Goal: Task Accomplishment & Management: Manage account settings

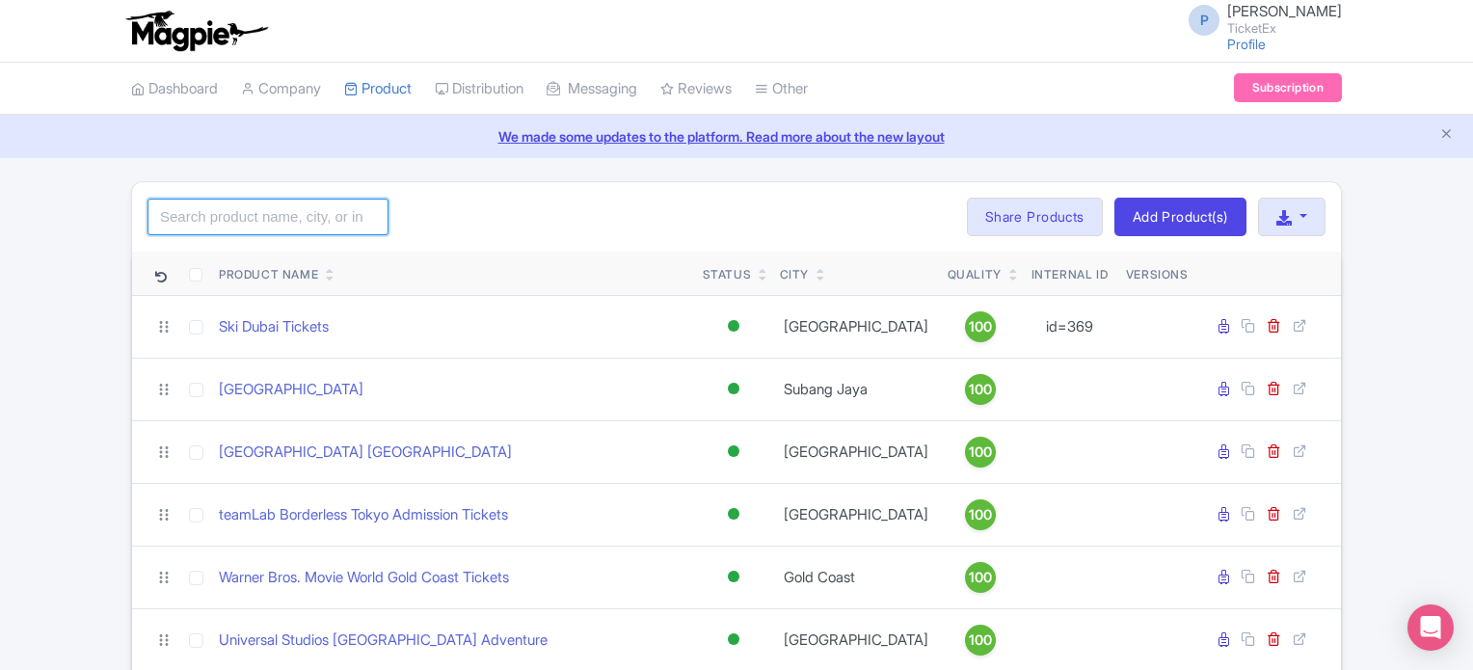
click at [225, 220] on input "search" at bounding box center [268, 217] width 241 height 37
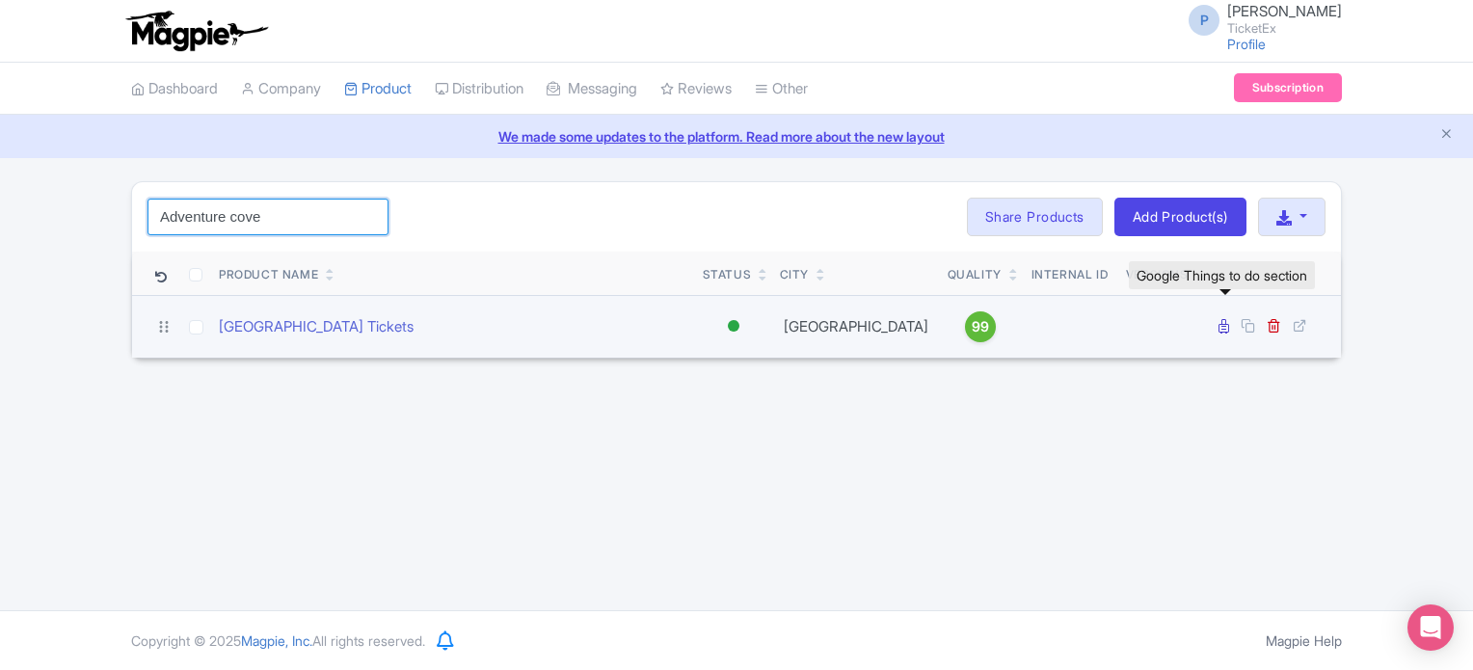
type input "Adventure cove"
click at [1225, 328] on icon at bounding box center [1224, 326] width 11 height 14
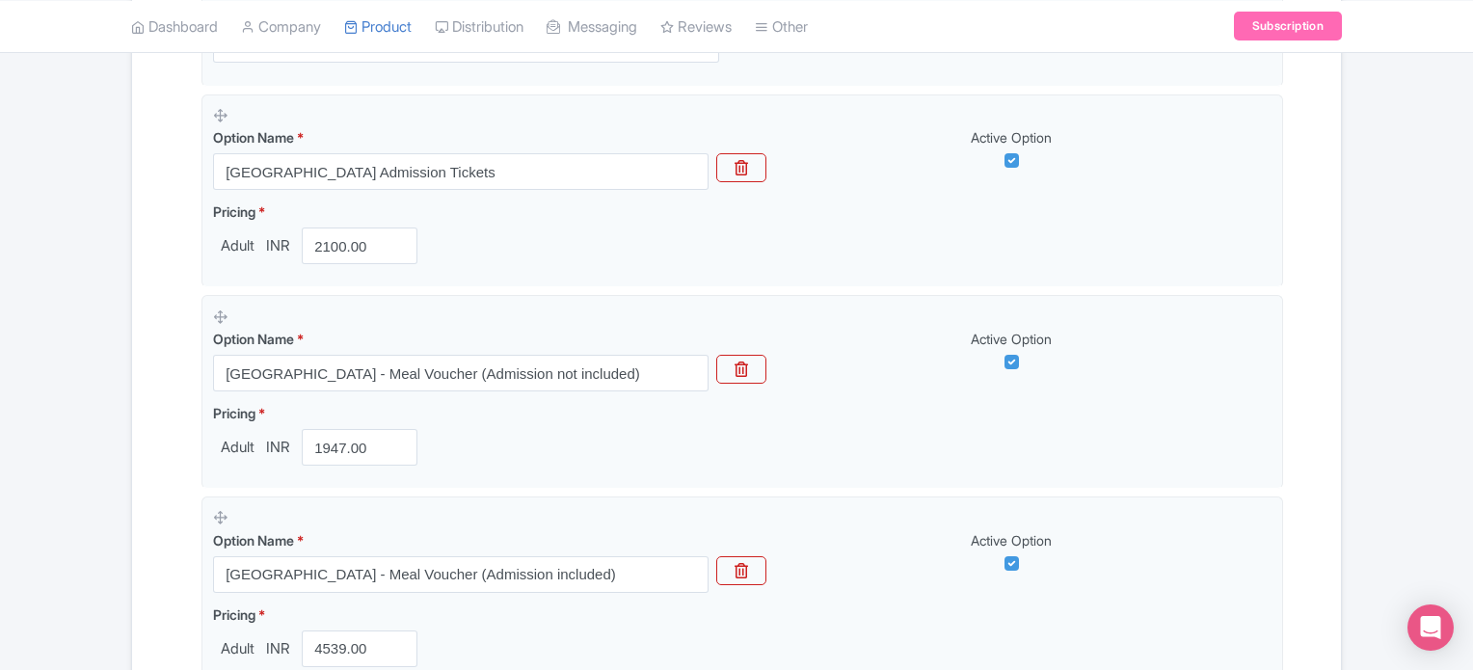
scroll to position [596, 0]
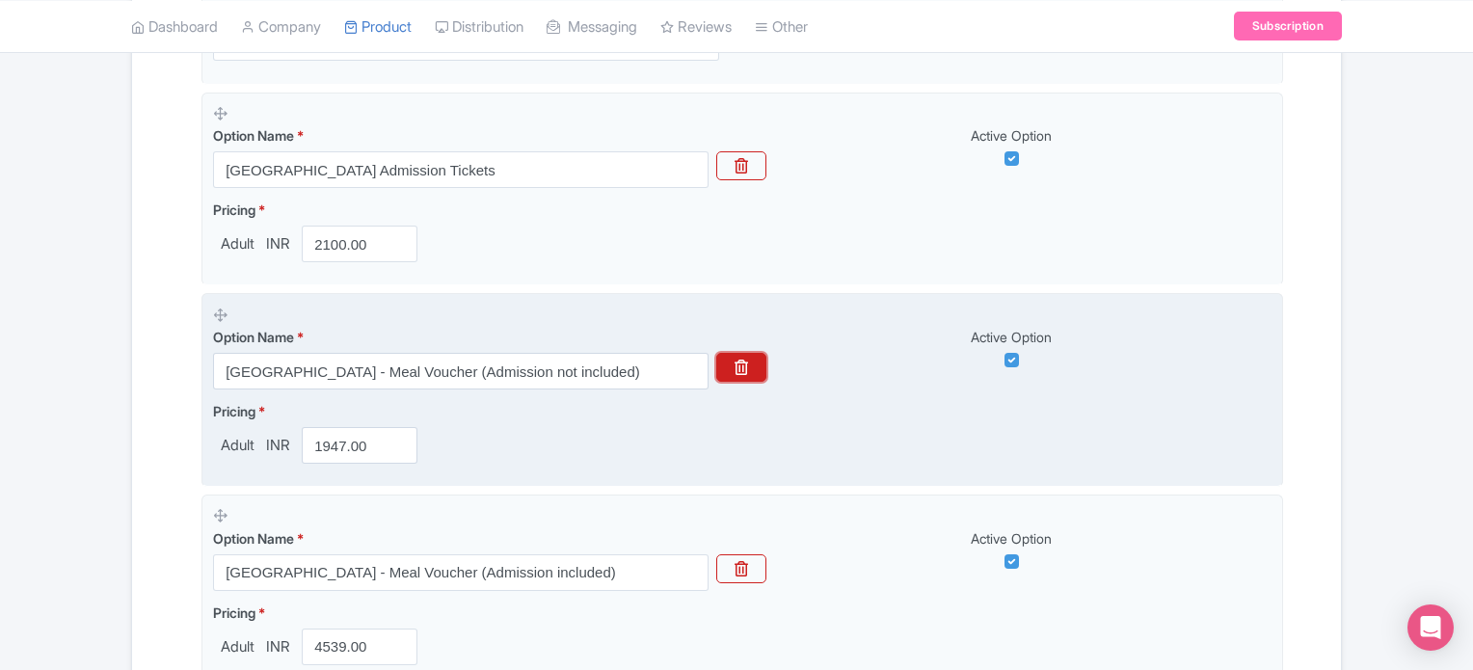
click at [749, 365] on button "button" at bounding box center [741, 367] width 50 height 29
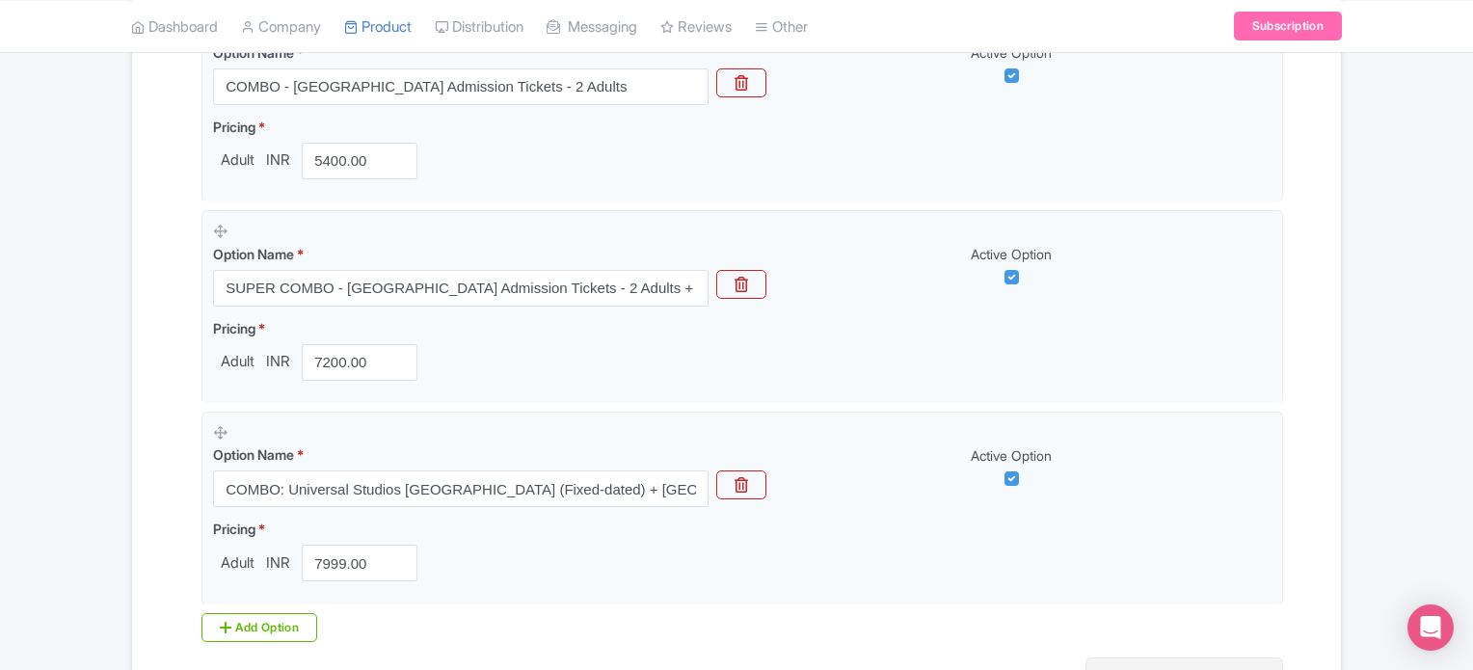
scroll to position [1682, 0]
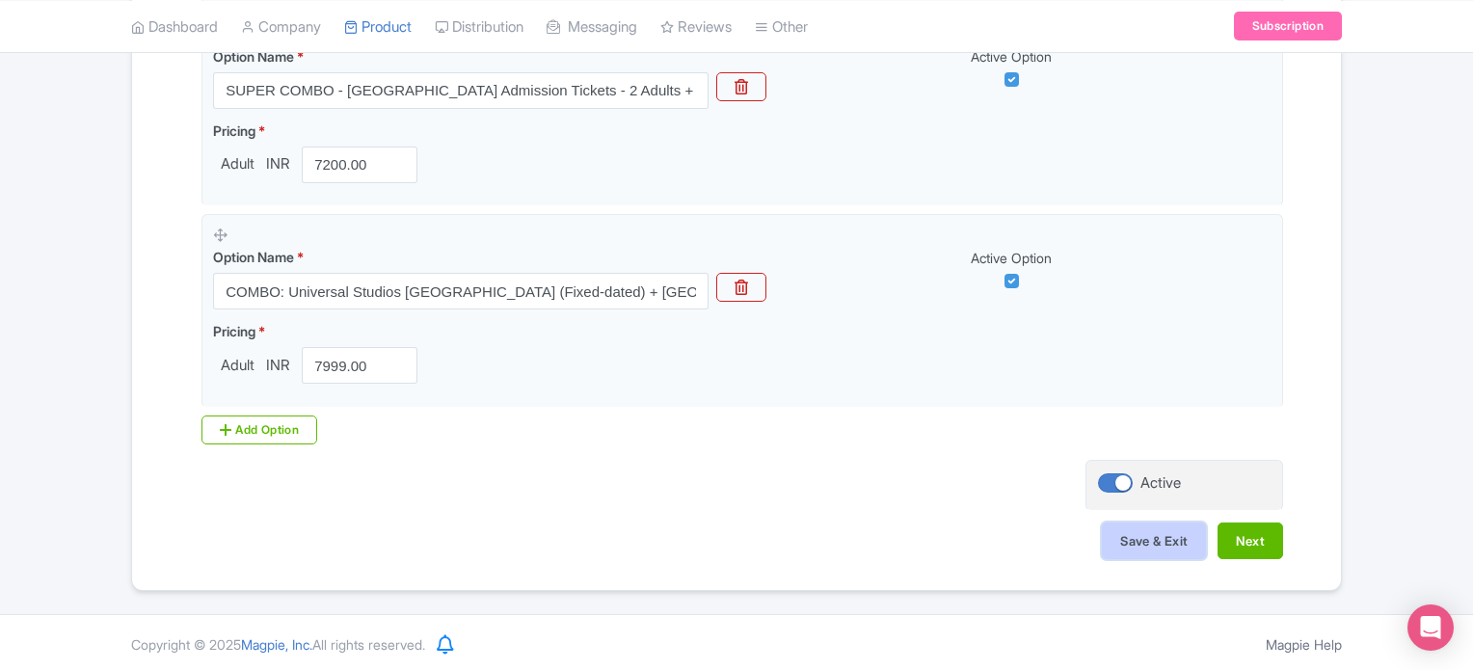
click at [1147, 531] on button "Save & Exit" at bounding box center [1154, 541] width 104 height 37
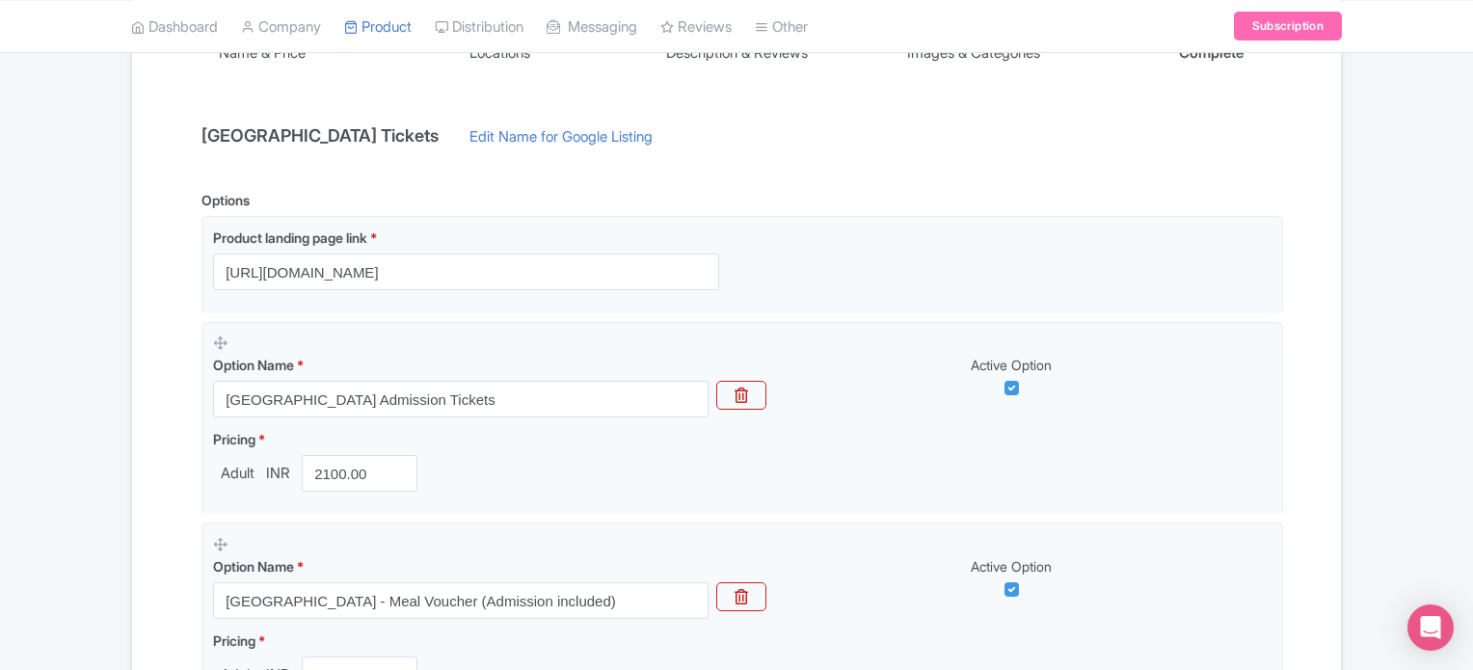
scroll to position [0, 0]
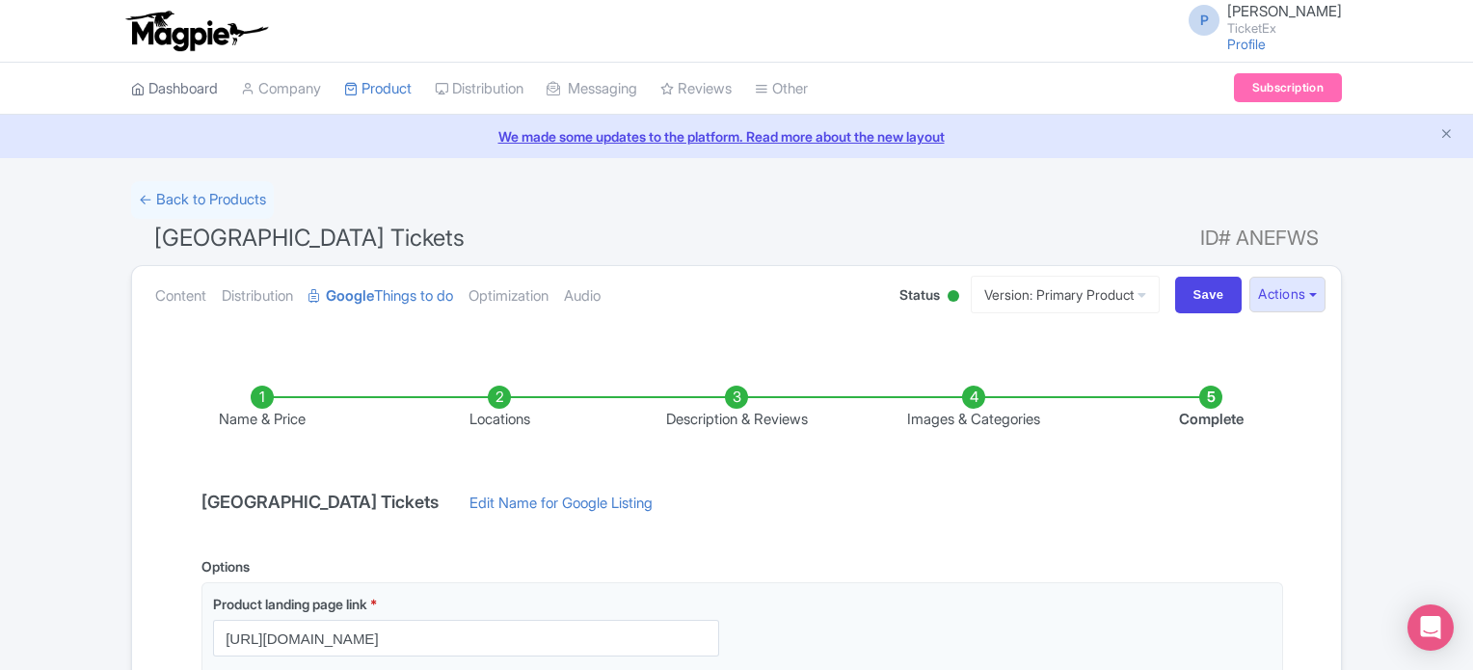
click at [153, 75] on link "Dashboard" at bounding box center [174, 89] width 87 height 53
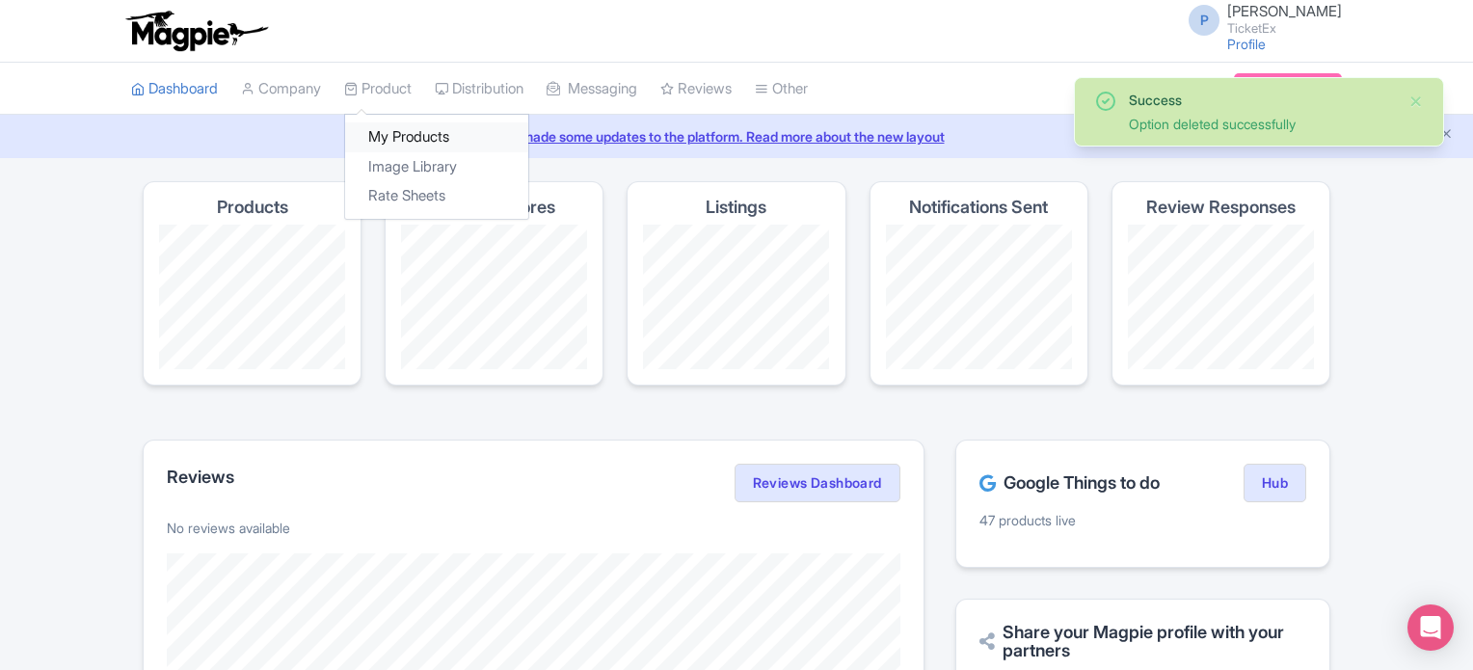
click at [425, 137] on link "My Products" at bounding box center [436, 137] width 183 height 30
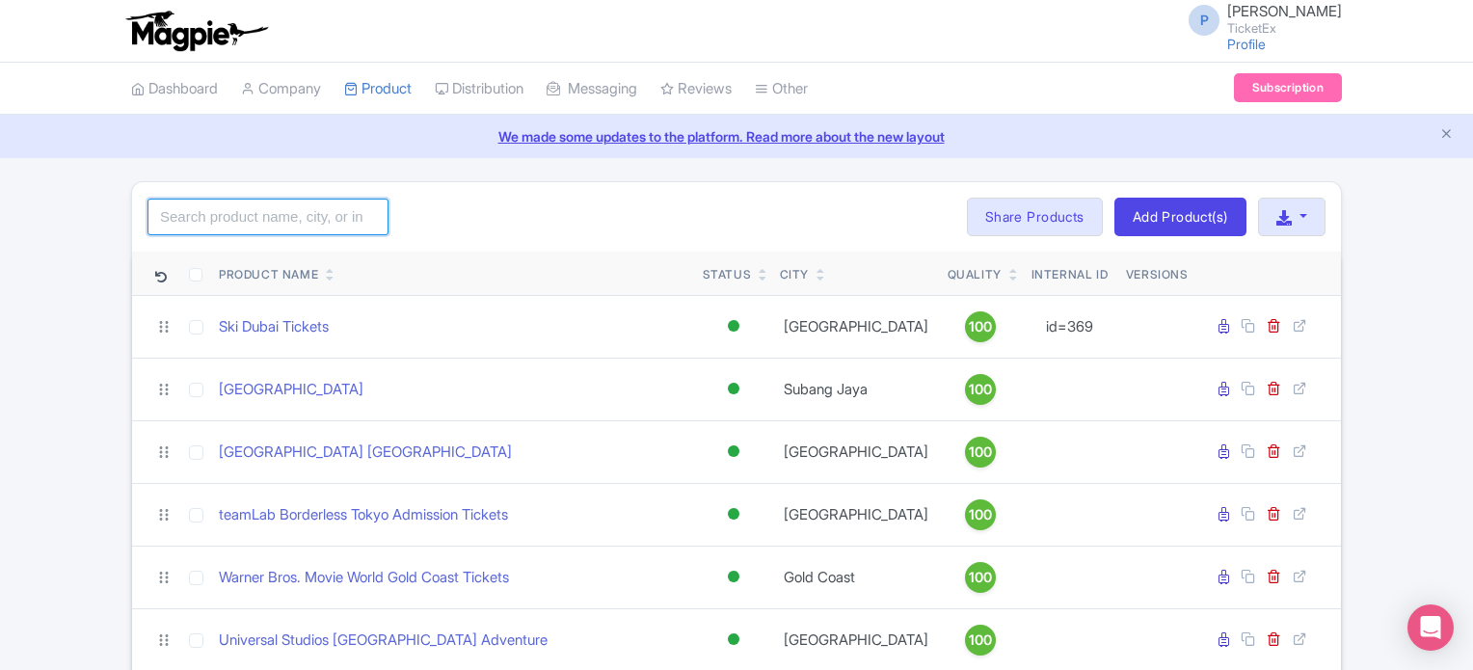
click at [243, 204] on input "search" at bounding box center [268, 217] width 241 height 37
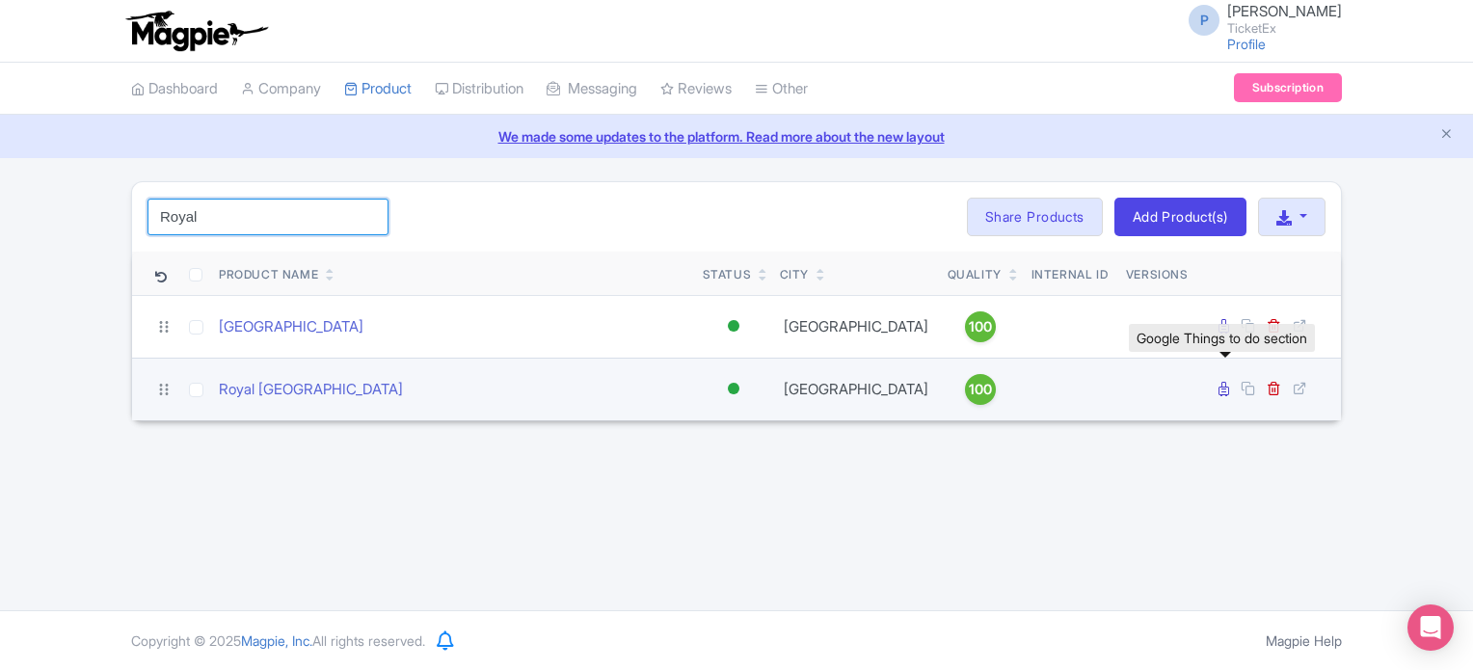
type input "Royal"
click at [1226, 389] on icon at bounding box center [1224, 389] width 11 height 14
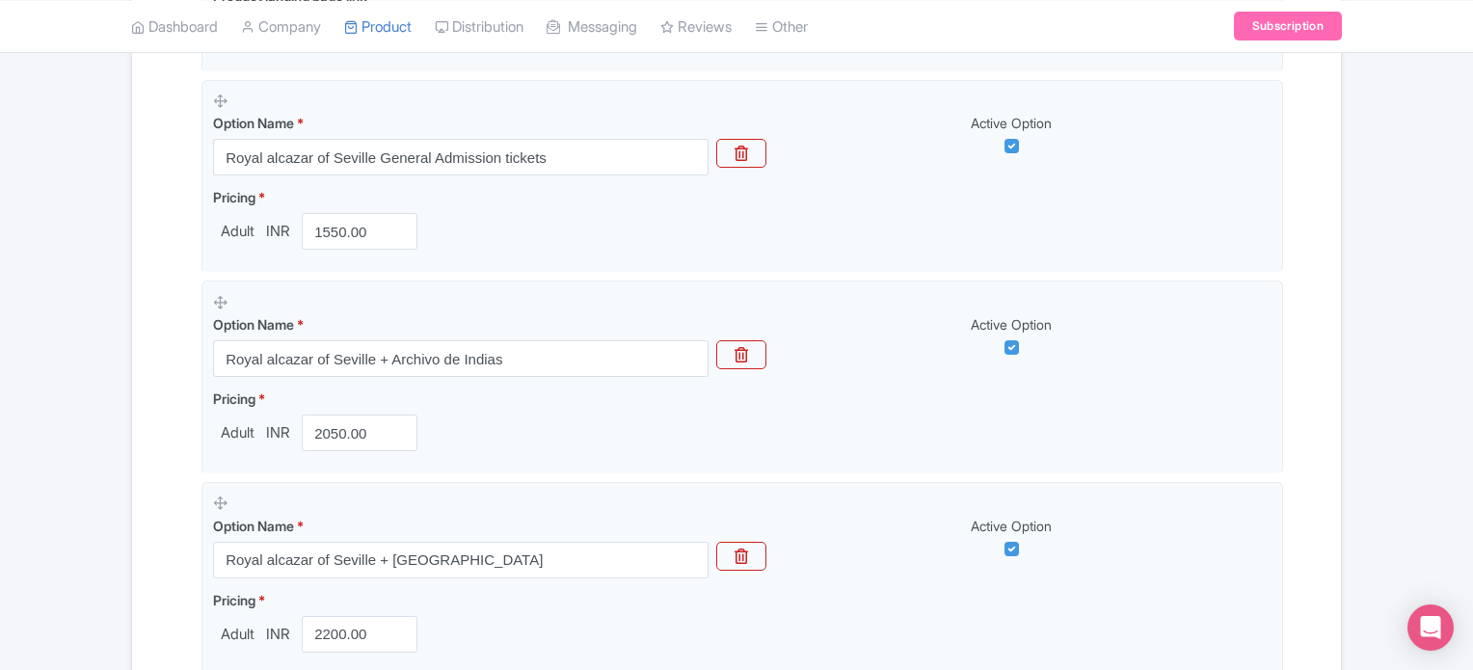
scroll to position [617, 0]
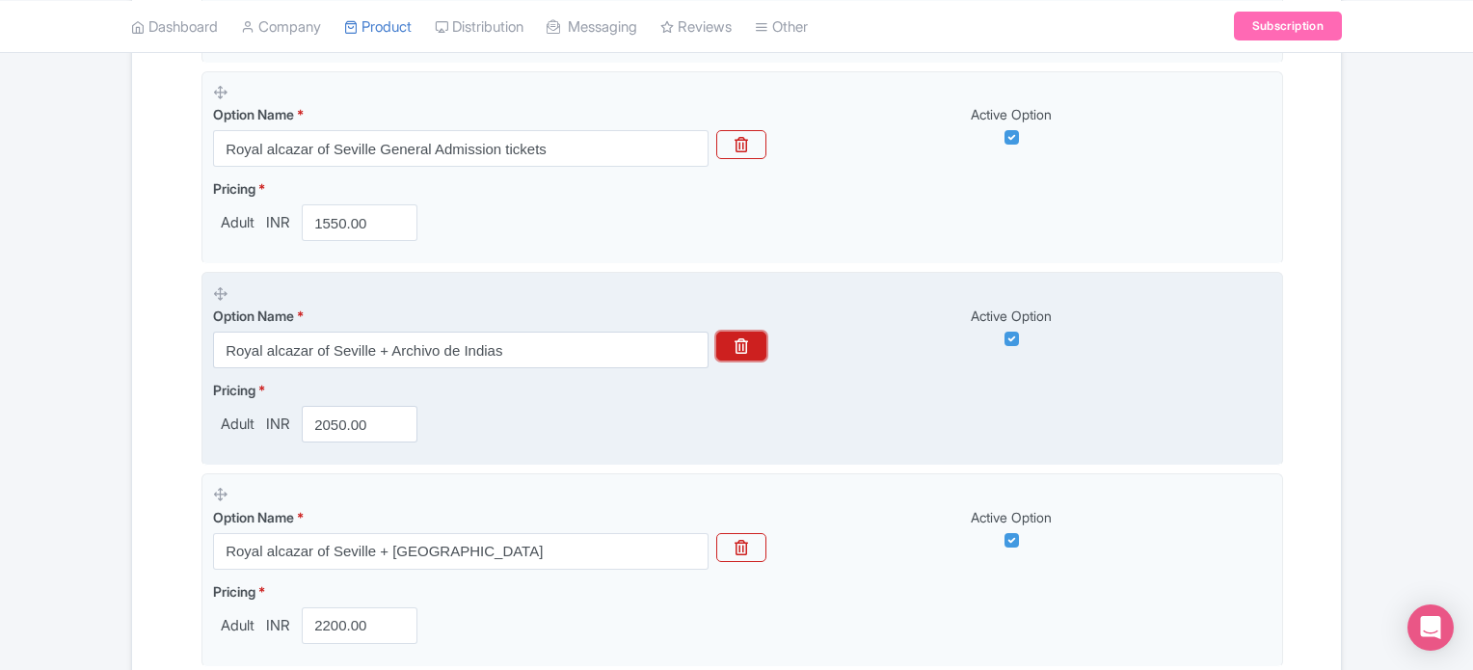
click at [750, 342] on button "button" at bounding box center [741, 346] width 50 height 29
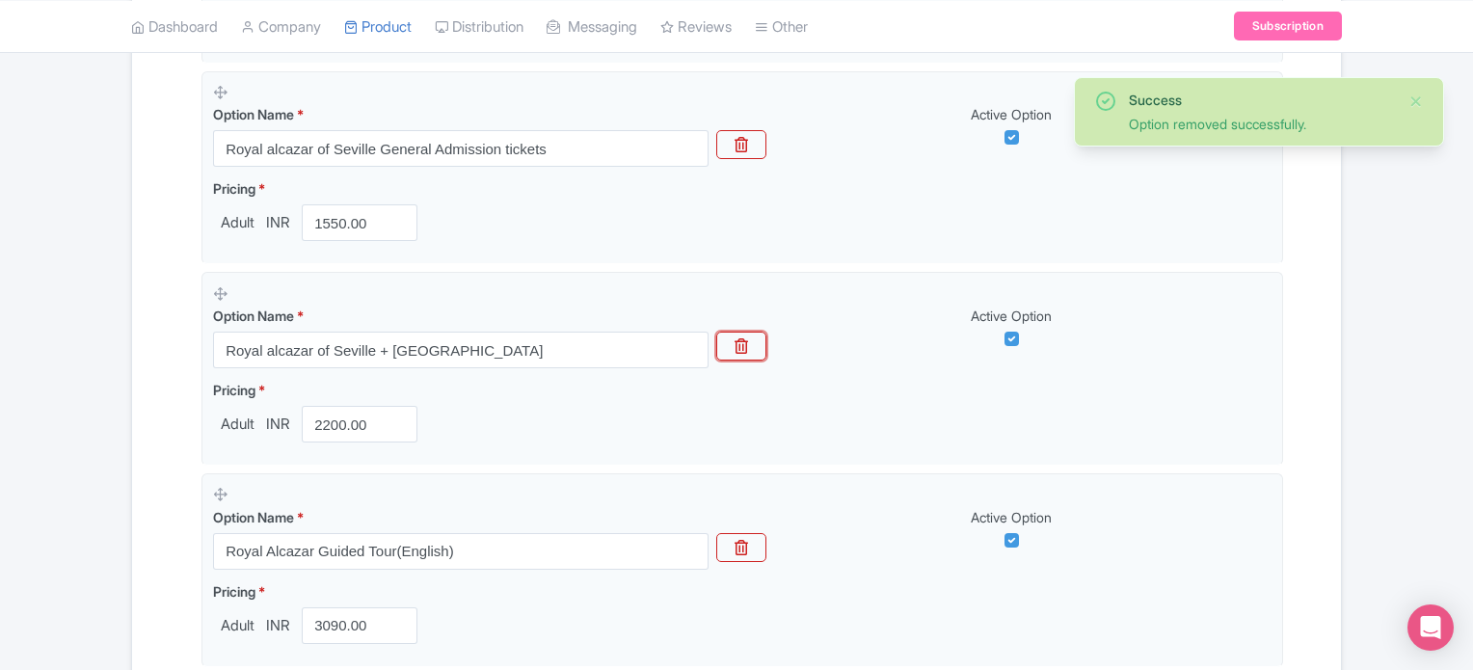
click at [750, 342] on button "button" at bounding box center [741, 346] width 50 height 29
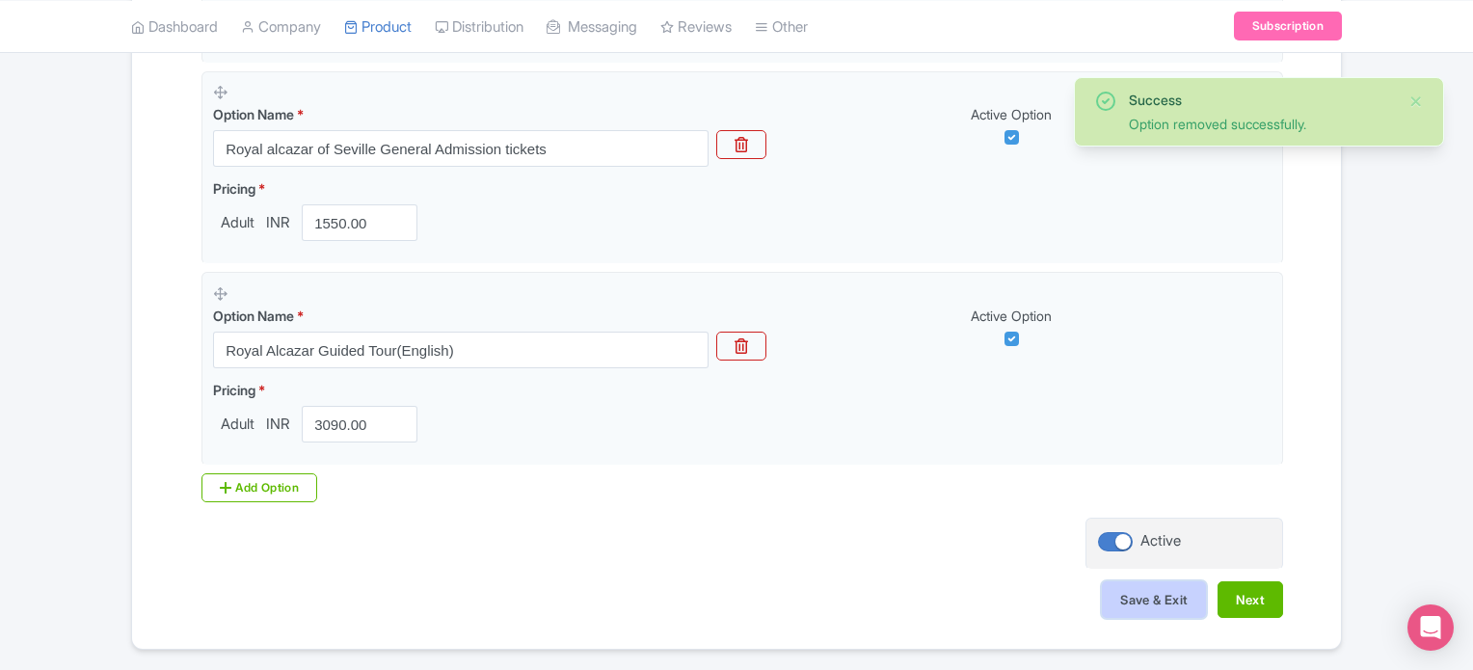
click at [1113, 595] on button "Save & Exit" at bounding box center [1154, 599] width 104 height 37
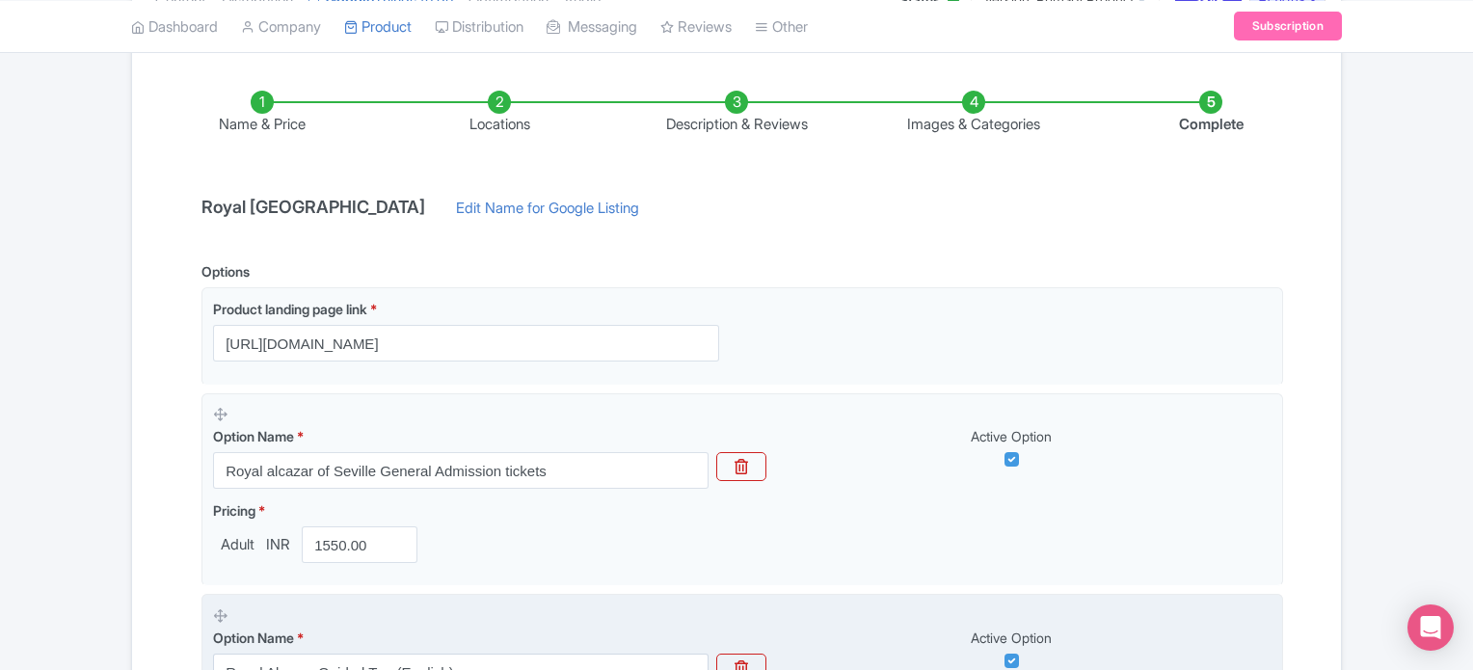
scroll to position [0, 0]
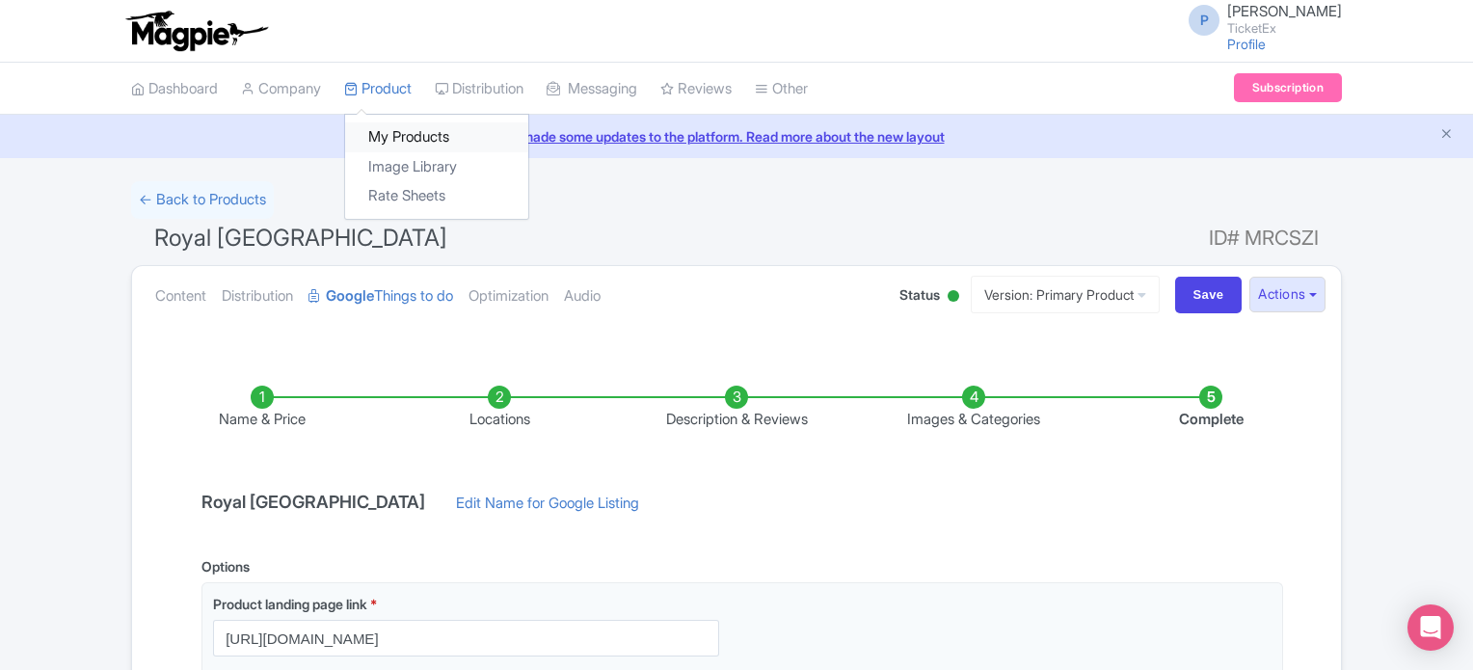
click at [401, 133] on link "My Products" at bounding box center [436, 137] width 183 height 30
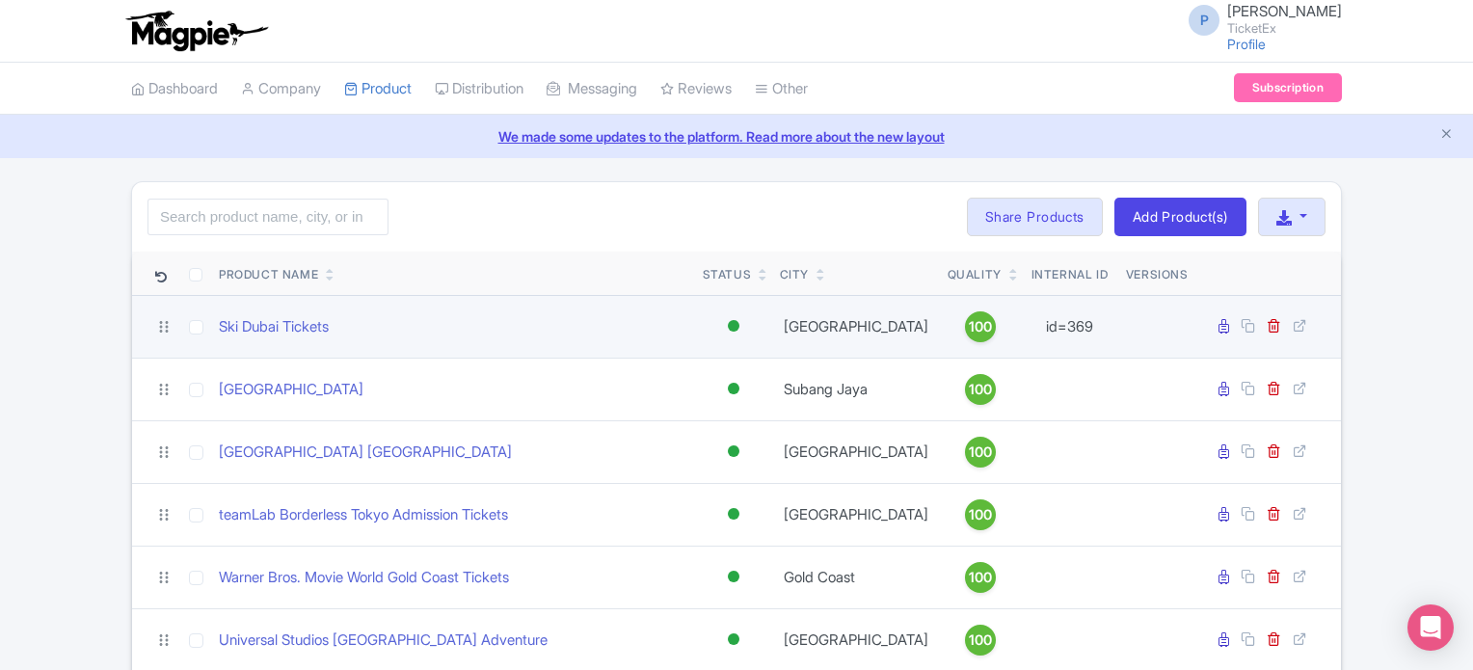
scroll to position [1202, 0]
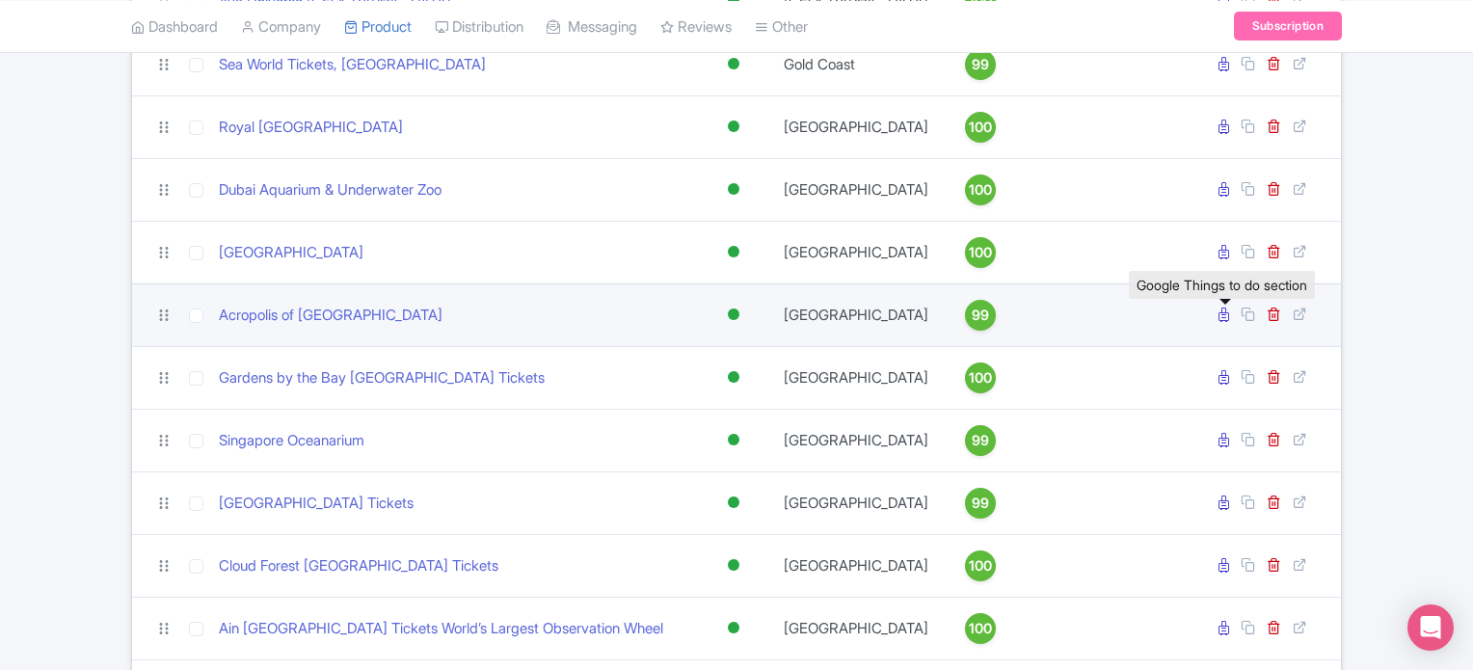
click at [1224, 322] on icon at bounding box center [1224, 315] width 11 height 14
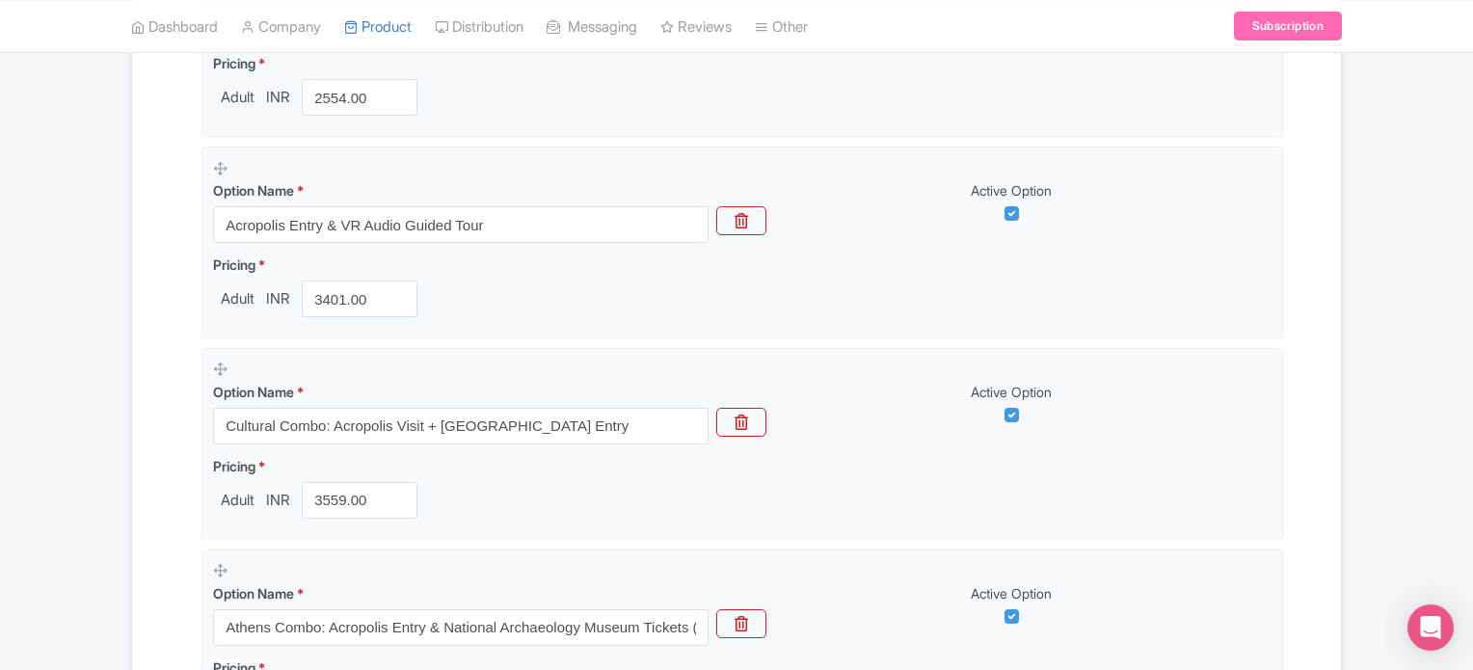
scroll to position [814, 0]
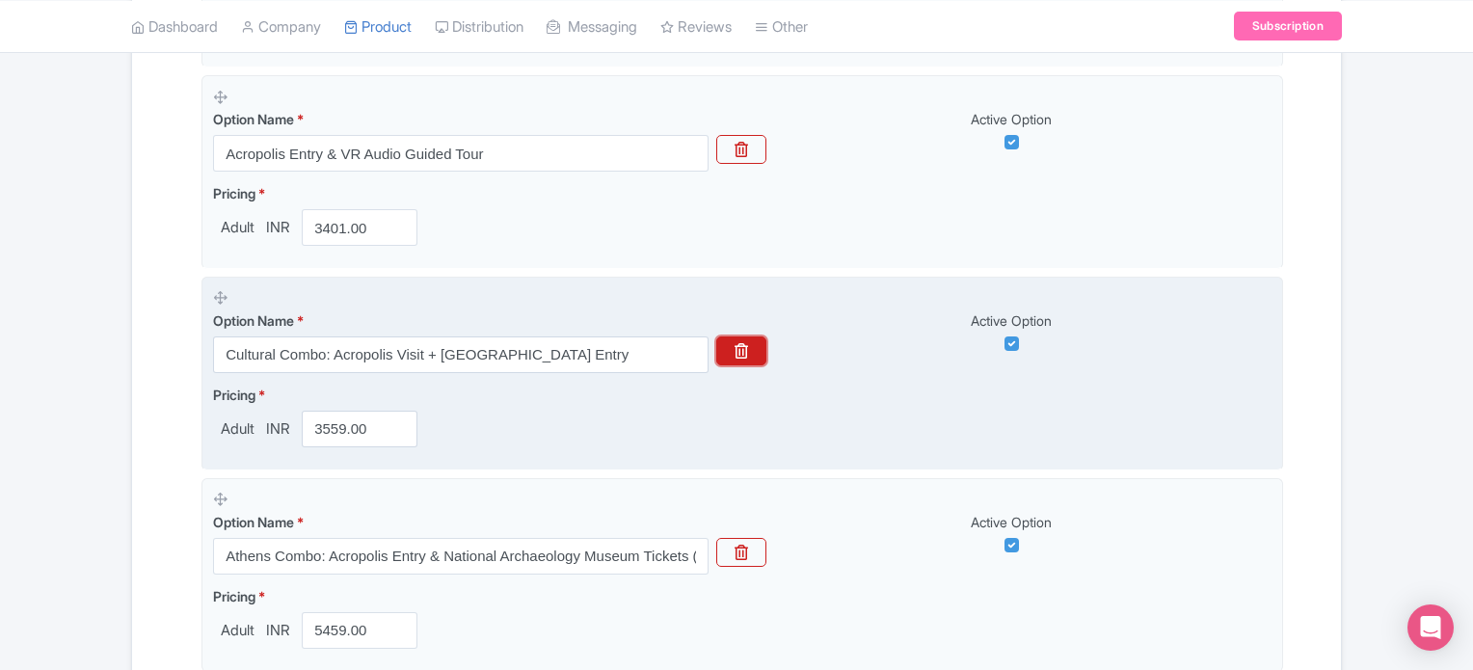
click at [754, 343] on button "button" at bounding box center [741, 350] width 50 height 29
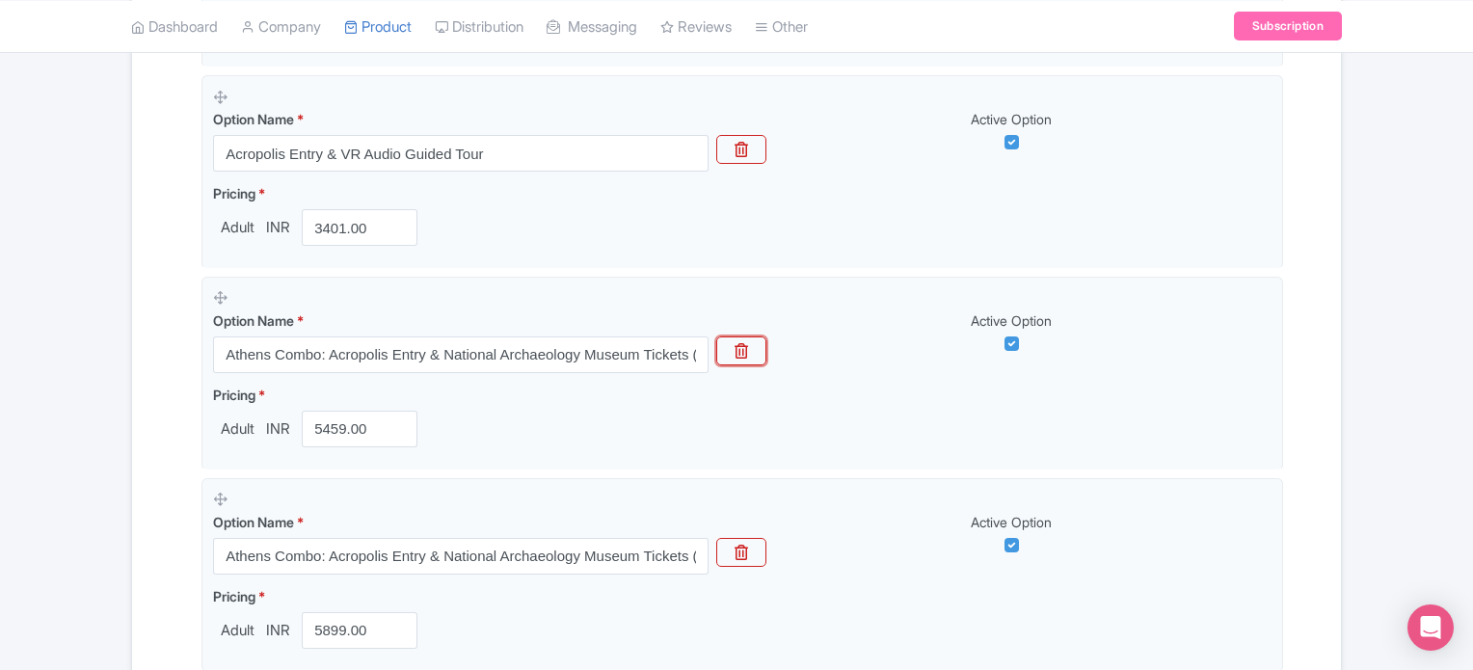
click at [754, 343] on button "button" at bounding box center [741, 350] width 50 height 29
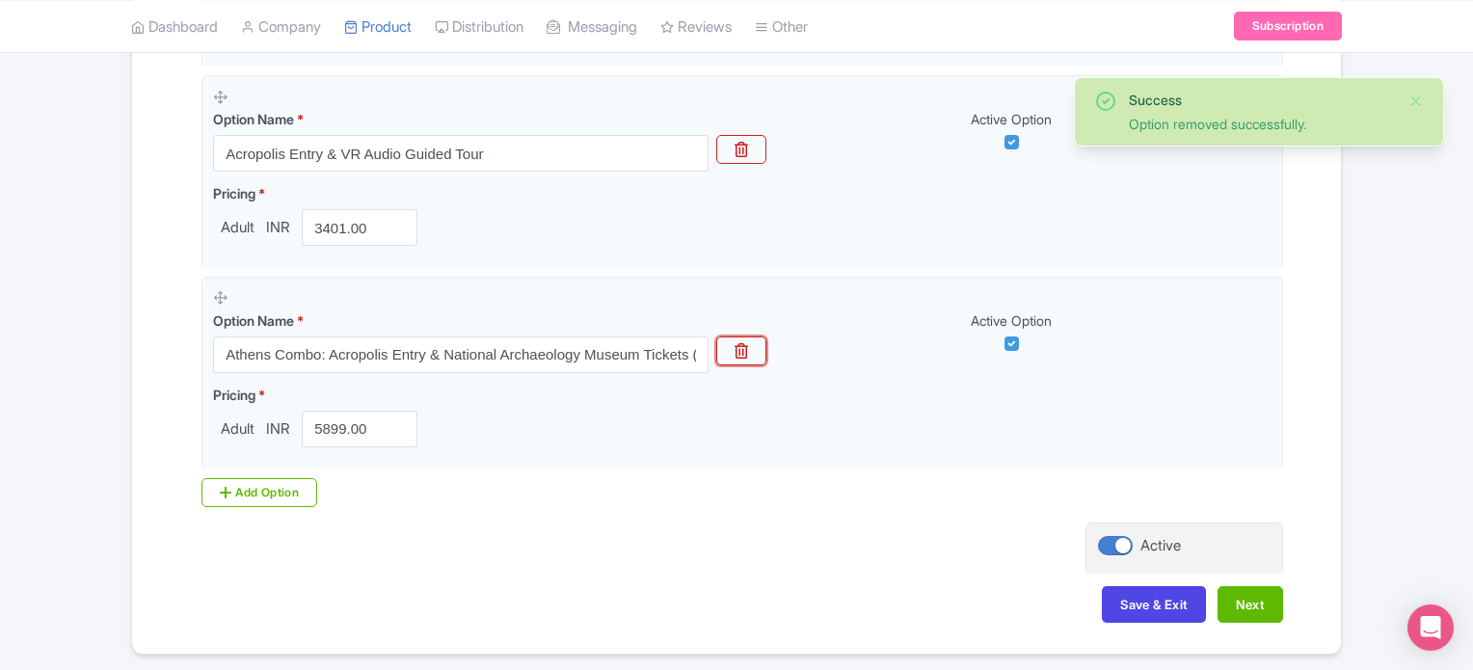
click at [754, 343] on button "button" at bounding box center [741, 350] width 50 height 29
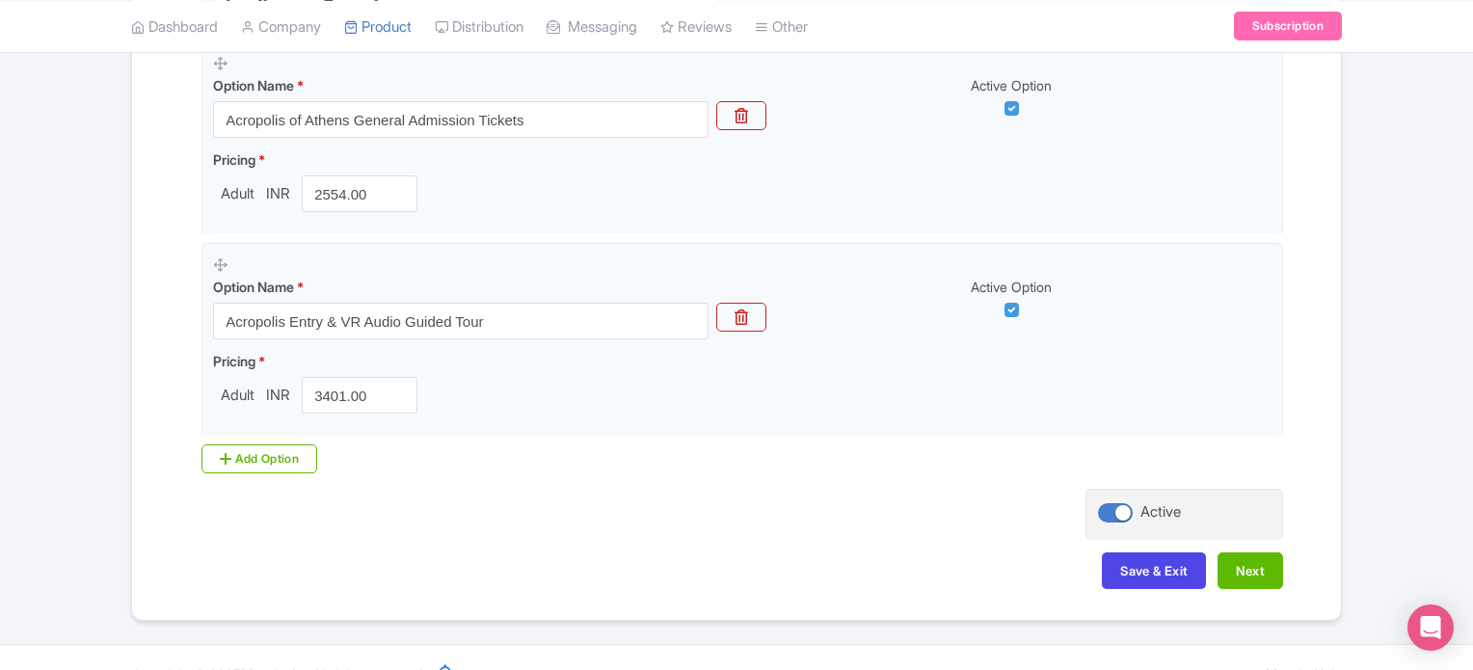
scroll to position [647, 0]
click at [1144, 559] on button "Save & Exit" at bounding box center [1154, 569] width 104 height 37
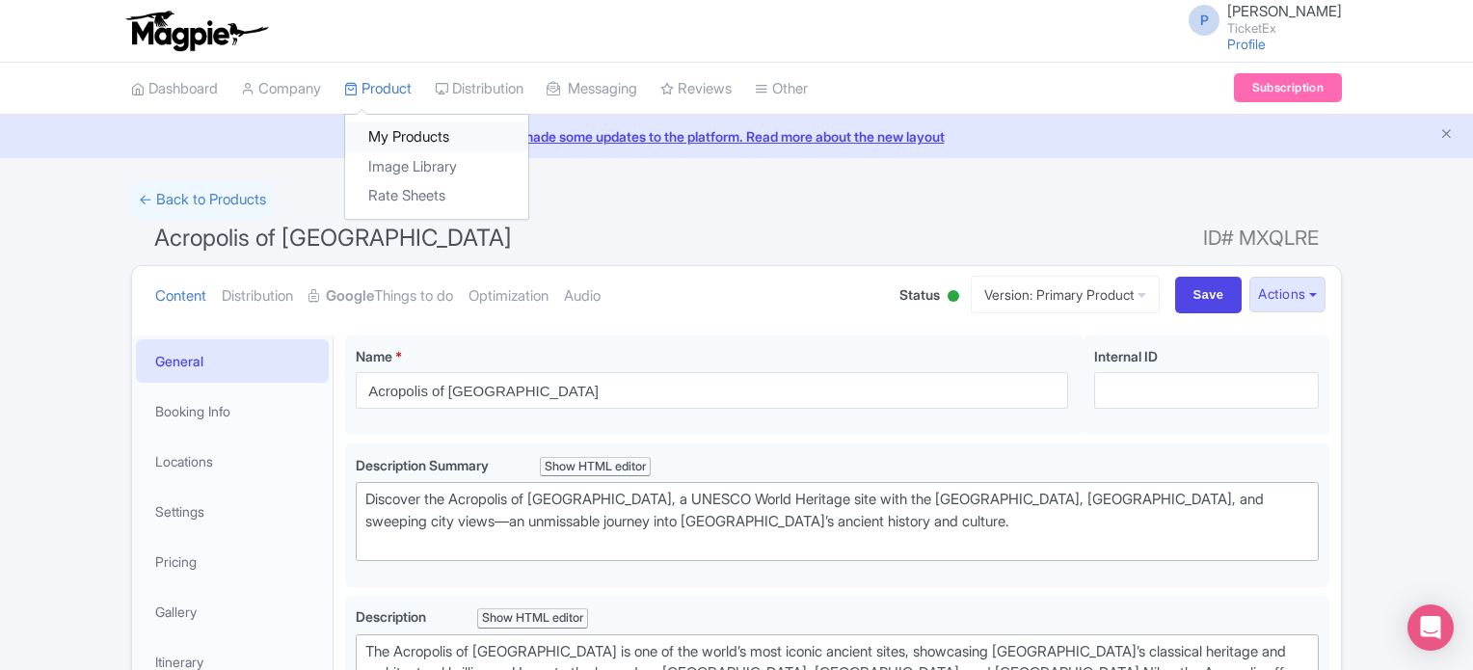
click at [420, 142] on link "My Products" at bounding box center [436, 137] width 183 height 30
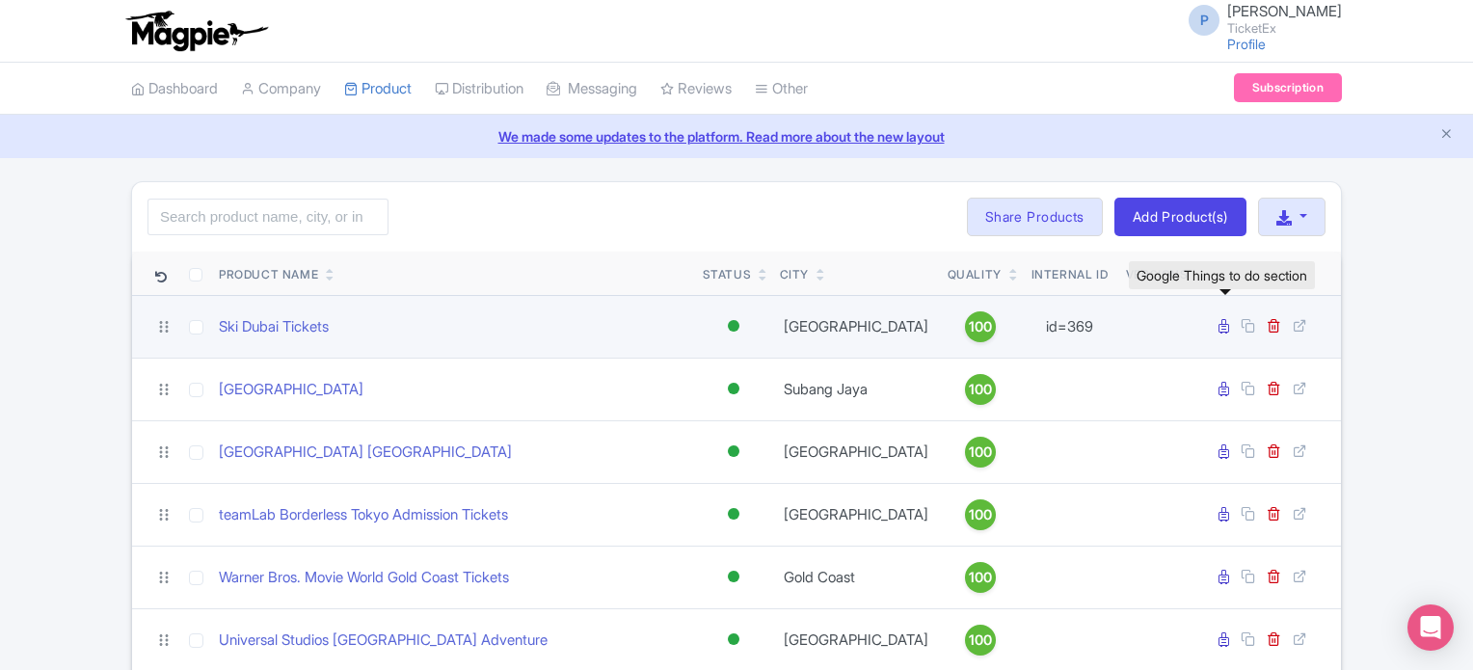
click at [1226, 328] on icon at bounding box center [1224, 326] width 11 height 14
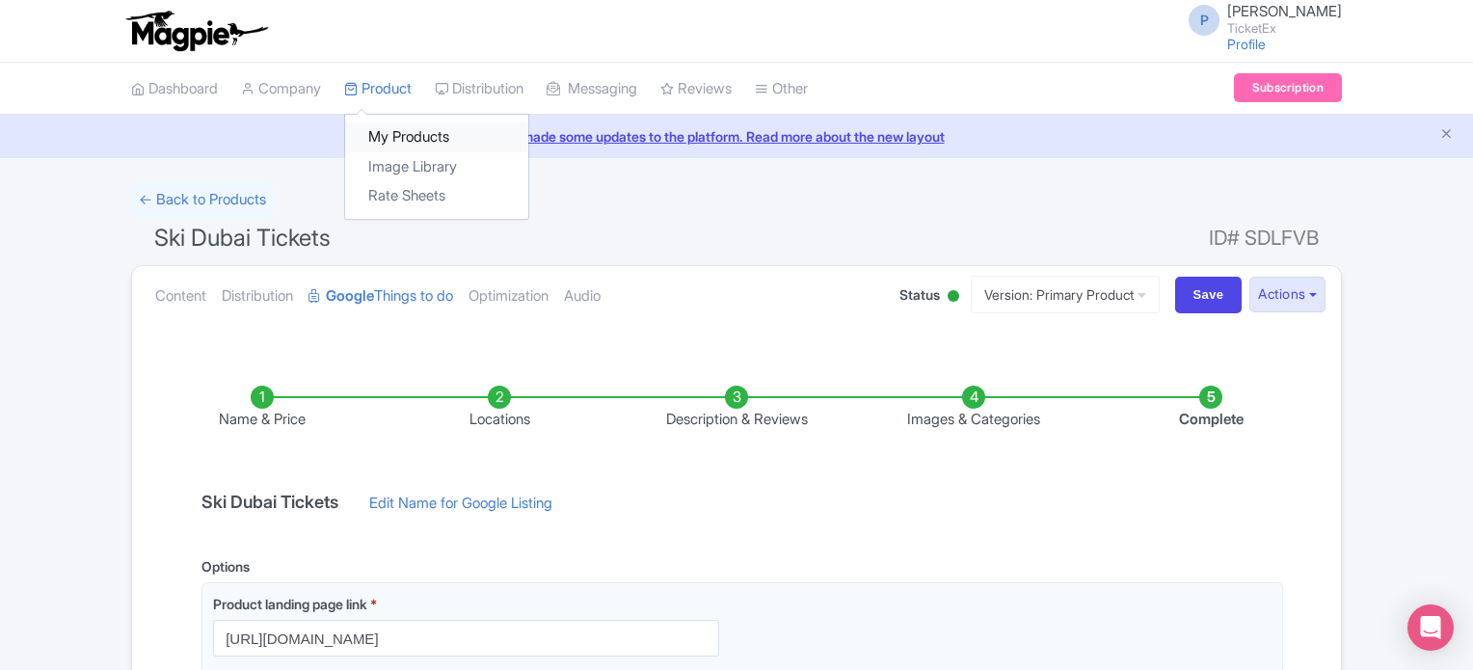
click at [416, 139] on link "My Products" at bounding box center [436, 137] width 183 height 30
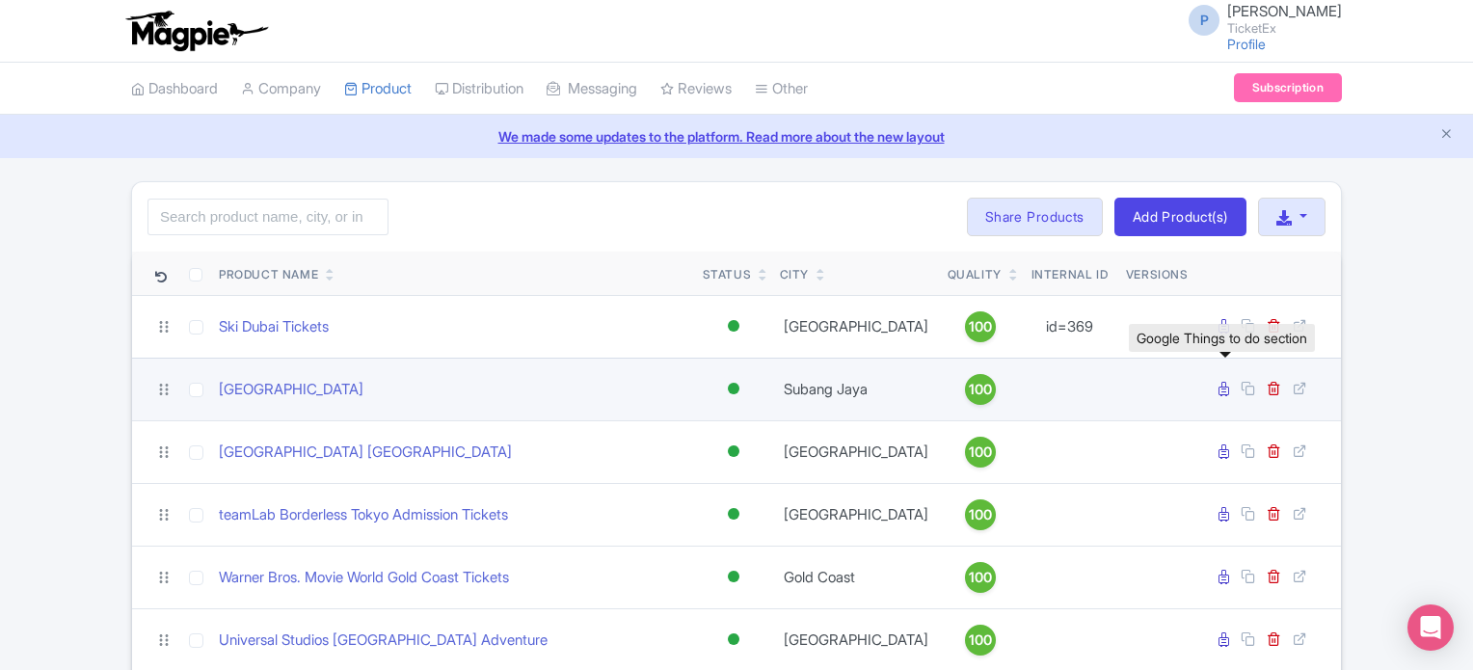
click at [1220, 389] on icon at bounding box center [1224, 389] width 11 height 14
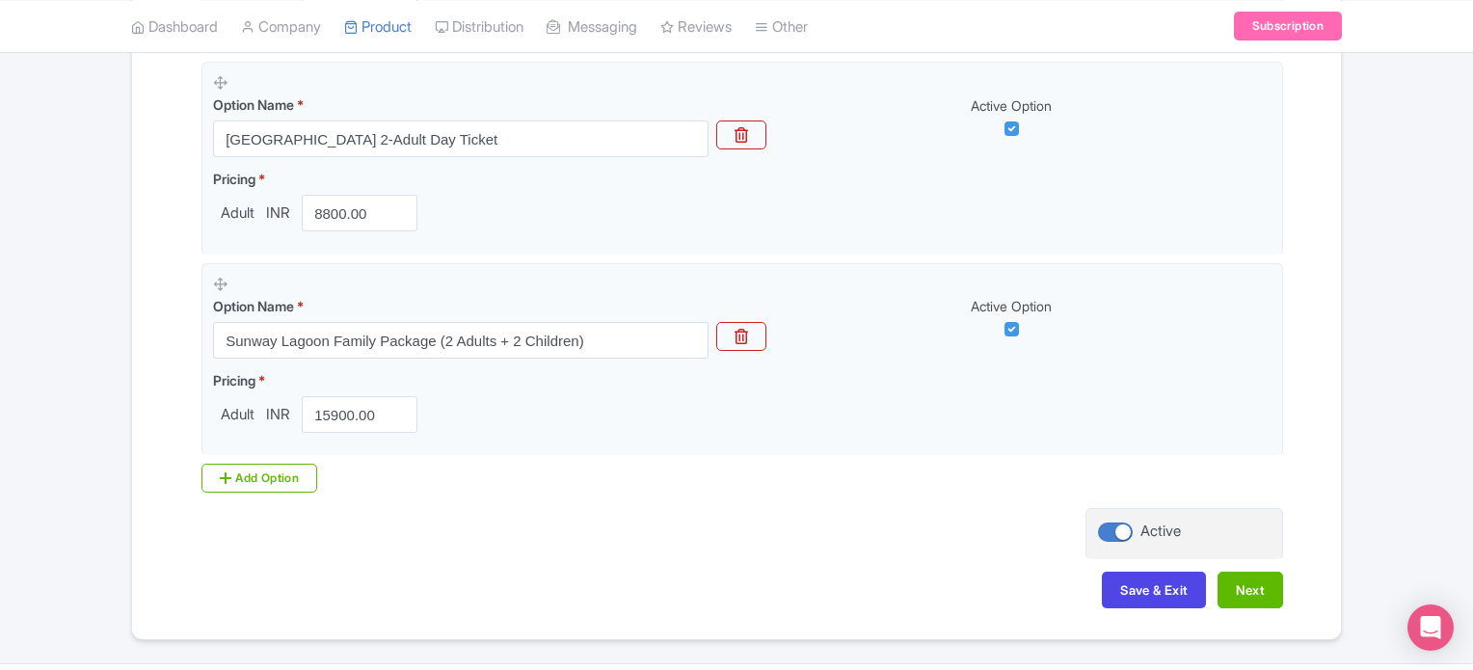
scroll to position [2039, 0]
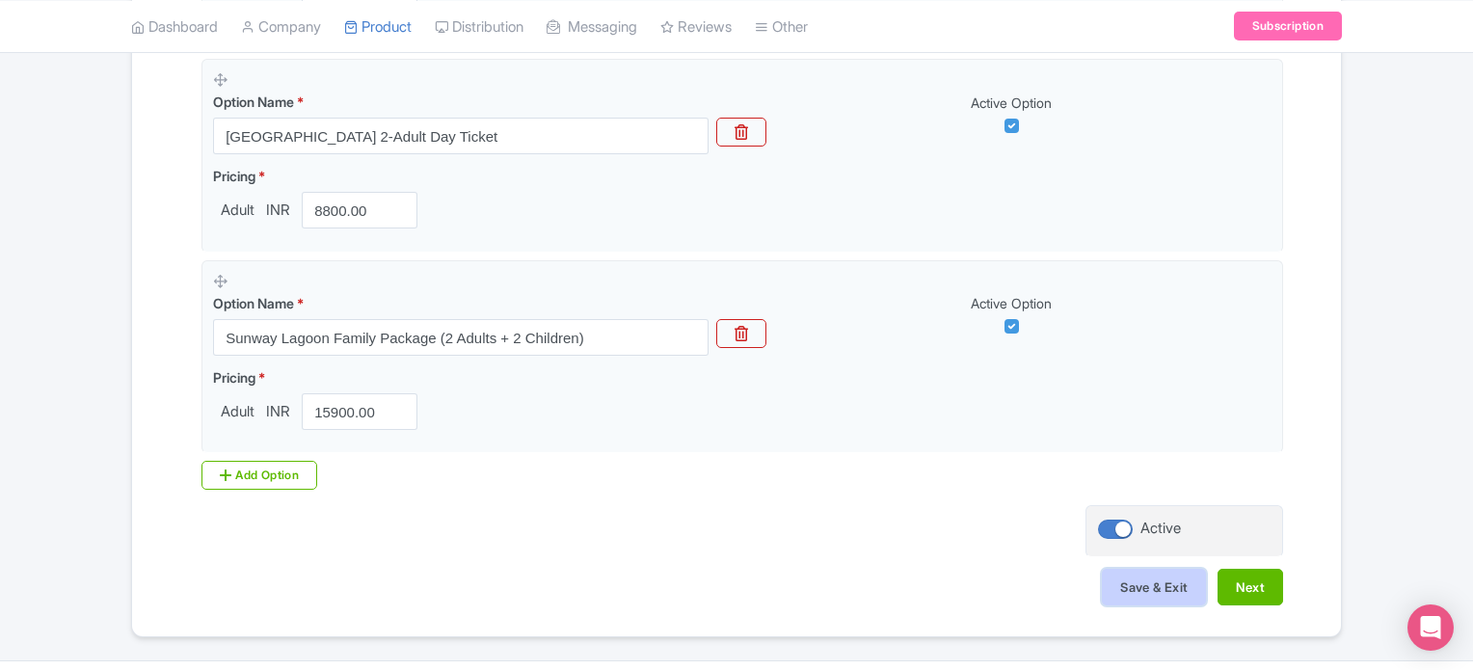
click at [1160, 586] on button "Save & Exit" at bounding box center [1154, 587] width 104 height 37
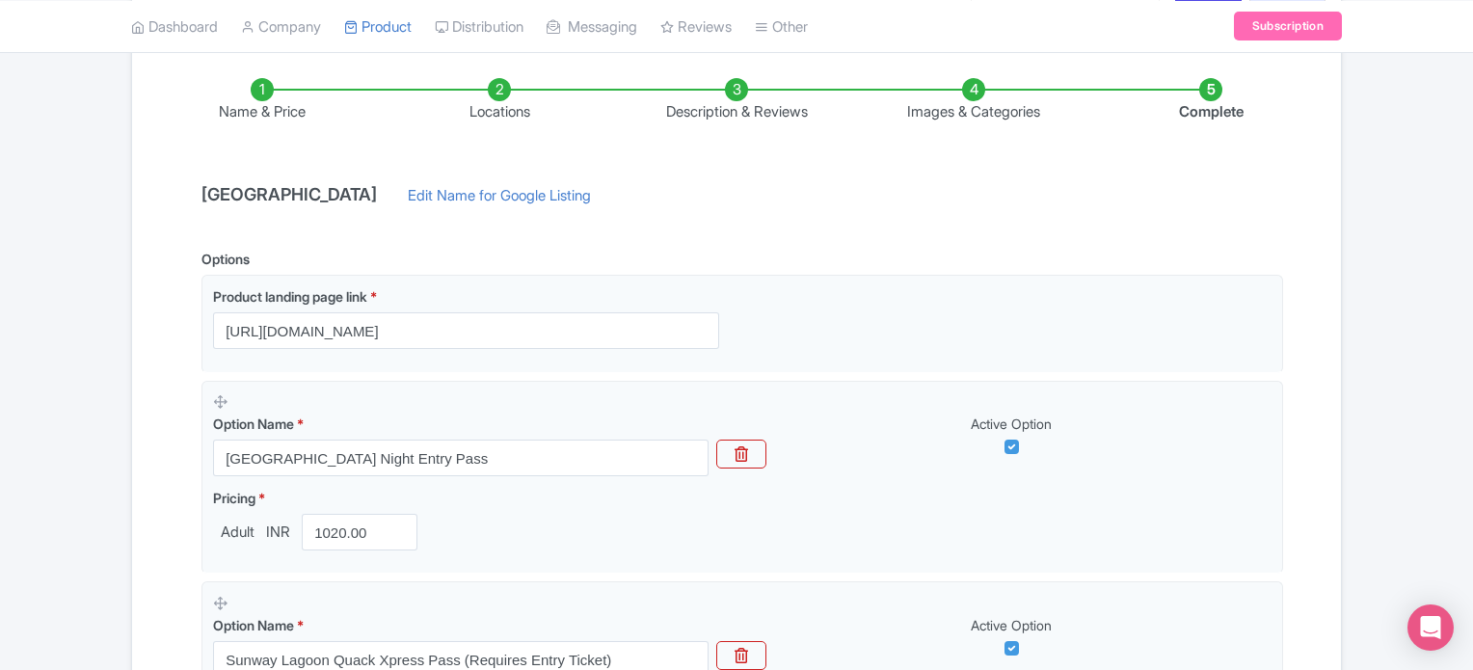
scroll to position [223, 0]
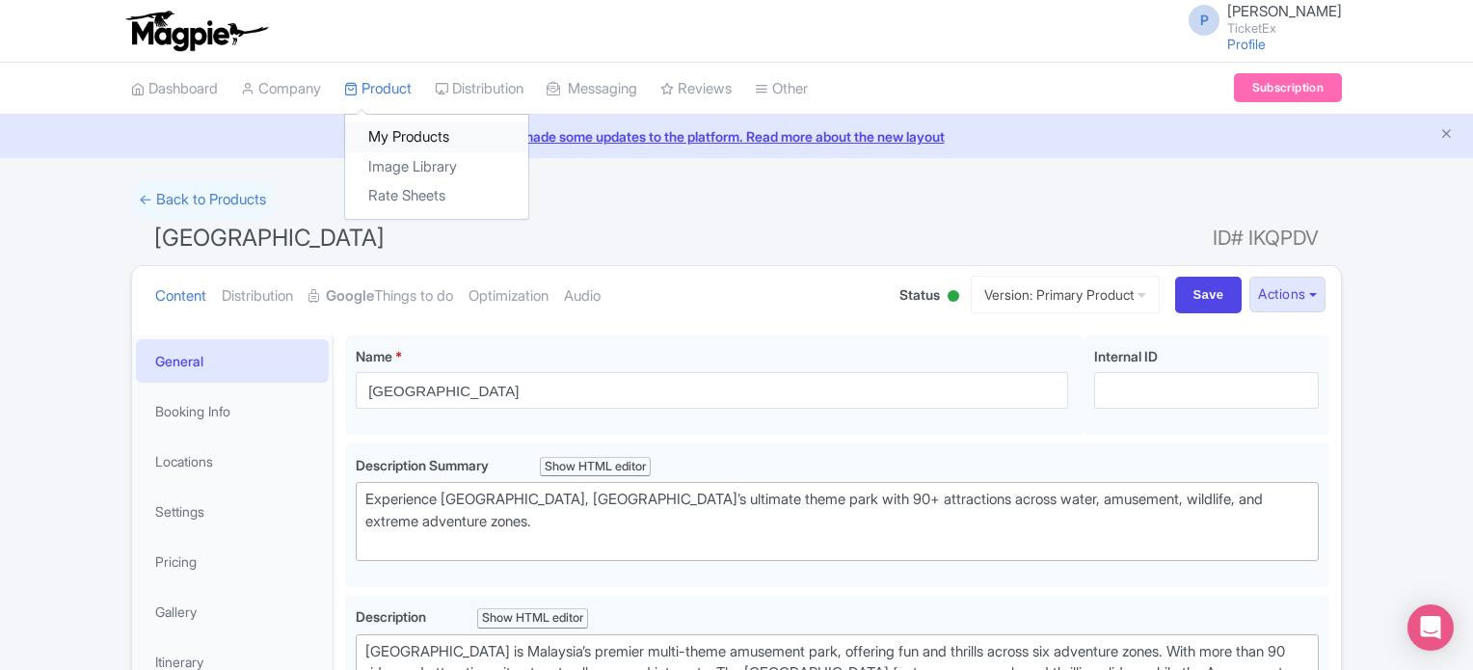
click at [413, 122] on link "My Products" at bounding box center [436, 137] width 183 height 30
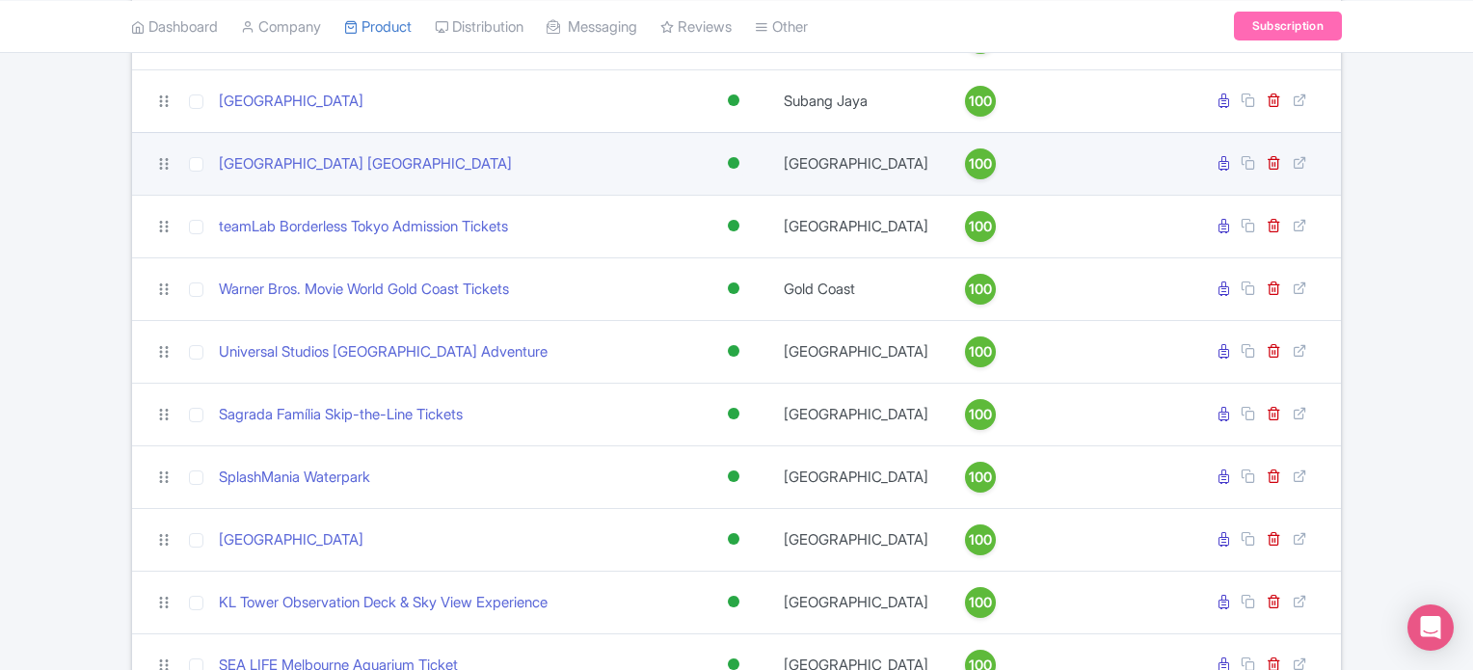
scroll to position [289, 0]
click at [1225, 157] on icon at bounding box center [1224, 162] width 11 height 14
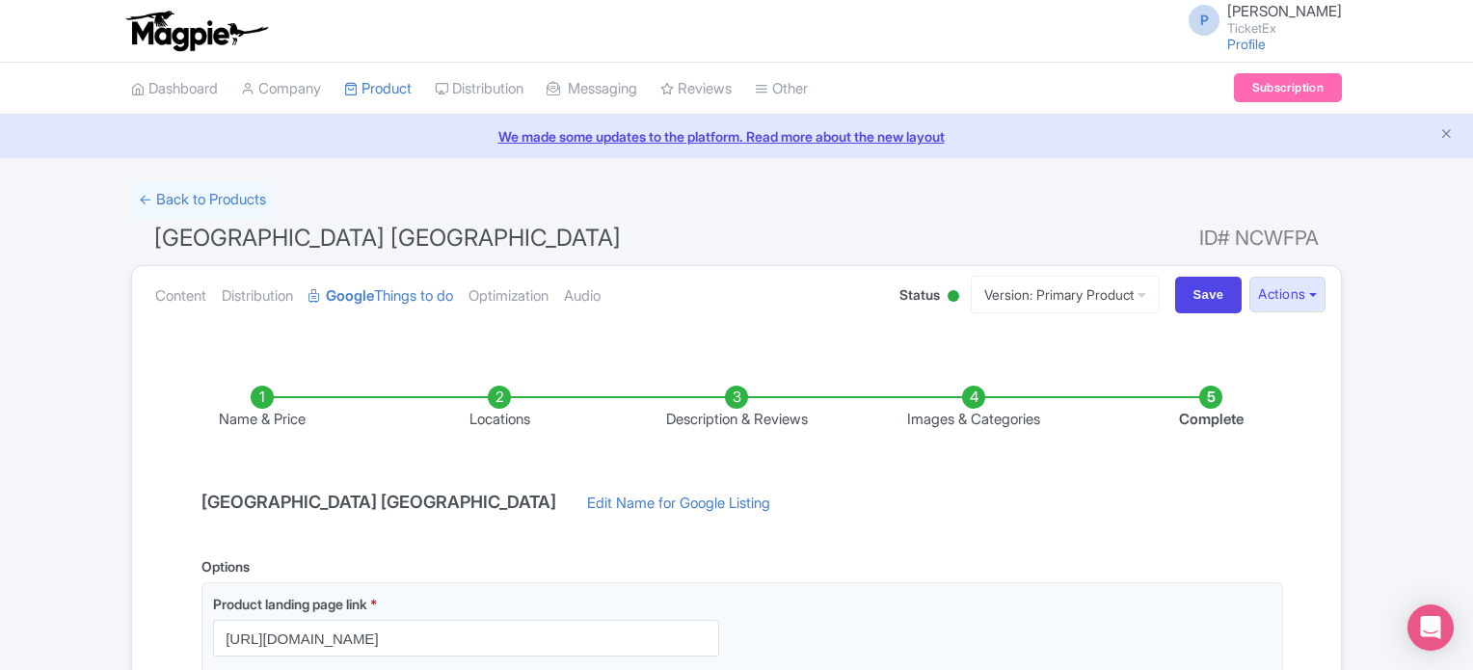
scroll to position [490, 0]
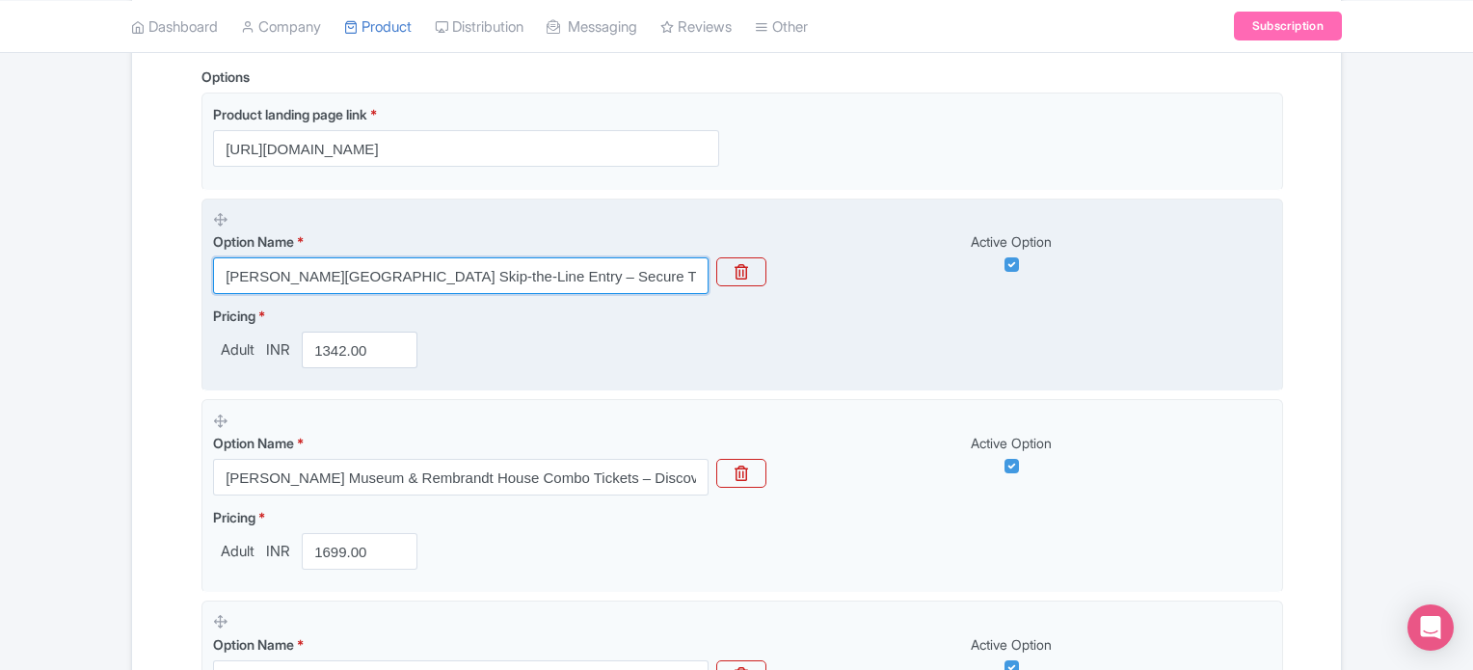
click at [525, 265] on input "[PERSON_NAME][GEOGRAPHIC_DATA] Skip-the-Line Entry – Secure Tickets, Fast Confi…" at bounding box center [461, 275] width 496 height 37
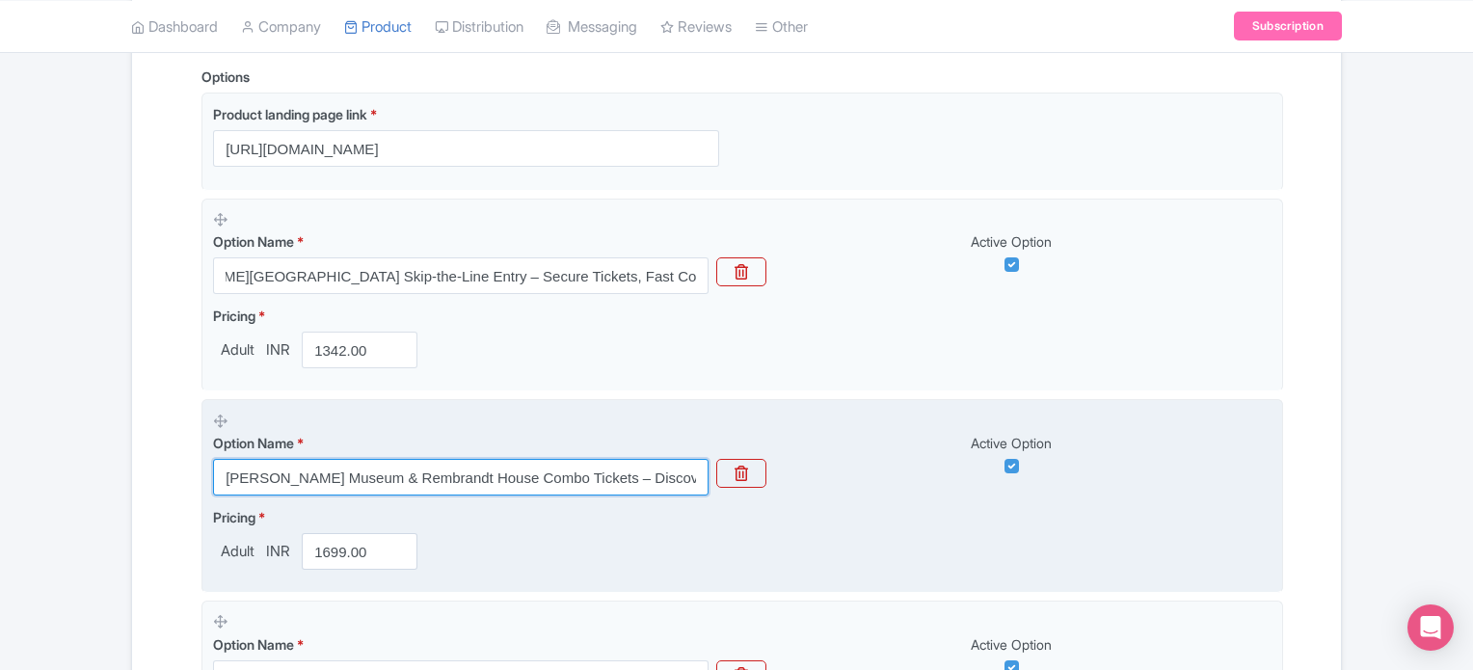
scroll to position [0, 0]
click at [634, 478] on input "[PERSON_NAME] Museum & Rembrandt House Combo Tickets – Discover Amsterdam’s Mas…" at bounding box center [461, 477] width 496 height 37
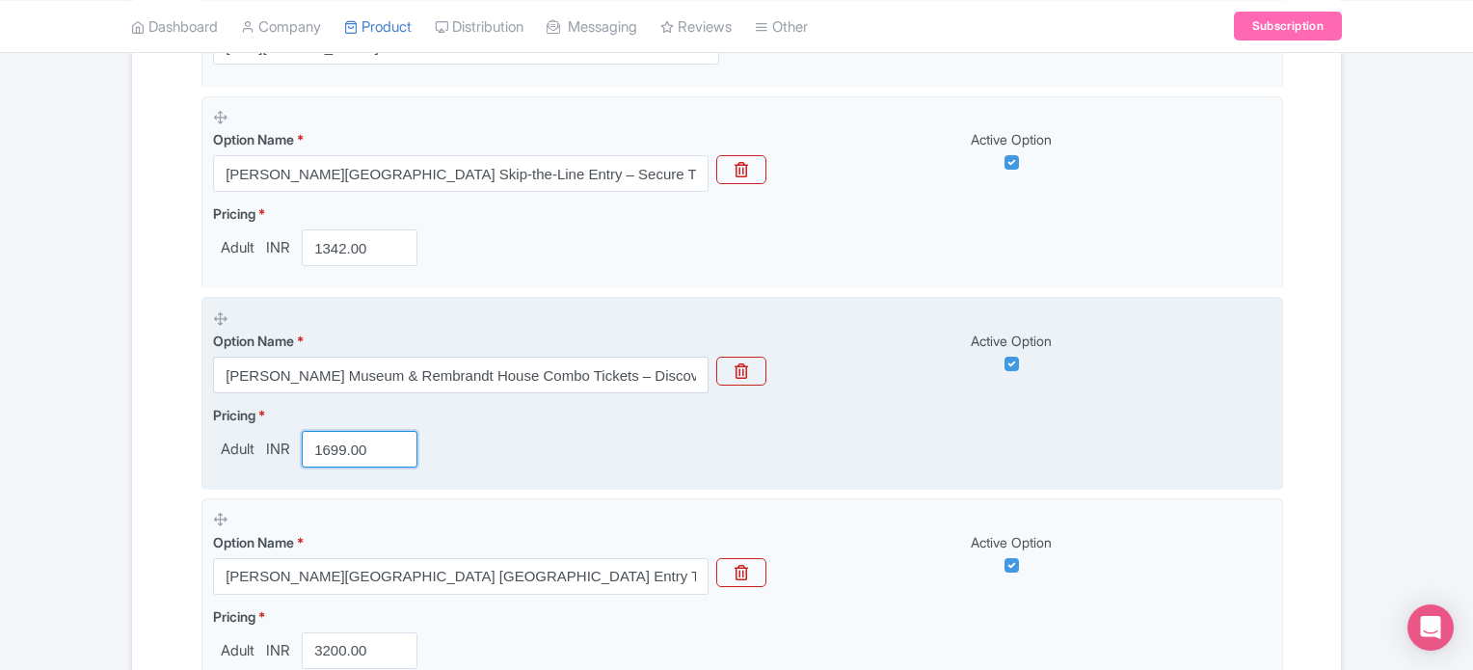
click at [351, 448] on input "1699.00" at bounding box center [360, 449] width 116 height 37
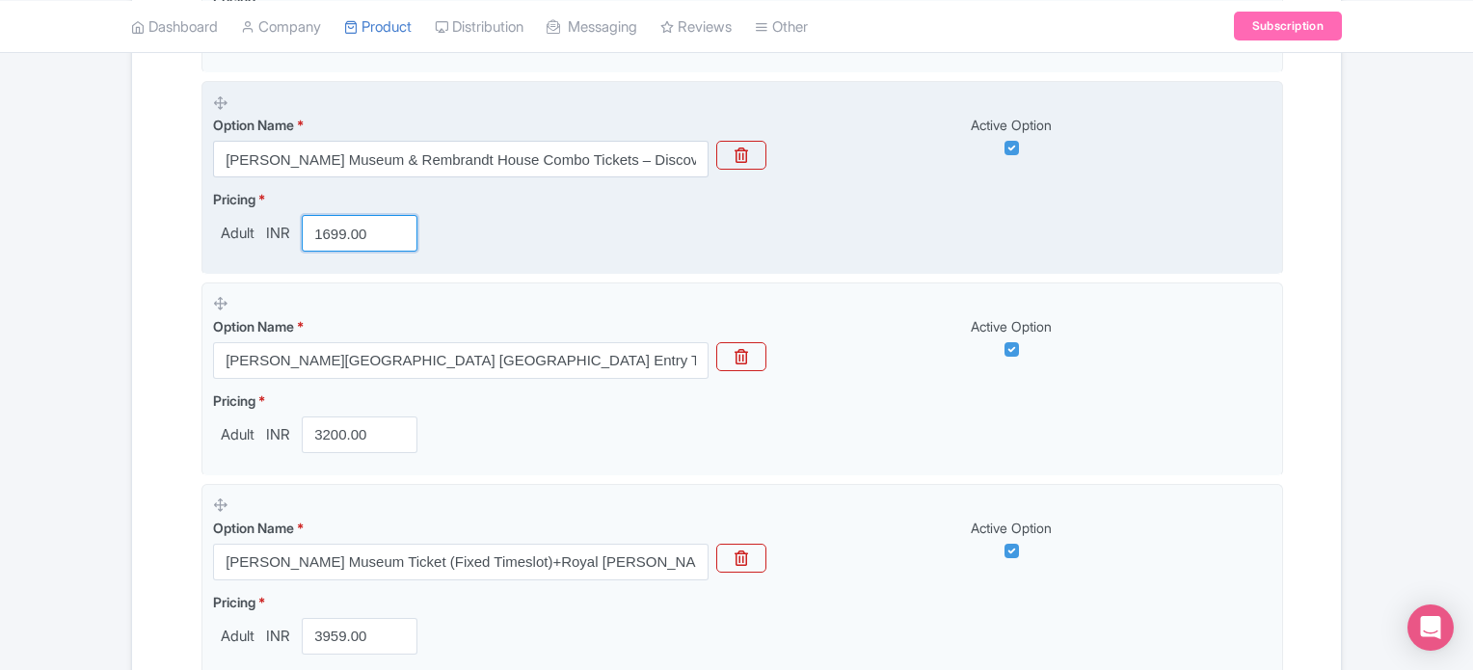
scroll to position [816, 0]
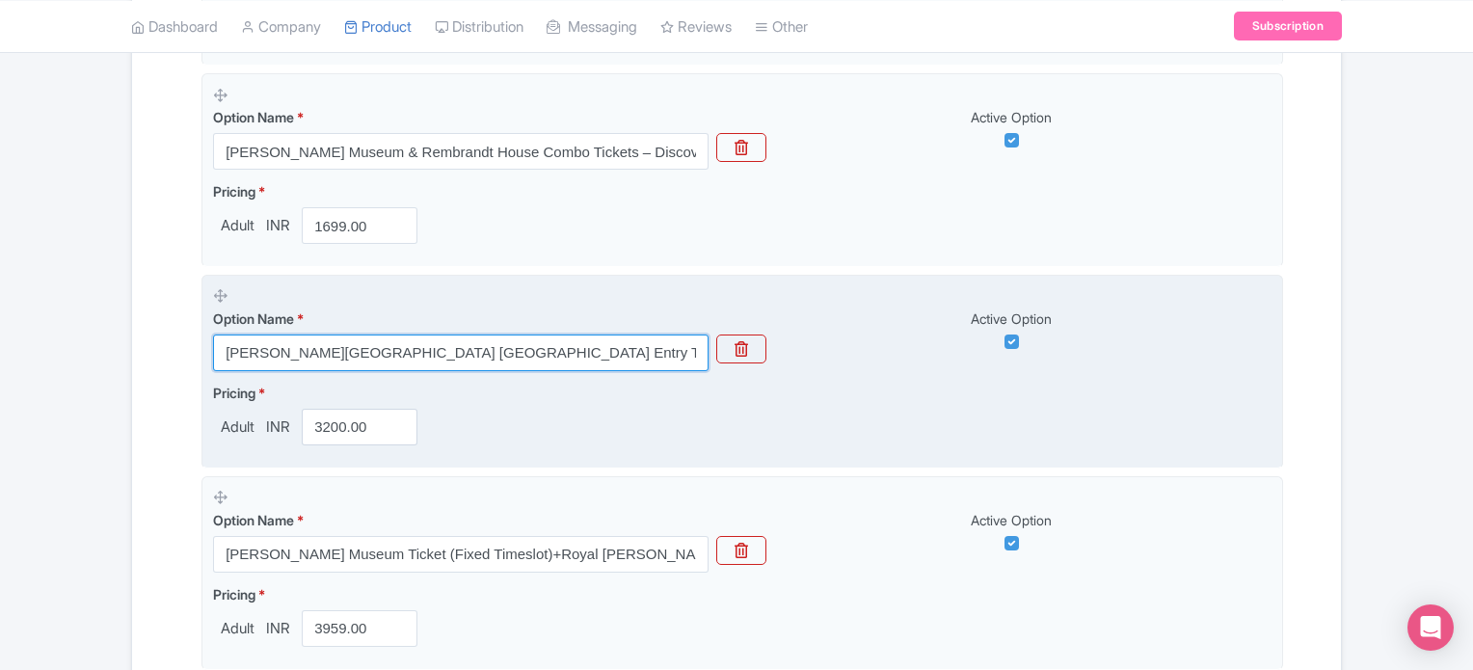
click at [595, 355] on input "[PERSON_NAME][GEOGRAPHIC_DATA] [GEOGRAPHIC_DATA] Entry Ticket with Audio Guide …" at bounding box center [461, 353] width 496 height 37
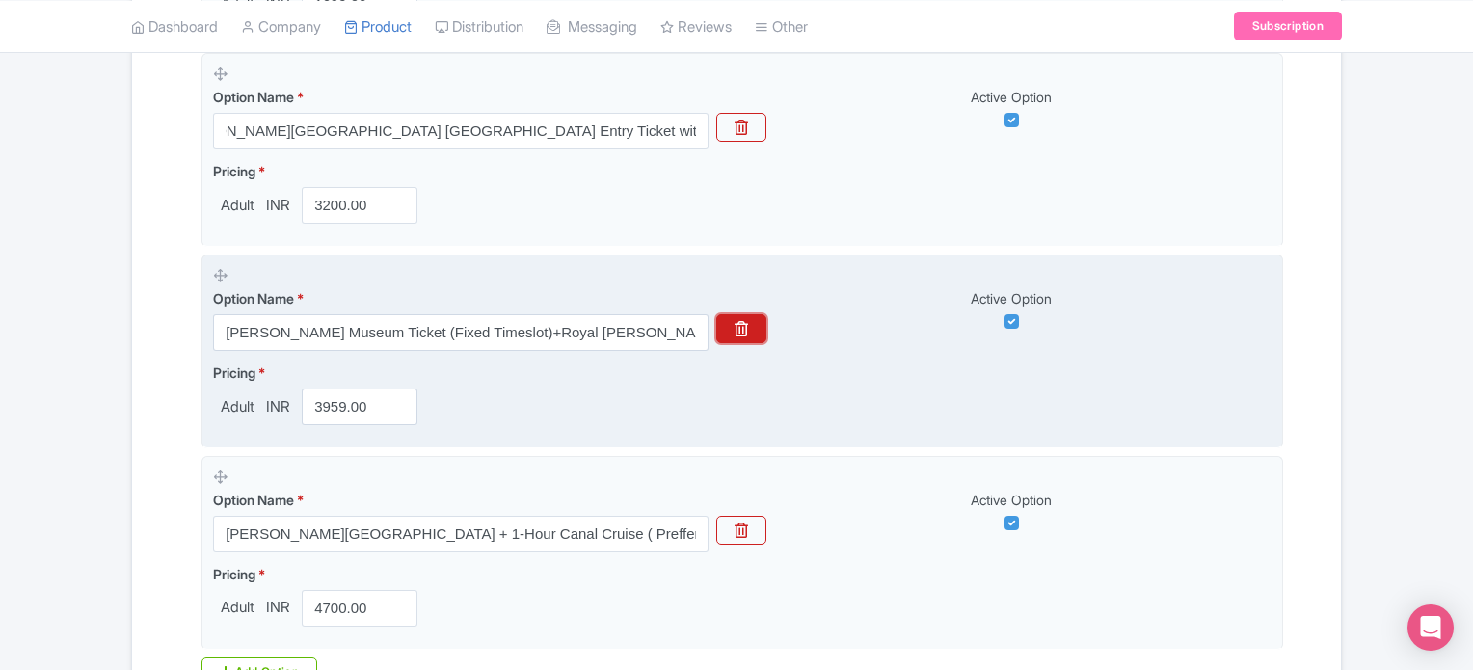
scroll to position [0, 0]
click at [754, 328] on button "button" at bounding box center [741, 328] width 50 height 29
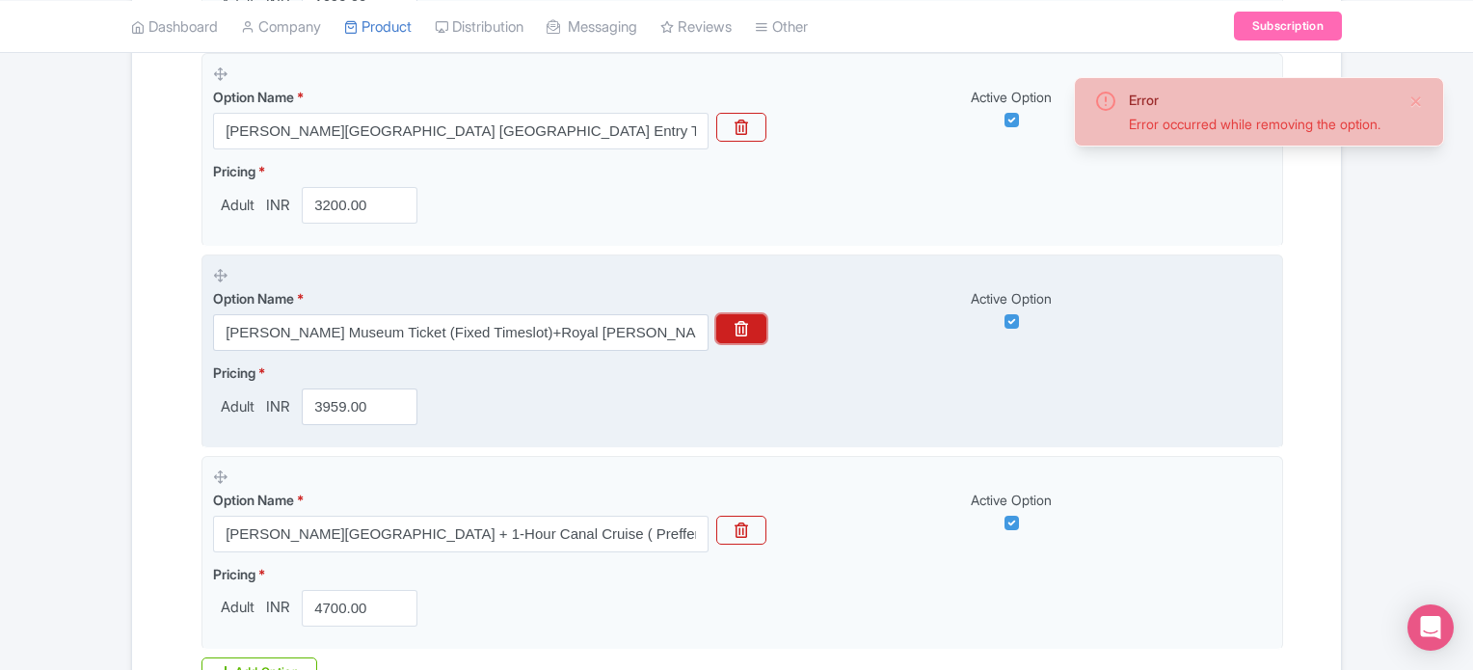
click at [754, 328] on button "button" at bounding box center [741, 328] width 50 height 29
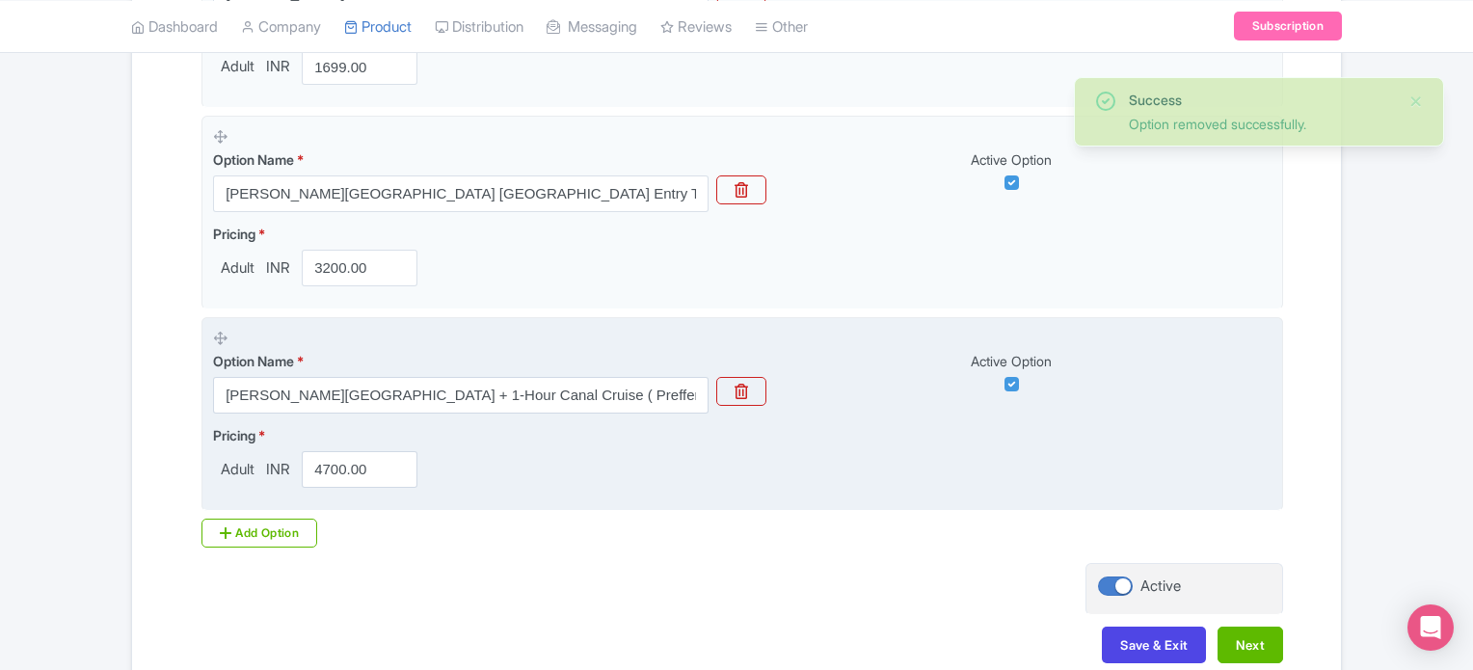
scroll to position [970, 0]
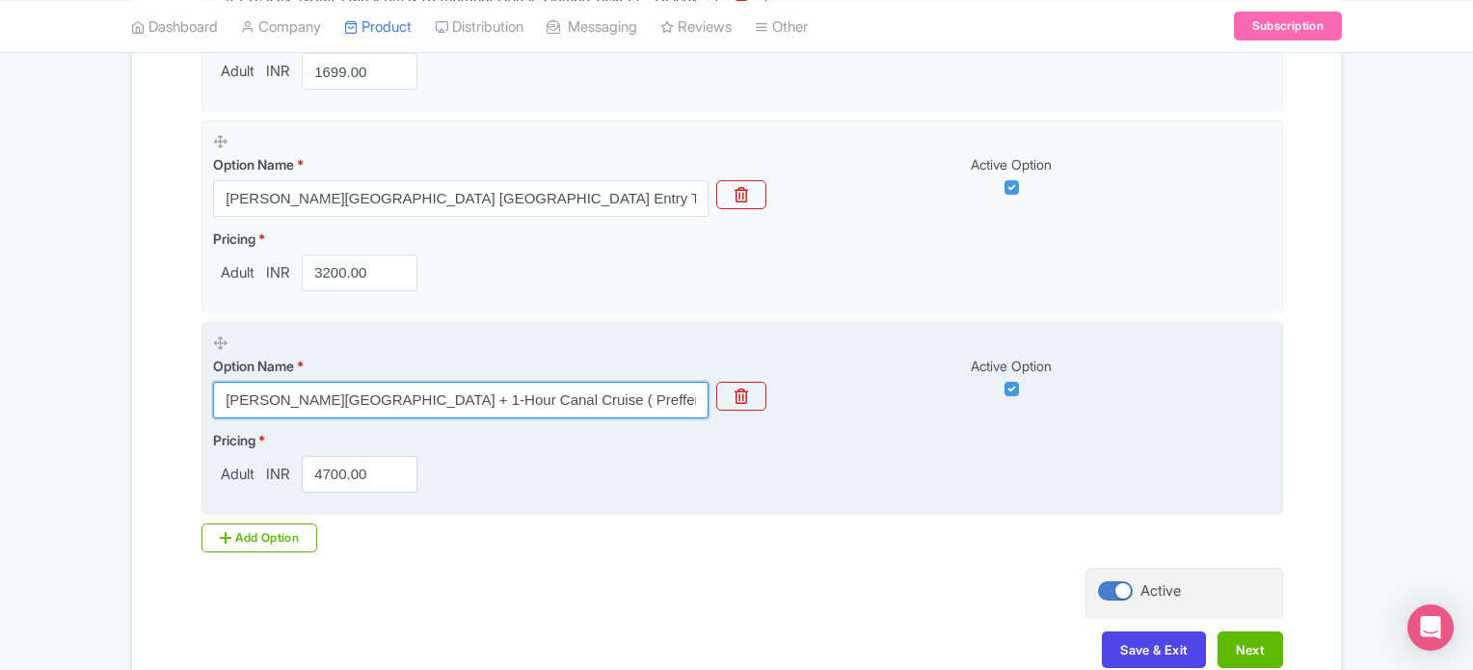
click at [576, 399] on input "Van Gogh Museum + 1-Hour Canal Cruise ( Preffered Time Between 11AM to 7PM )" at bounding box center [461, 400] width 496 height 37
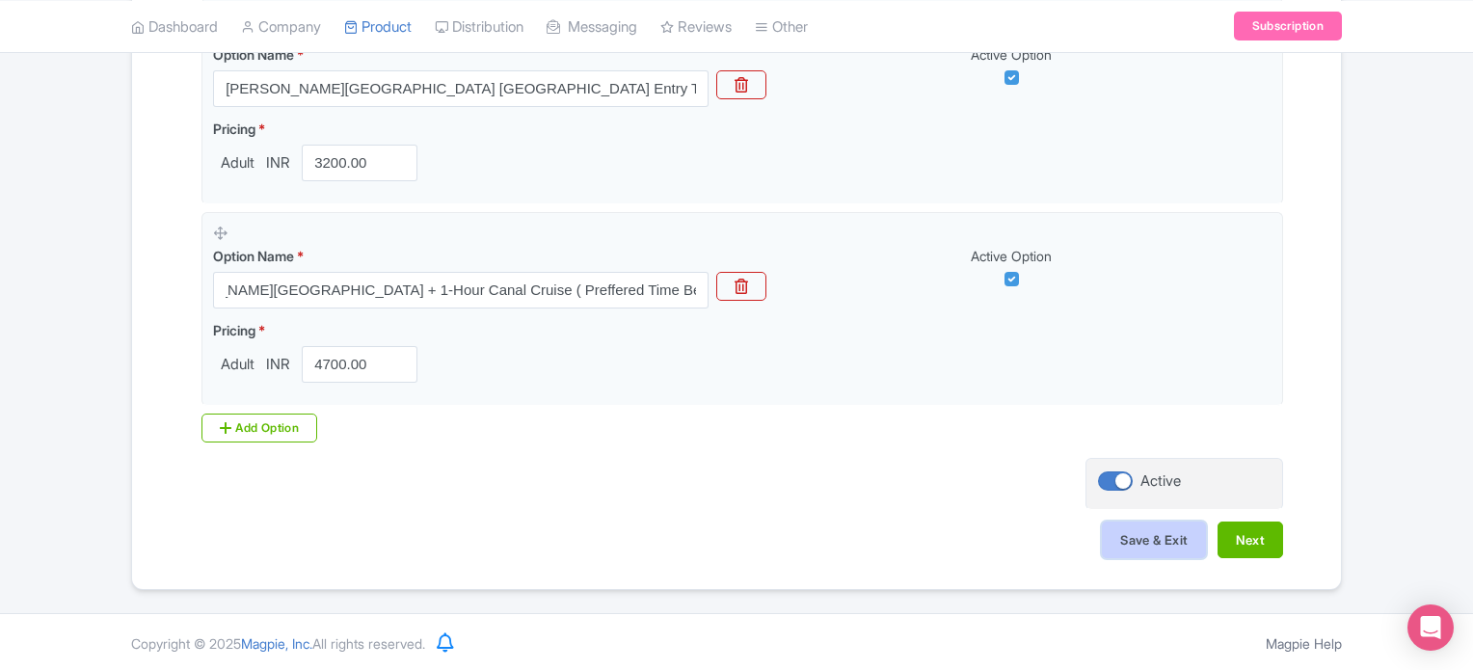
scroll to position [0, 0]
click at [1157, 547] on button "Save & Exit" at bounding box center [1154, 540] width 104 height 37
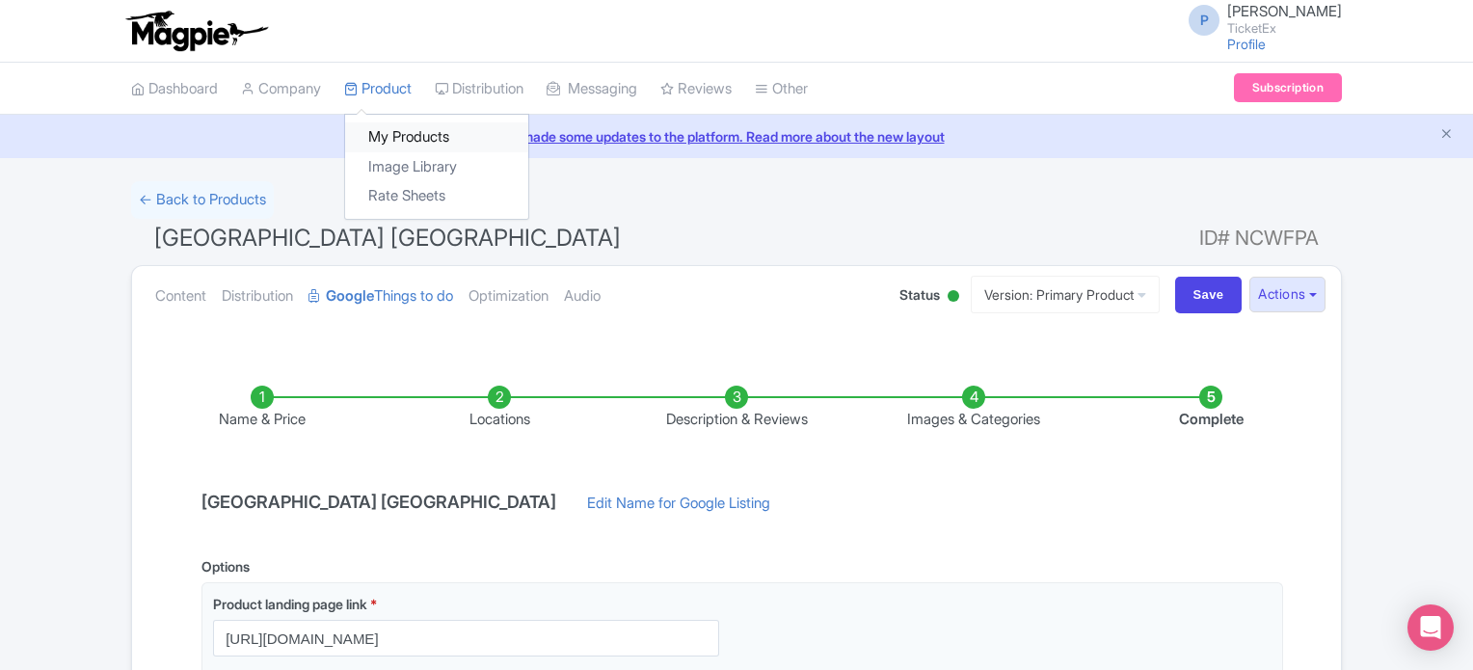
click at [405, 146] on link "My Products" at bounding box center [436, 137] width 183 height 30
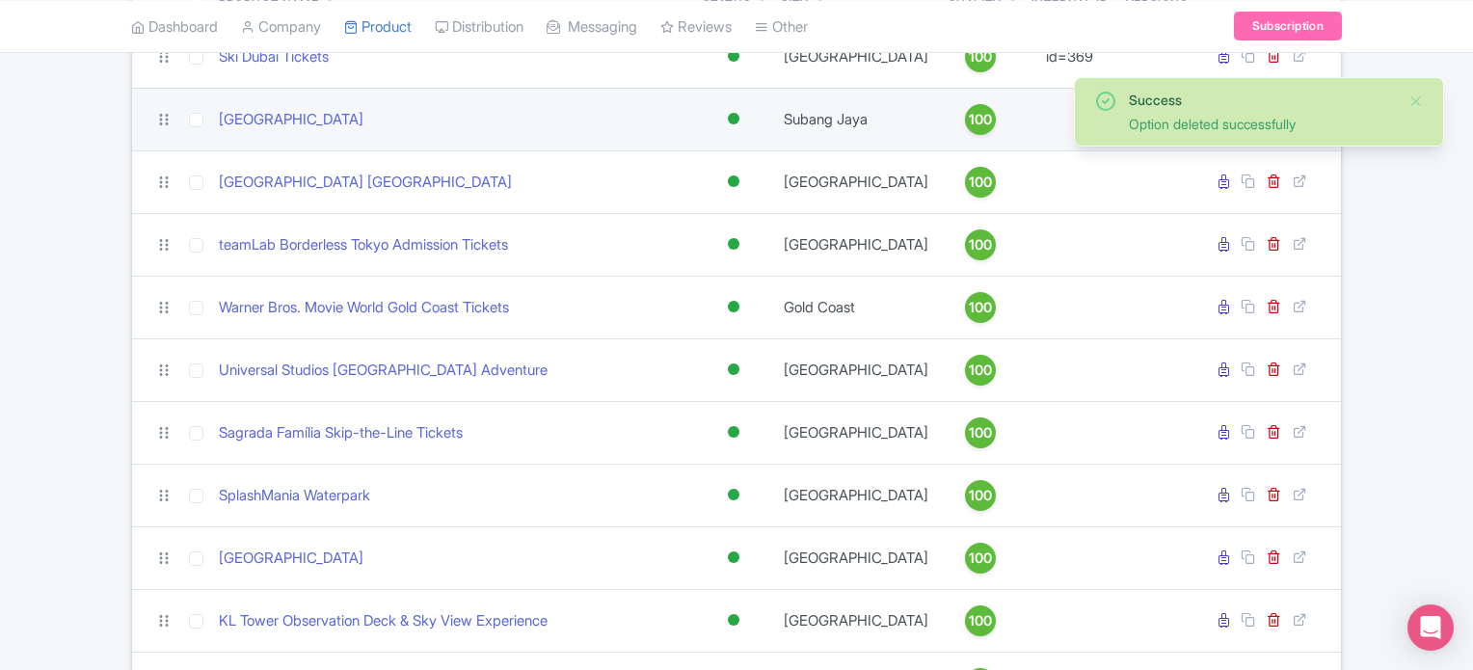
scroll to position [274, 0]
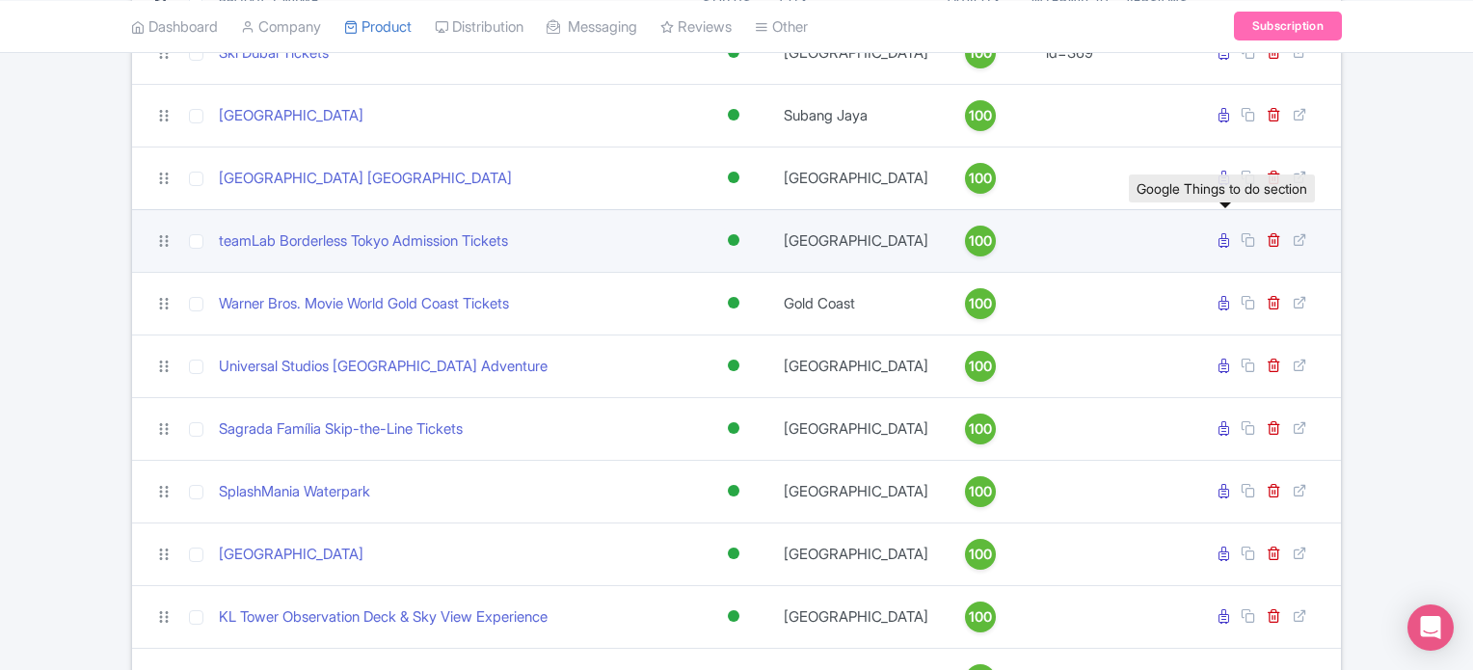
click at [1227, 239] on icon at bounding box center [1224, 240] width 11 height 14
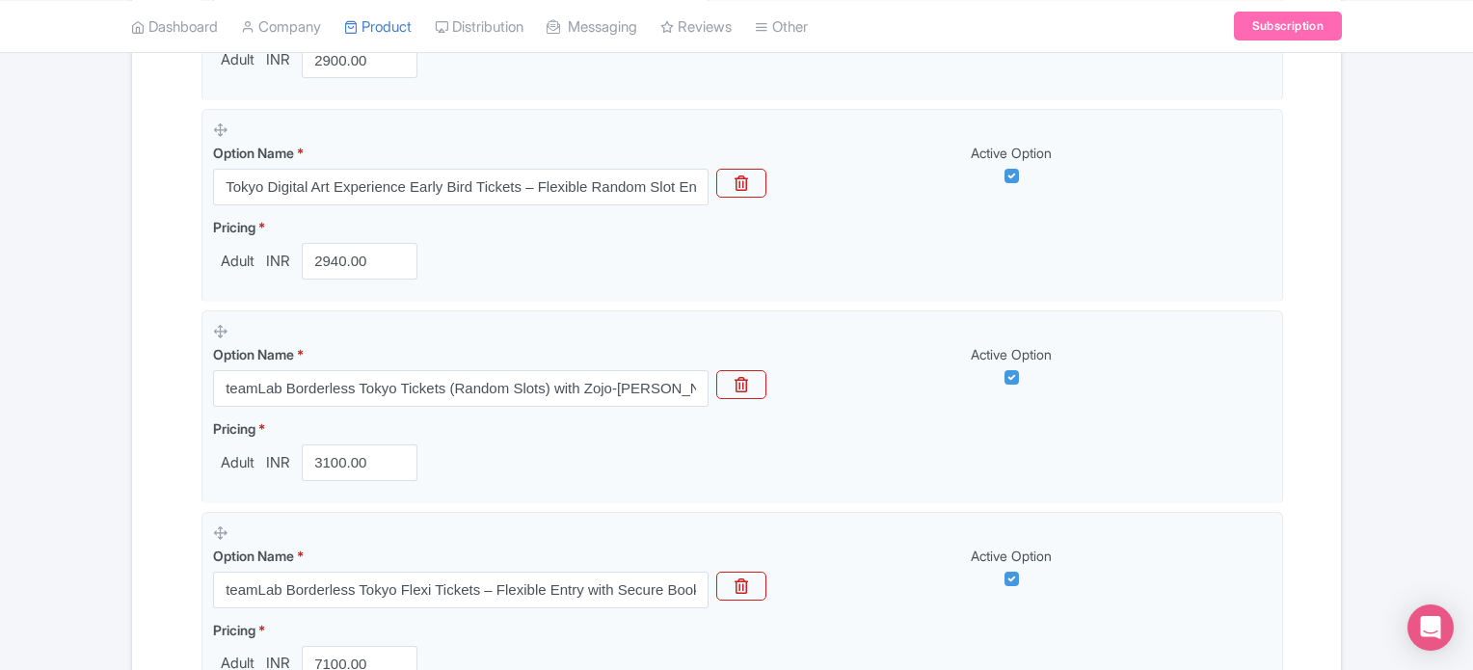
scroll to position [991, 0]
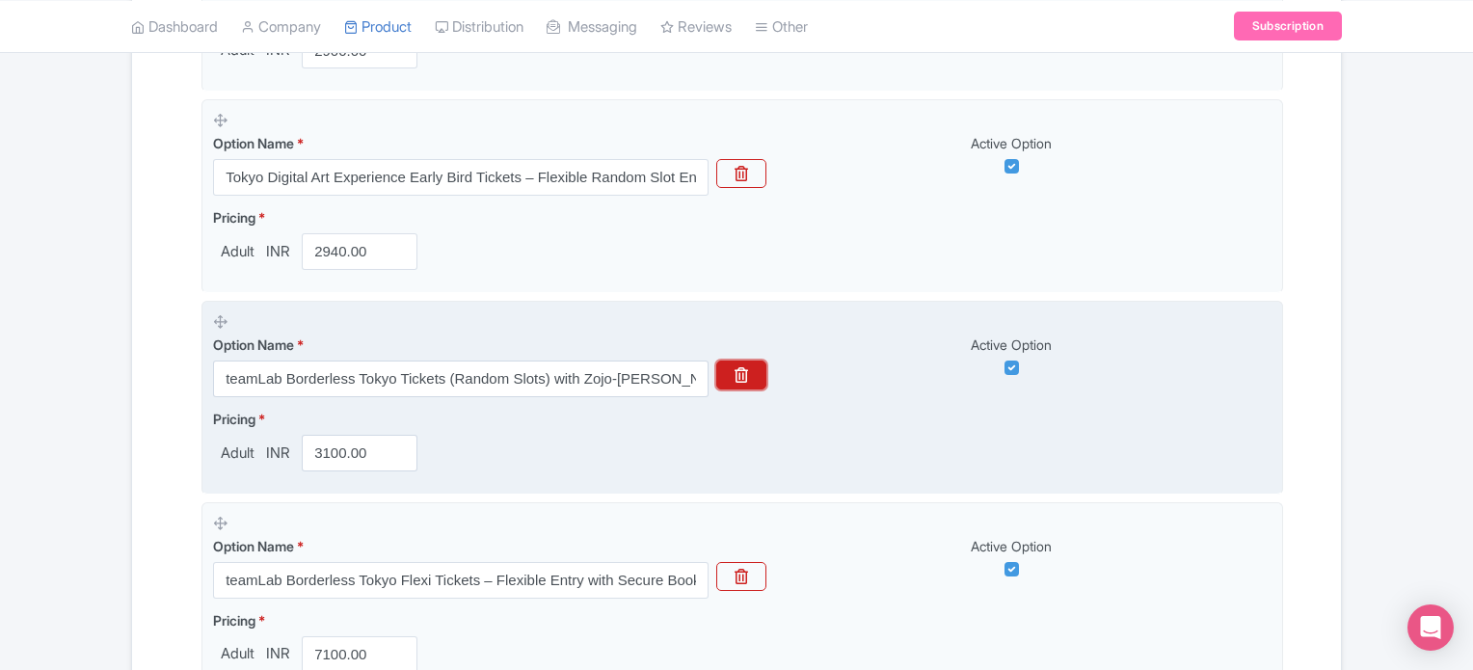
click at [738, 372] on icon "button" at bounding box center [741, 374] width 13 height 15
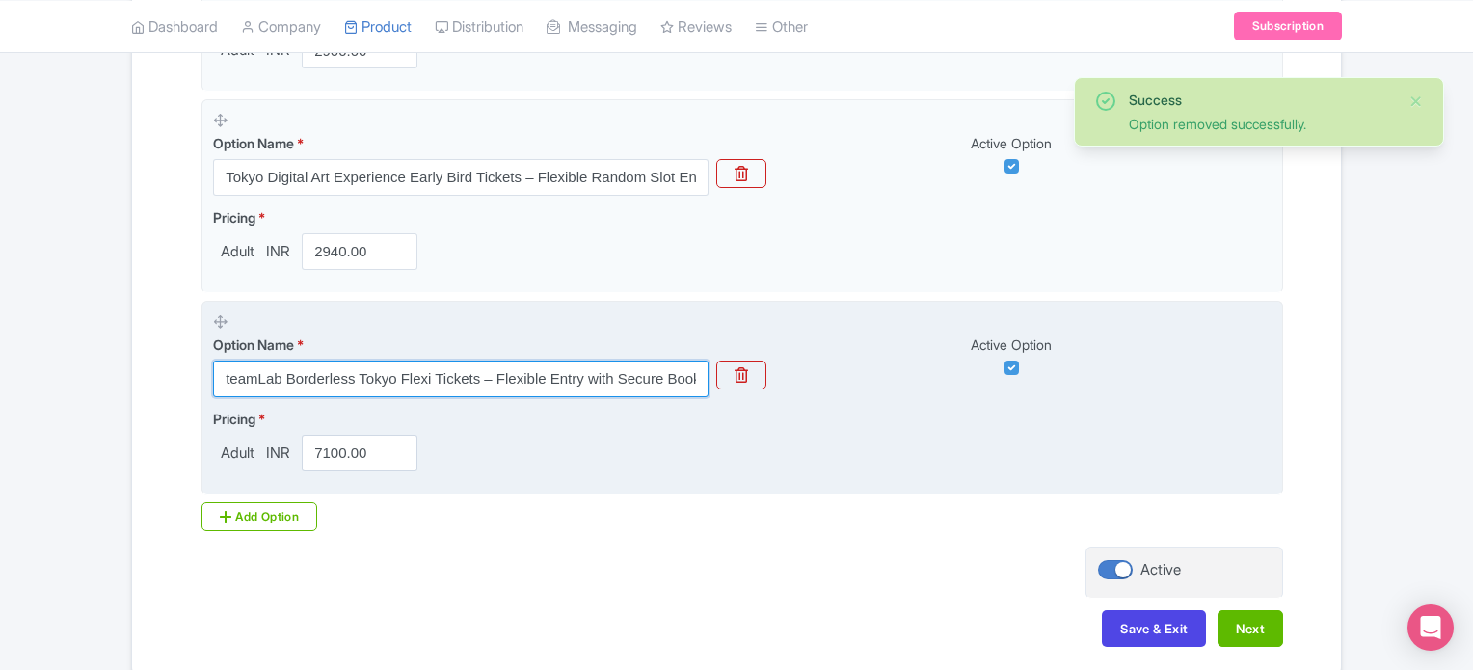
click at [645, 378] on input "teamLab Borderless Tokyo Flexi Tickets – Flexible Entry with Secure Booking" at bounding box center [461, 379] width 496 height 37
click at [664, 377] on input "teamLab Borderless Tokyo Flexi Tickets – Flexible Entry with Secure Booking" at bounding box center [461, 379] width 496 height 37
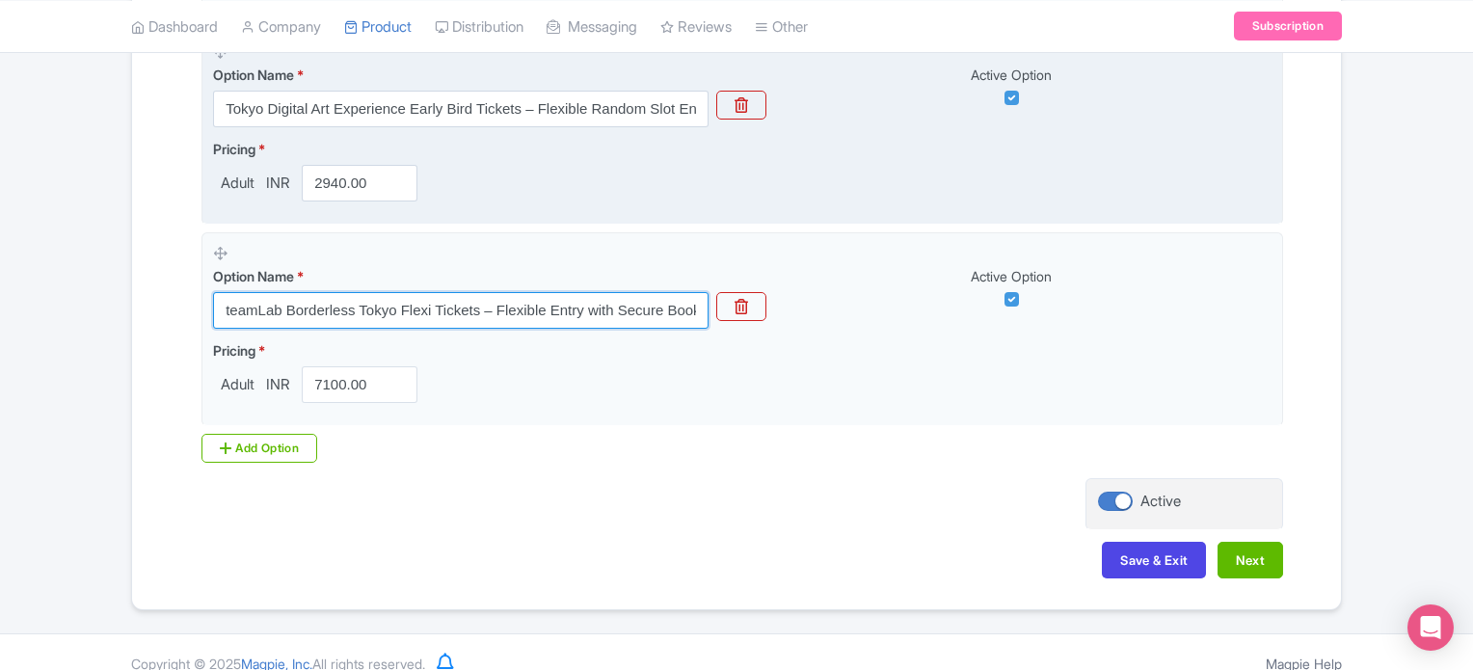
scroll to position [1080, 0]
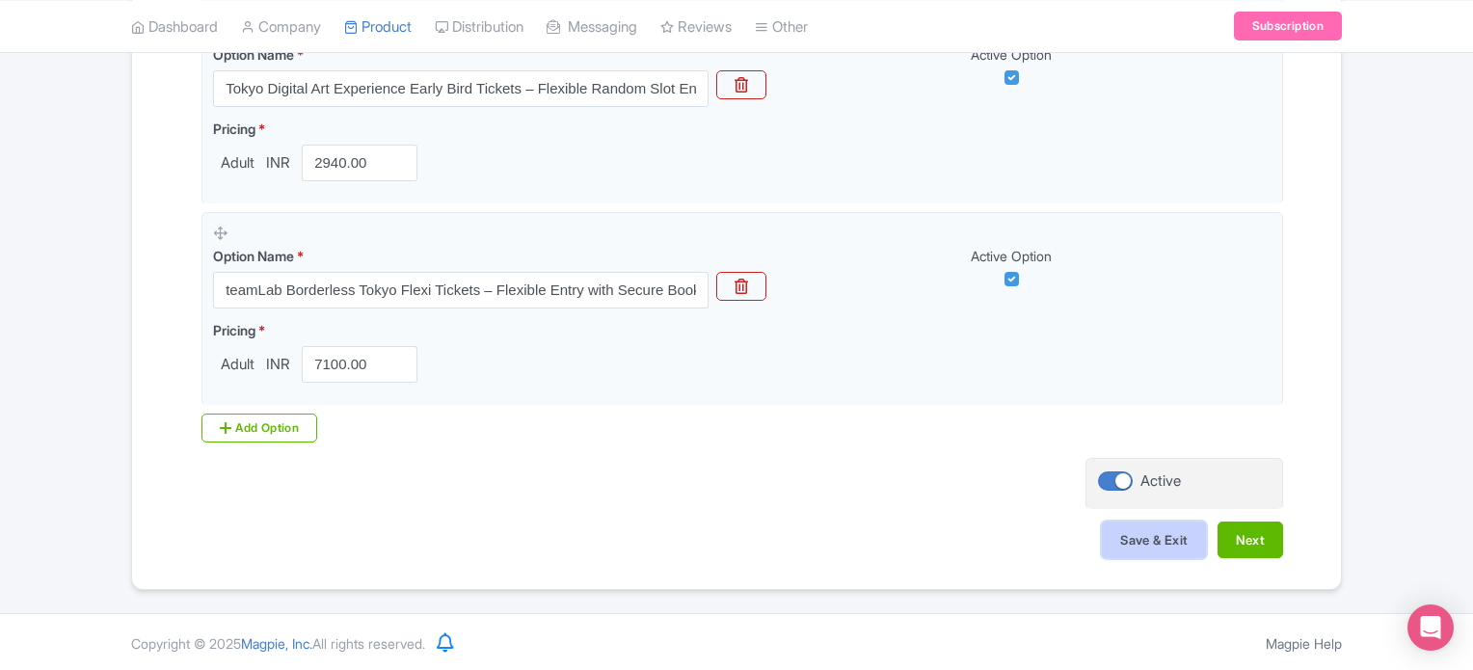
click at [1157, 542] on button "Save & Exit" at bounding box center [1154, 540] width 104 height 37
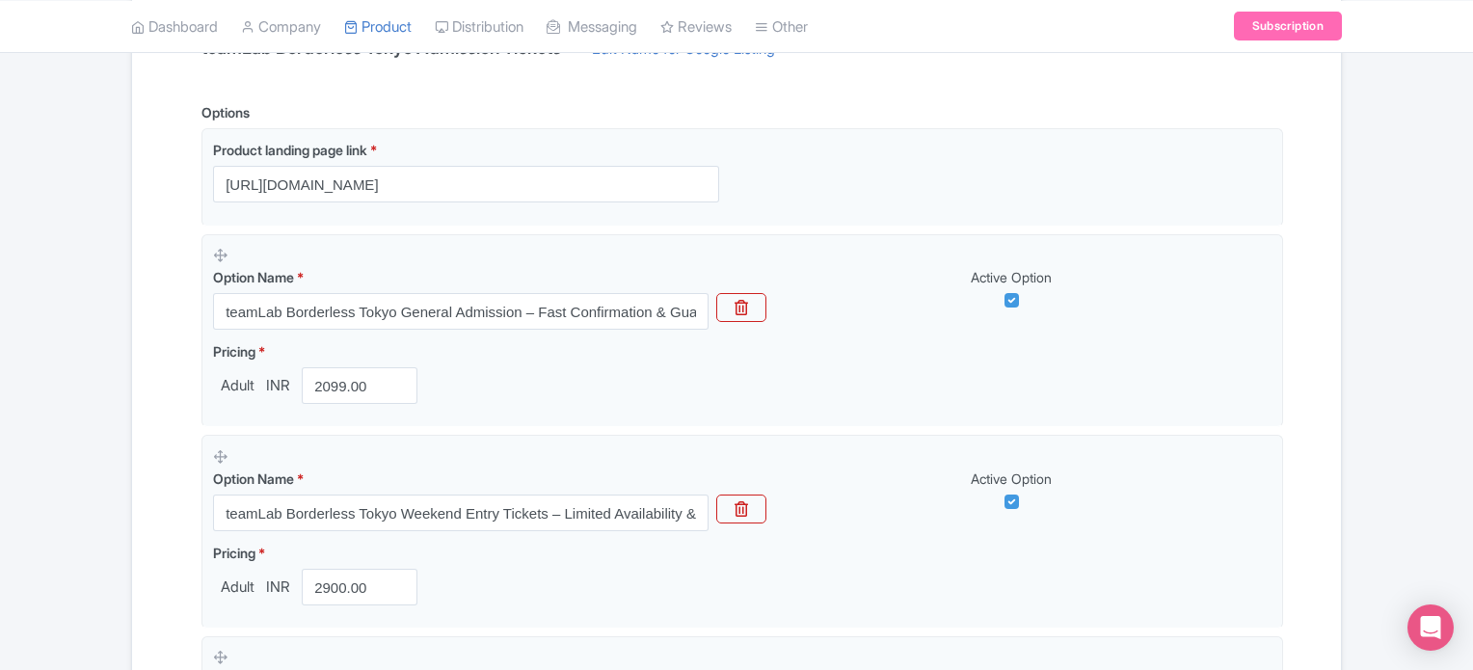
scroll to position [453, 0]
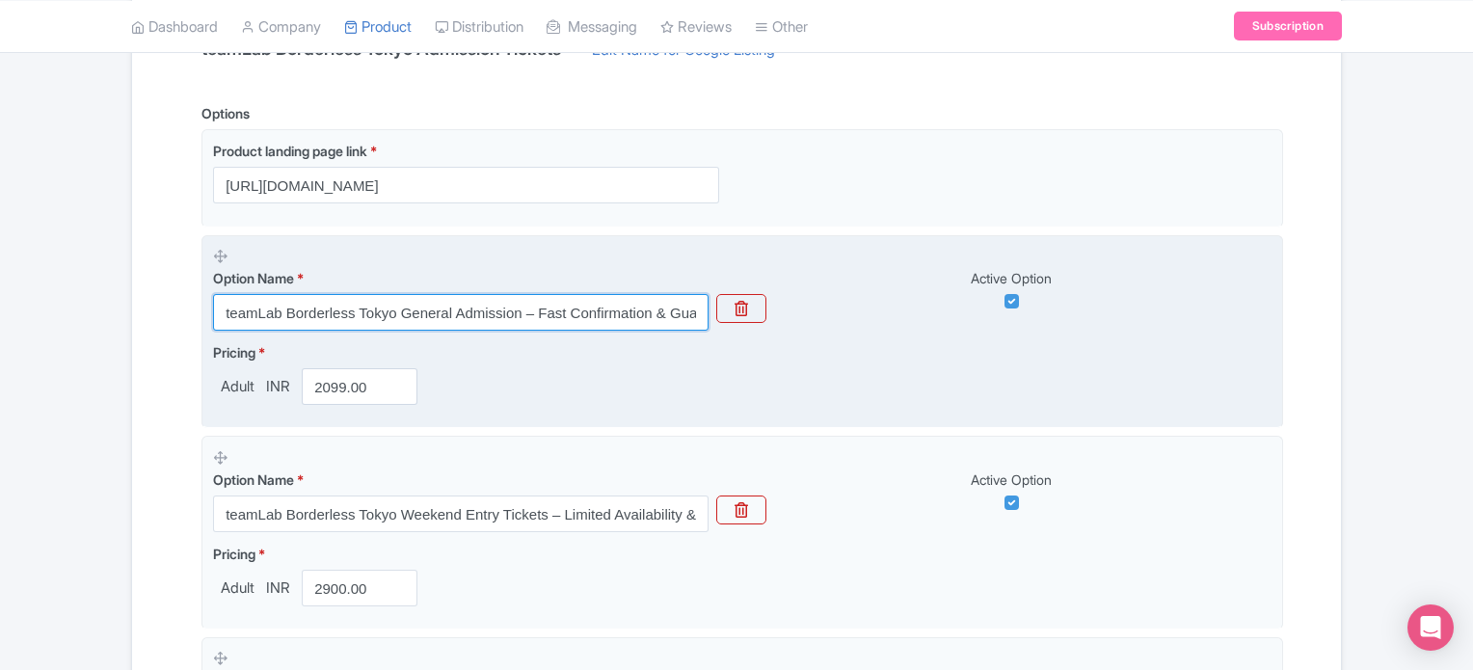
click at [653, 306] on input "teamLab Borderless Tokyo General Admission – Fast Confirmation & Guaranteed Ent…" at bounding box center [461, 312] width 496 height 37
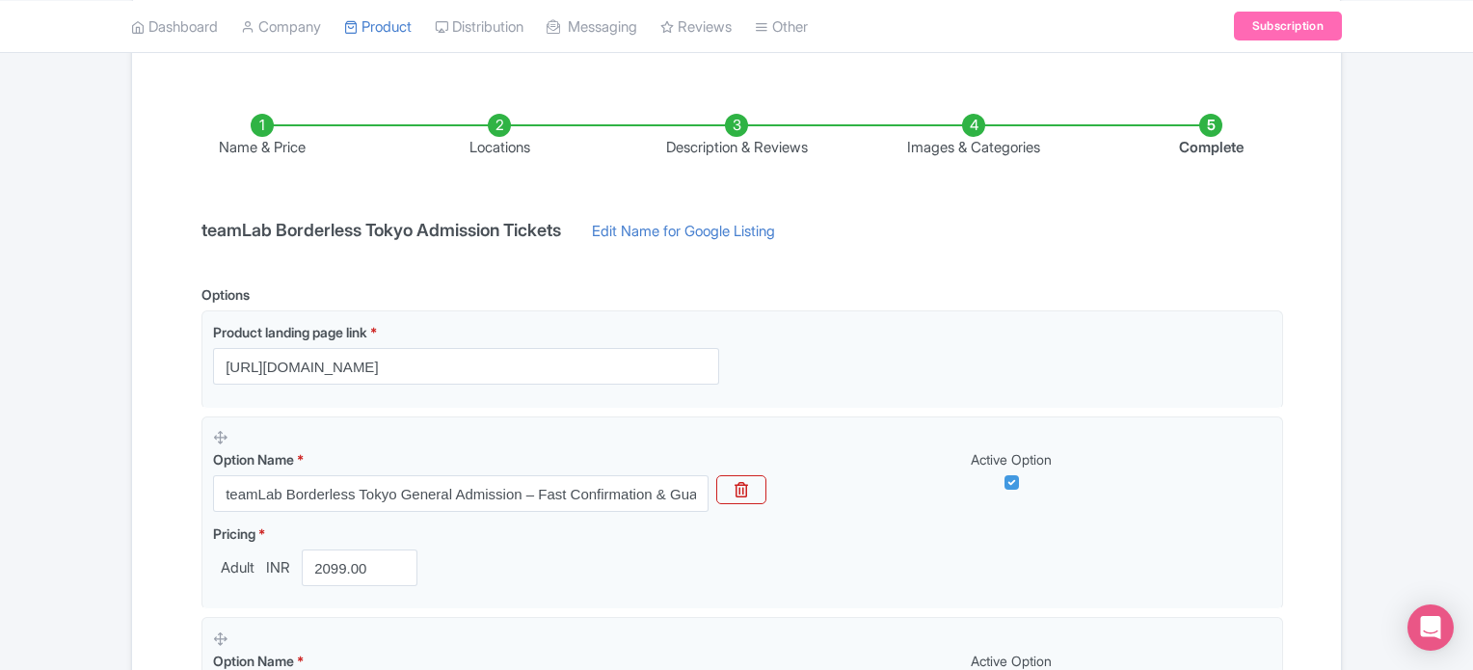
scroll to position [0, 0]
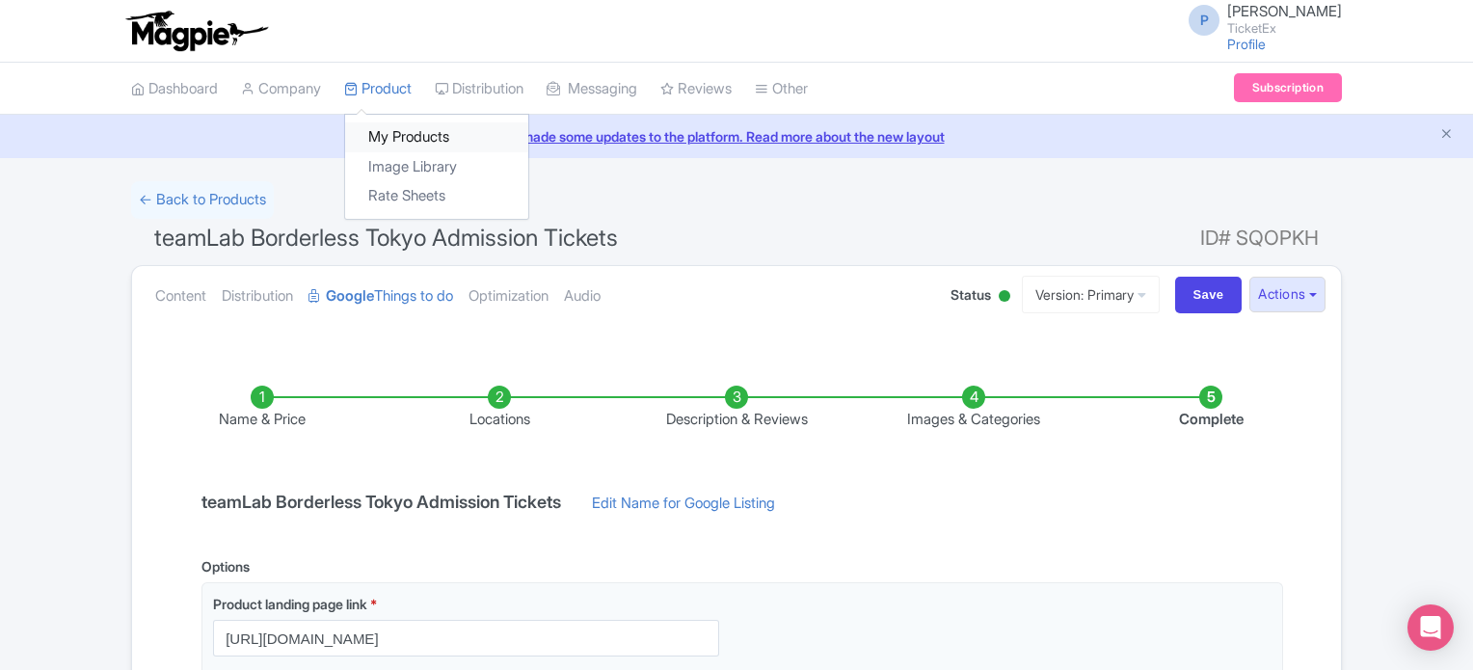
click at [416, 126] on link "My Products" at bounding box center [436, 137] width 183 height 30
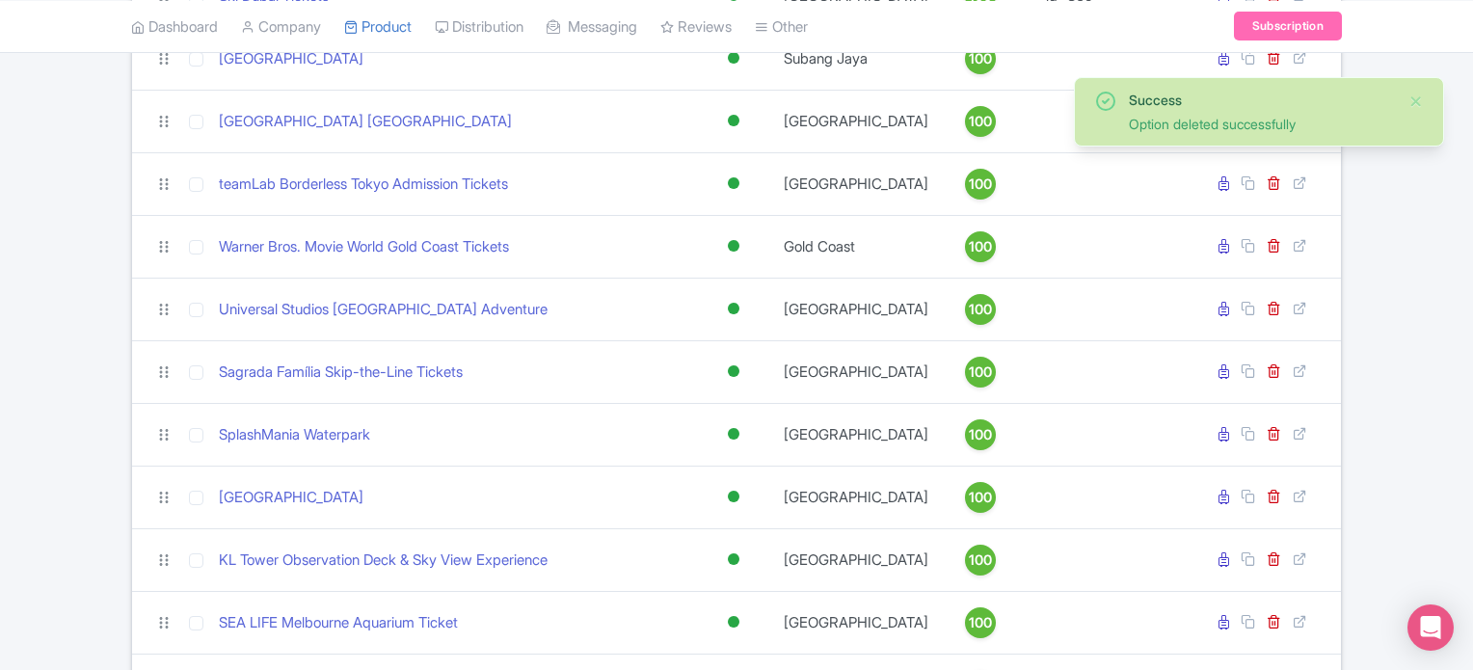
scroll to position [330, 0]
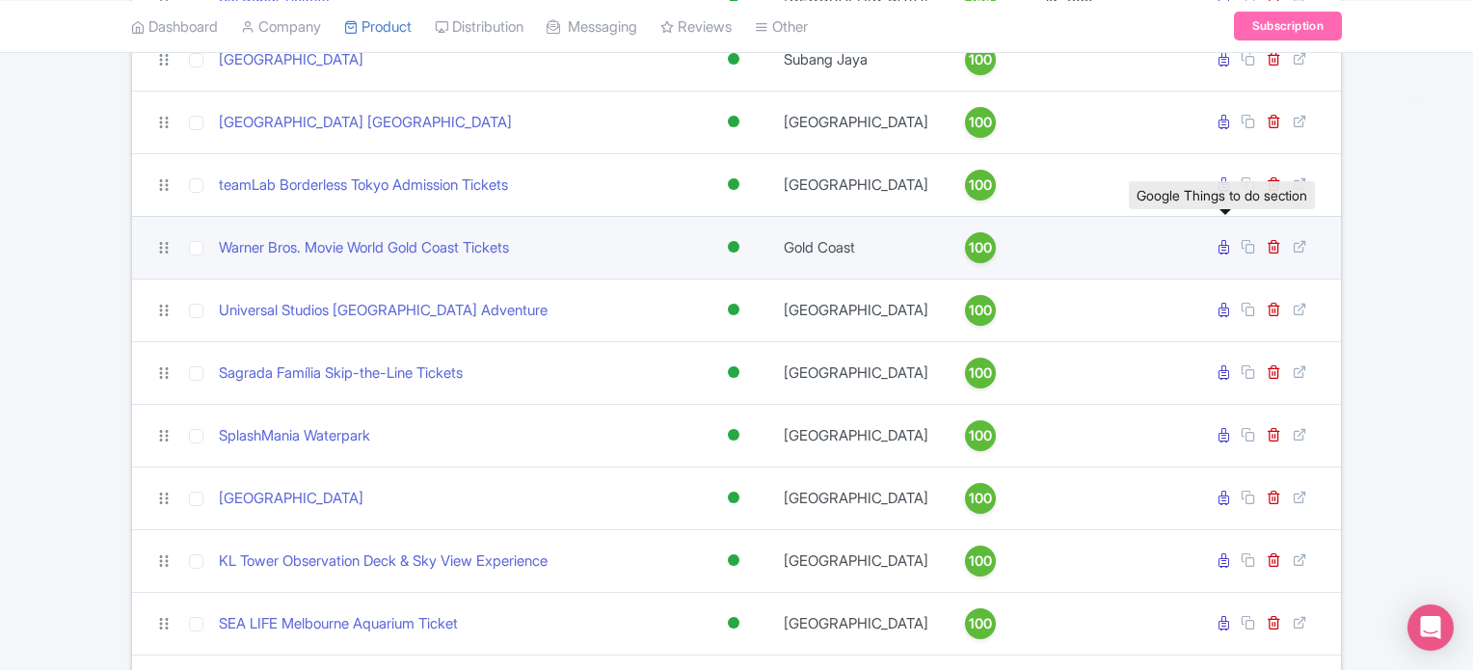
click at [1220, 246] on icon at bounding box center [1224, 247] width 11 height 14
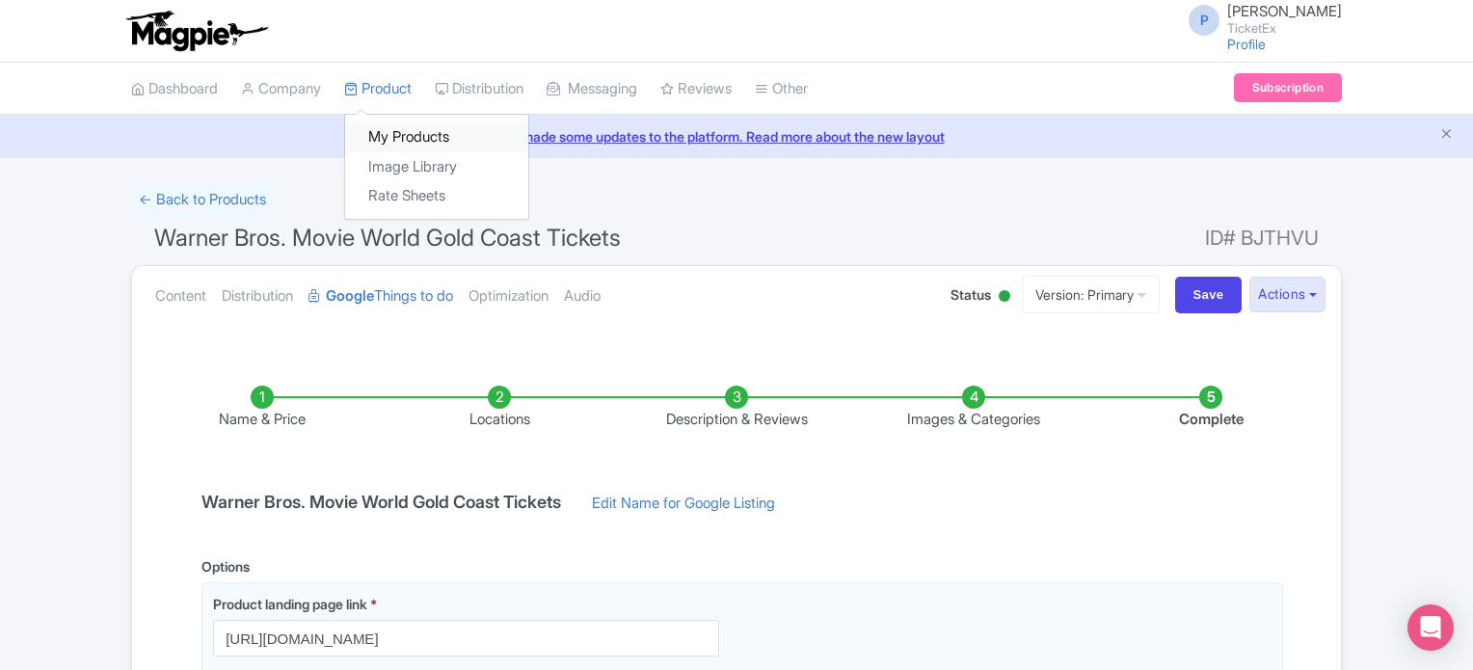
click at [411, 129] on link "My Products" at bounding box center [436, 137] width 183 height 30
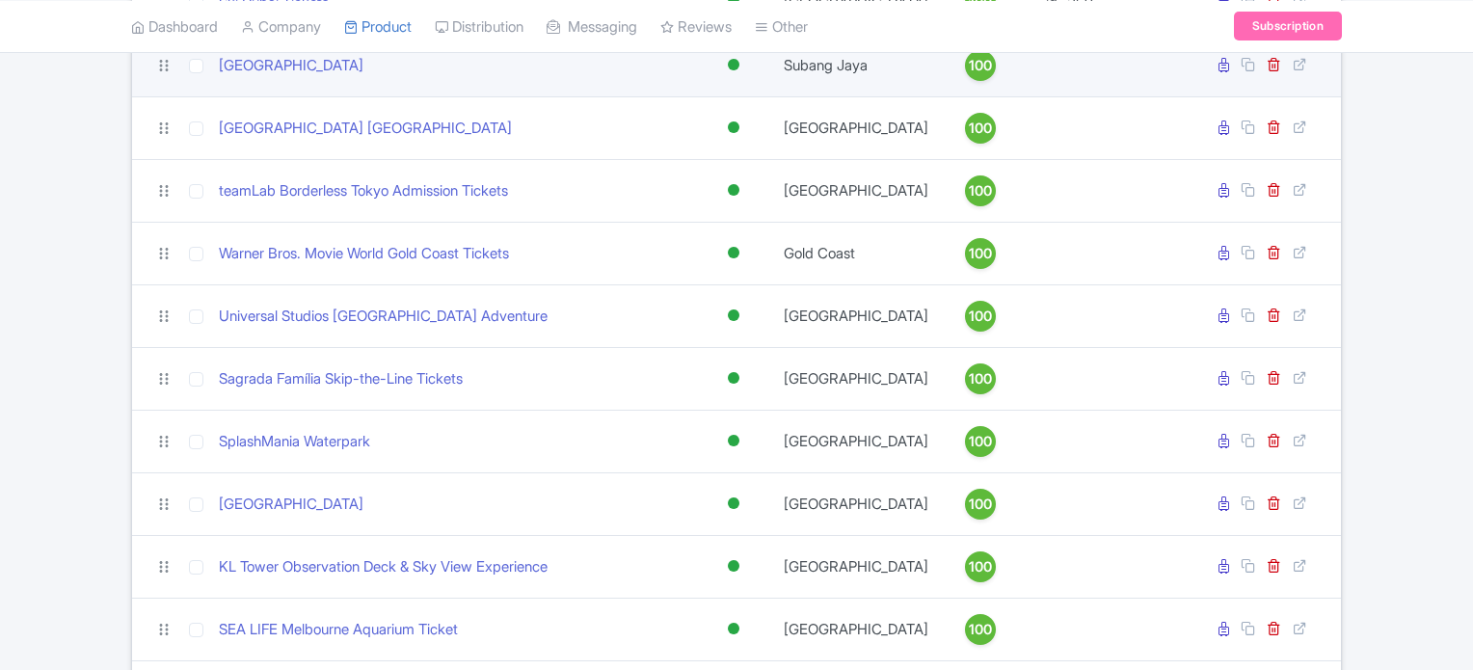
scroll to position [389, 0]
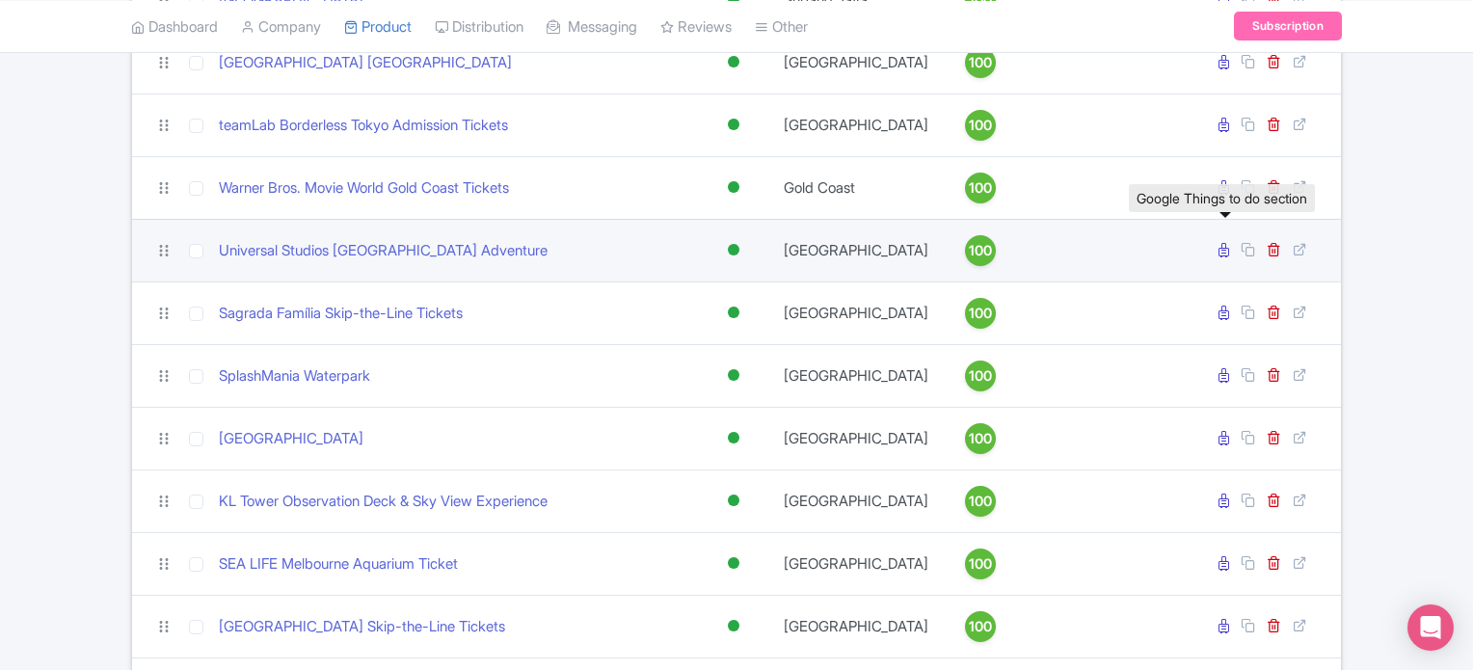
click at [1222, 247] on icon at bounding box center [1224, 250] width 11 height 14
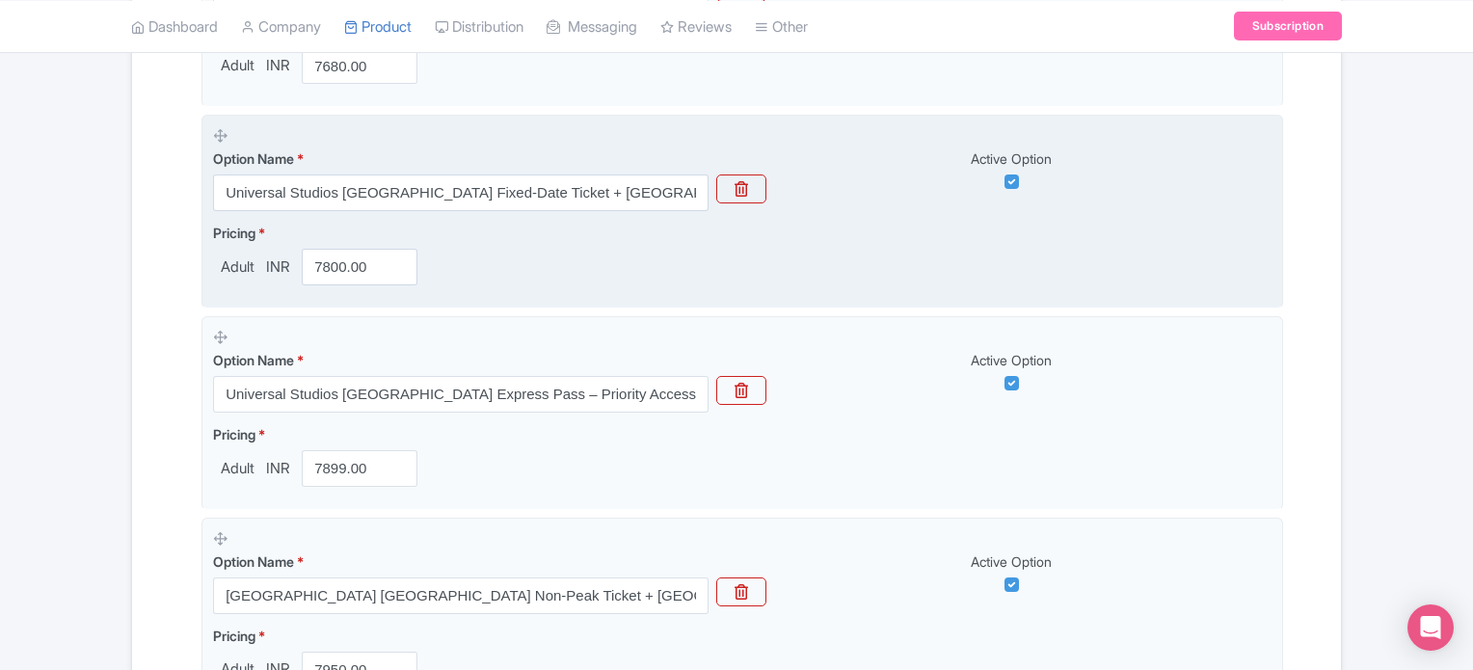
scroll to position [982, 0]
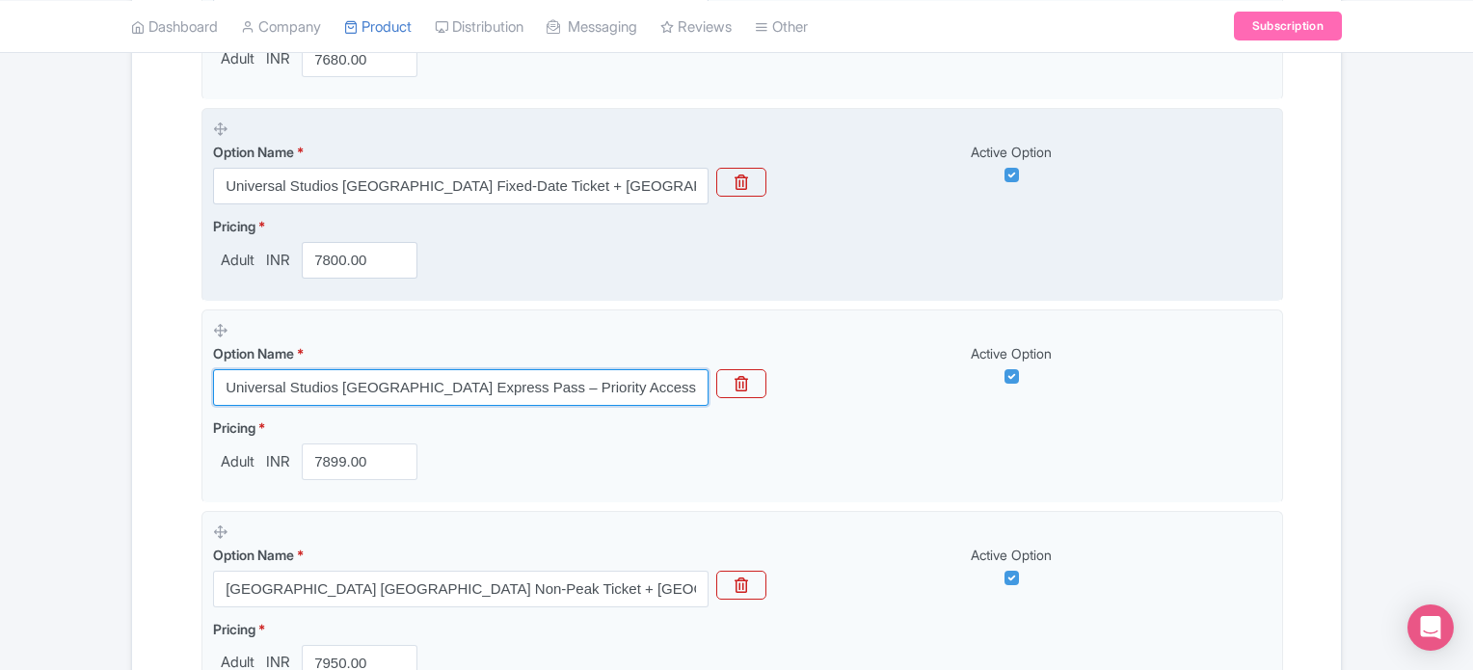
click at [633, 387] on input "Universal Studios Singapore Express Pass – Priority Access (Admission Not Inclu…" at bounding box center [461, 387] width 496 height 37
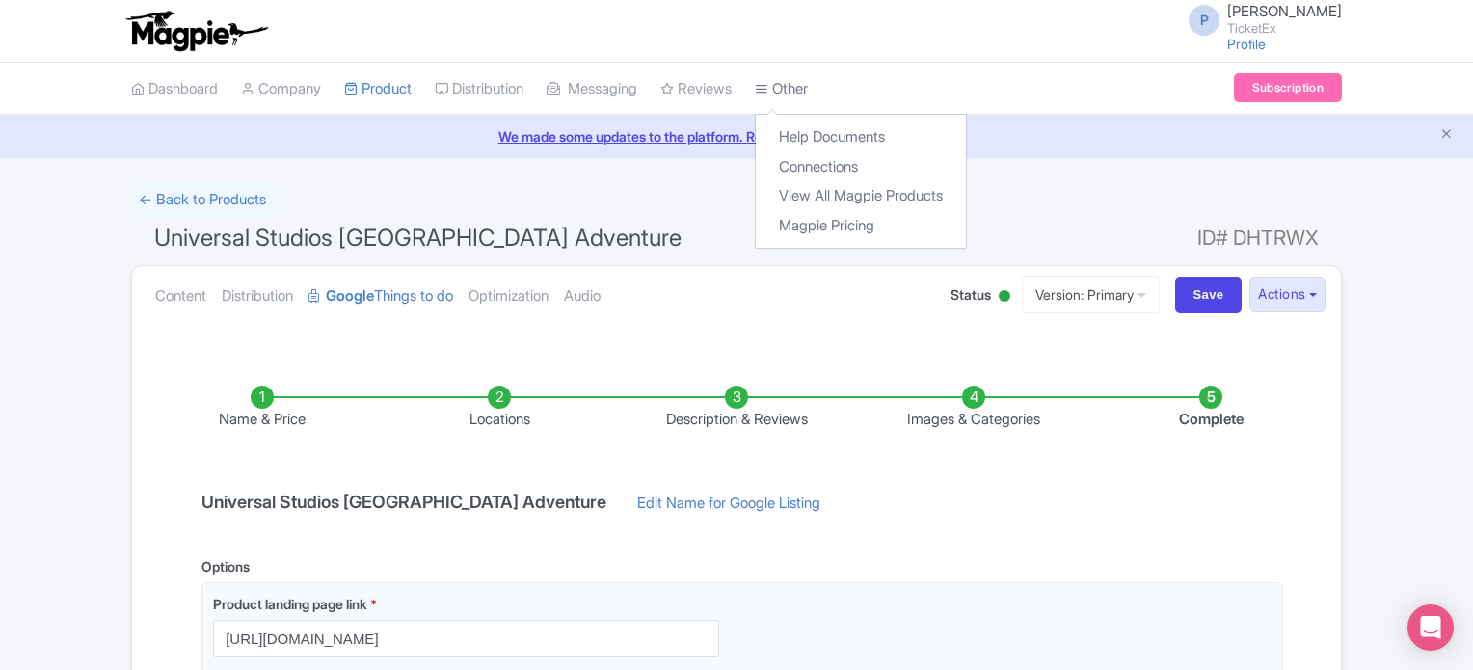
scroll to position [0, 0]
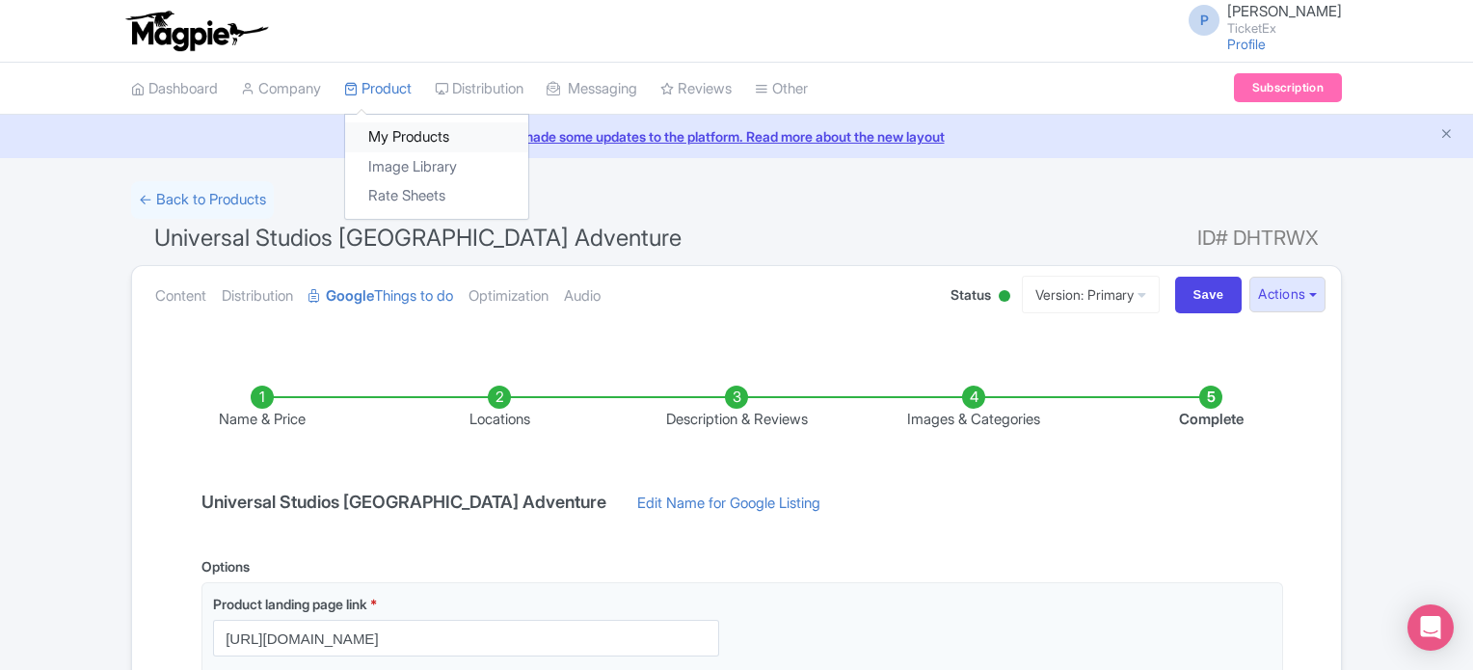
click at [408, 142] on link "My Products" at bounding box center [436, 137] width 183 height 30
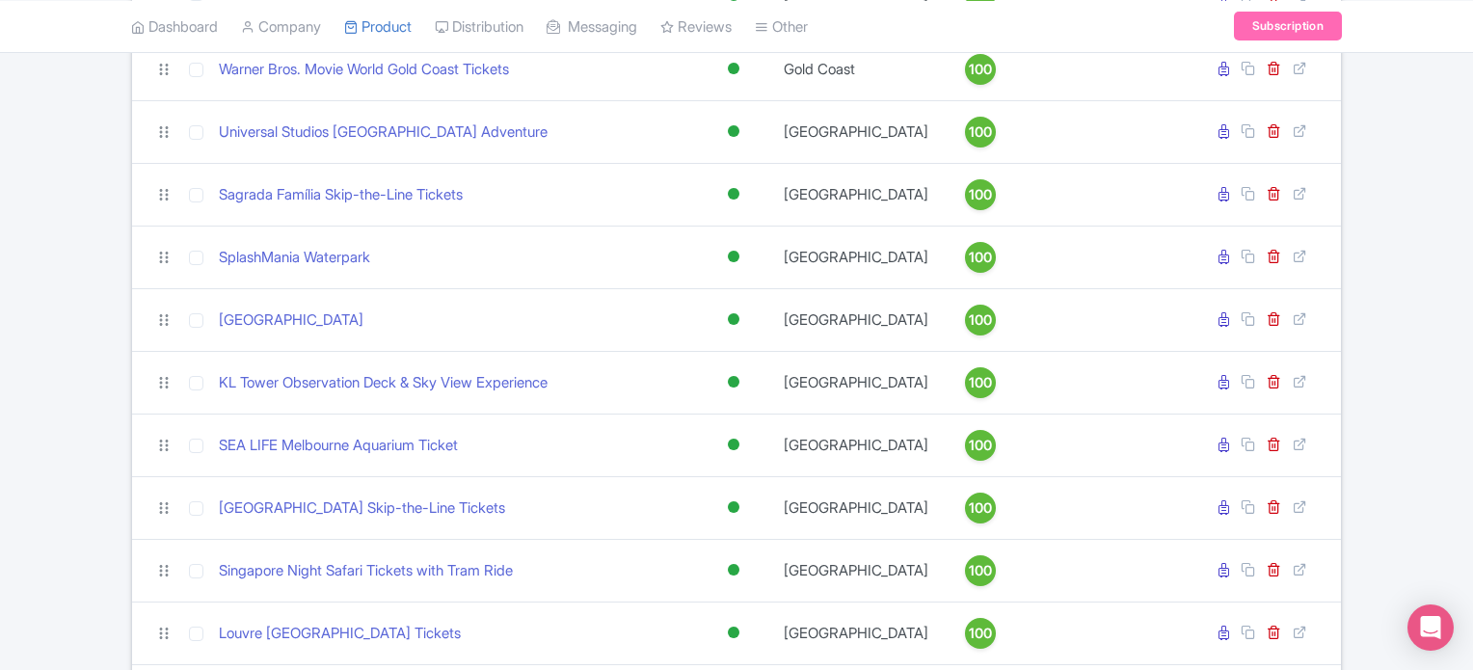
scroll to position [509, 0]
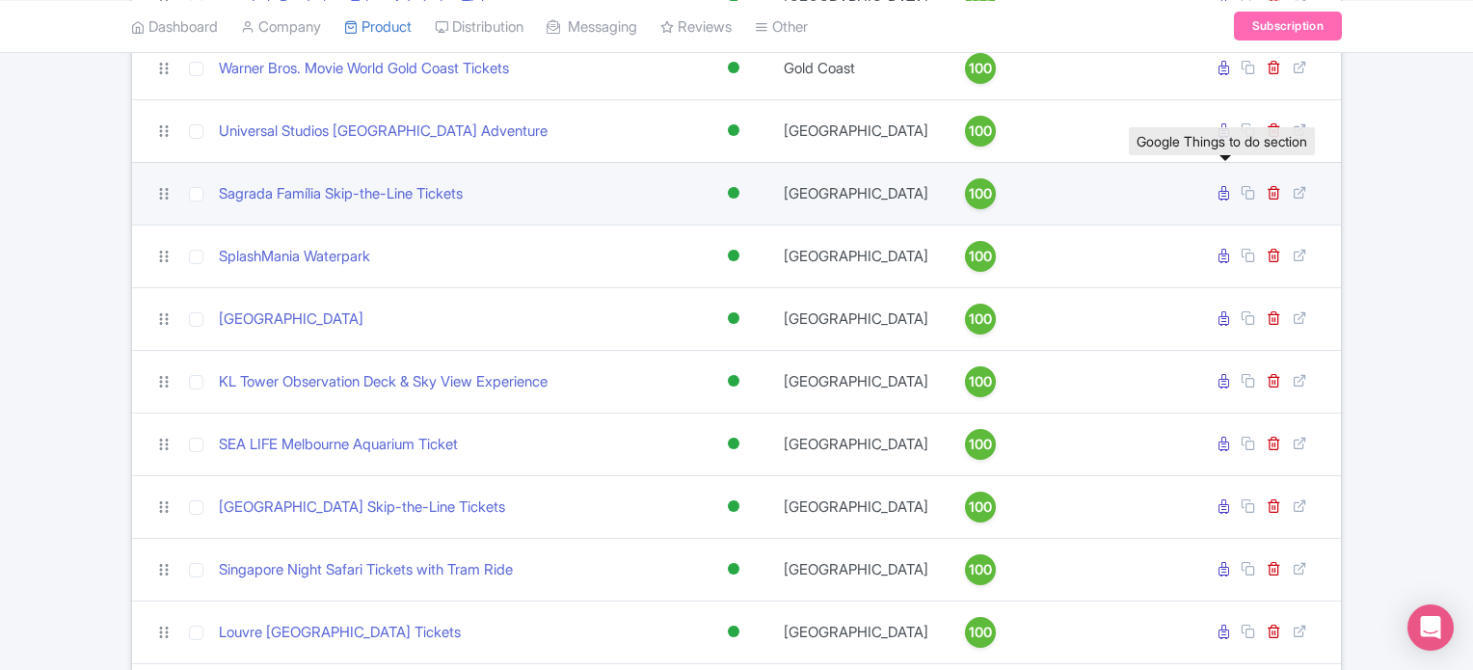
click at [1221, 190] on icon at bounding box center [1224, 193] width 11 height 14
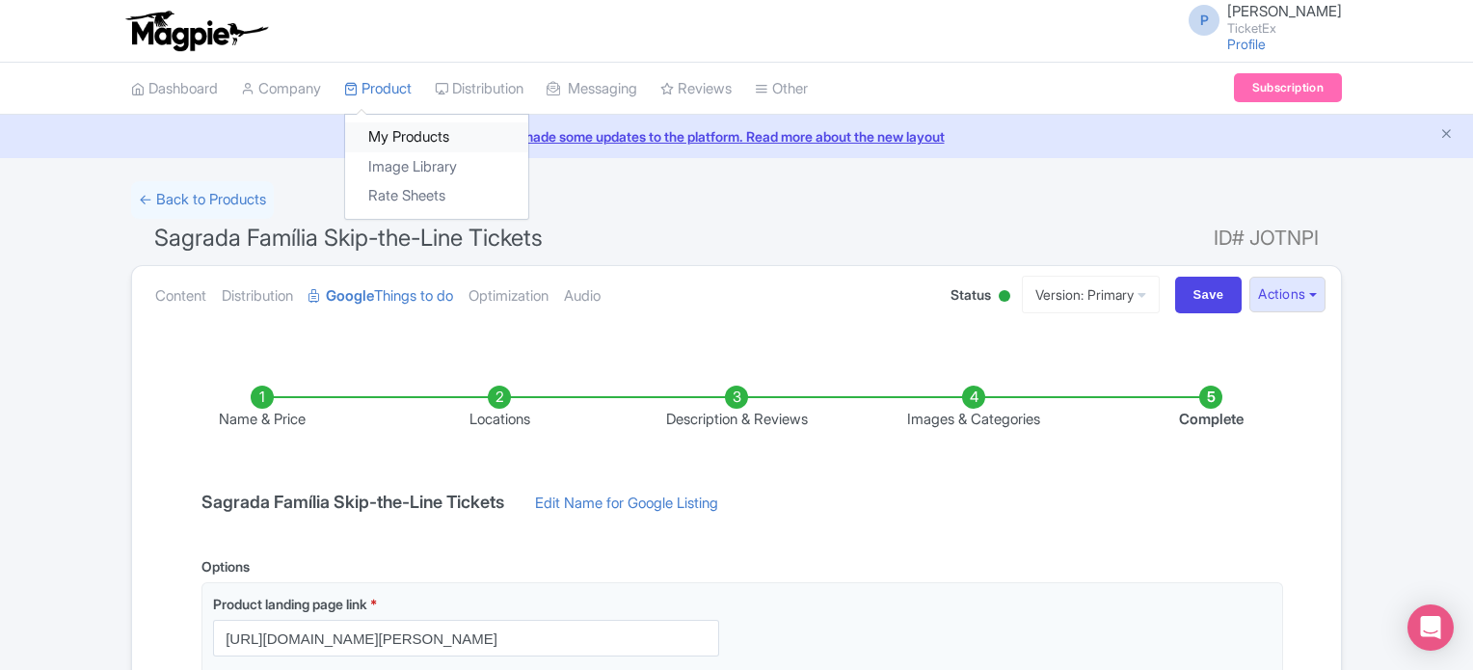
click at [406, 132] on link "My Products" at bounding box center [436, 137] width 183 height 30
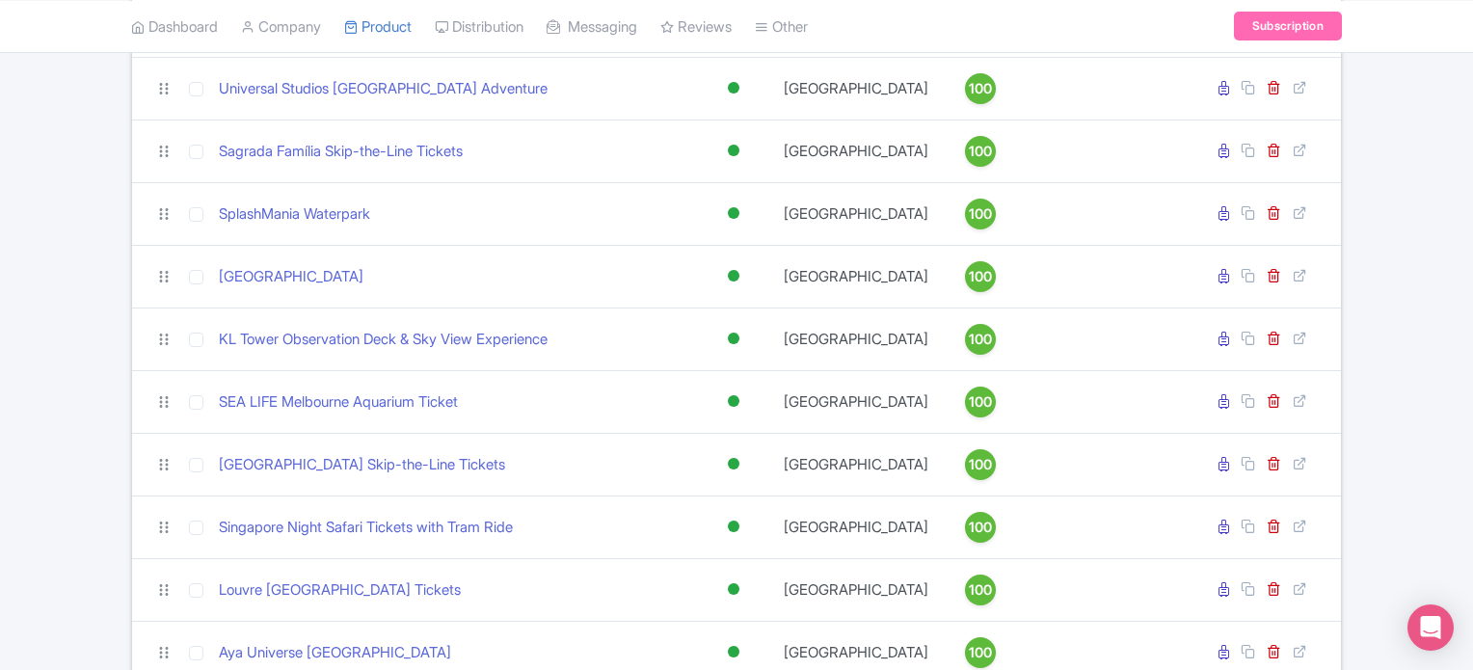
scroll to position [553, 0]
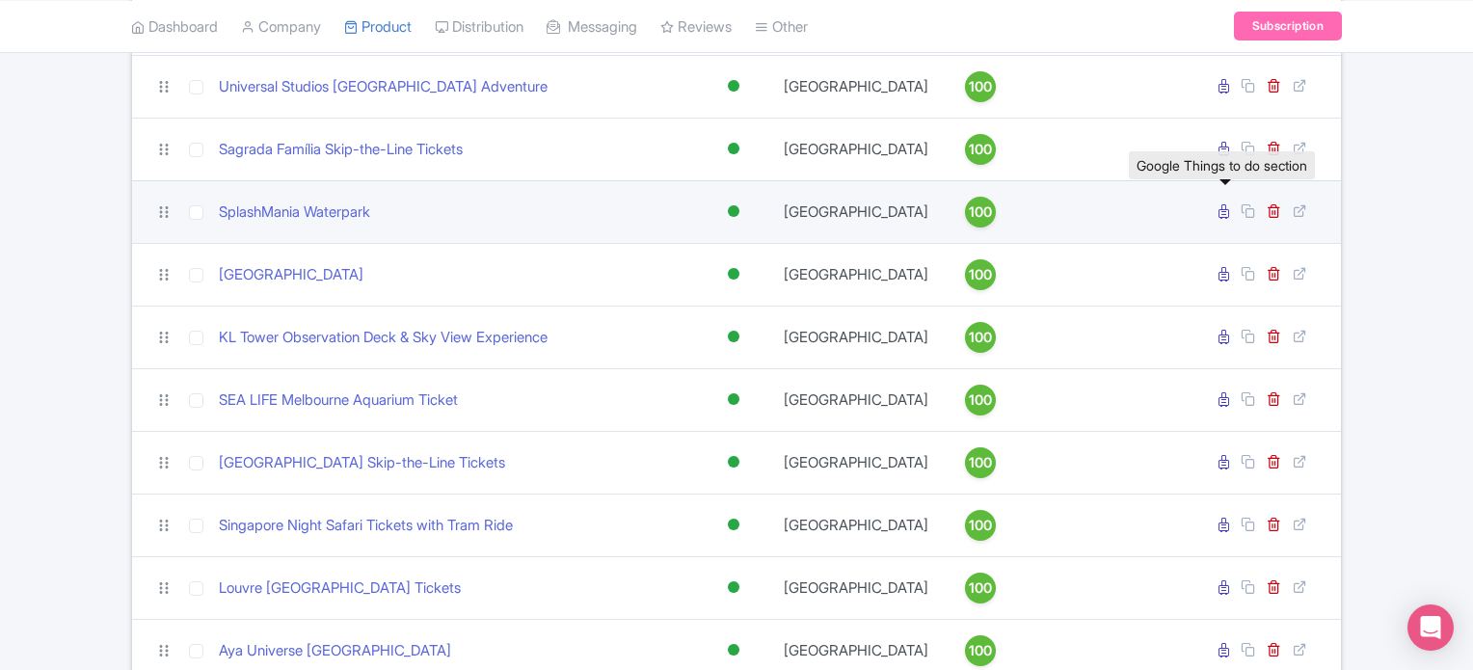
click at [1226, 218] on icon at bounding box center [1224, 211] width 11 height 14
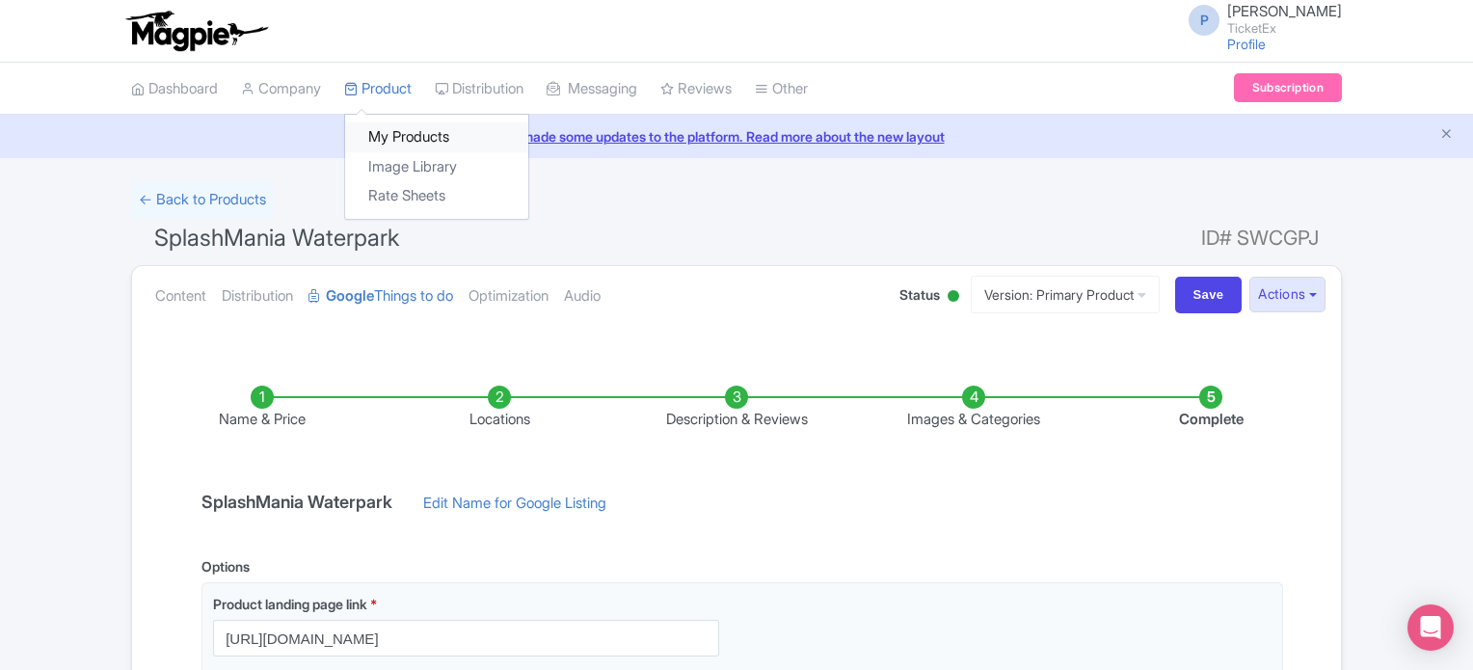
click at [403, 130] on link "My Products" at bounding box center [436, 137] width 183 height 30
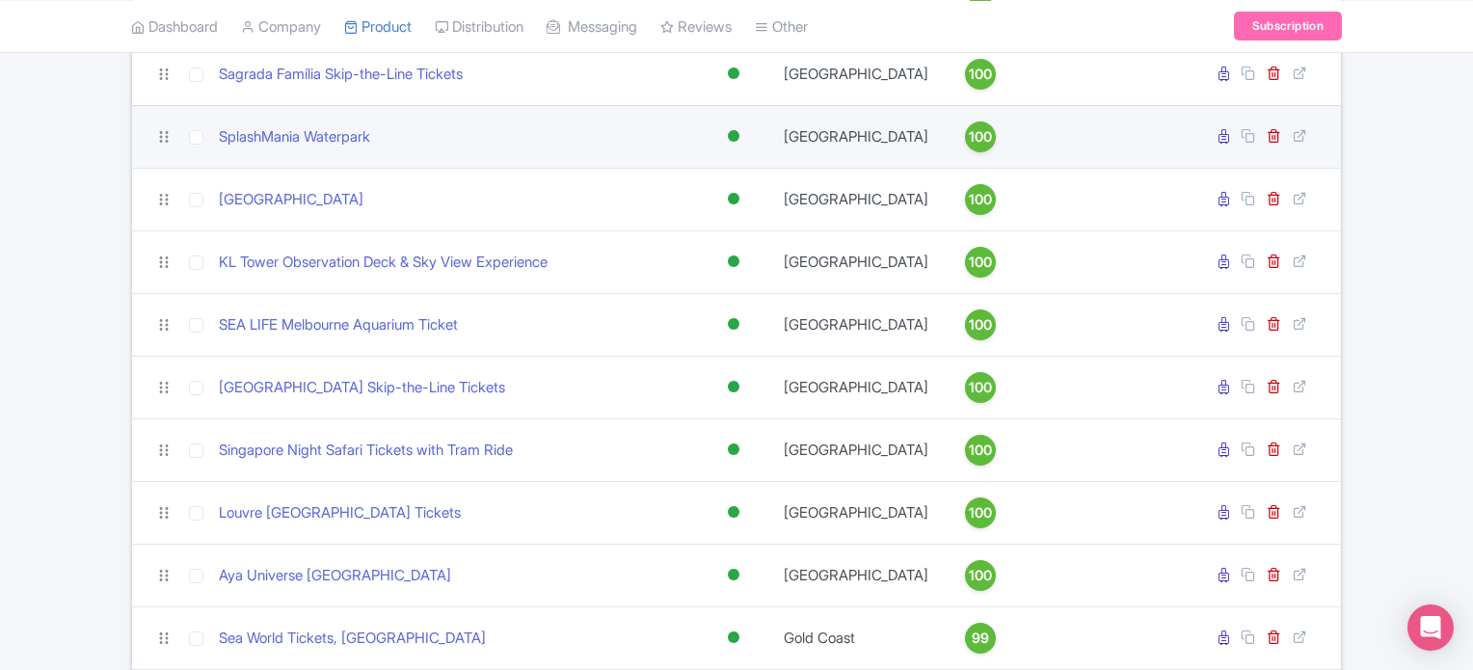
scroll to position [632, 0]
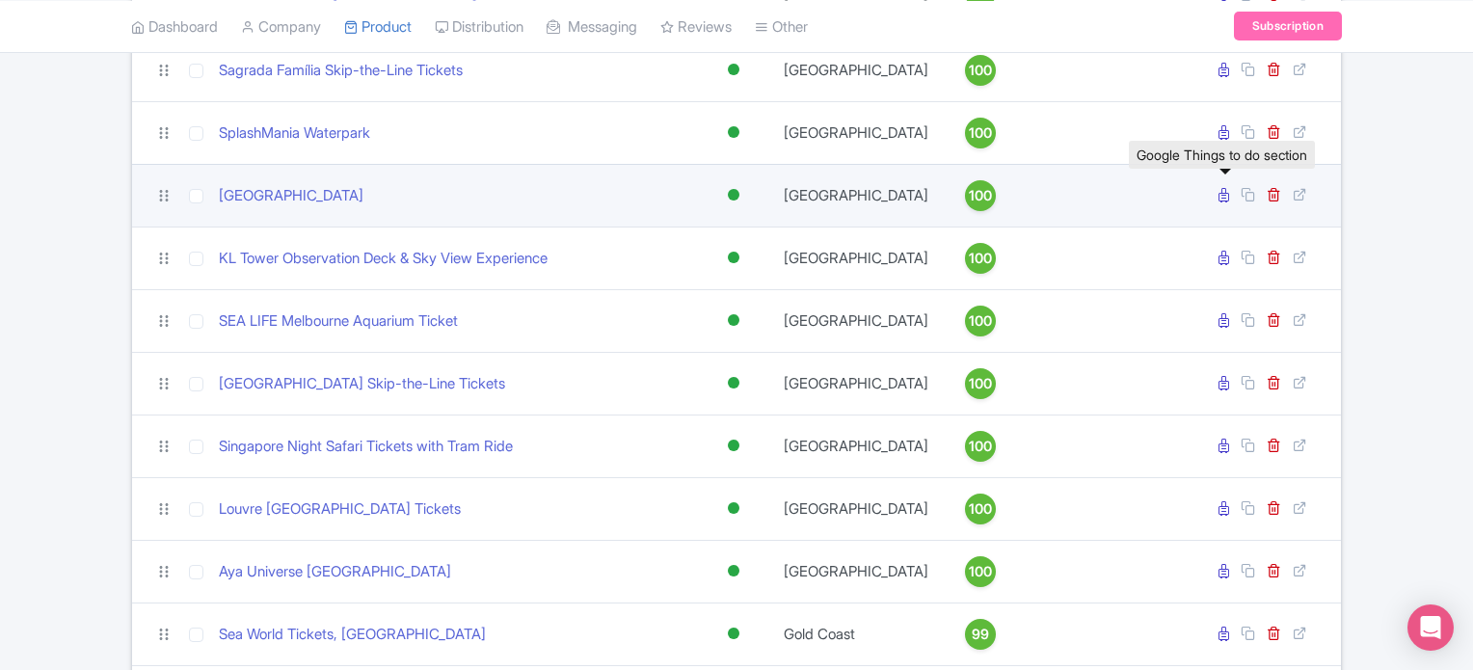
click at [1228, 202] on icon at bounding box center [1224, 195] width 11 height 14
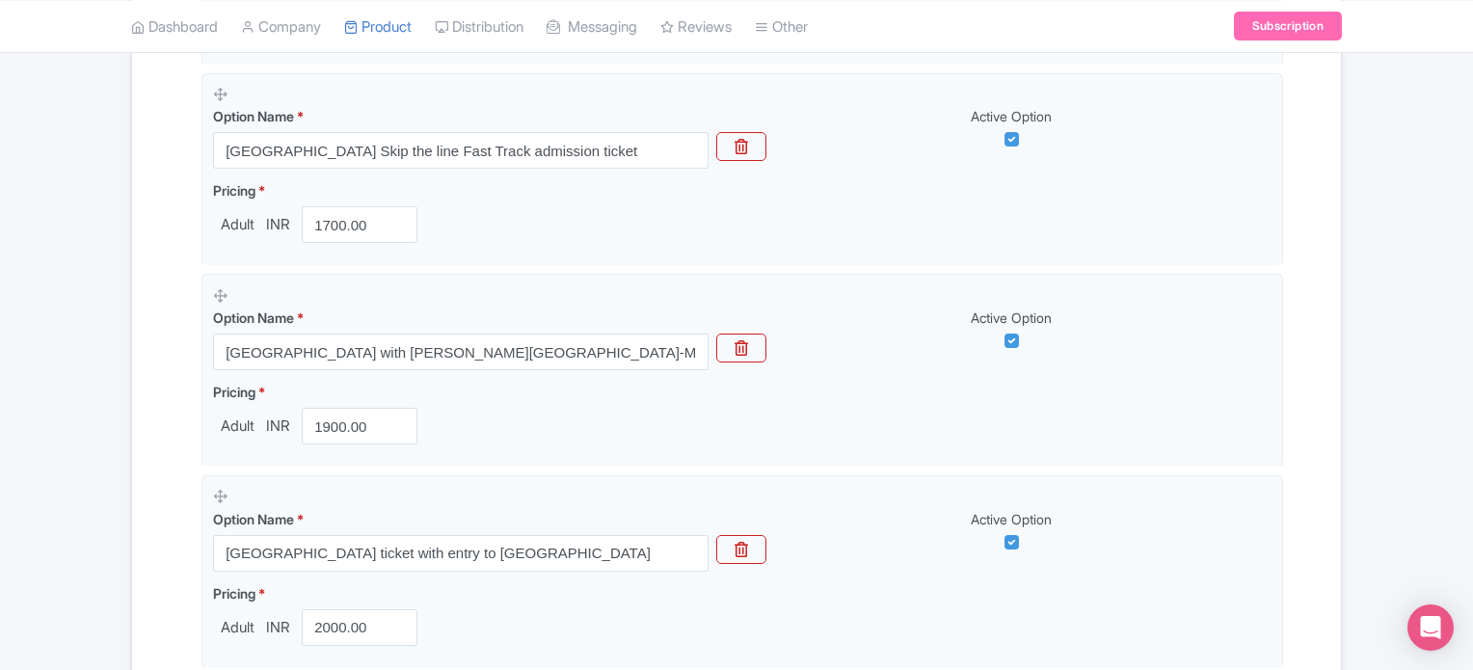
scroll to position [621, 0]
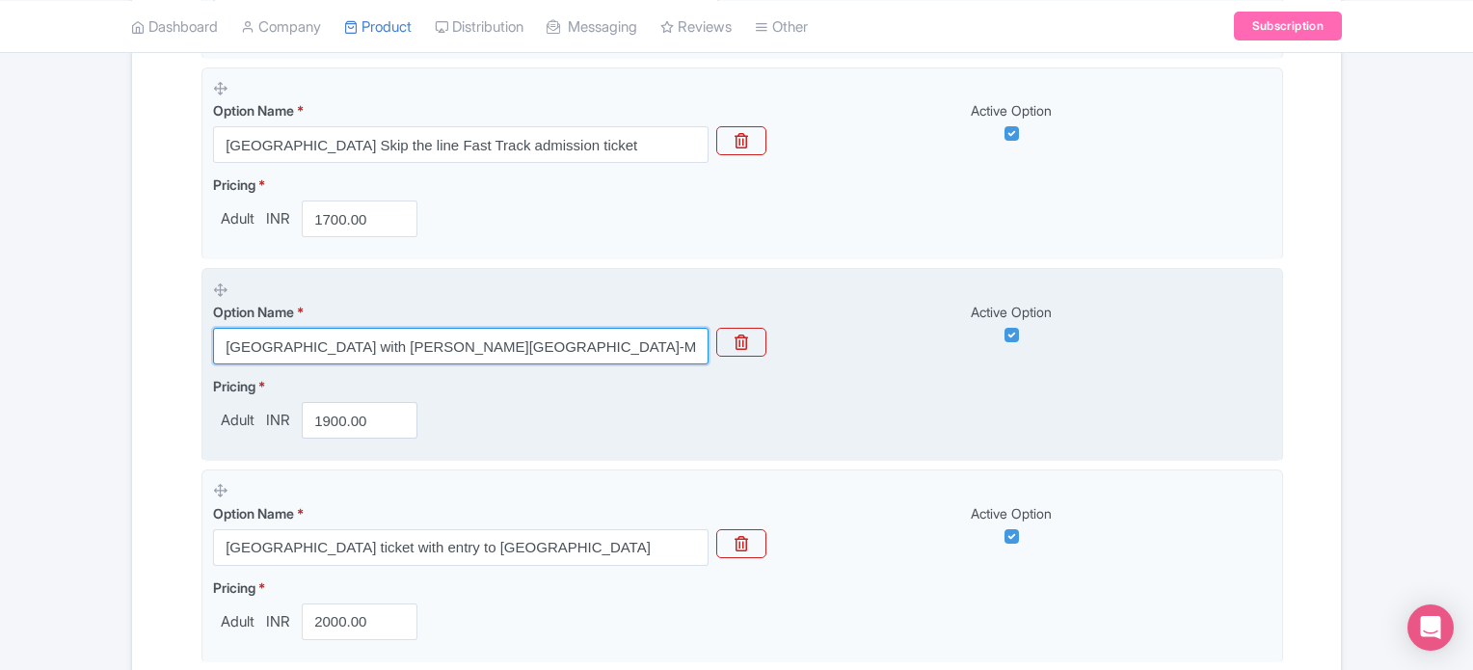
click at [671, 346] on input "Royal Palace of Madrid with Lope de Vega's House-Museum tickets" at bounding box center [461, 346] width 496 height 37
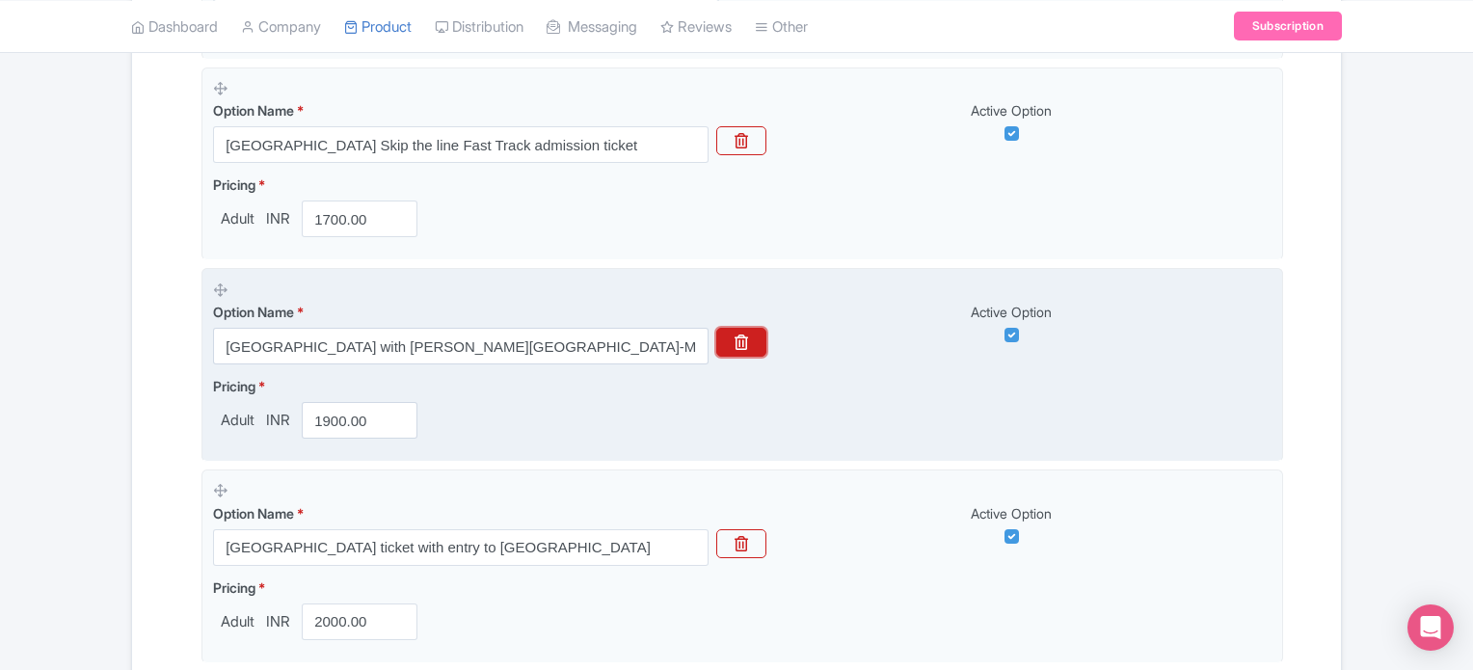
click at [753, 329] on button "button" at bounding box center [741, 342] width 50 height 29
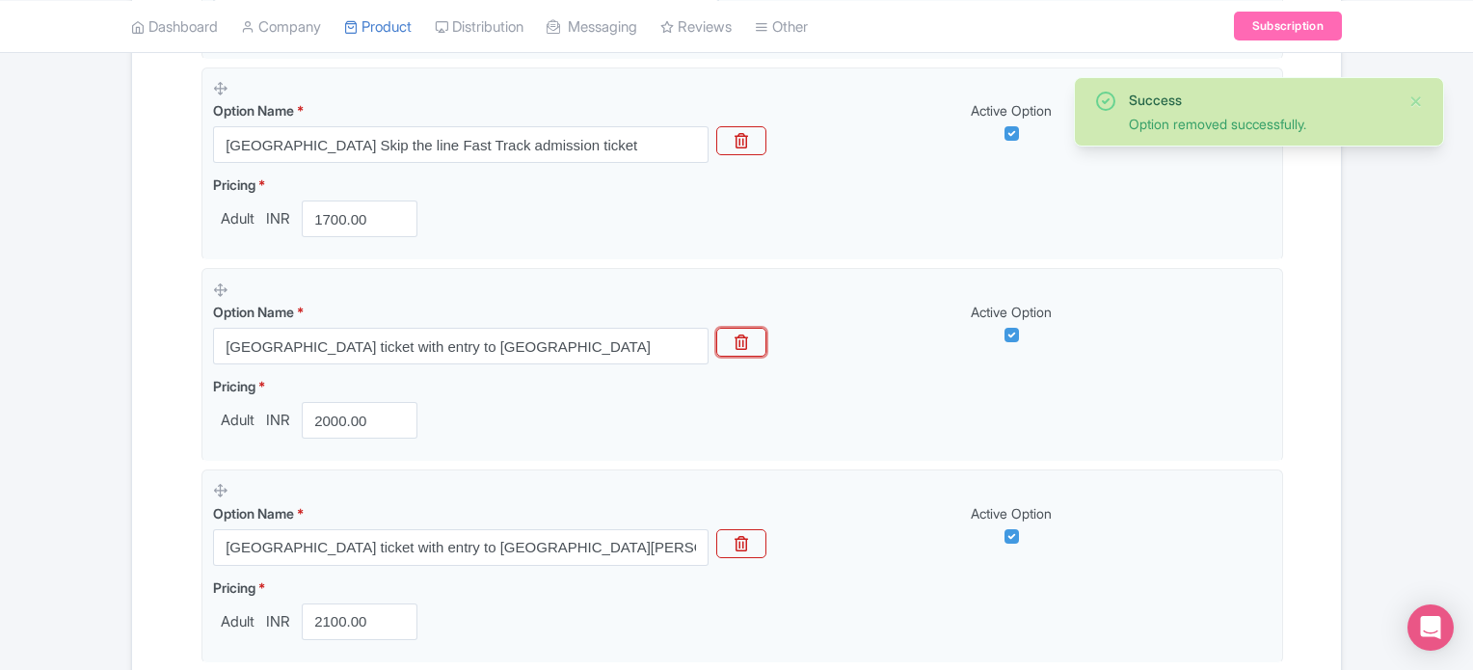
click at [753, 329] on button "button" at bounding box center [741, 342] width 50 height 29
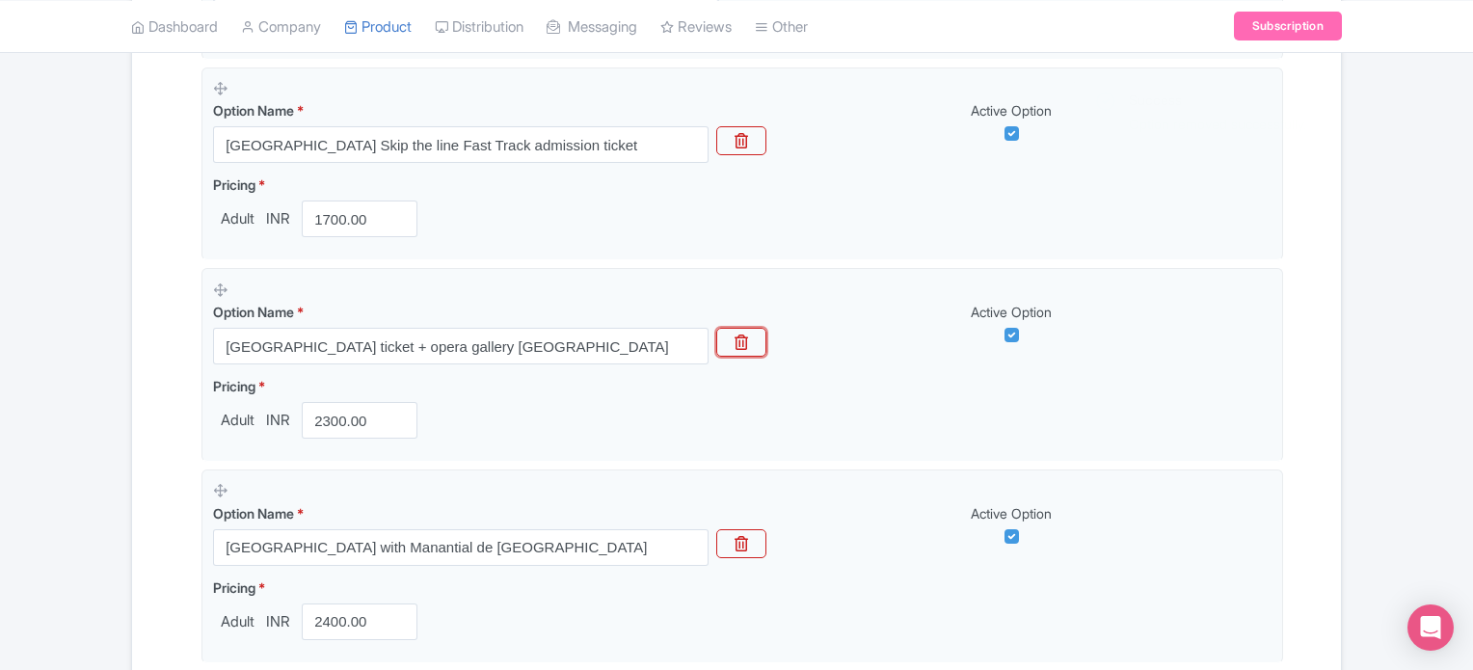
click at [753, 329] on button "button" at bounding box center [741, 342] width 50 height 29
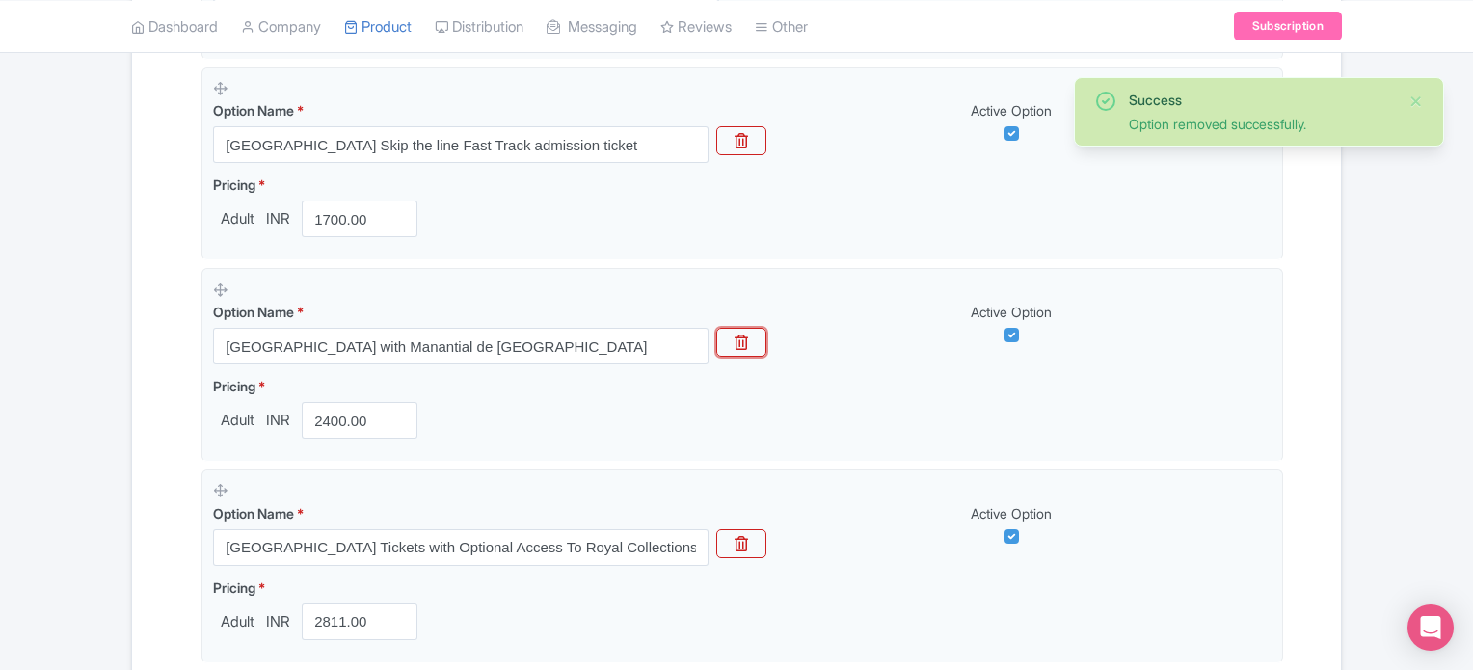
click at [753, 329] on button "button" at bounding box center [741, 342] width 50 height 29
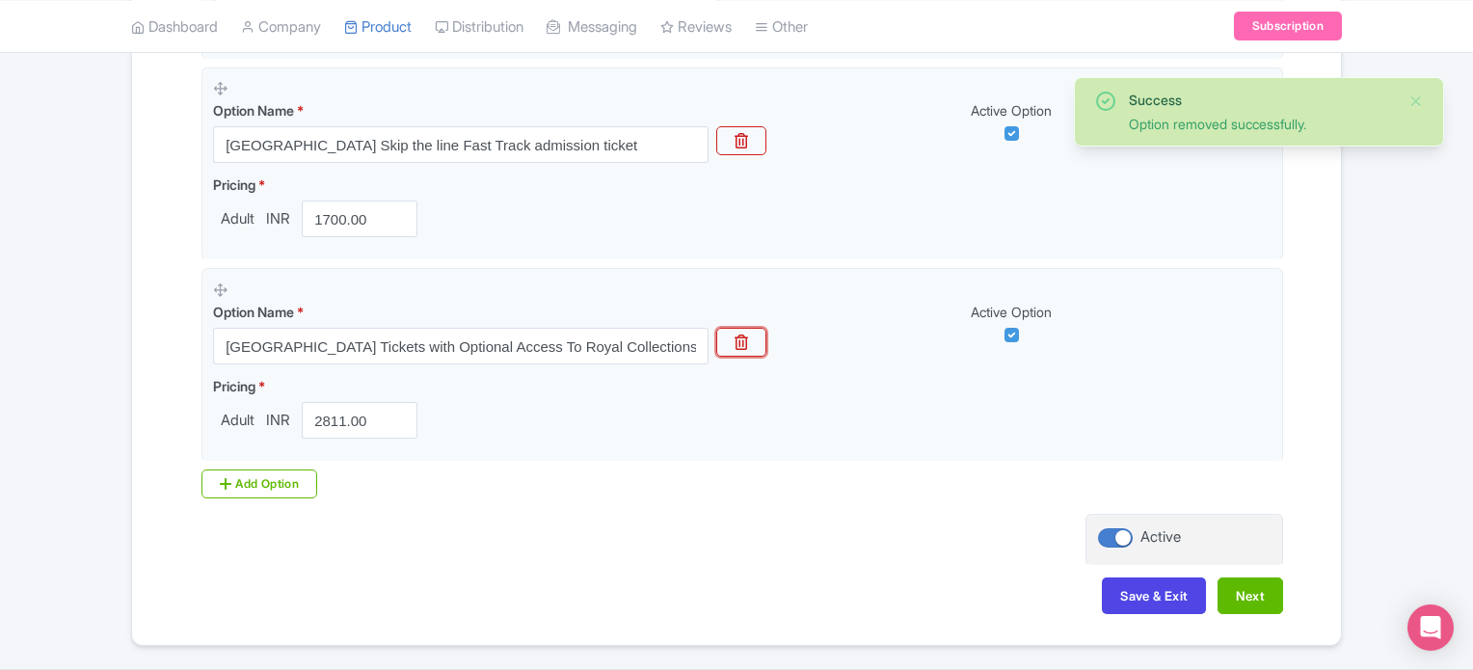
click at [753, 329] on button "button" at bounding box center [741, 342] width 50 height 29
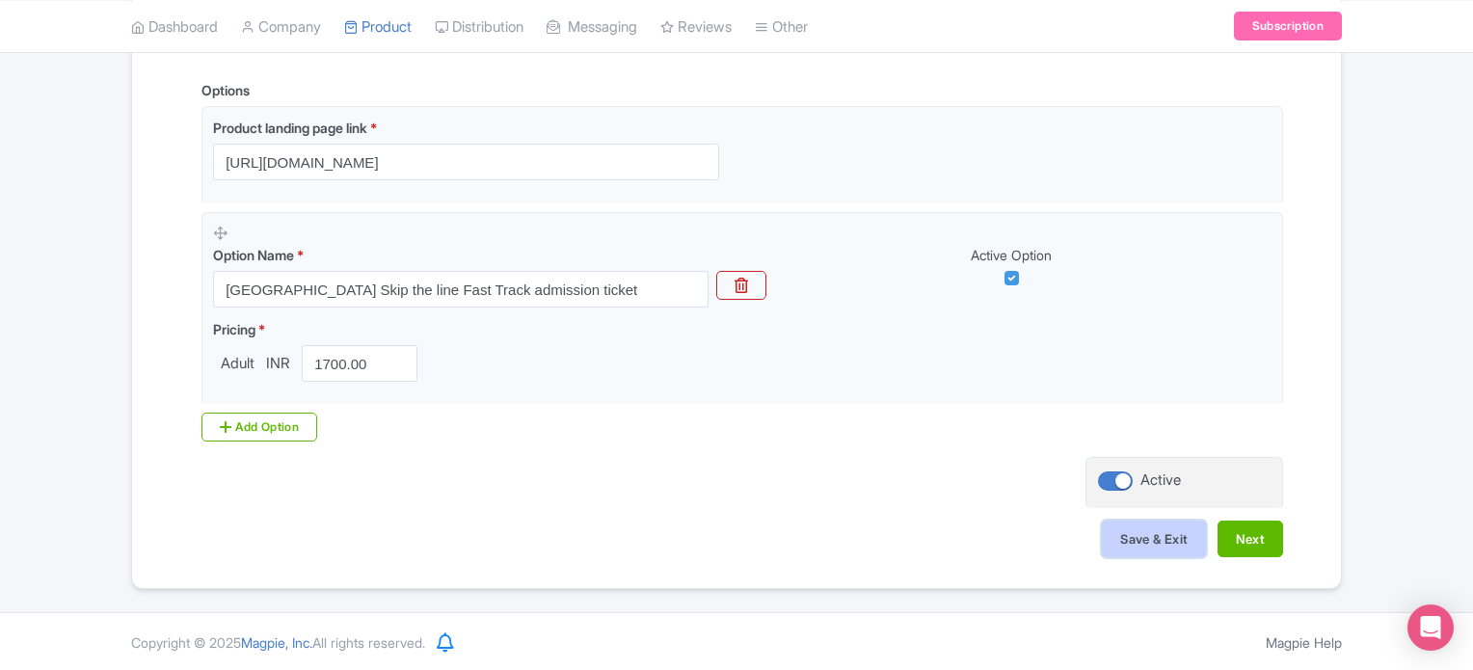
click at [1151, 548] on button "Save & Exit" at bounding box center [1154, 539] width 104 height 37
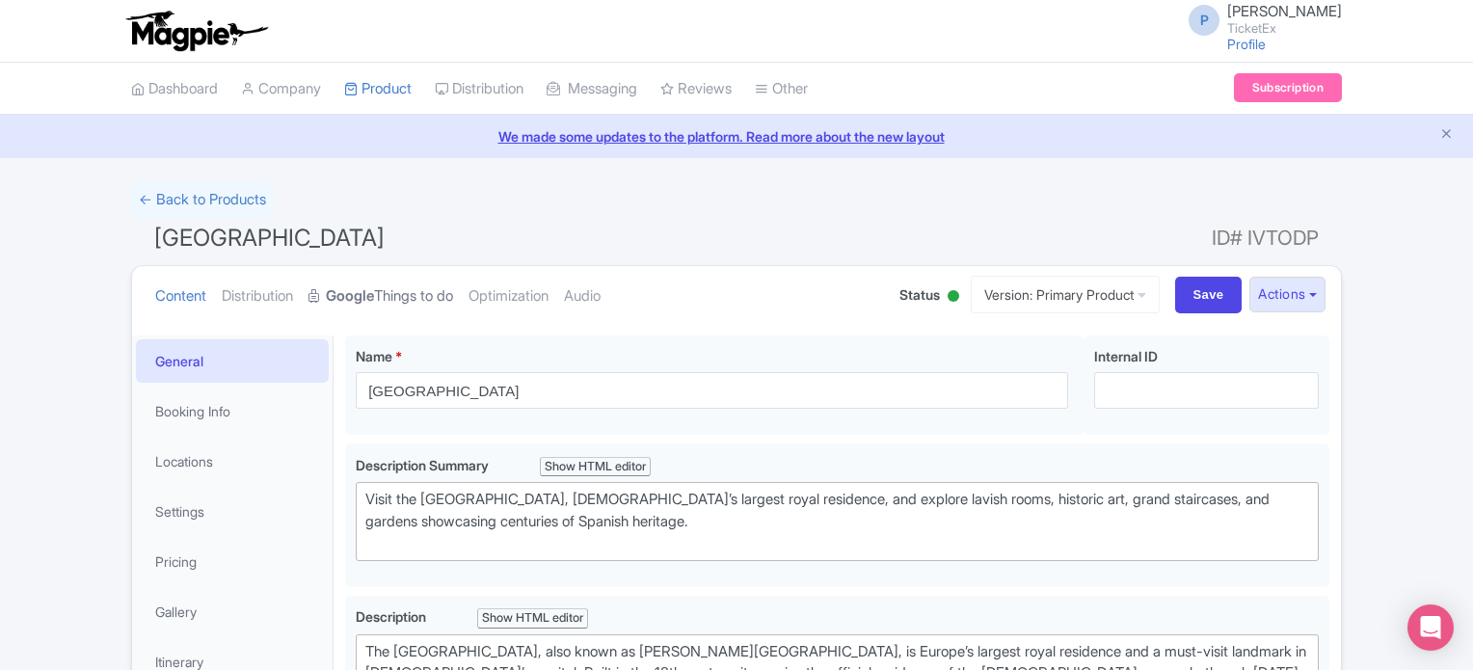
click at [370, 286] on strong "Google" at bounding box center [350, 296] width 48 height 22
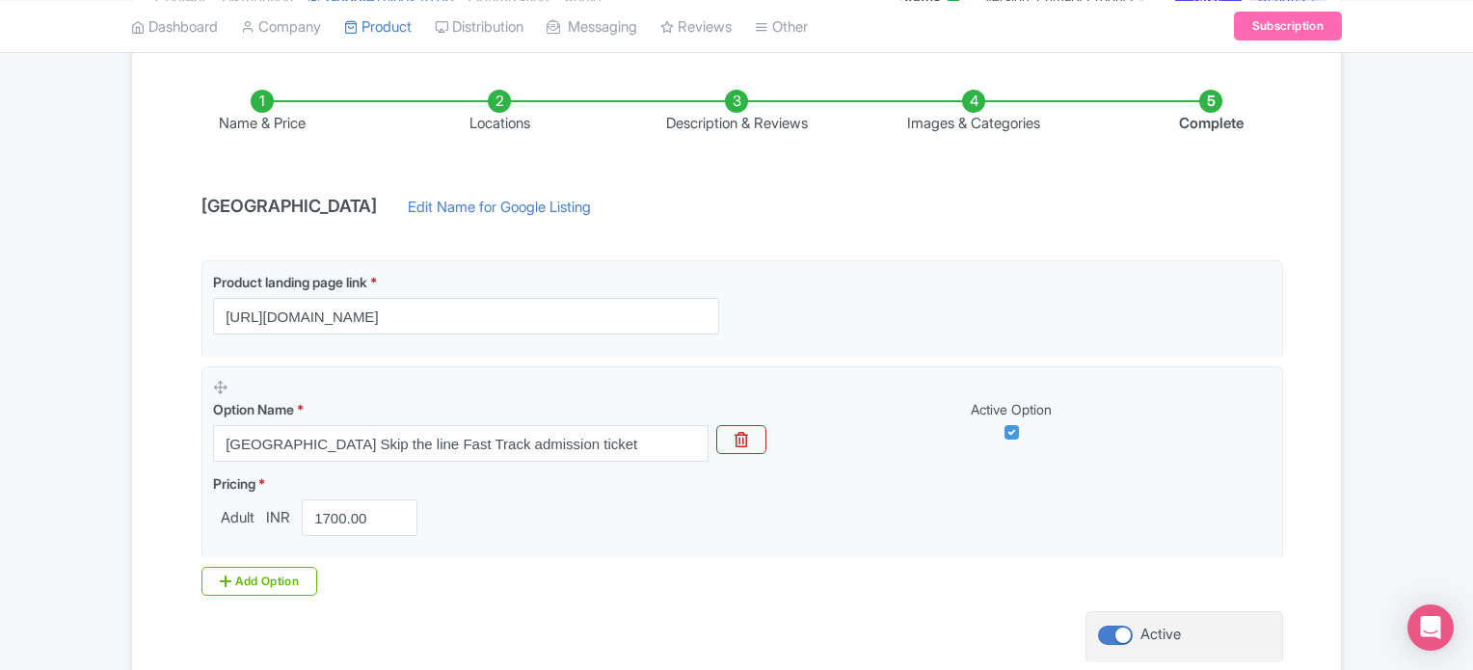
scroll to position [449, 0]
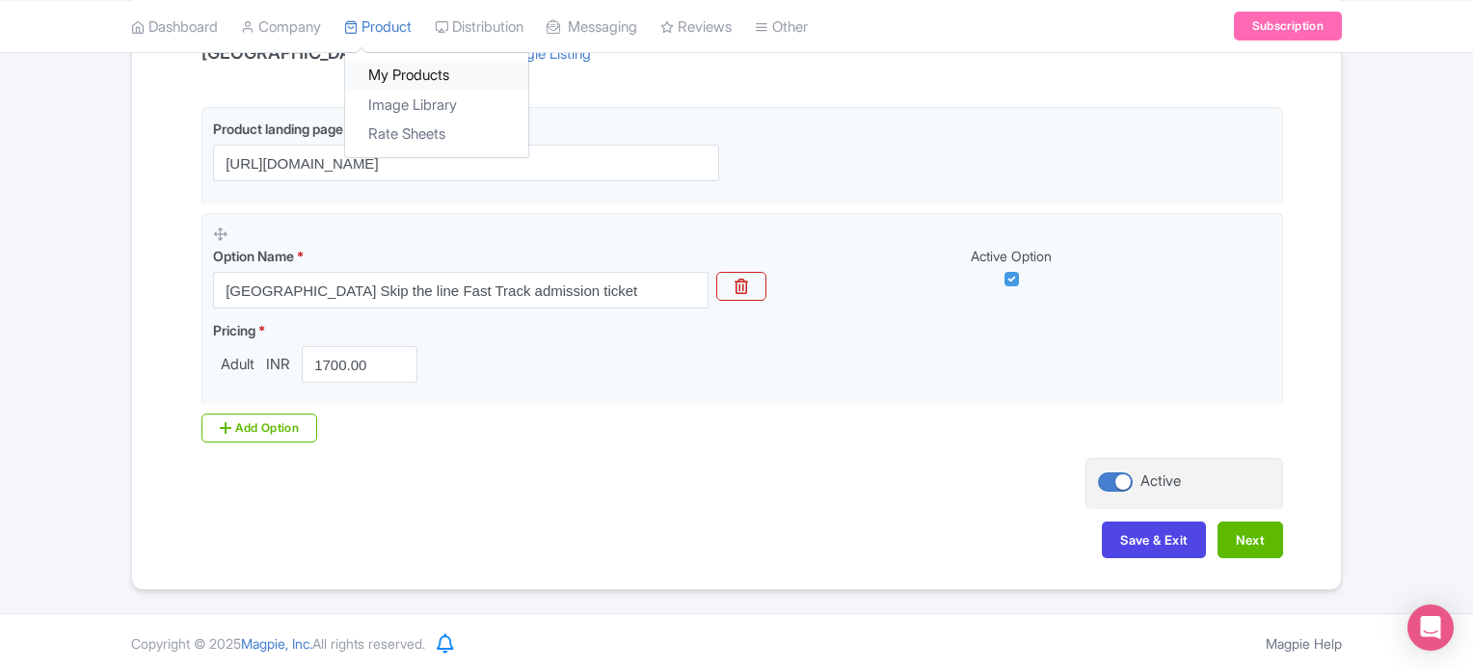
click at [406, 73] on link "My Products" at bounding box center [436, 76] width 183 height 30
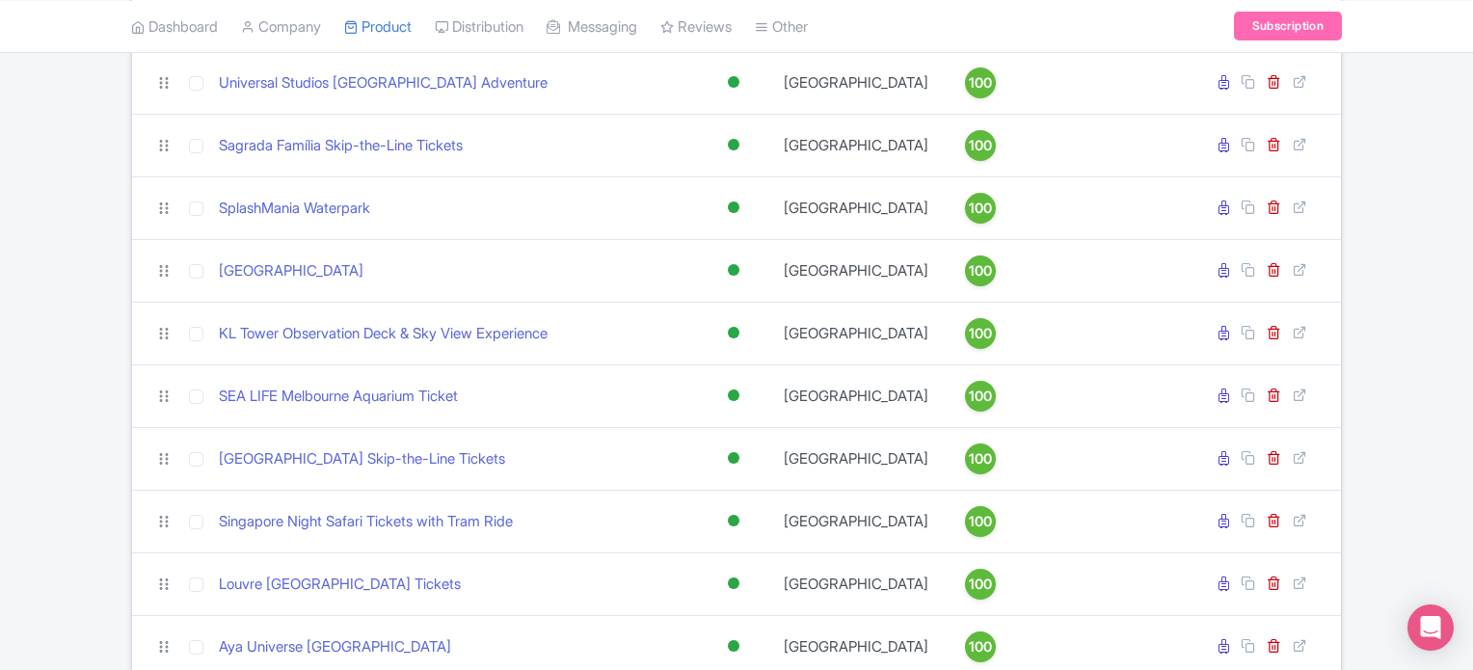
scroll to position [559, 0]
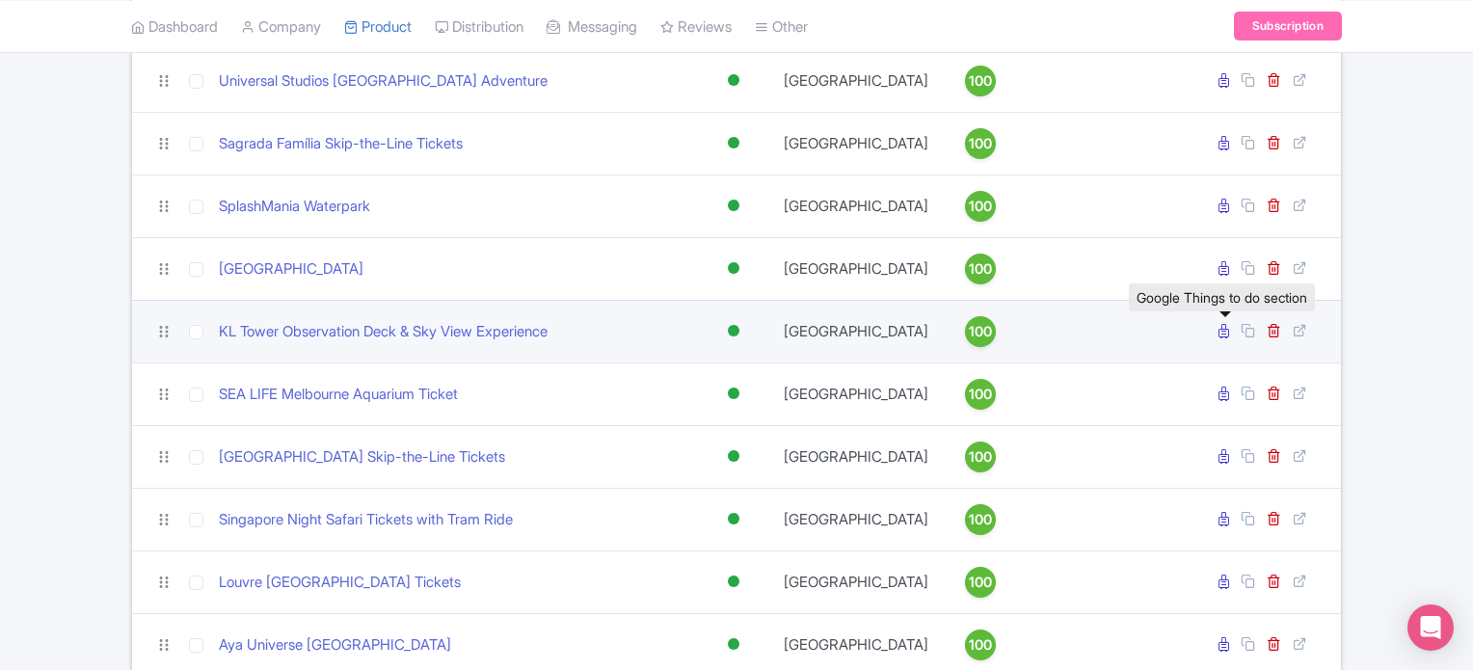
click at [1225, 338] on icon at bounding box center [1224, 331] width 11 height 14
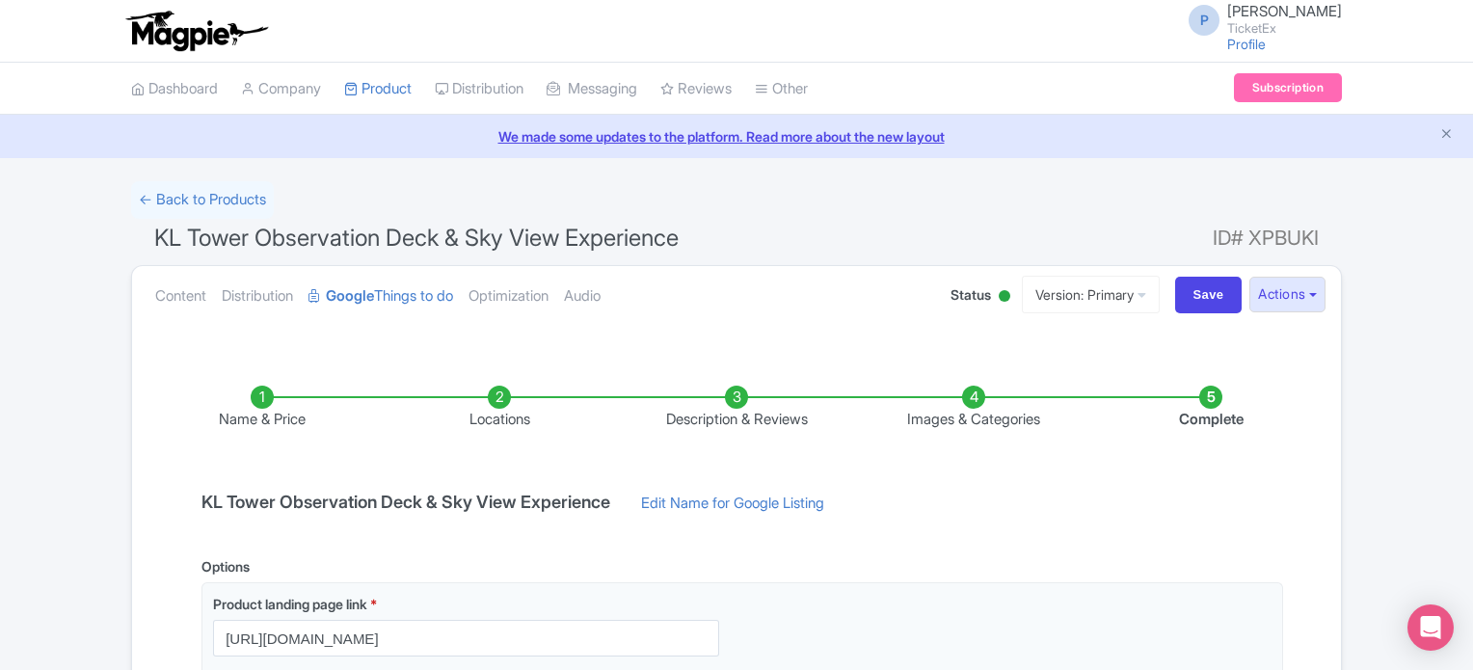
click at [501, 395] on li "Locations" at bounding box center [499, 408] width 237 height 45
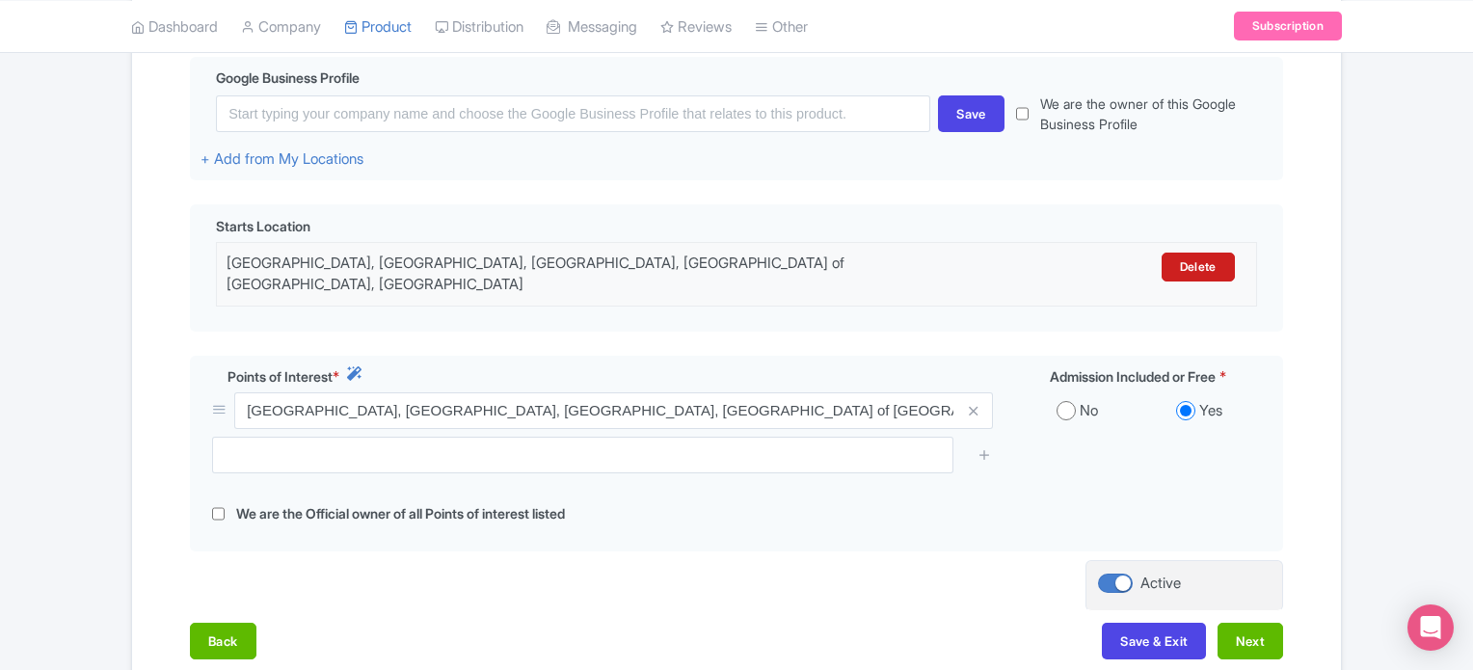
scroll to position [470, 0]
click at [1153, 629] on button "Save & Exit" at bounding box center [1154, 640] width 104 height 37
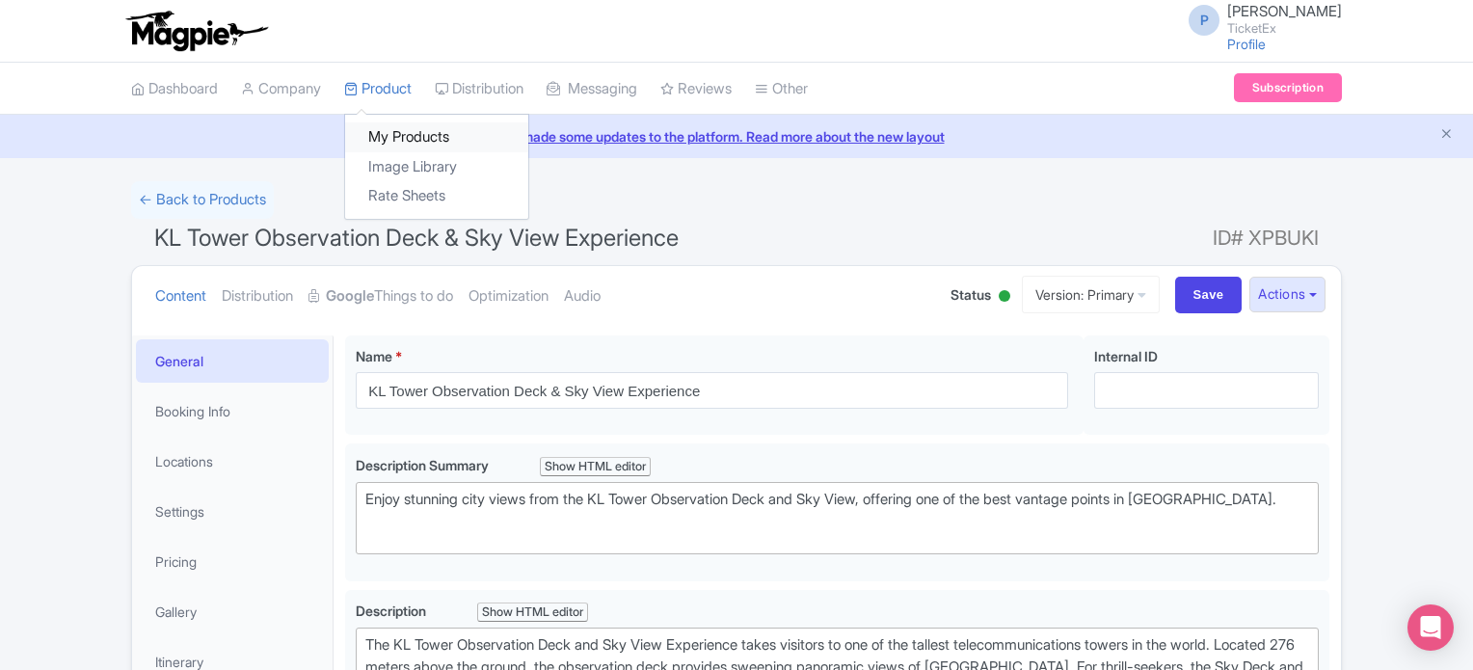
click at [391, 134] on link "My Products" at bounding box center [436, 137] width 183 height 30
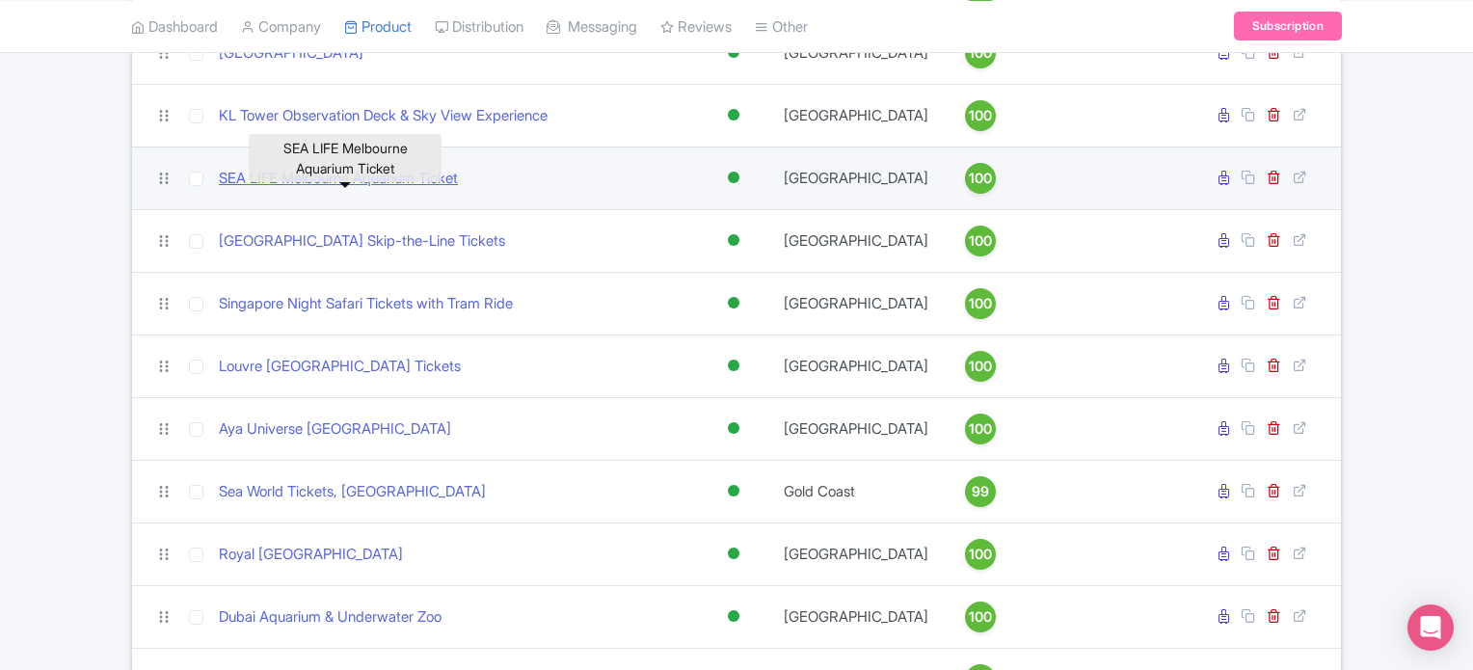
scroll to position [802, 0]
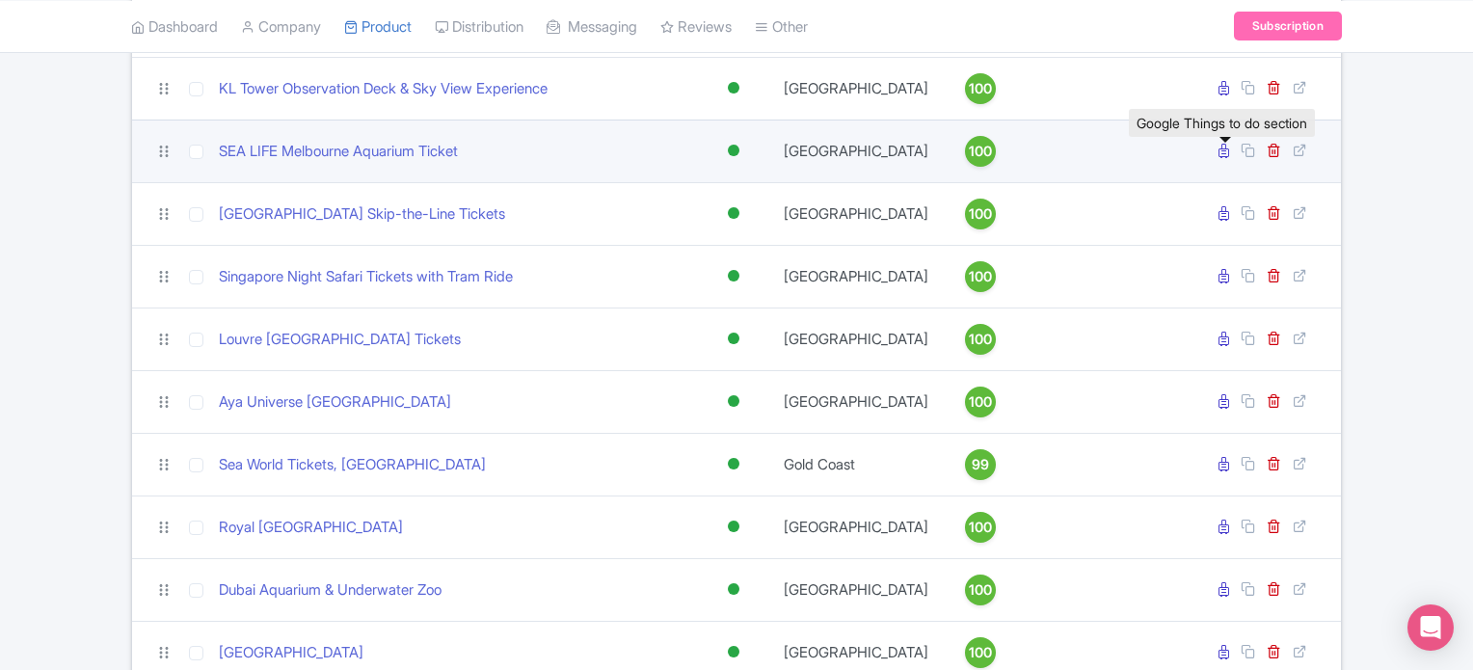
click at [1227, 158] on icon at bounding box center [1224, 151] width 11 height 14
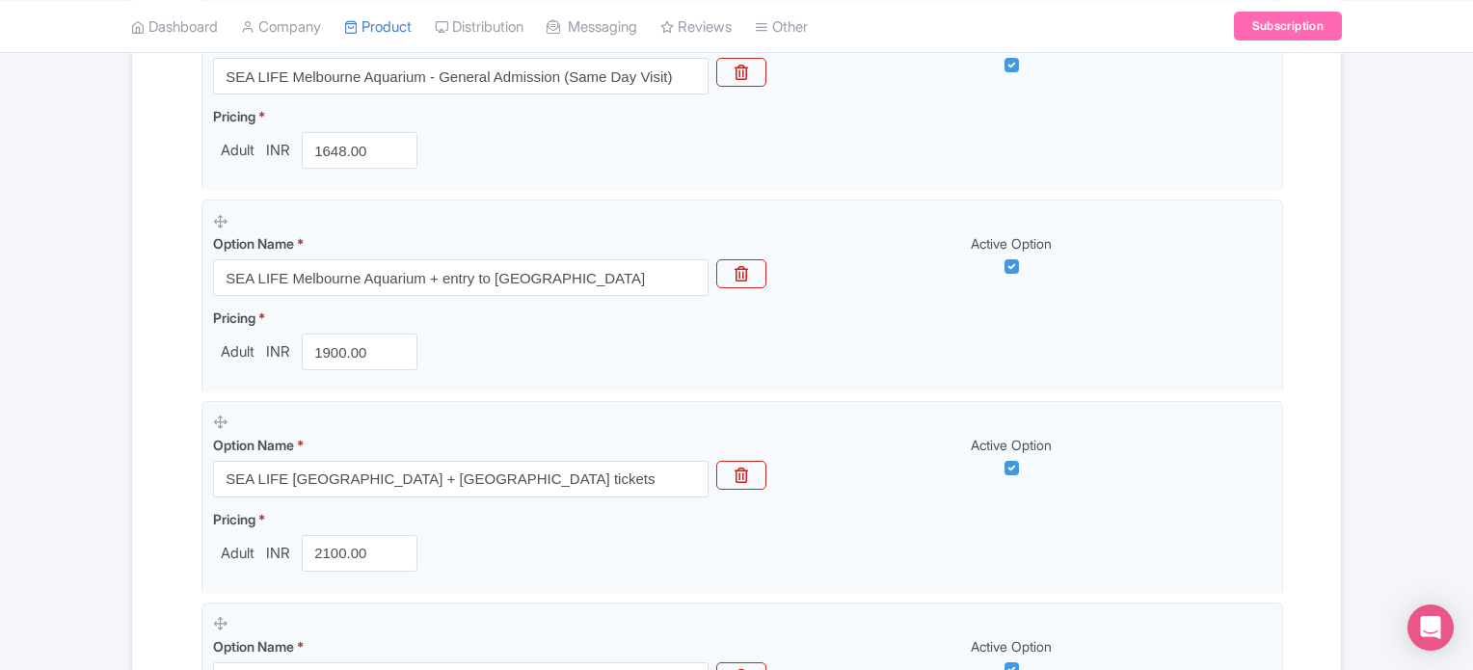
scroll to position [692, 0]
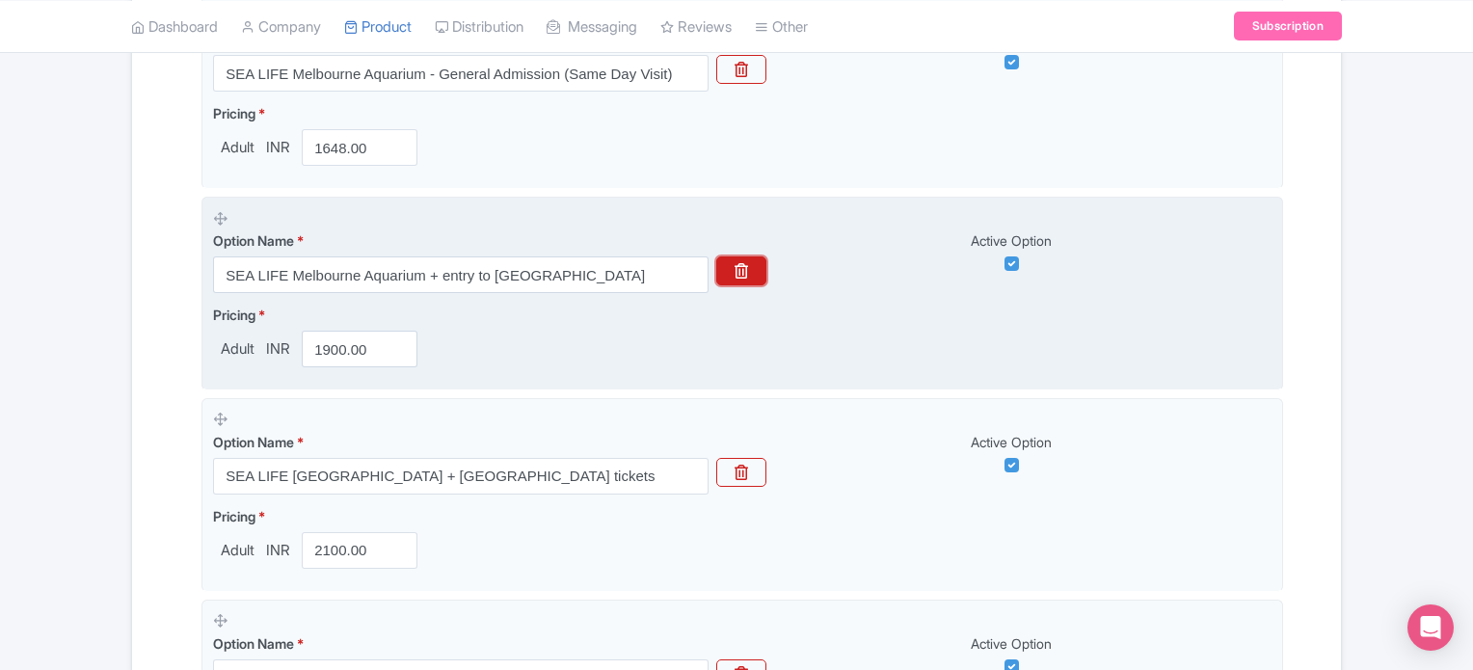
click at [749, 265] on button "button" at bounding box center [741, 270] width 50 height 29
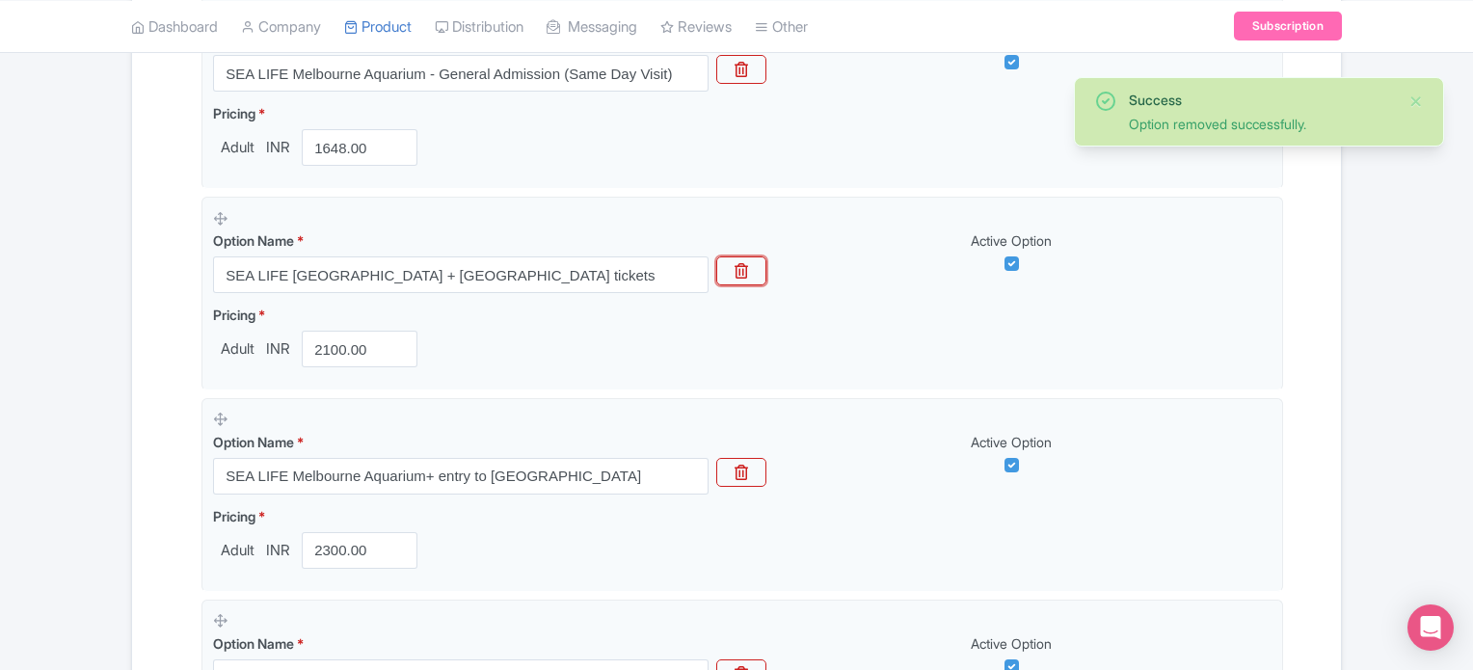
click at [749, 265] on button "button" at bounding box center [741, 270] width 50 height 29
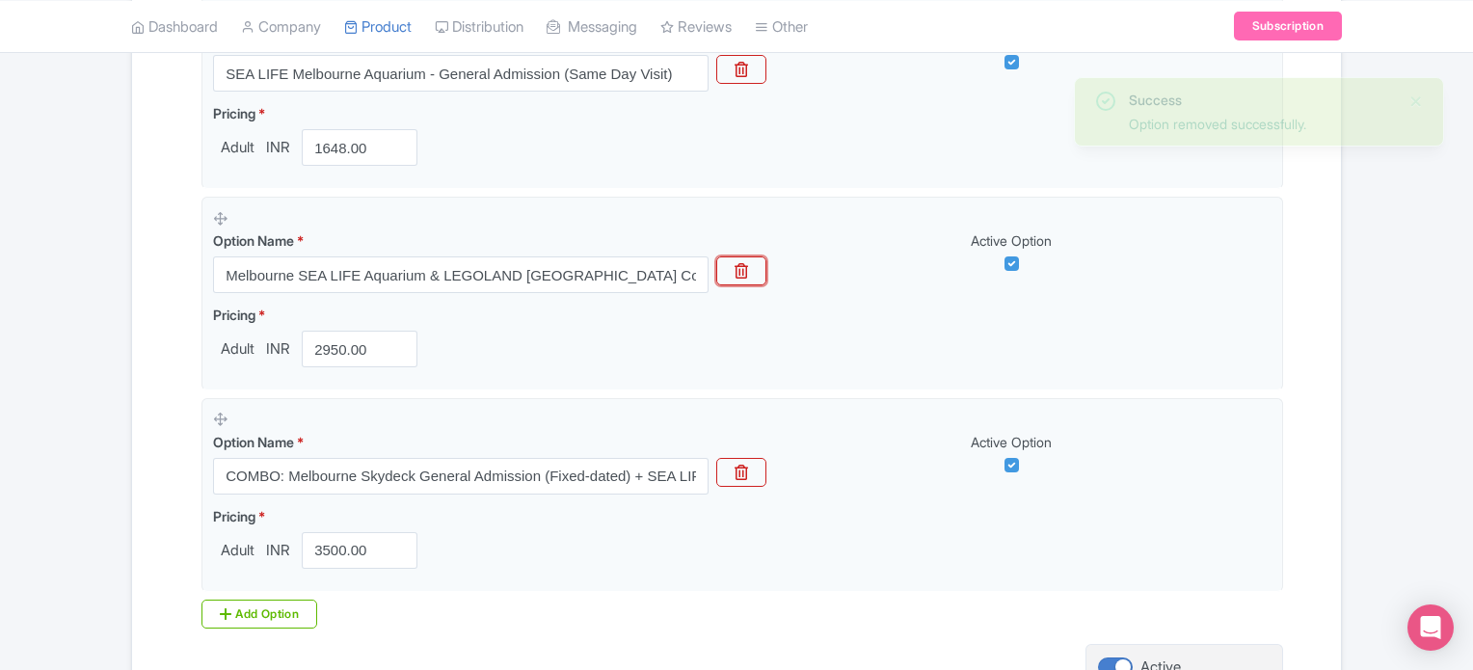
click at [749, 265] on button "button" at bounding box center [741, 270] width 50 height 29
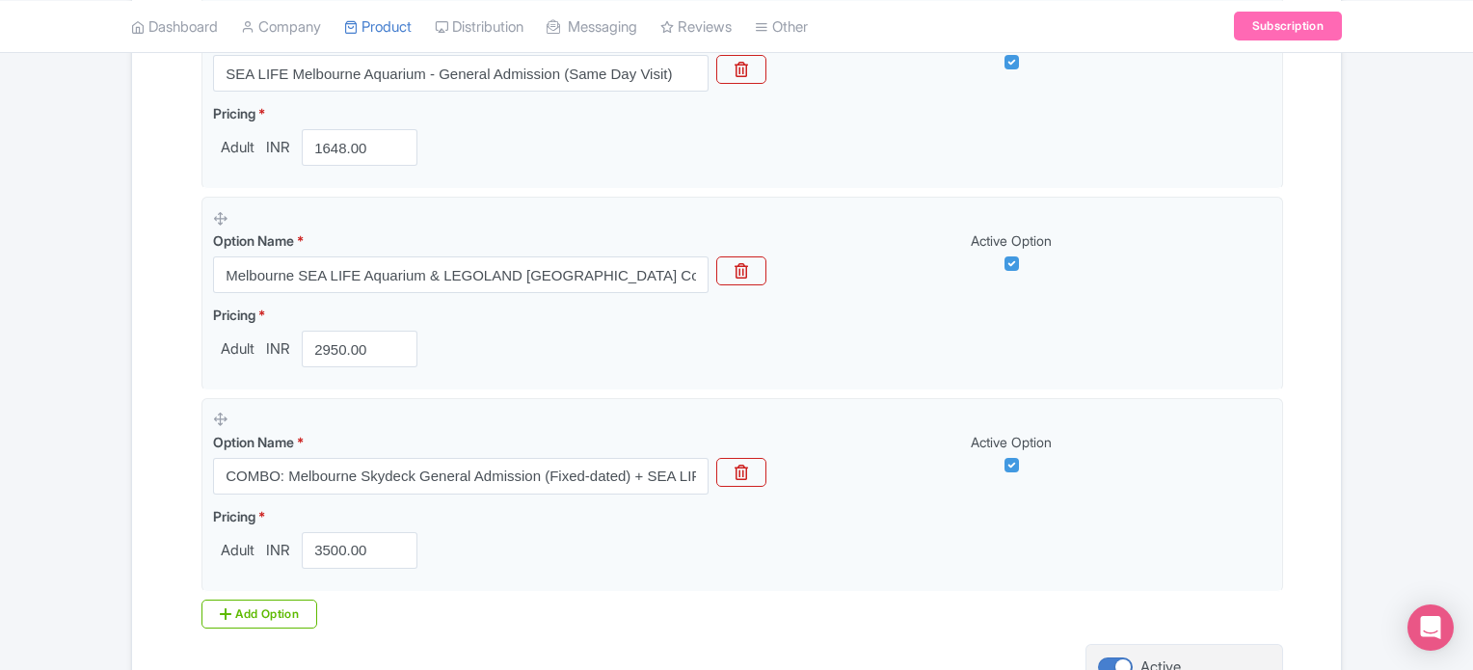
scroll to position [677, 0]
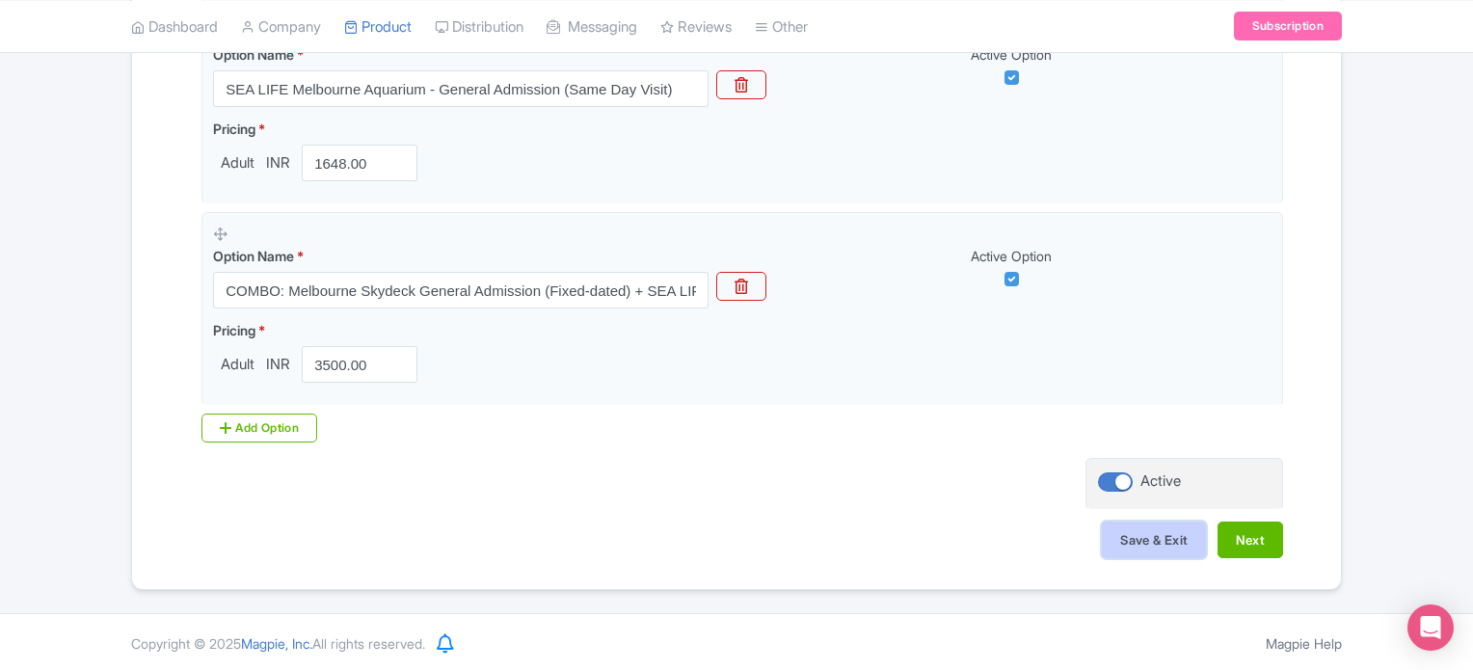
click at [1141, 539] on button "Save & Exit" at bounding box center [1154, 540] width 104 height 37
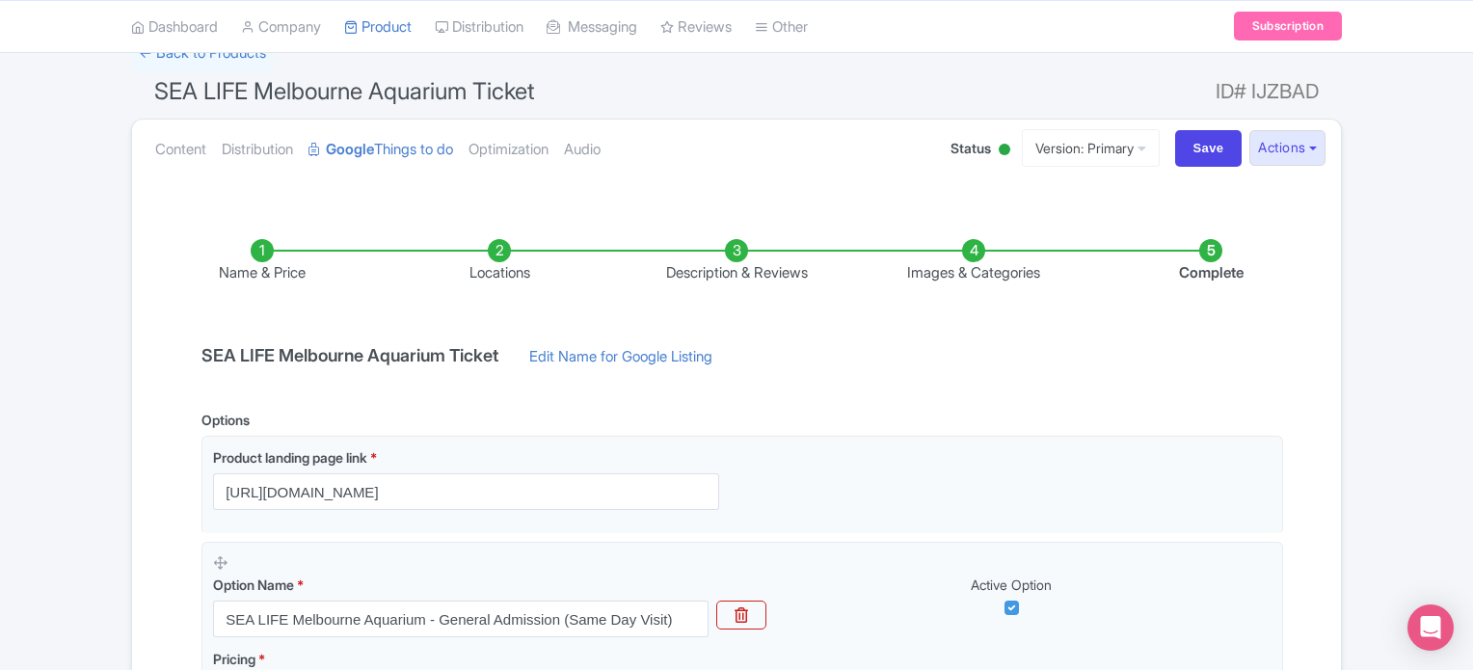
scroll to position [25, 0]
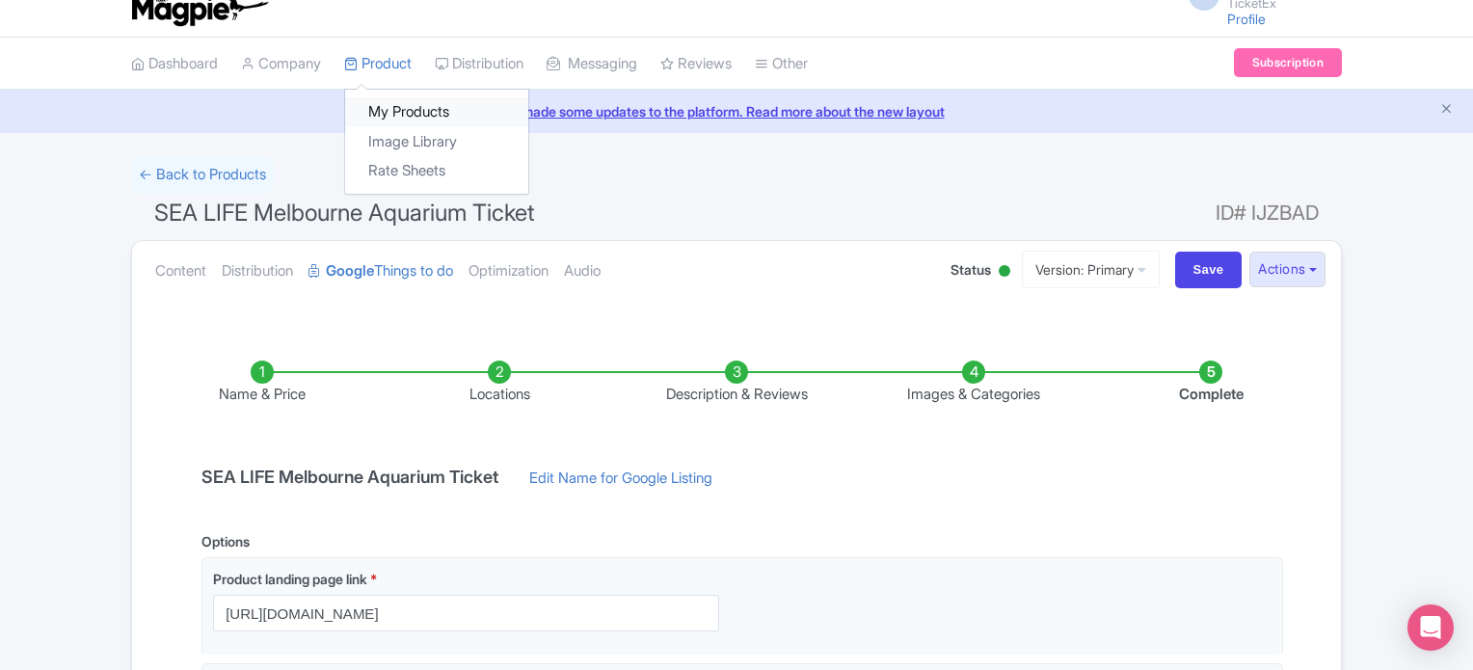
click at [411, 119] on link "My Products" at bounding box center [436, 112] width 183 height 30
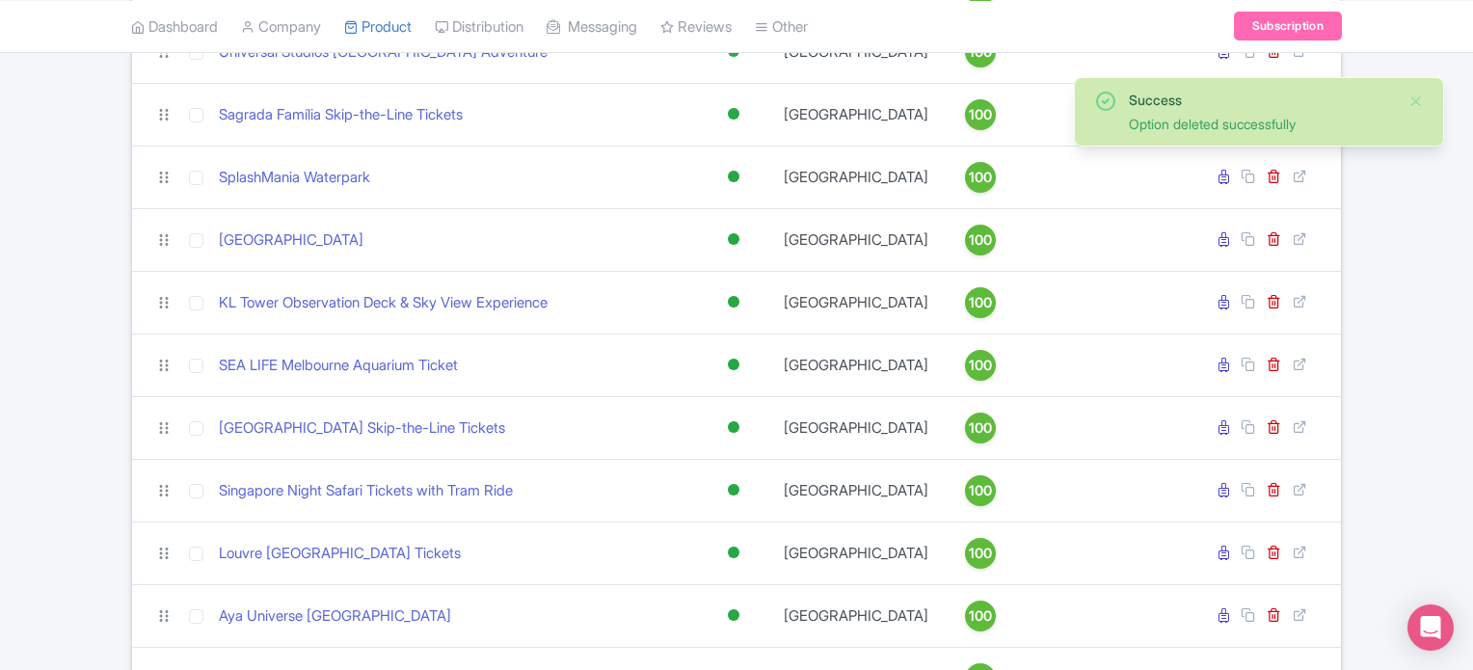
scroll to position [635, 0]
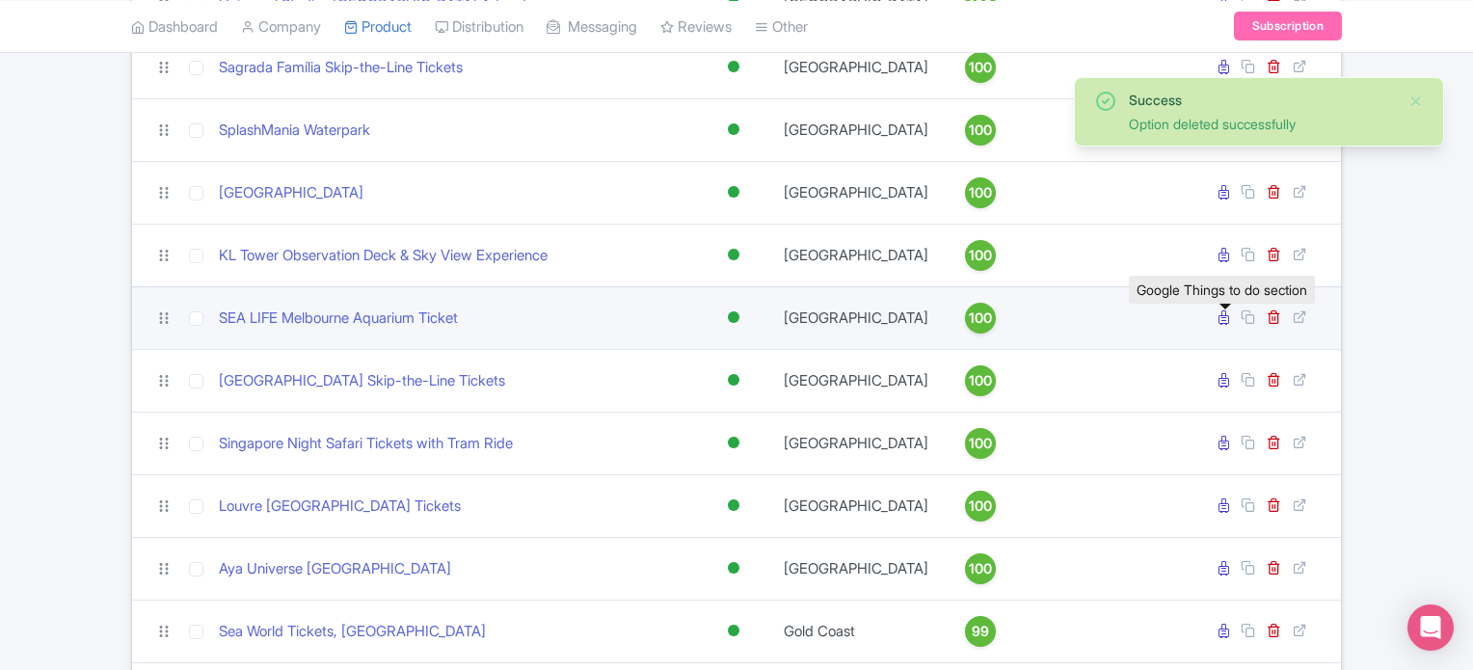
click at [1224, 325] on icon at bounding box center [1224, 317] width 11 height 14
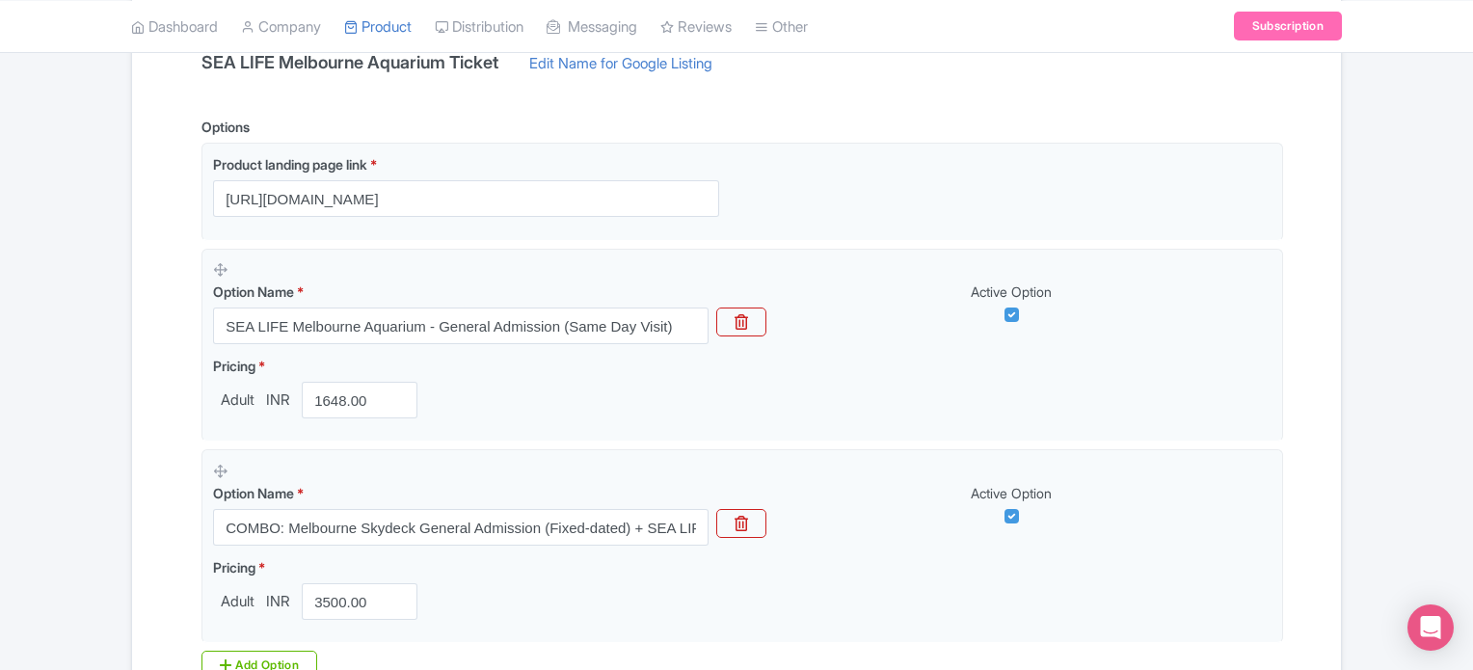
scroll to position [439, 0]
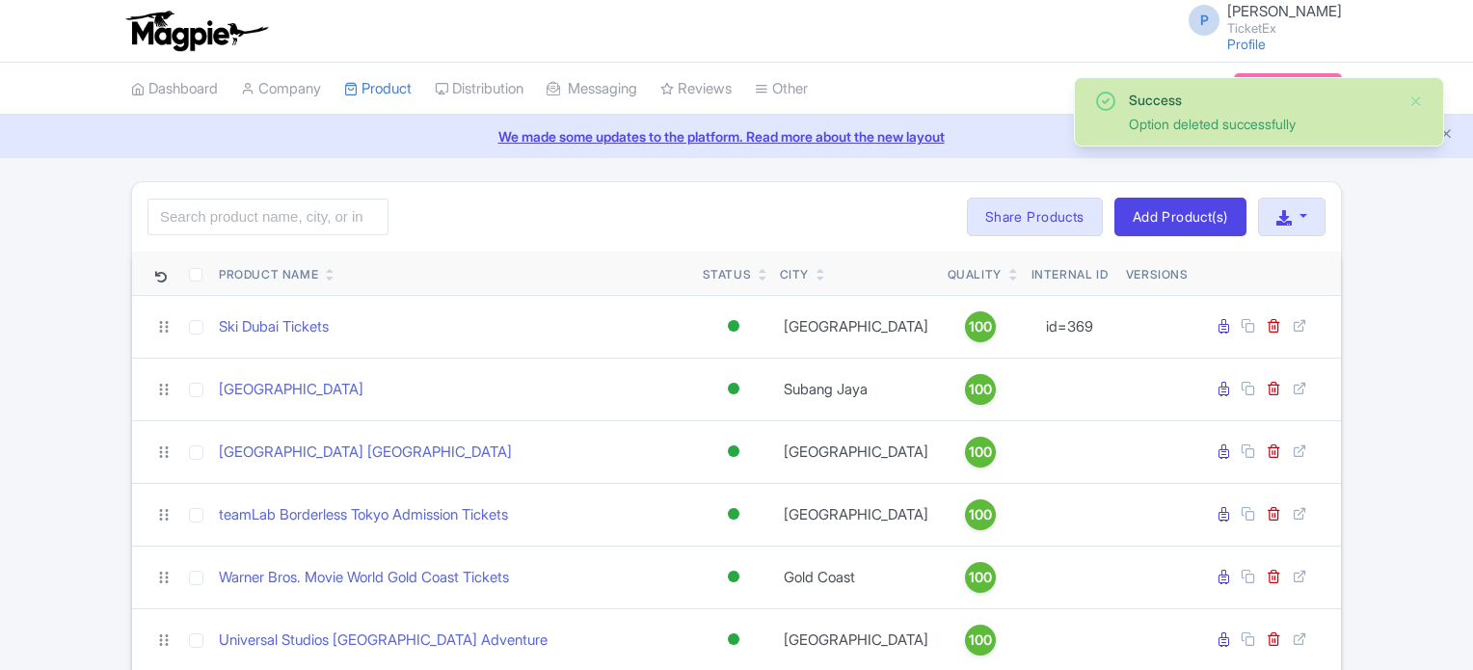
scroll to position [635, 0]
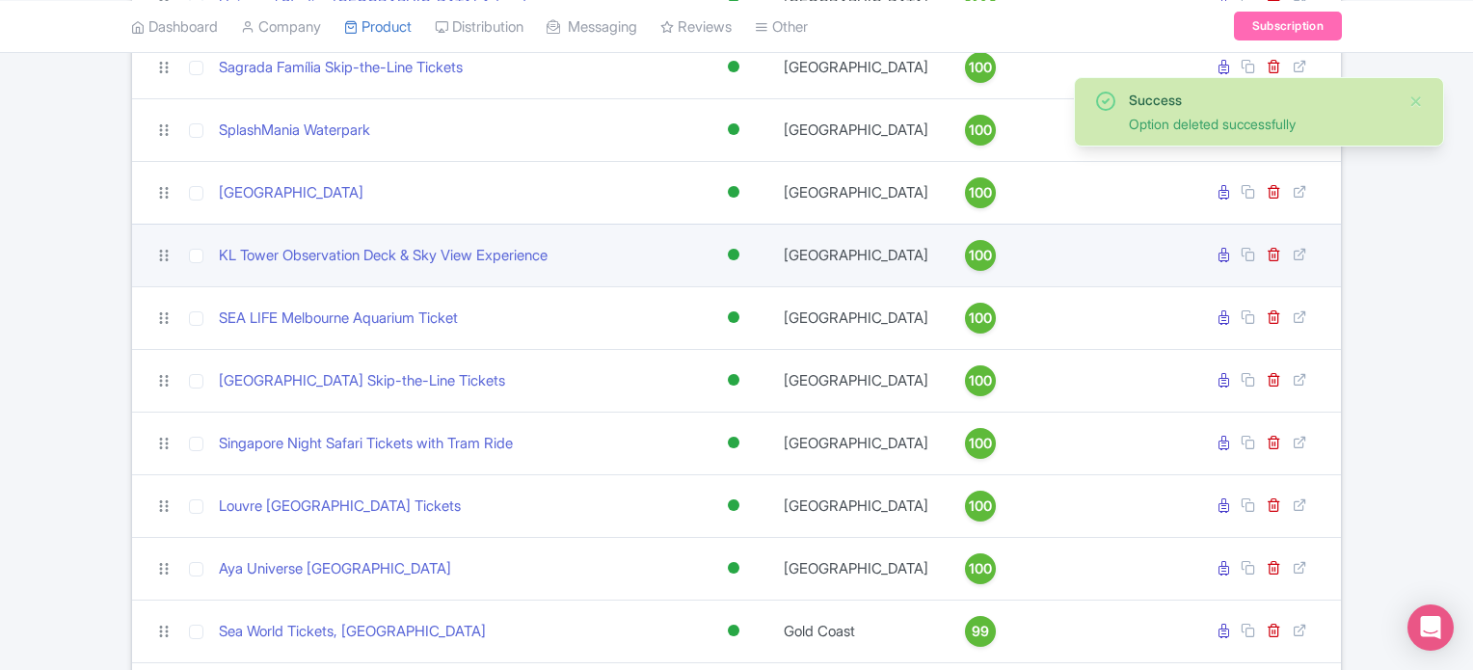
click at [828, 277] on td "[GEOGRAPHIC_DATA]" at bounding box center [856, 255] width 168 height 63
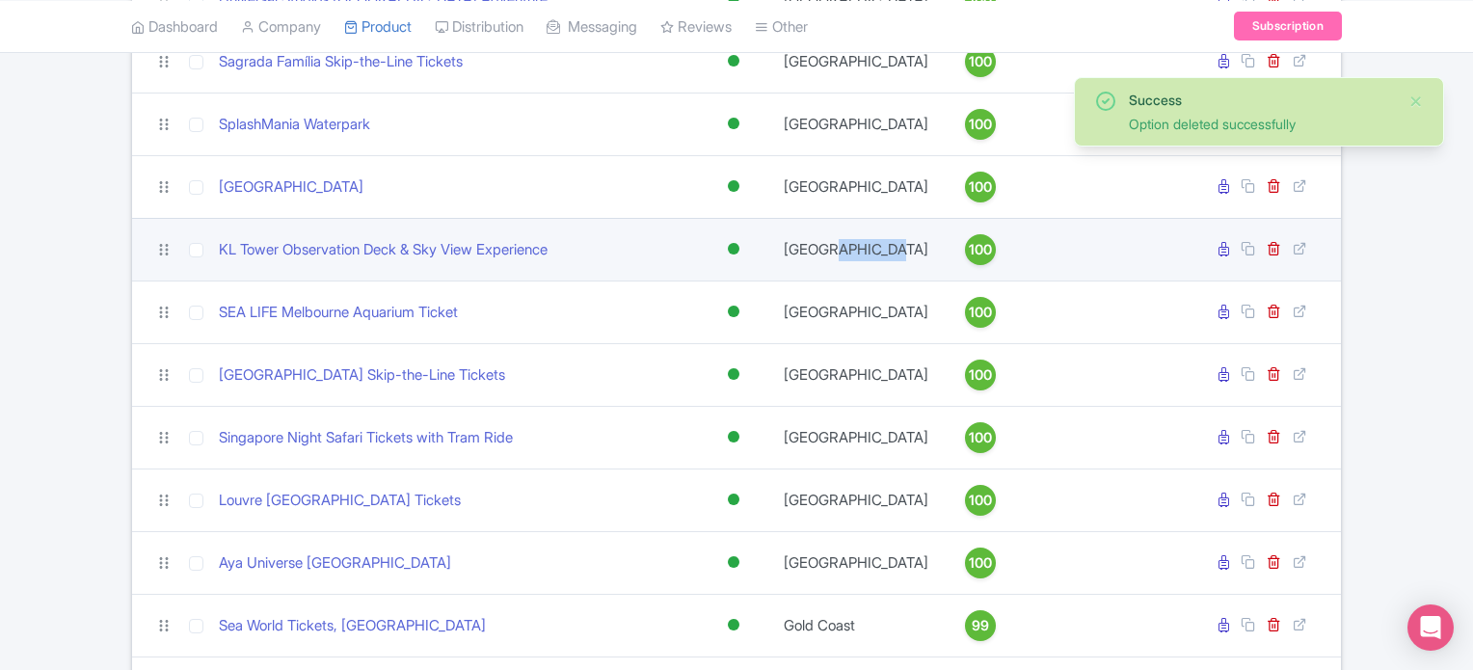
scroll to position [642, 0]
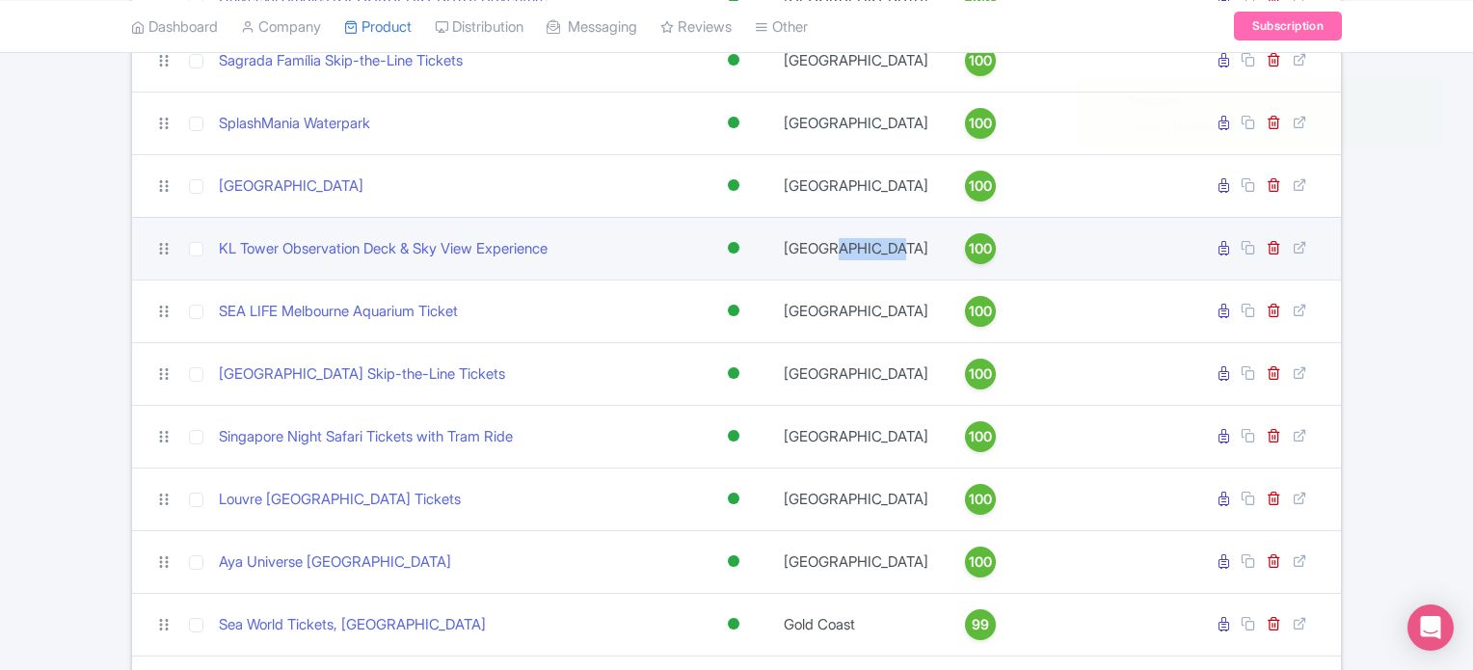
click at [868, 274] on td "Kuala Selangor" at bounding box center [856, 248] width 168 height 63
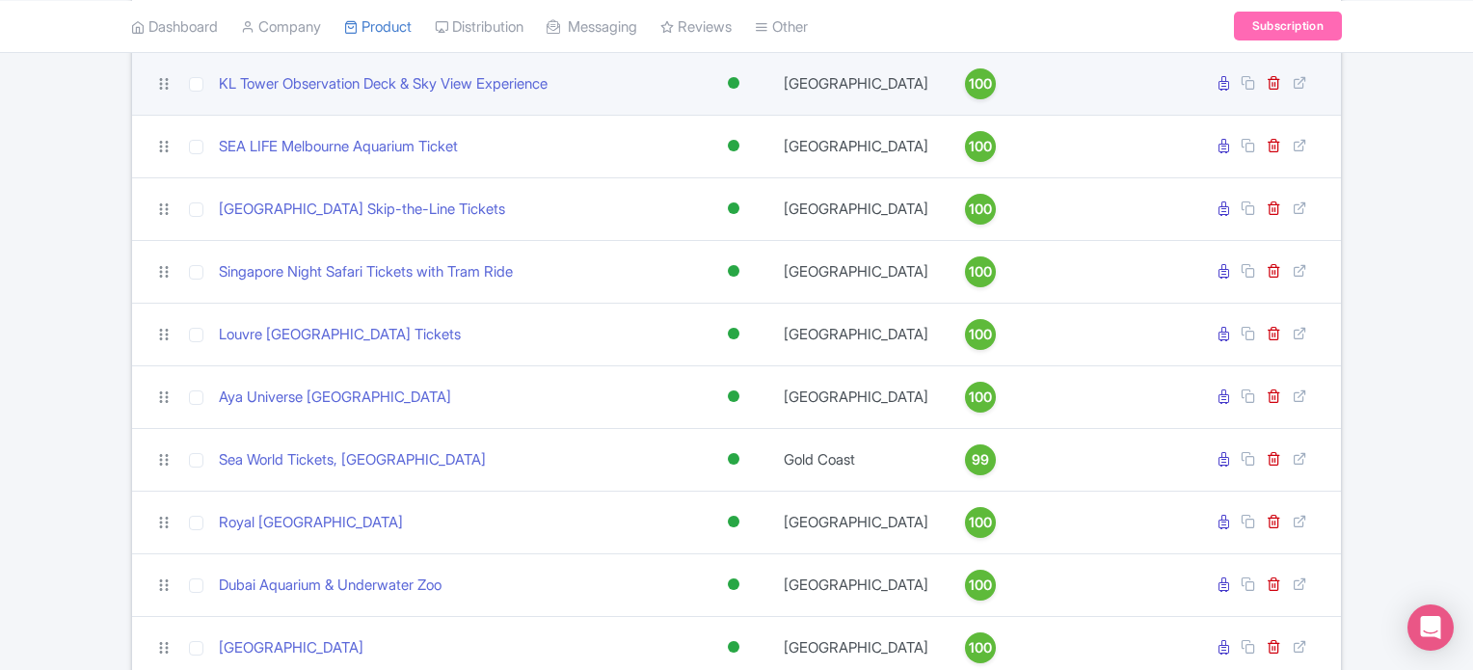
scroll to position [813, 0]
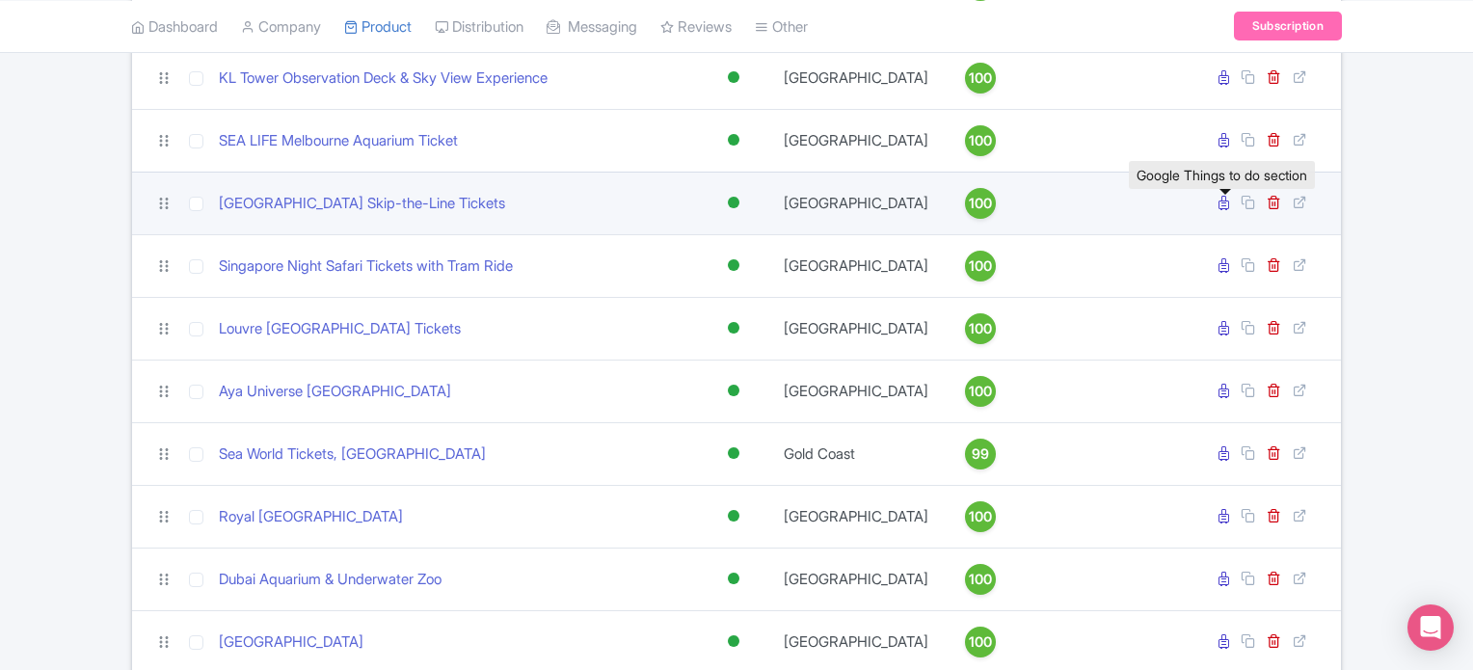
click at [1226, 210] on icon at bounding box center [1224, 203] width 11 height 14
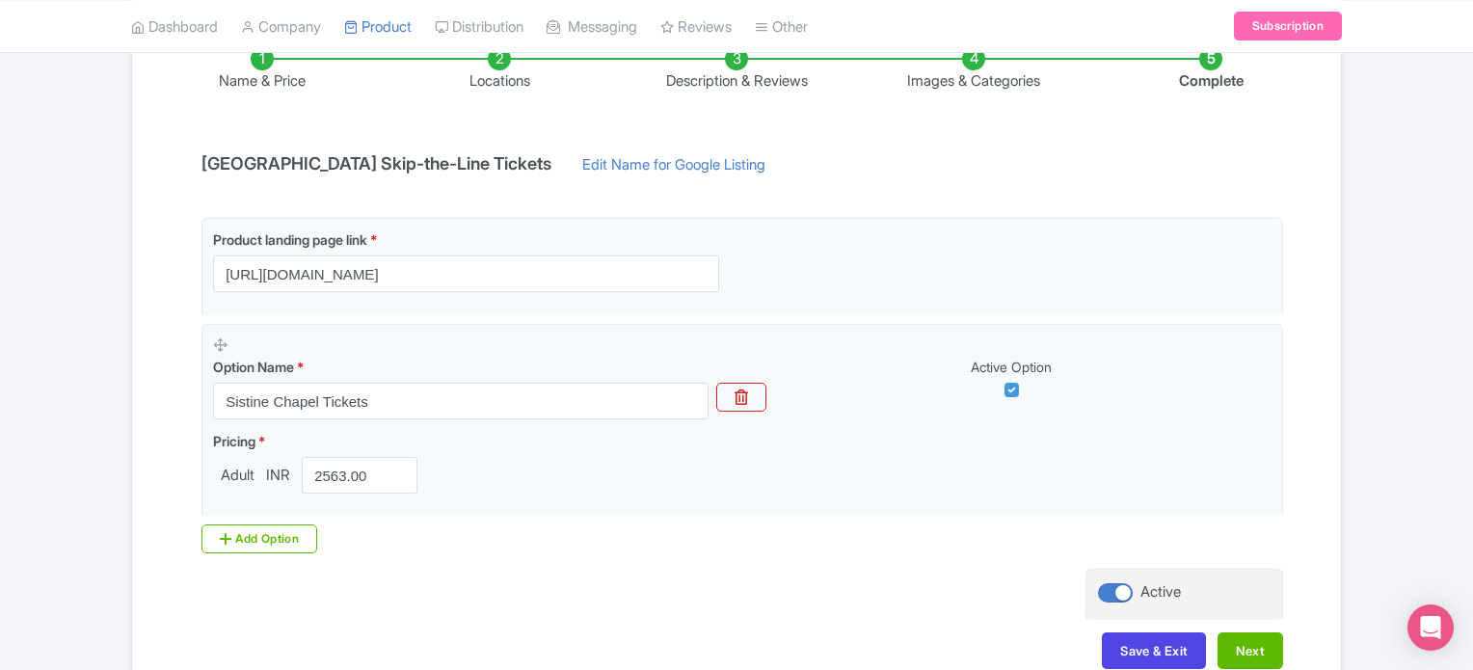
scroll to position [343, 0]
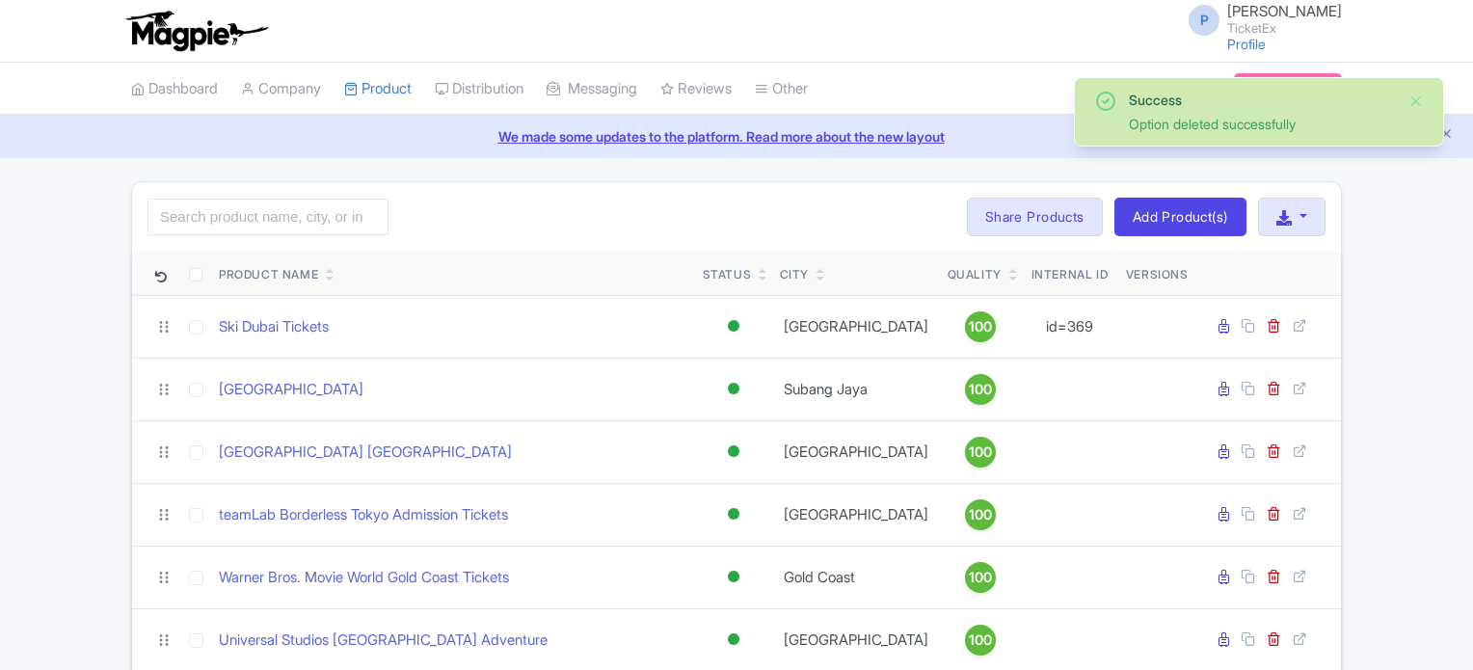
scroll to position [813, 0]
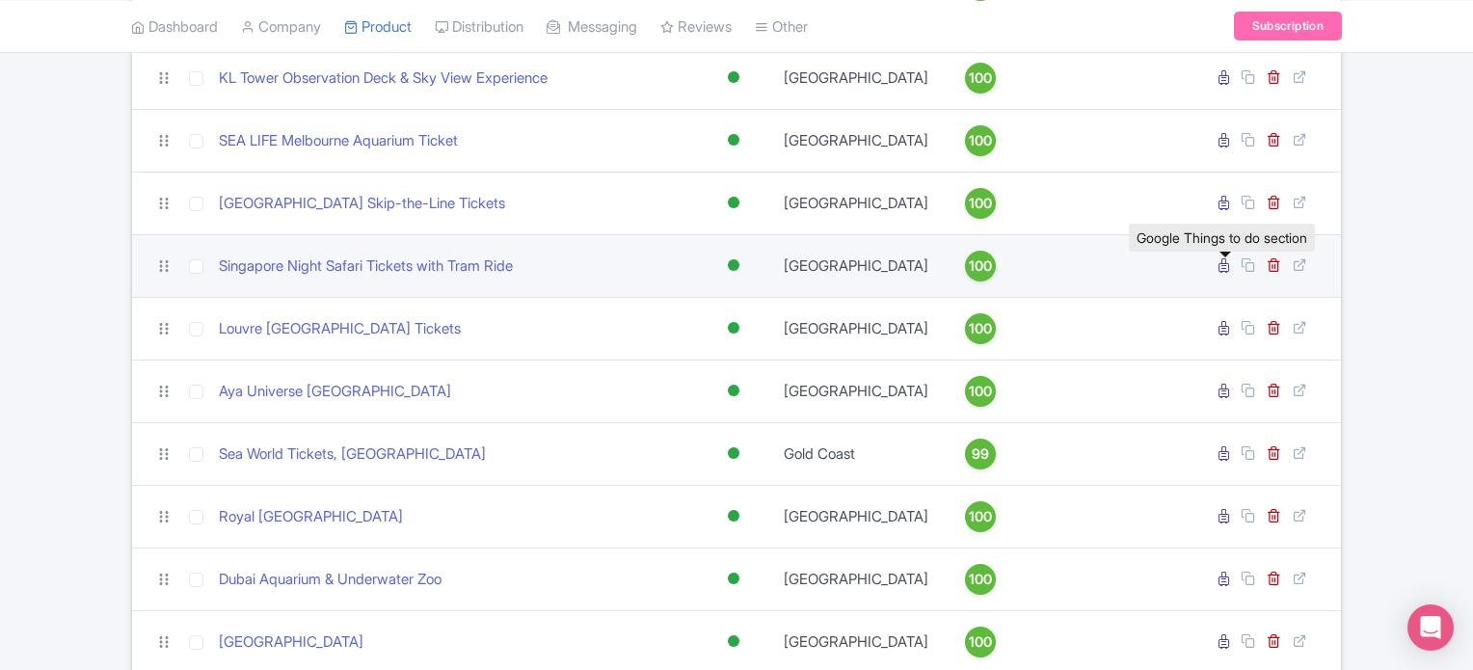
click at [1219, 273] on icon at bounding box center [1224, 265] width 11 height 14
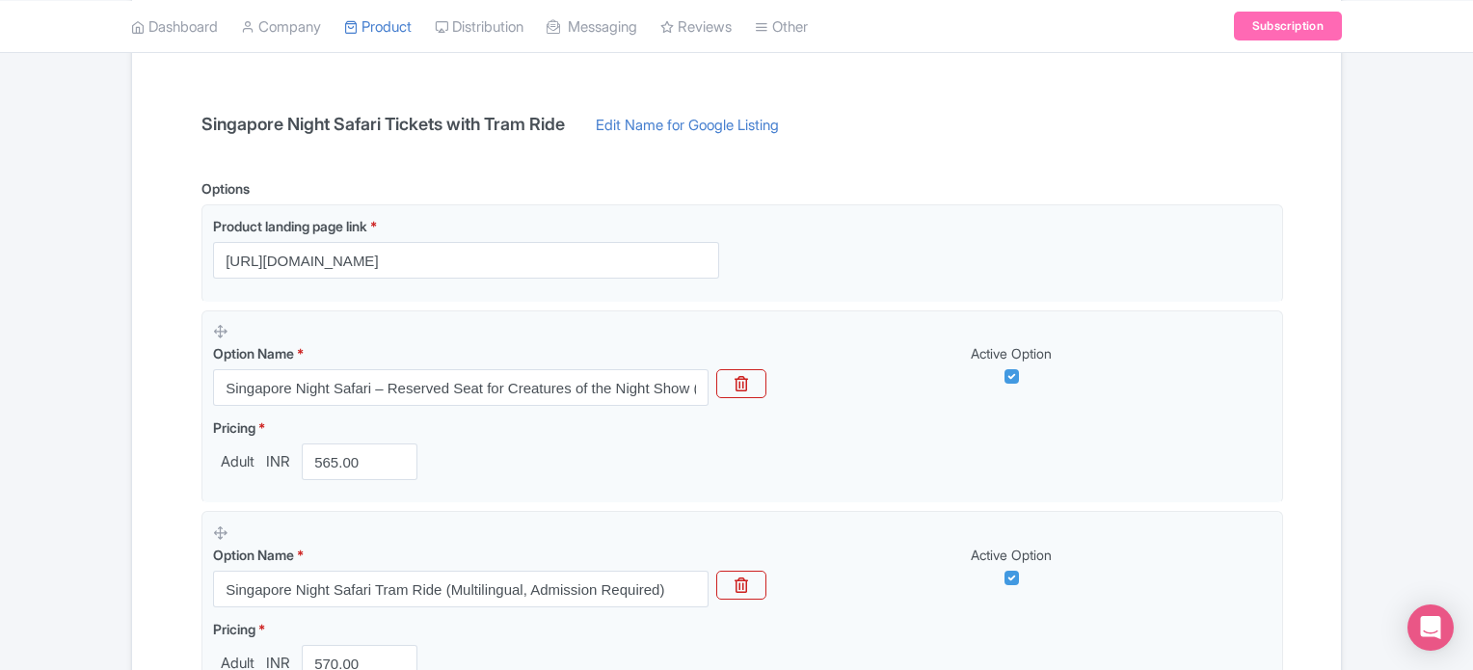
scroll to position [382, 0]
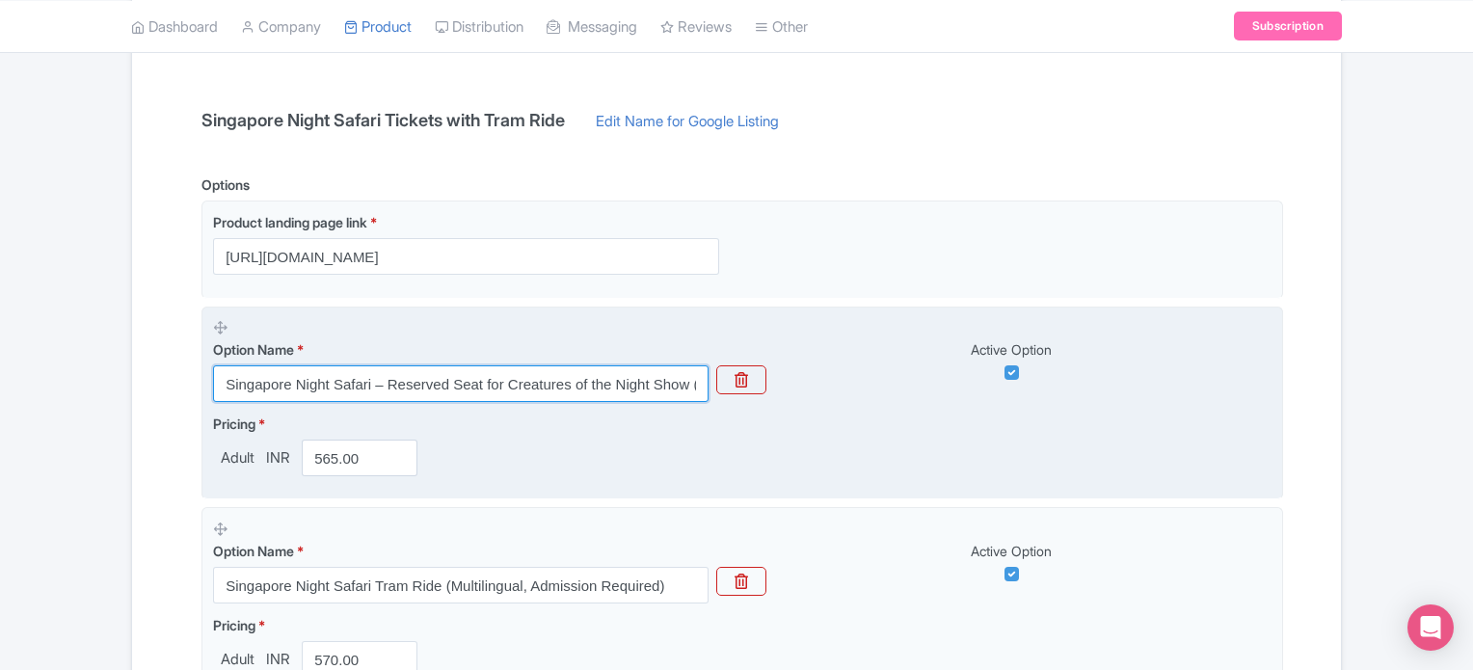
click at [595, 374] on input "Singapore Night Safari – Reserved Seat for Creatures of the Night Show (Admissi…" at bounding box center [461, 383] width 496 height 37
click at [401, 390] on input "Singapore Night Safari – Reserved Seat for Creatures of the Night Show (Admissi…" at bounding box center [461, 383] width 496 height 37
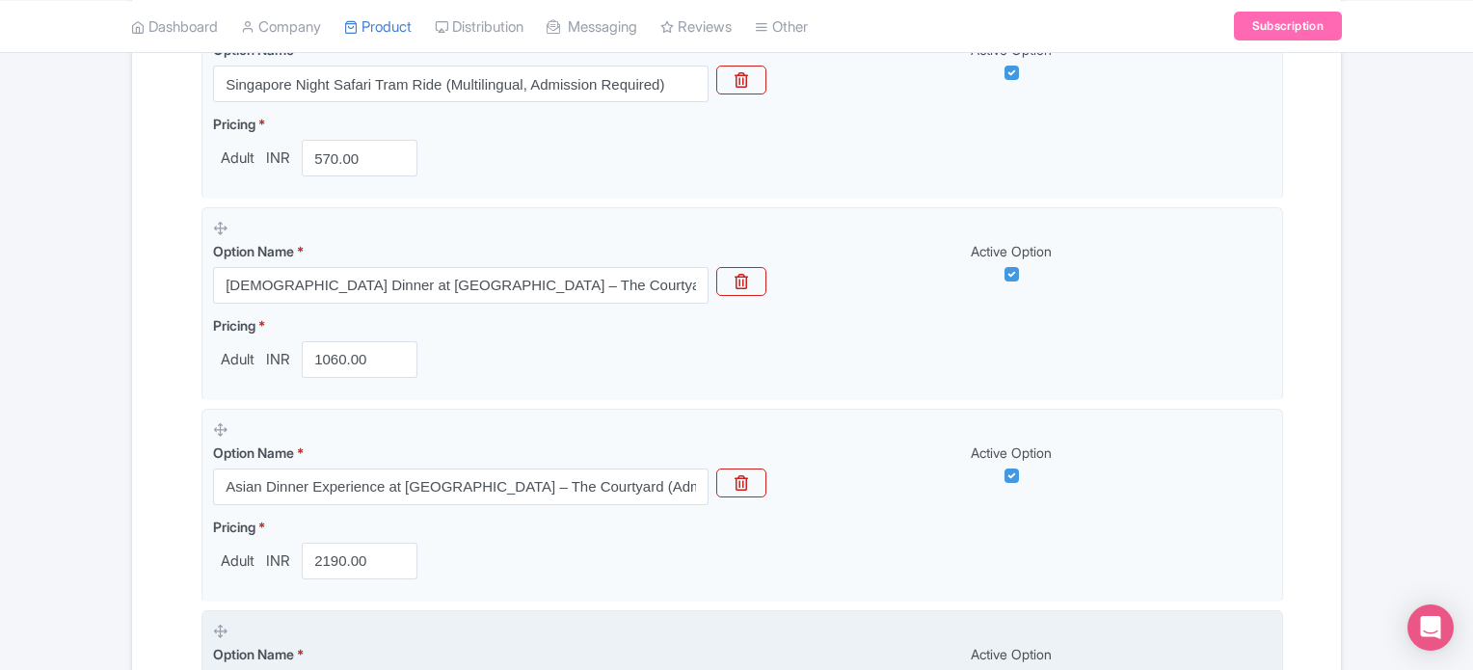
scroll to position [879, 0]
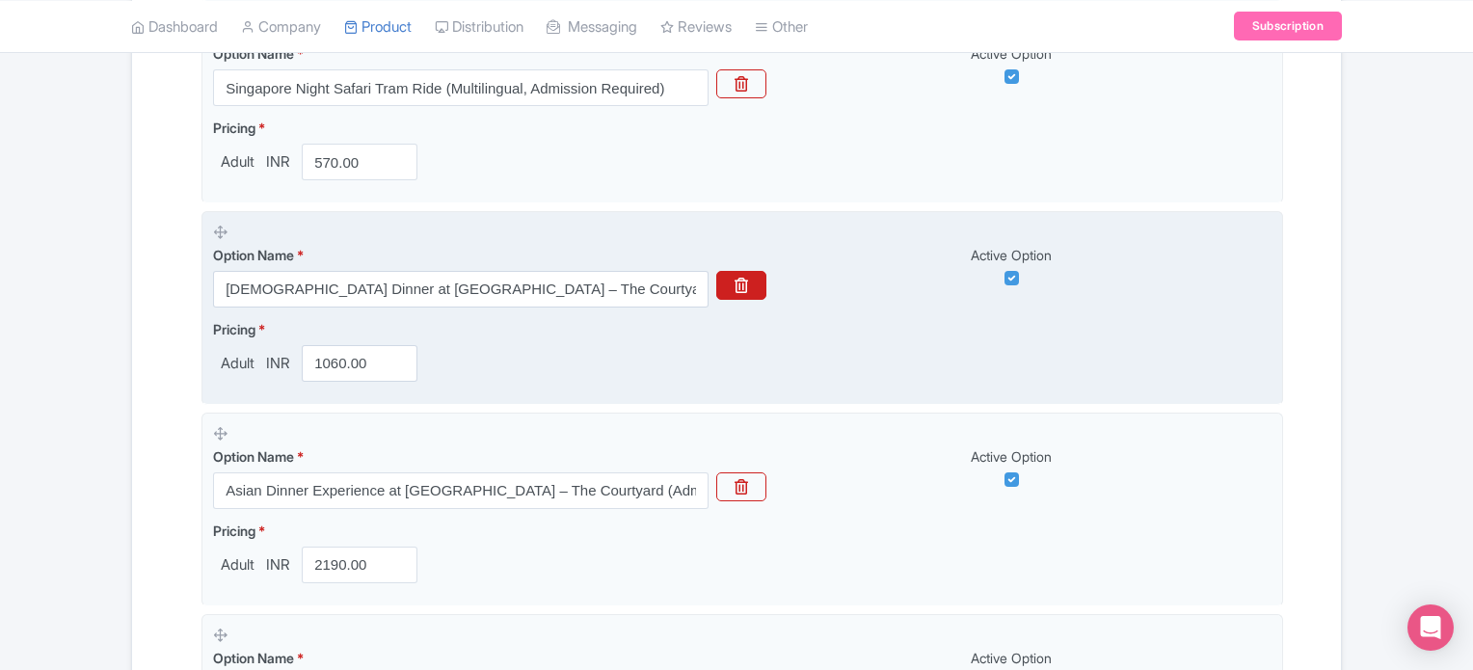
type input "Singapore Night Safari – Reserved Seat for Creatures of the Night Show (Admissi…"
click at [728, 283] on button "button" at bounding box center [741, 285] width 50 height 29
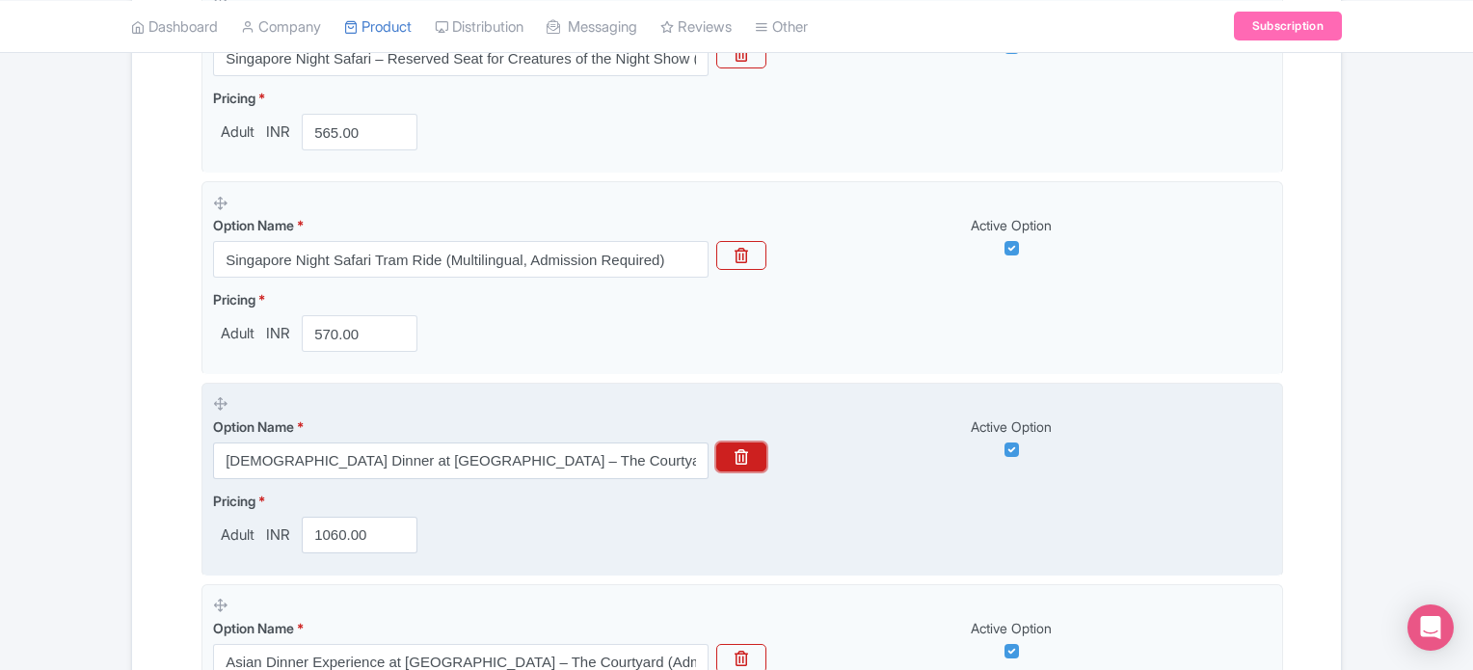
scroll to position [681, 0]
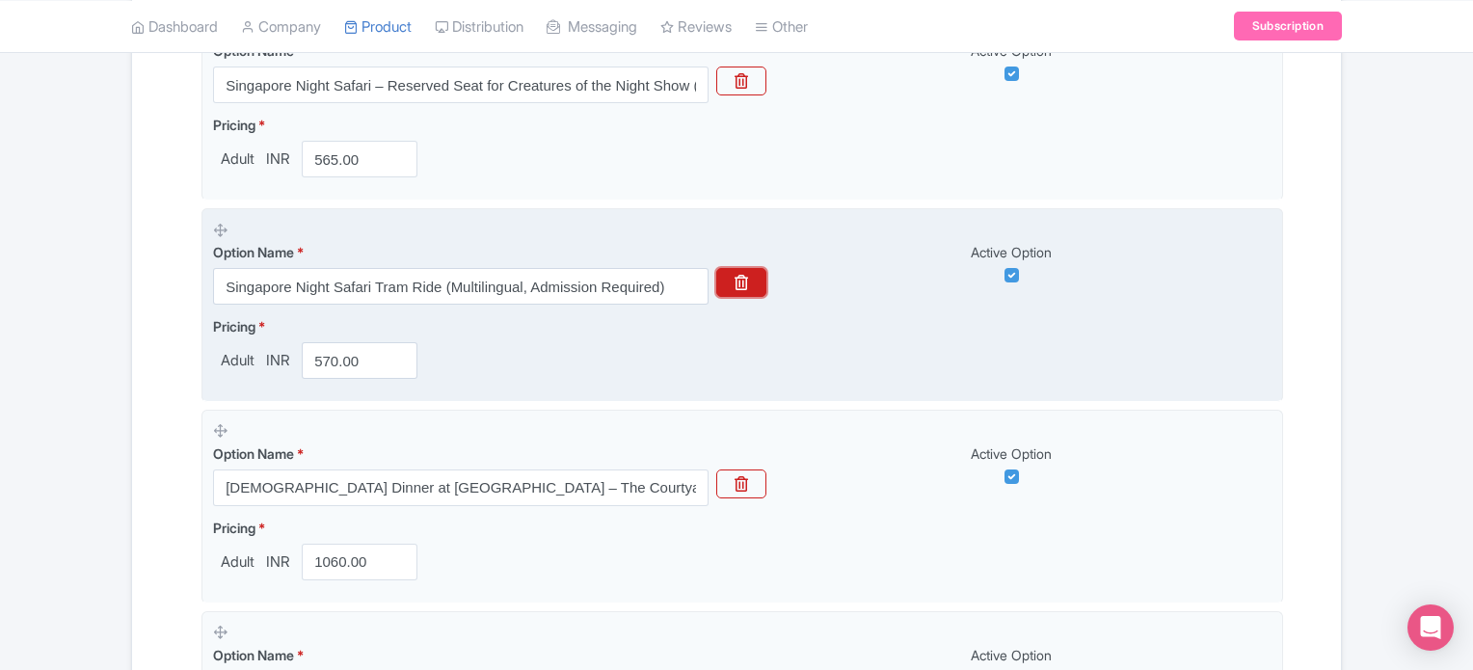
click at [738, 282] on icon "button" at bounding box center [741, 282] width 13 height 15
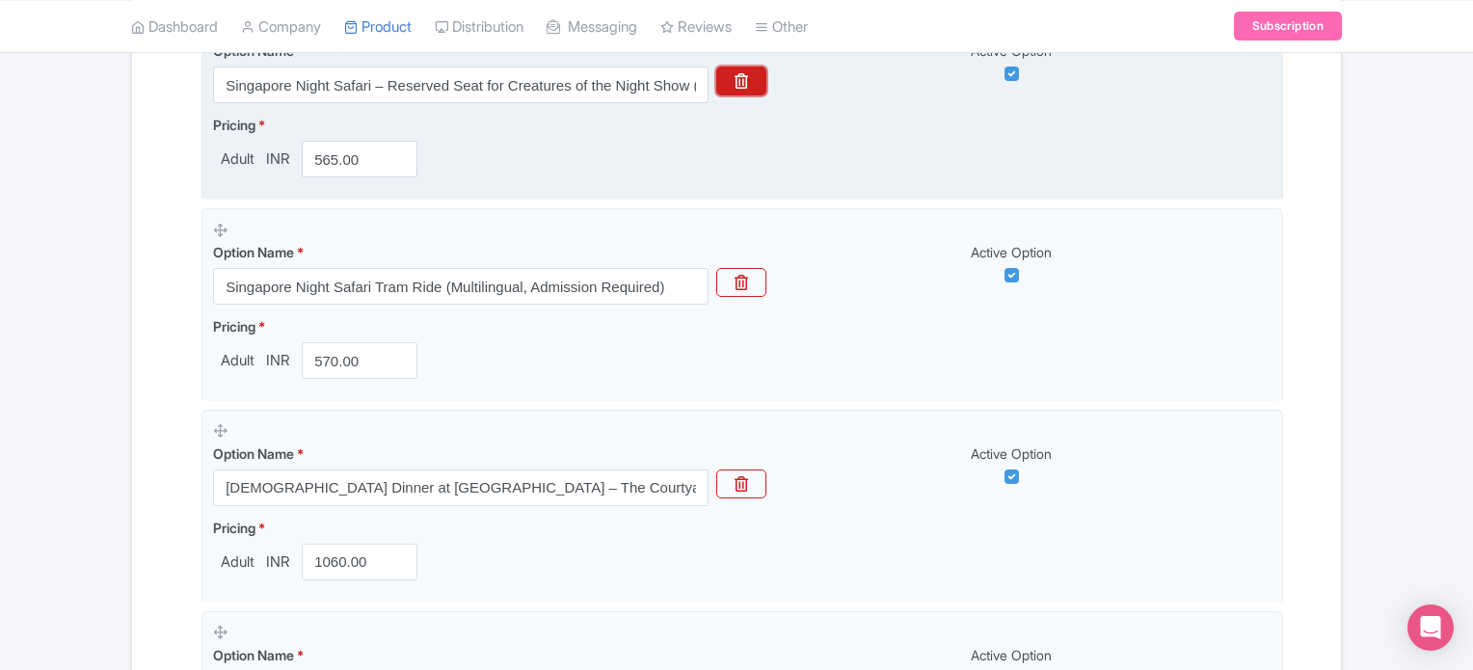
click at [733, 76] on button "button" at bounding box center [741, 81] width 50 height 29
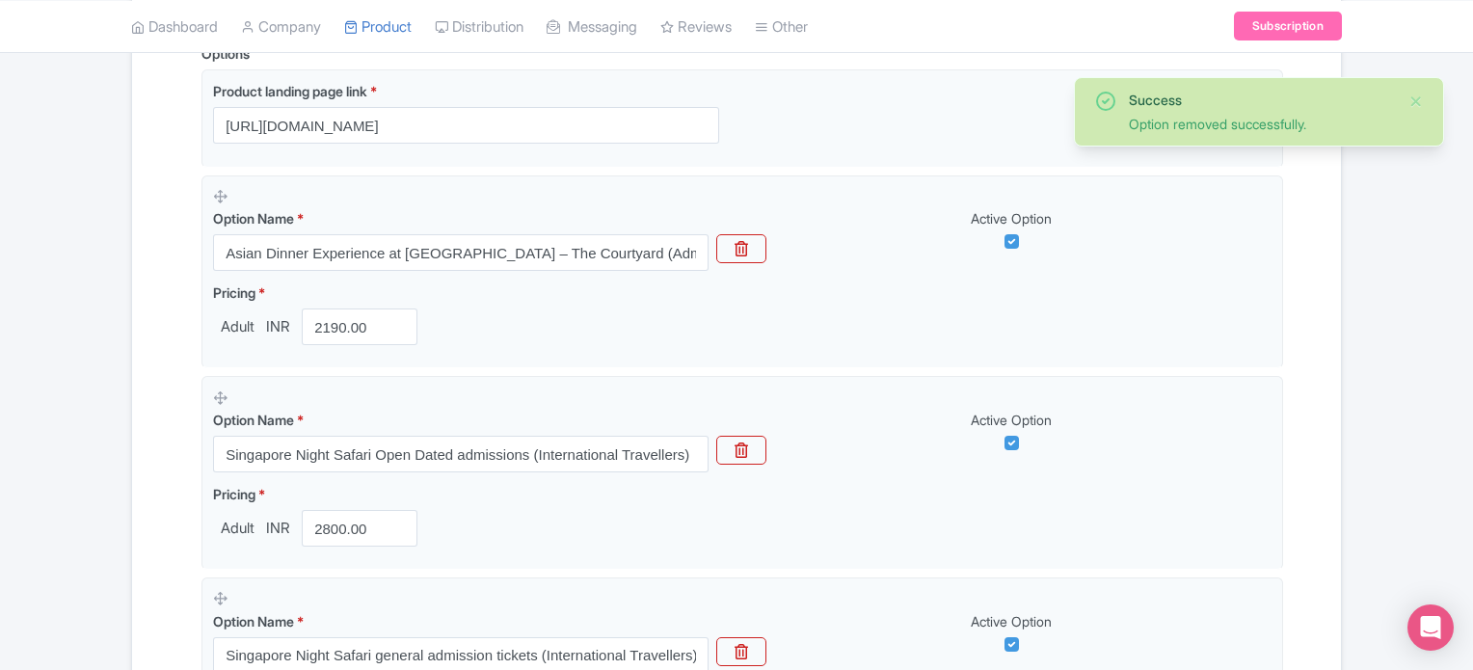
scroll to position [538, 0]
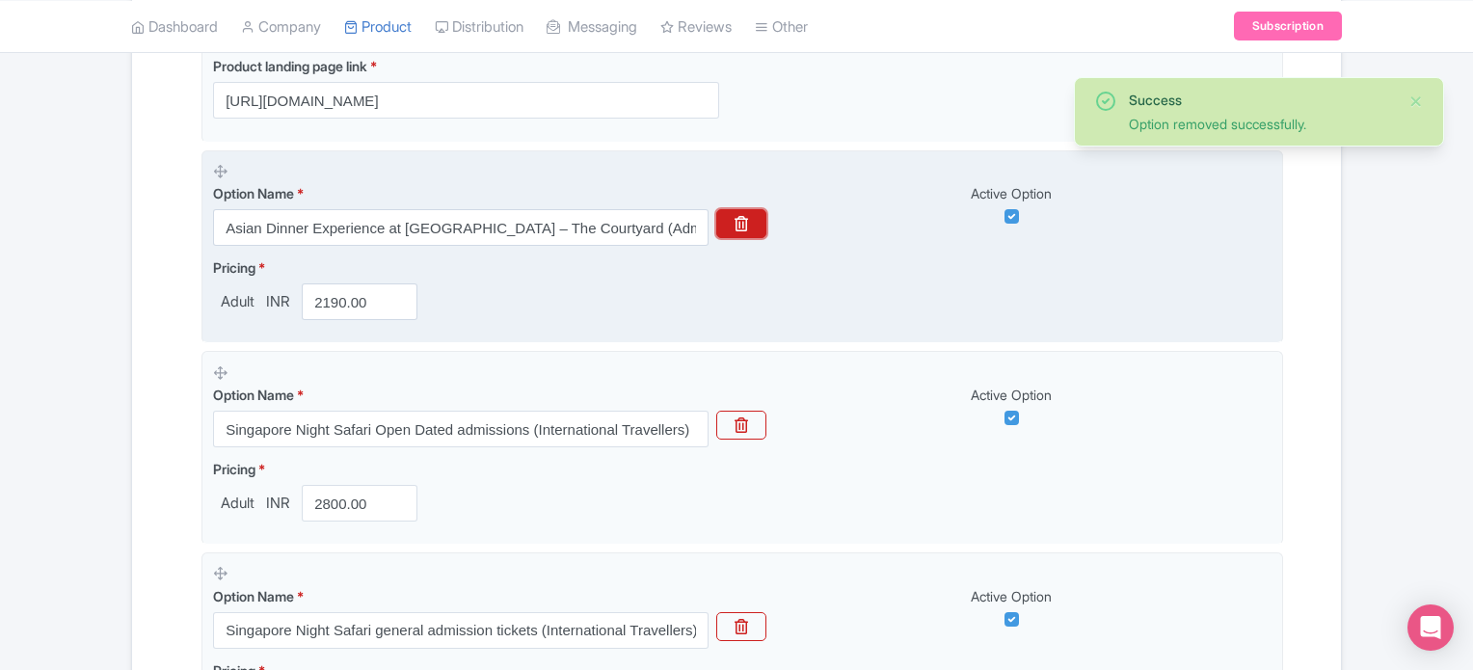
click at [752, 211] on button "button" at bounding box center [741, 223] width 50 height 29
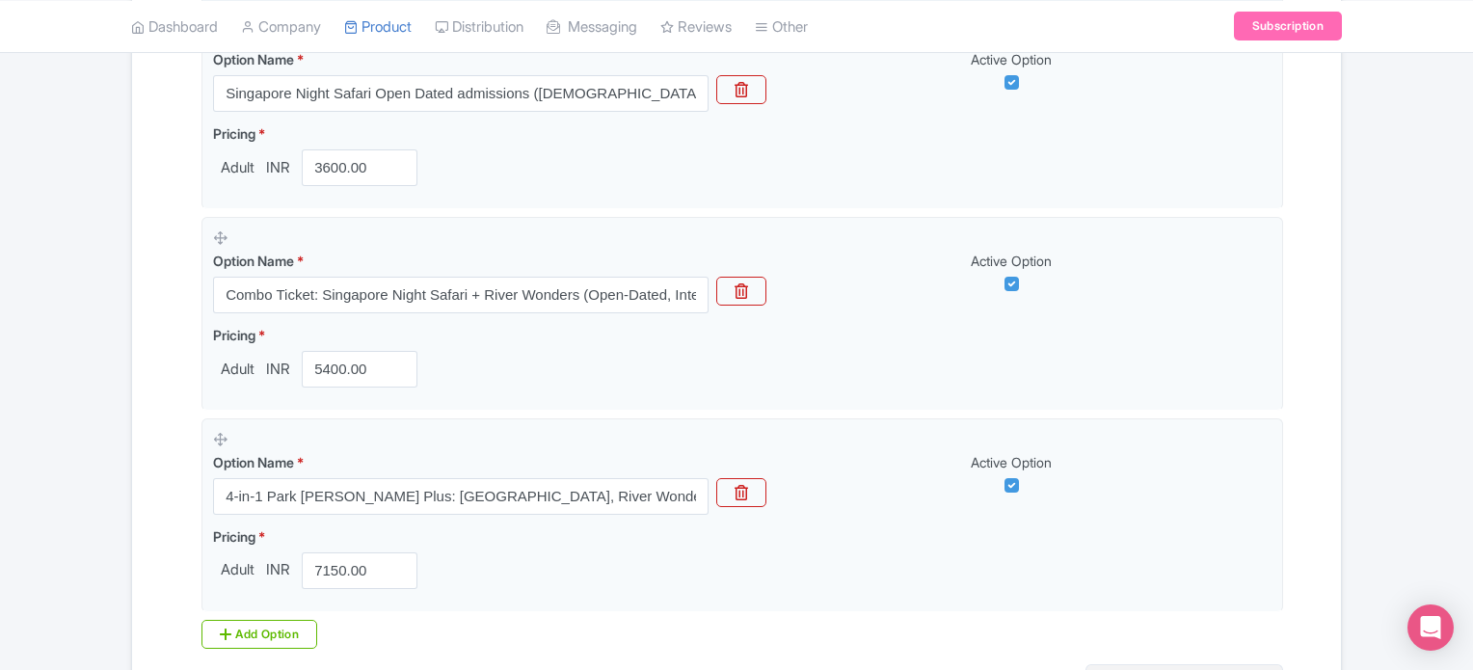
scroll to position [1280, 0]
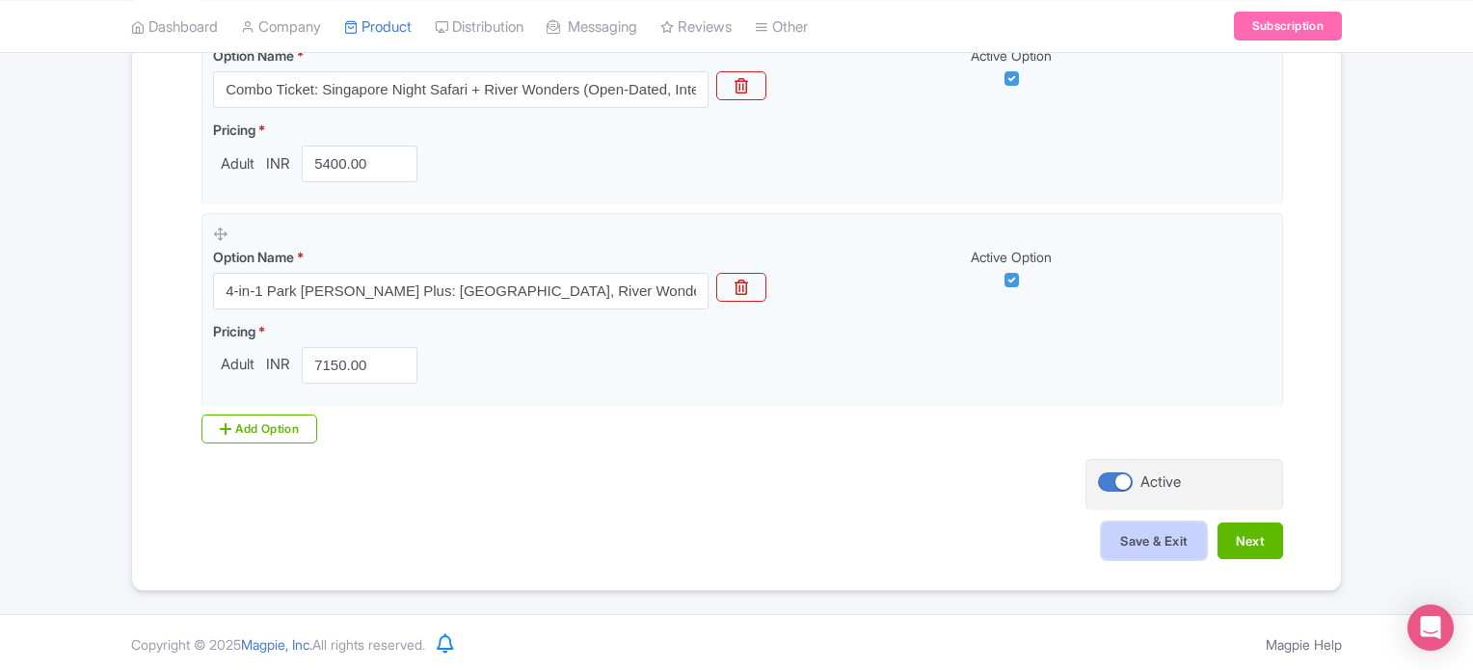
click at [1159, 532] on button "Save & Exit" at bounding box center [1154, 541] width 104 height 37
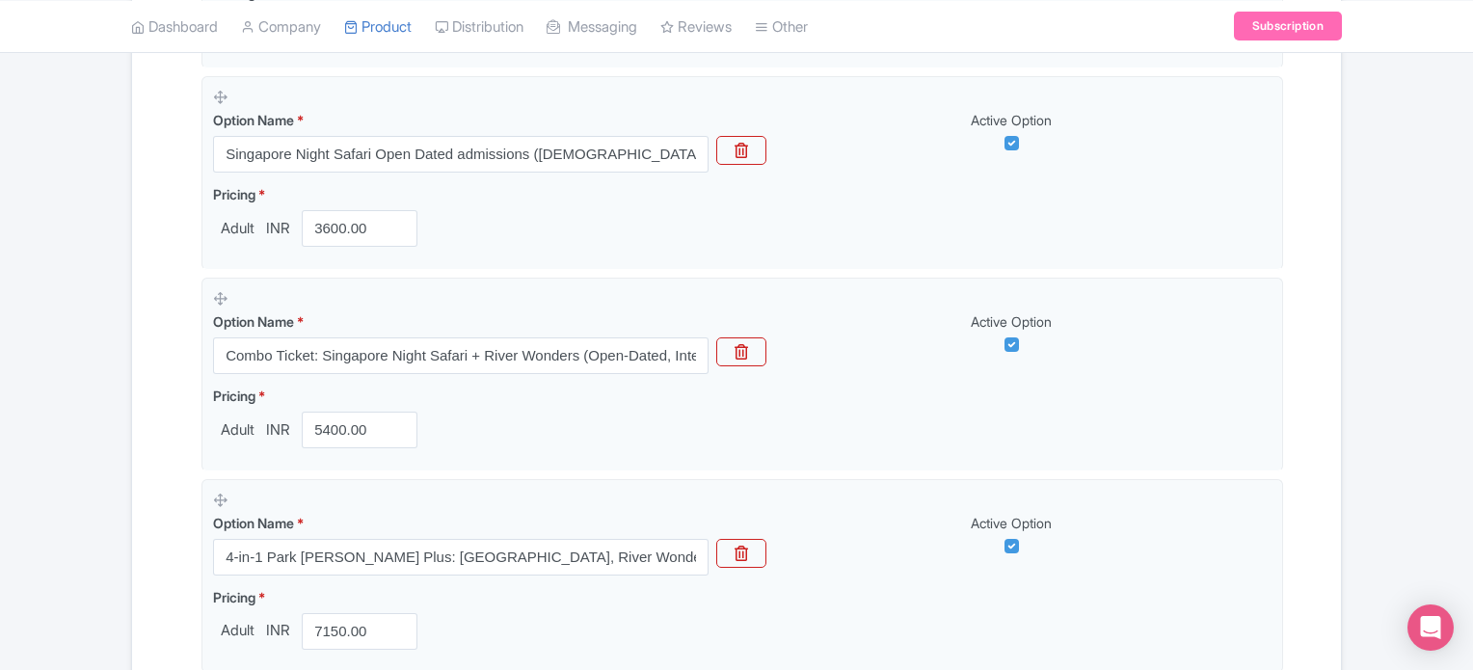
scroll to position [999, 0]
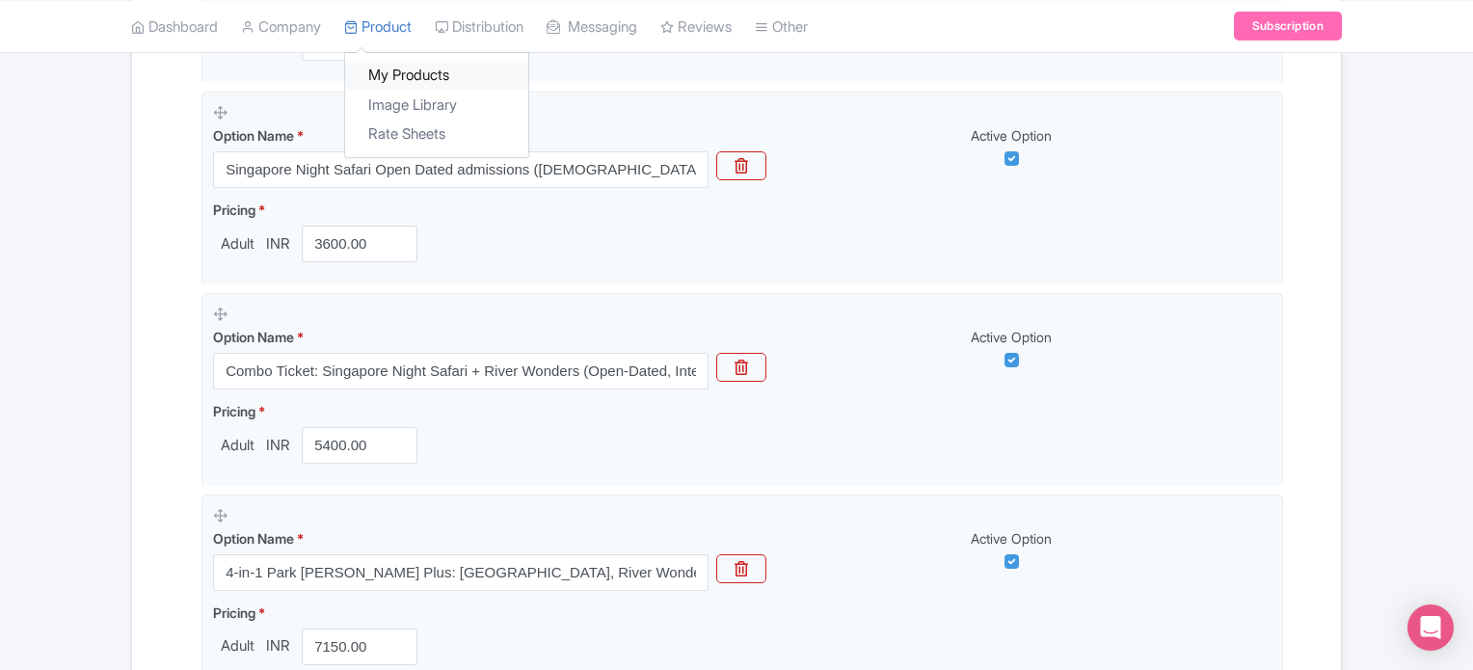
click at [398, 67] on link "My Products" at bounding box center [436, 76] width 183 height 30
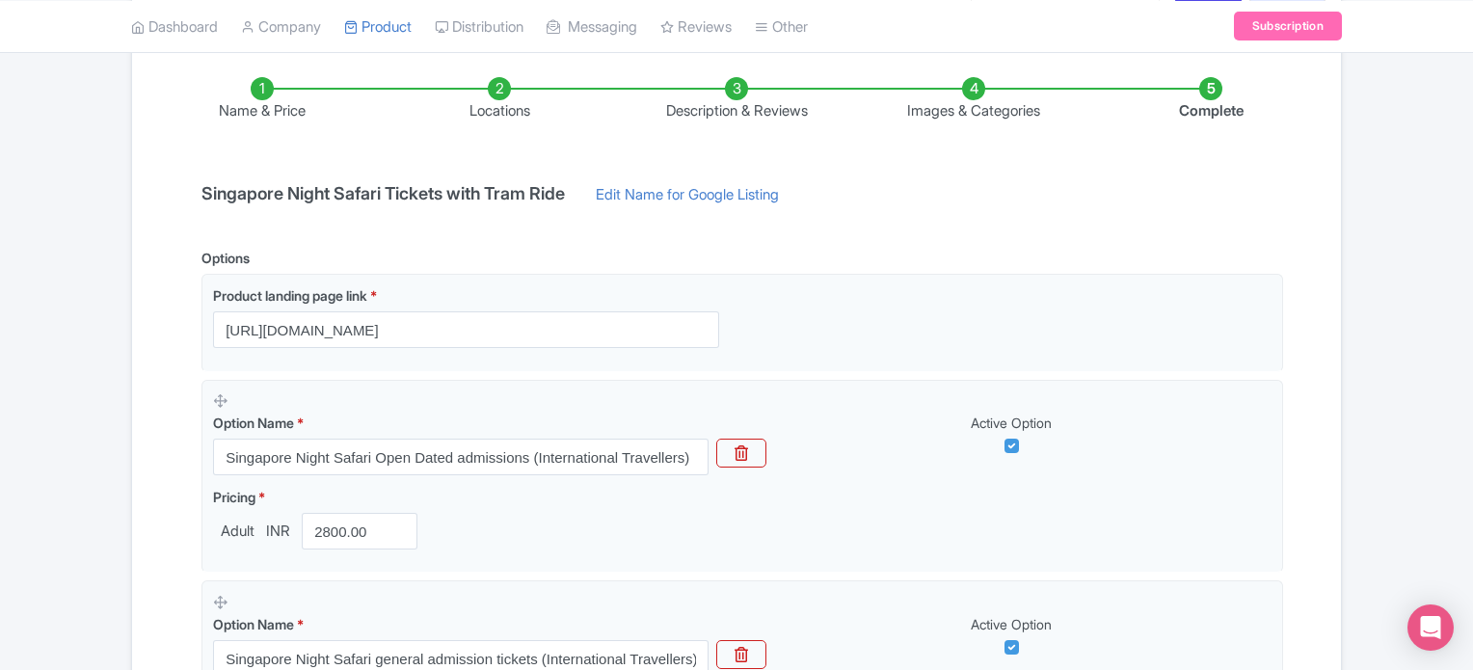
scroll to position [309, 0]
click at [408, 77] on link "My Products" at bounding box center [436, 76] width 183 height 30
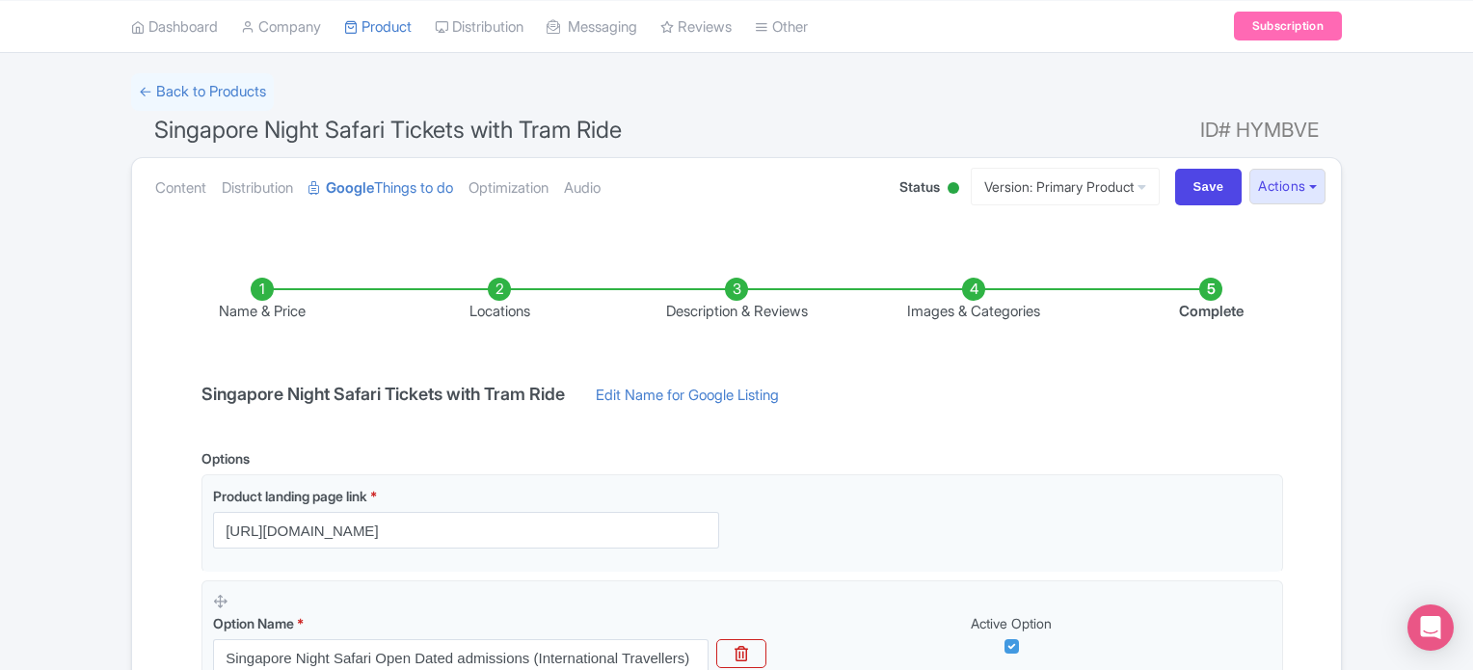
scroll to position [0, 0]
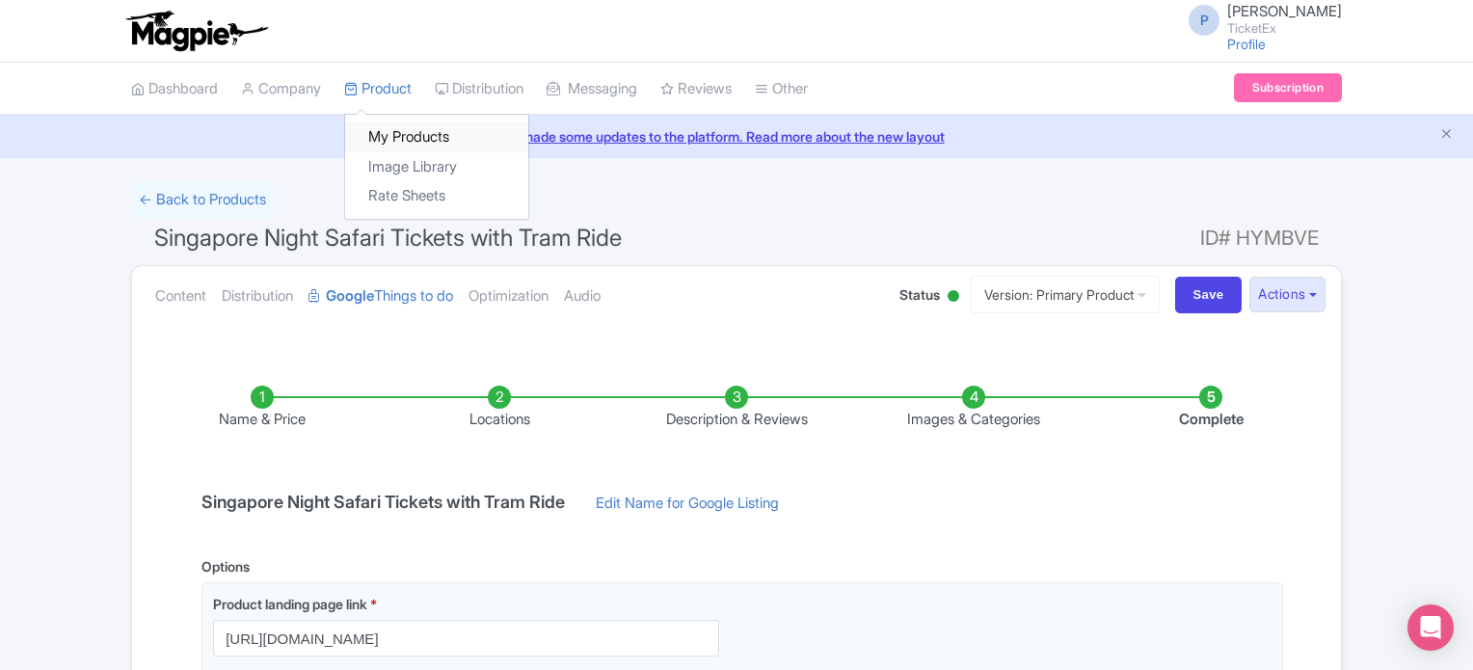
click at [417, 134] on link "My Products" at bounding box center [436, 137] width 183 height 30
click at [421, 133] on link "My Products" at bounding box center [436, 137] width 183 height 30
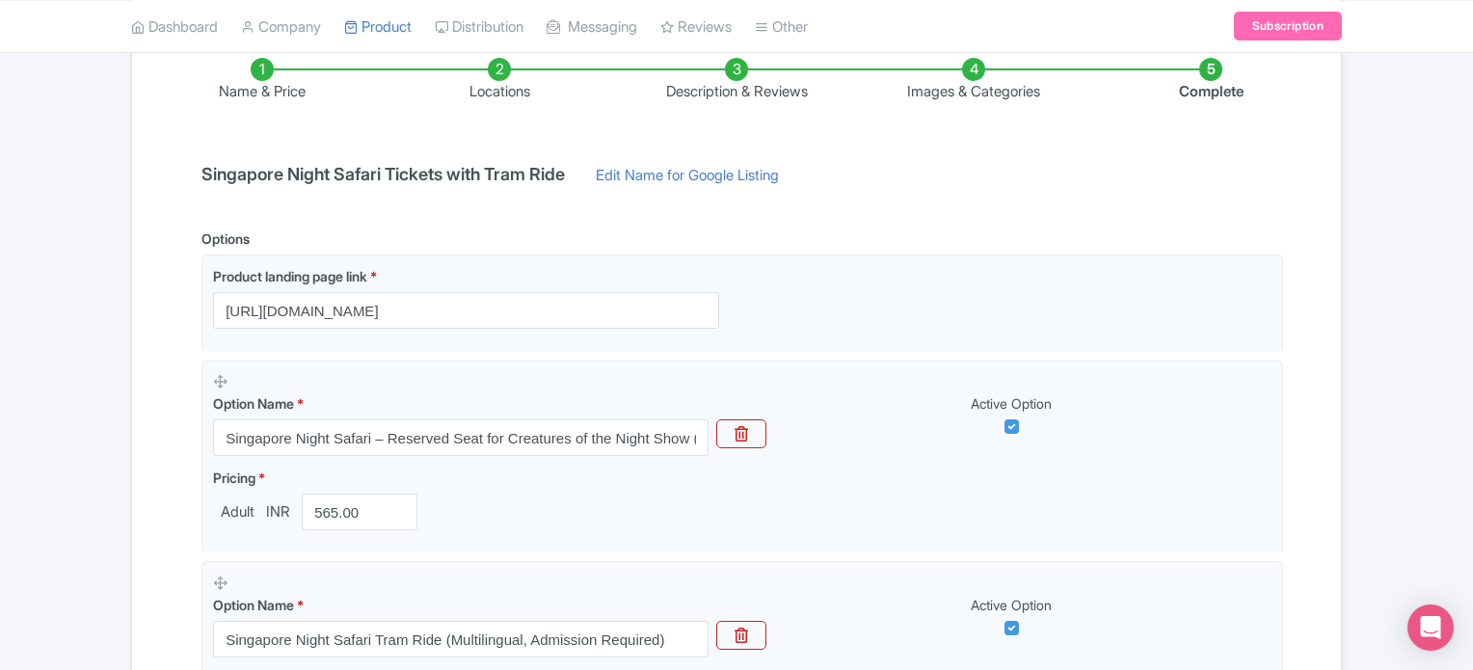
scroll to position [33, 0]
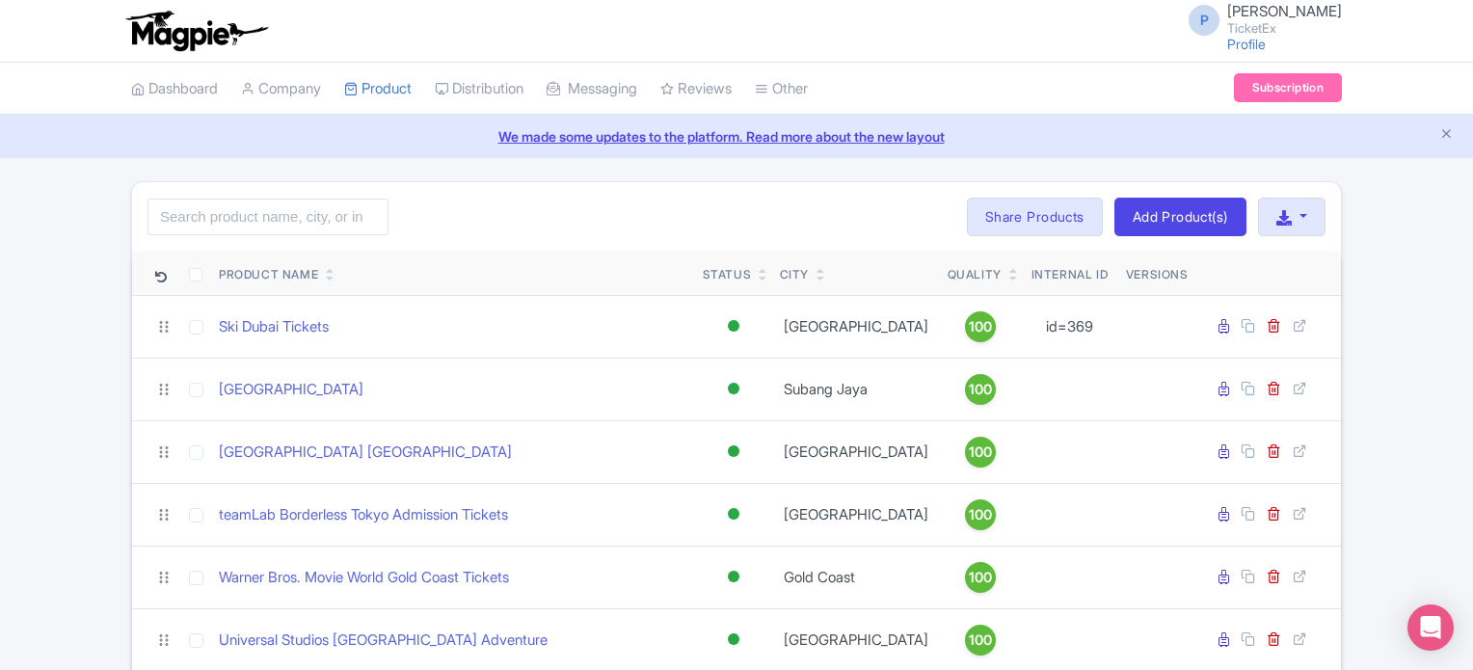
scroll to position [813, 0]
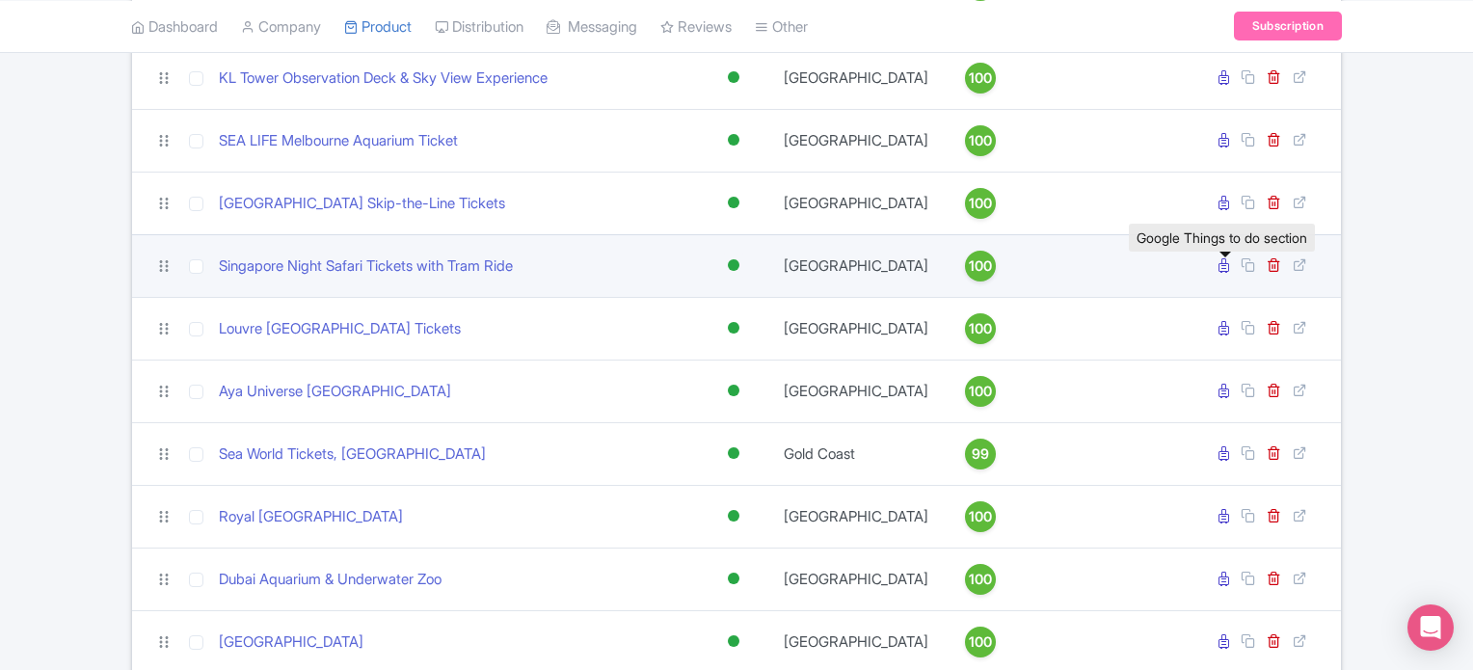
click at [1220, 273] on icon at bounding box center [1224, 265] width 11 height 14
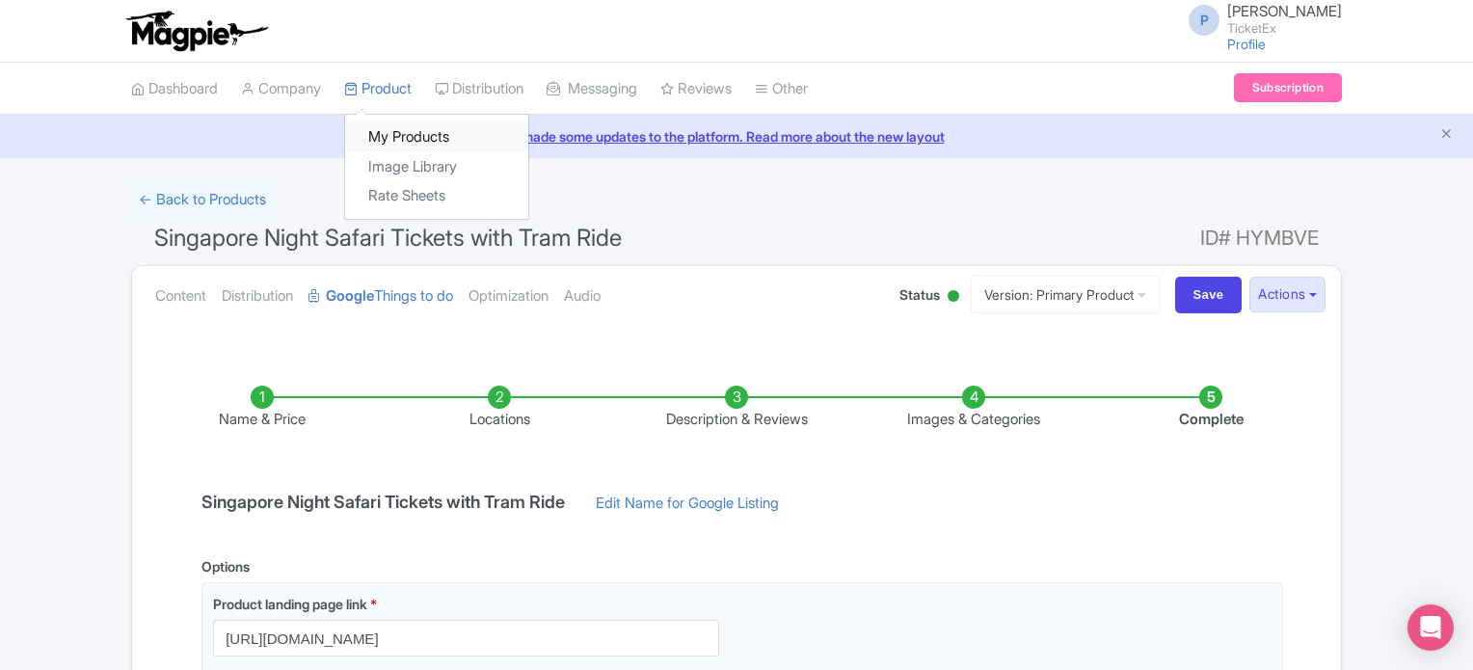
click at [393, 127] on link "My Products" at bounding box center [436, 137] width 183 height 30
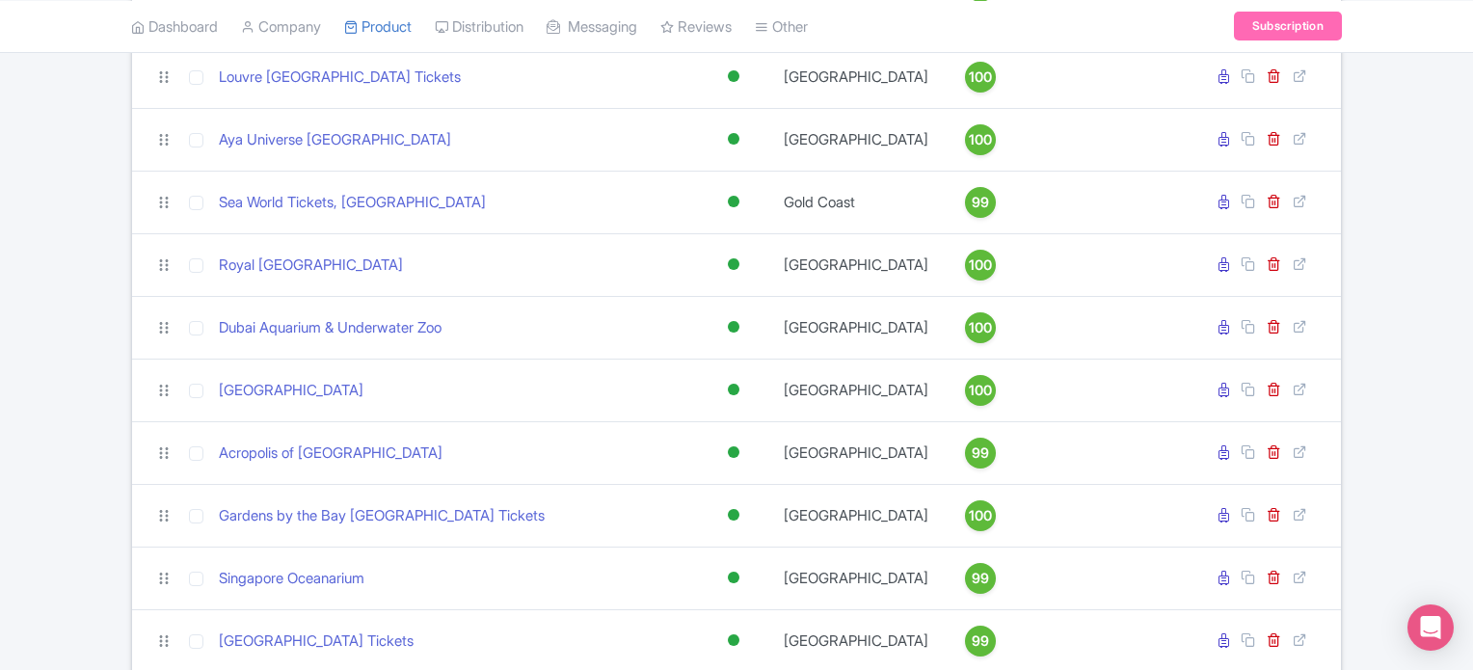
scroll to position [1072, 0]
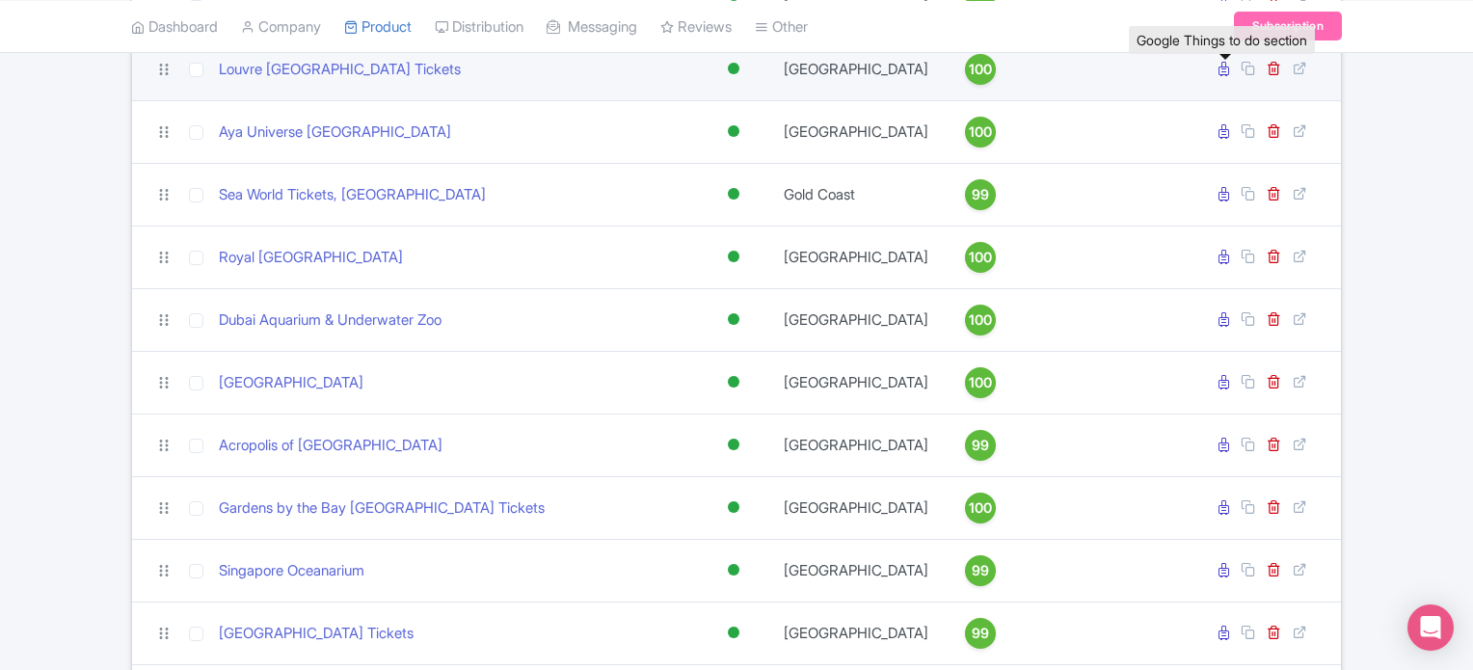
click at [1224, 76] on icon at bounding box center [1224, 69] width 11 height 14
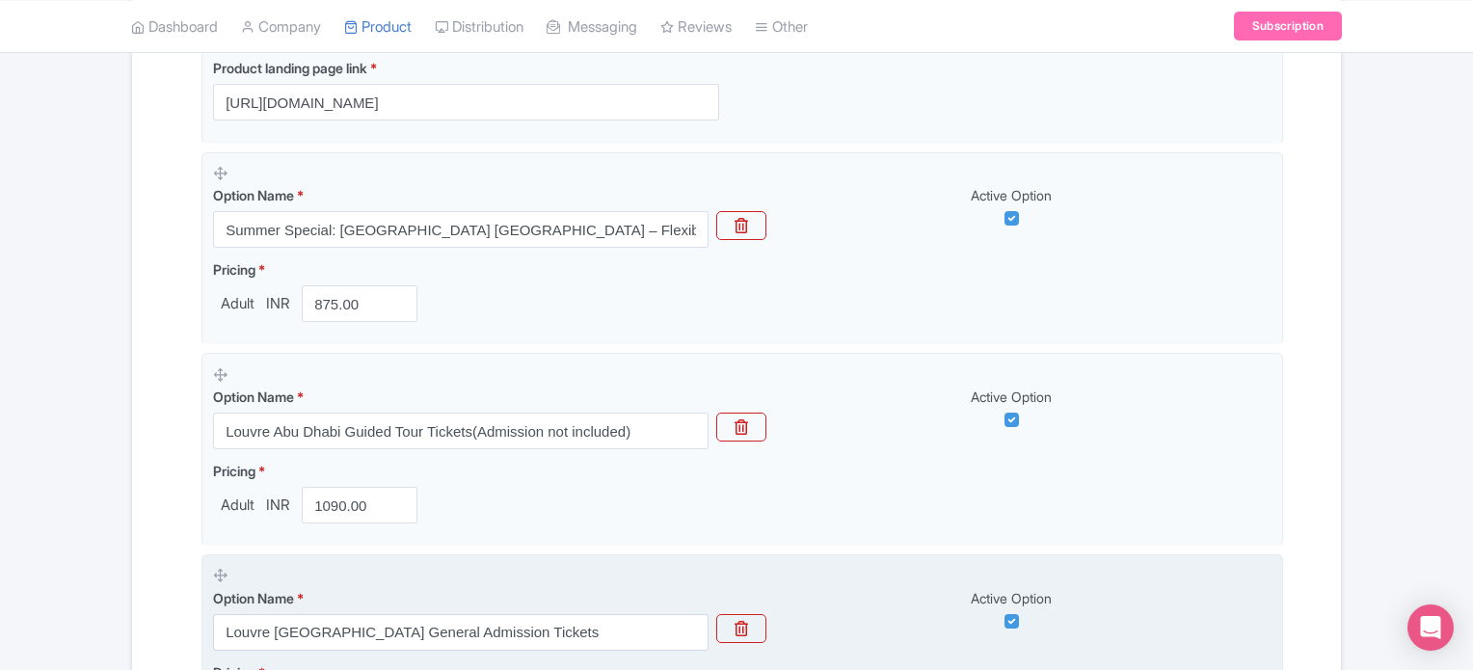
scroll to position [532, 0]
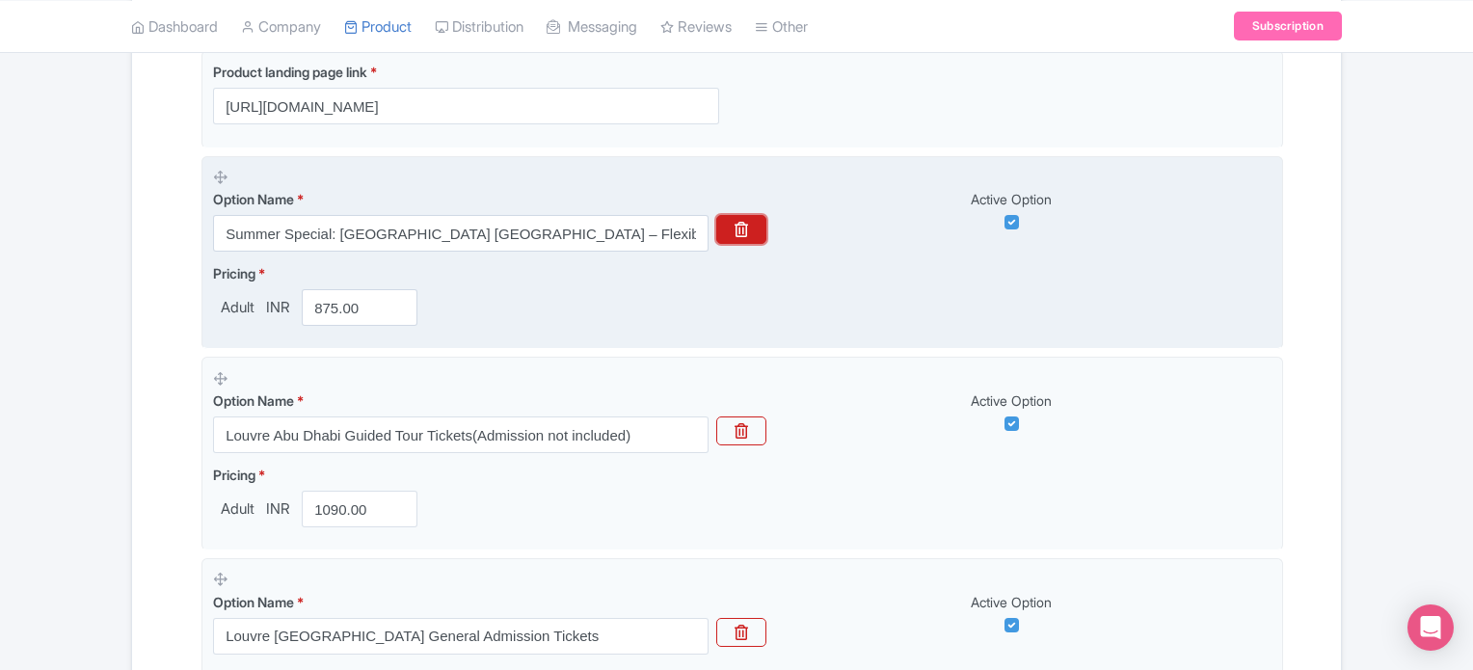
click at [744, 231] on icon "button" at bounding box center [741, 229] width 13 height 15
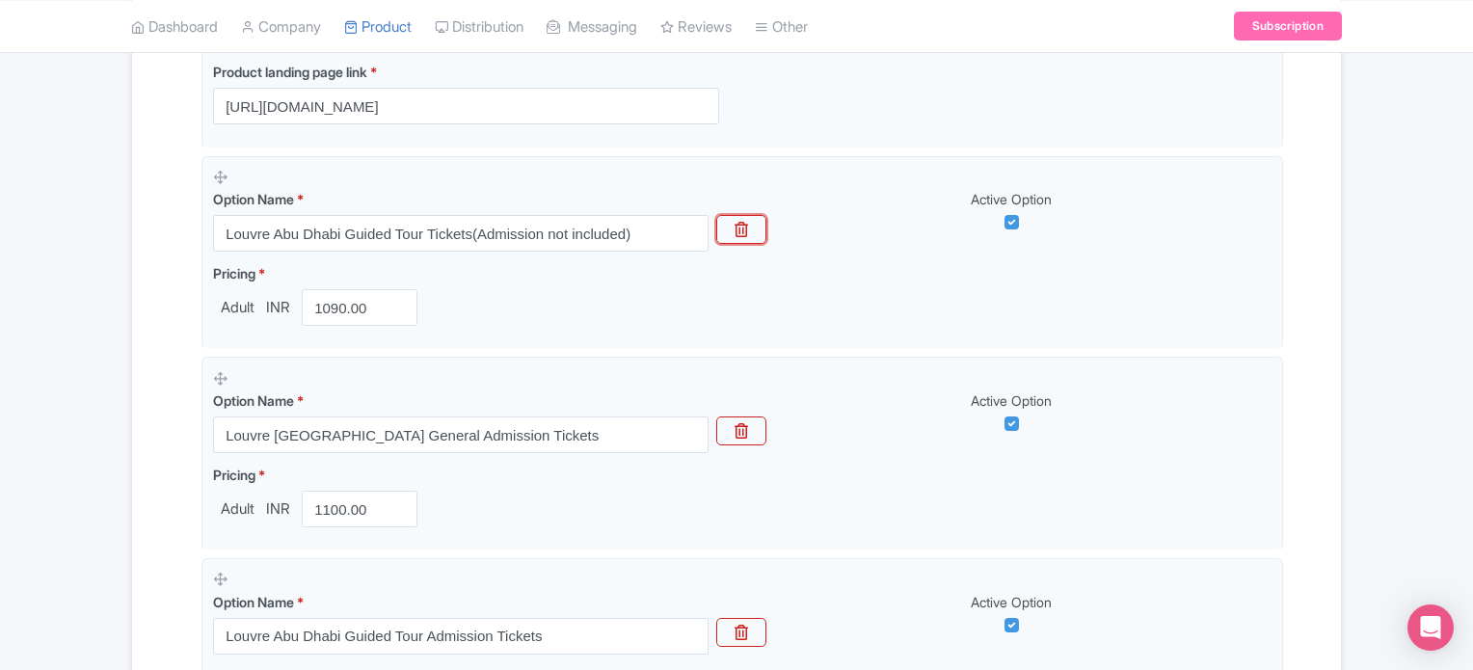
click at [744, 231] on icon "button" at bounding box center [741, 229] width 13 height 15
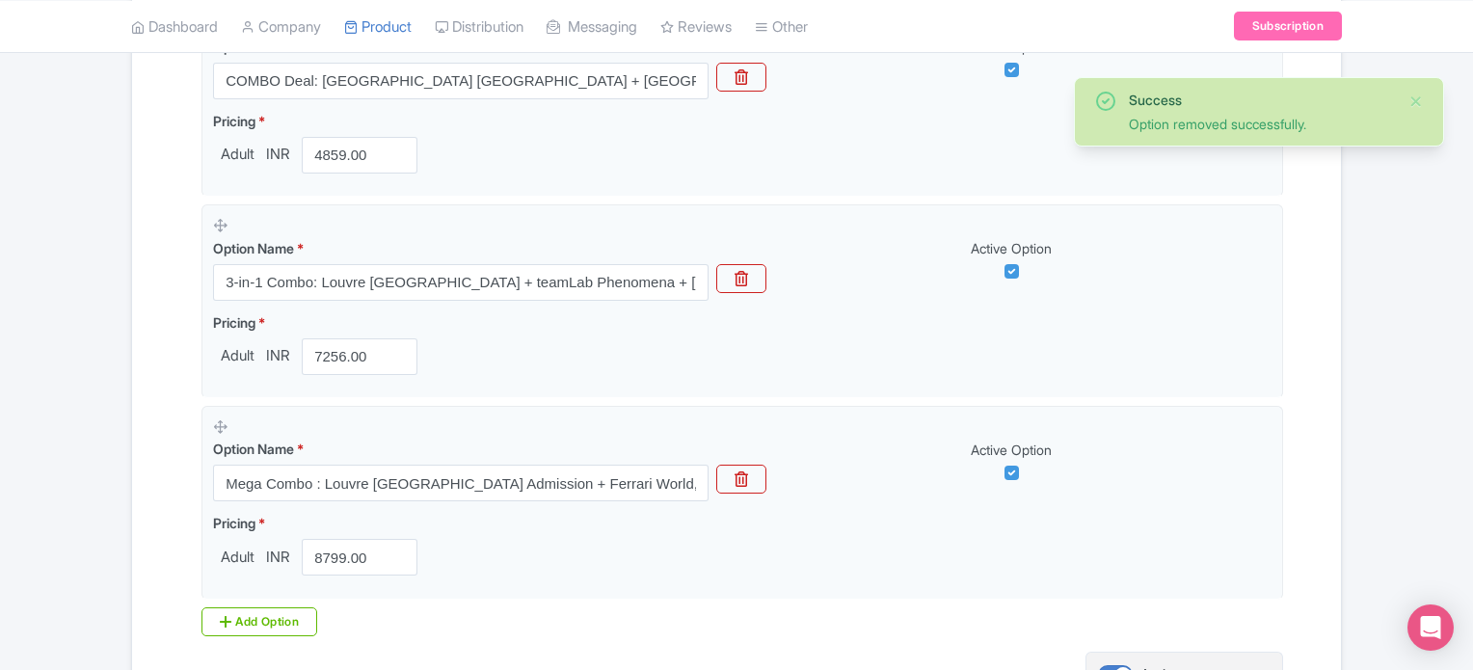
scroll to position [1682, 0]
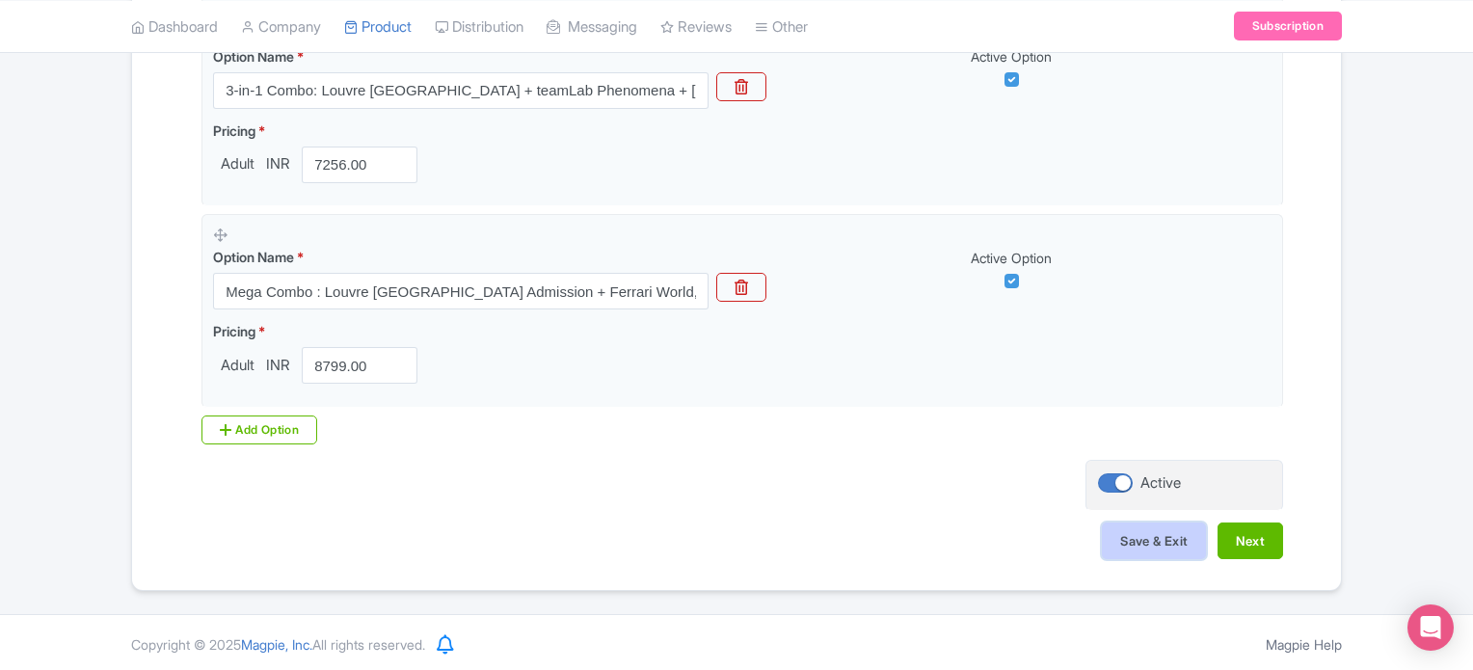
click at [1141, 531] on button "Save & Exit" at bounding box center [1154, 541] width 104 height 37
click at [412, 72] on link "My Products" at bounding box center [436, 76] width 183 height 30
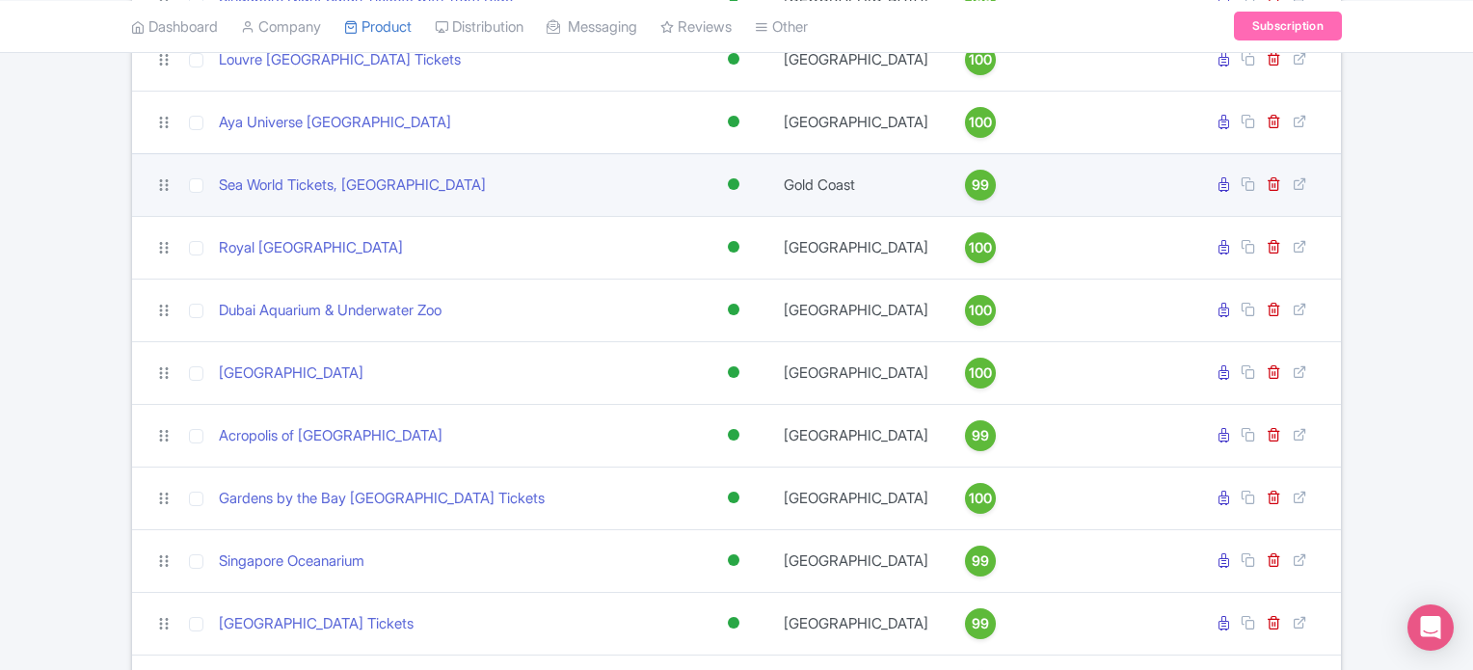
scroll to position [1083, 0]
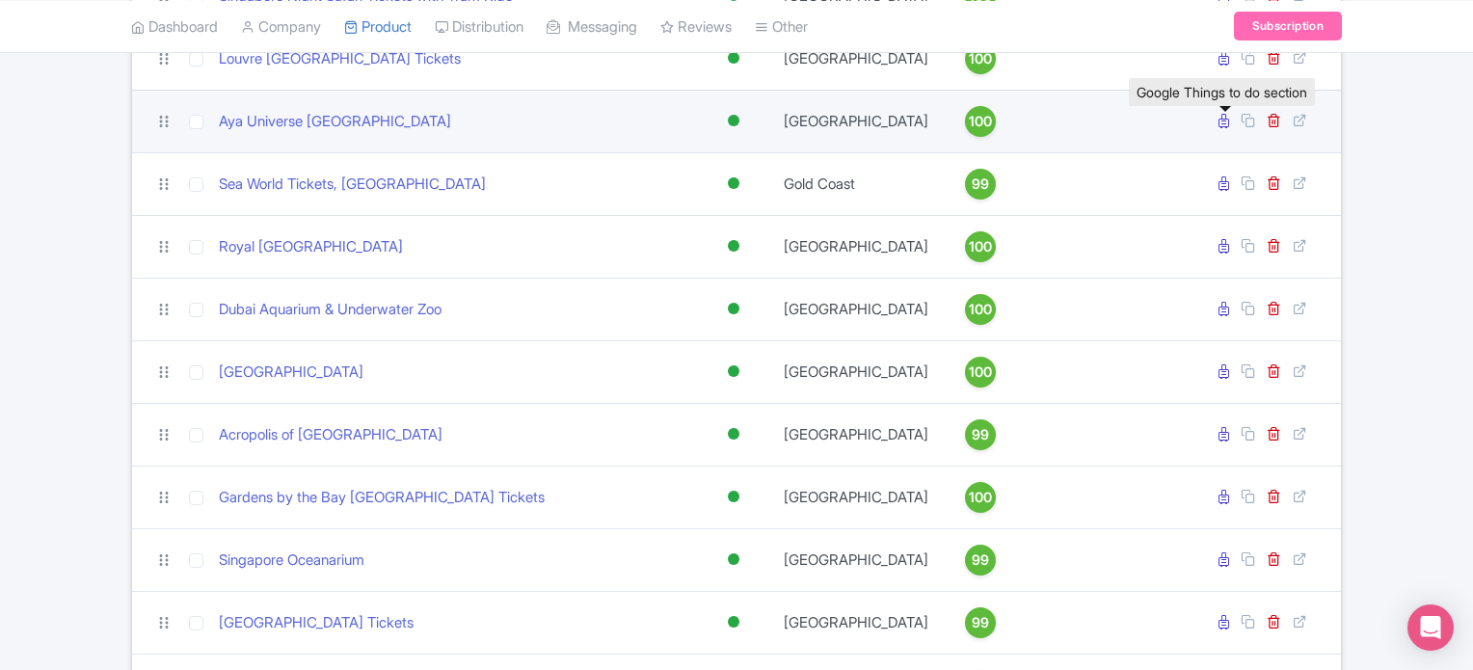
click at [1222, 128] on icon at bounding box center [1224, 121] width 11 height 14
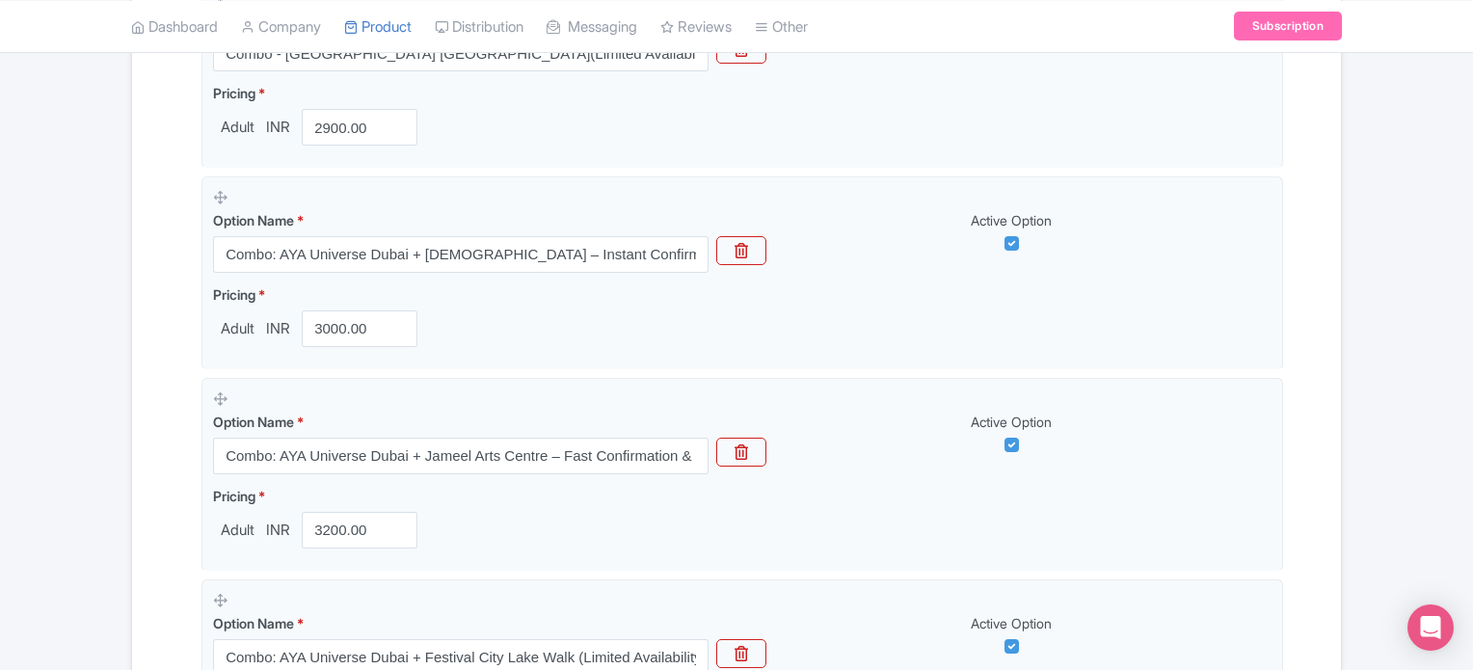
scroll to position [932, 0]
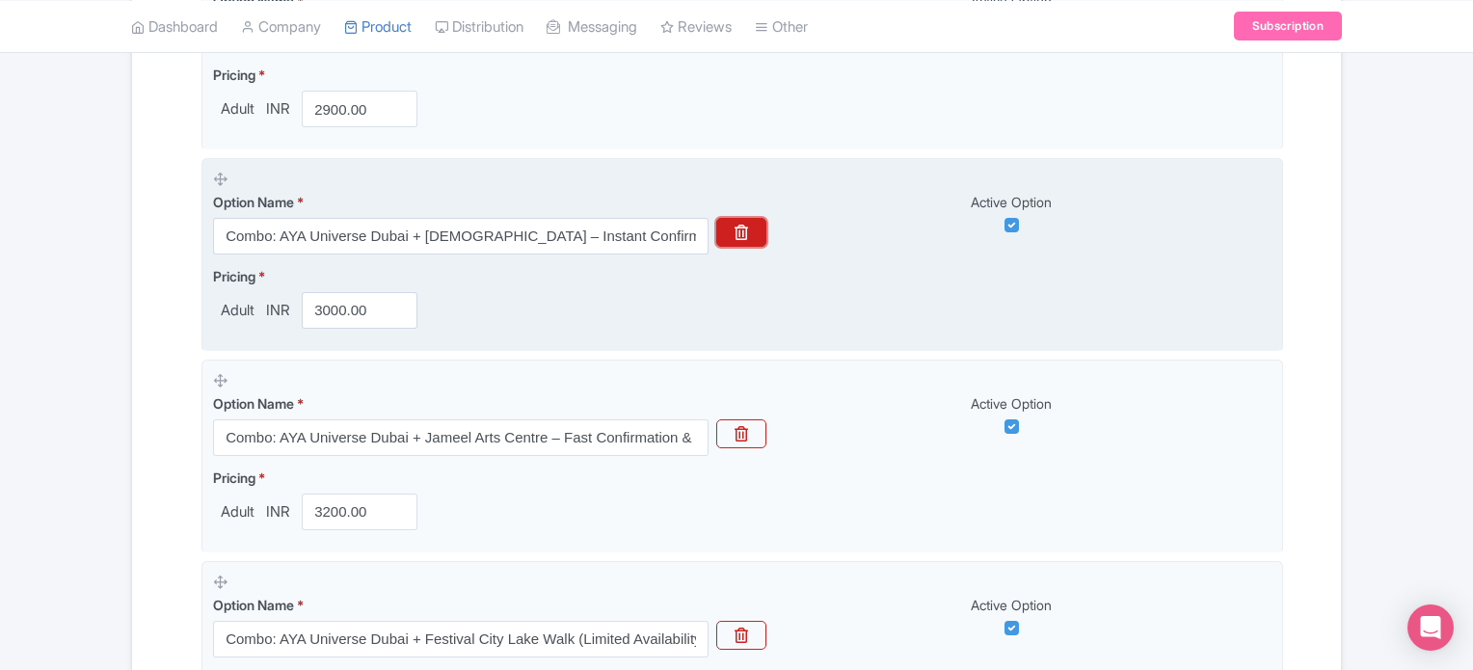
click at [754, 230] on button "button" at bounding box center [741, 232] width 50 height 29
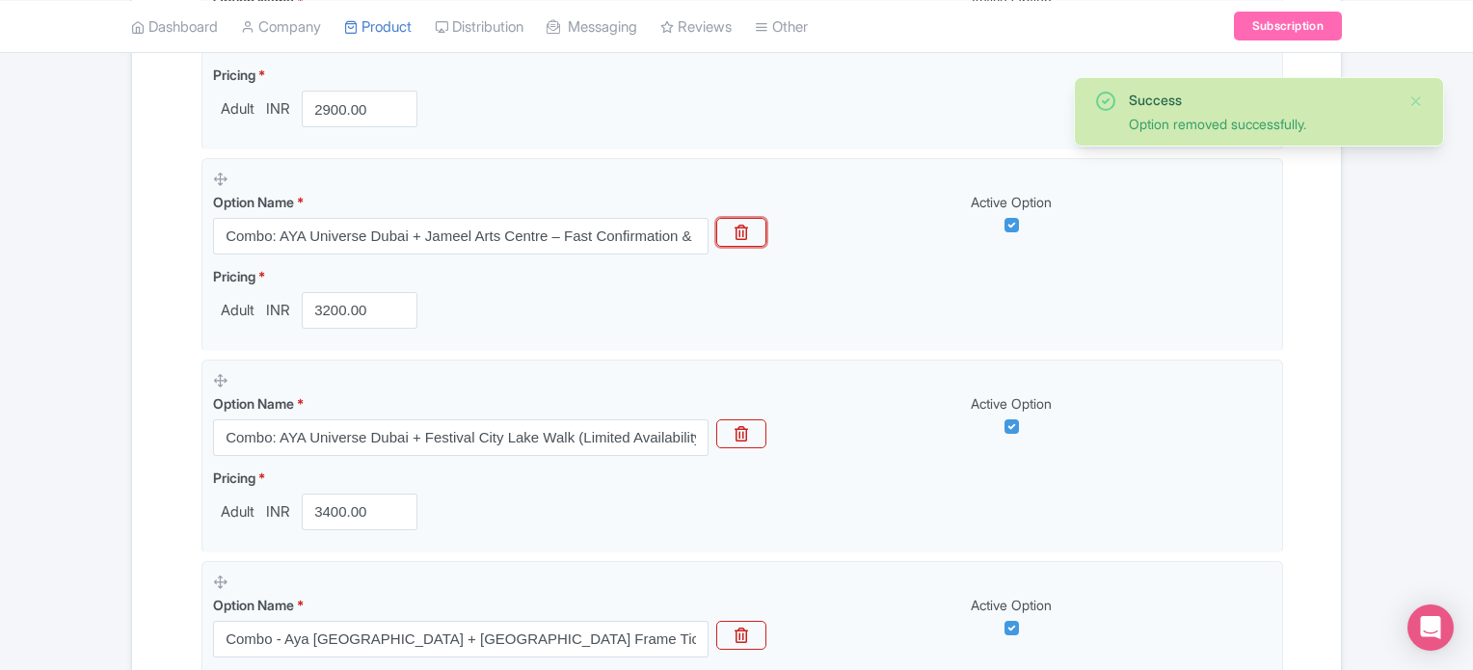
click at [754, 230] on button "button" at bounding box center [741, 232] width 50 height 29
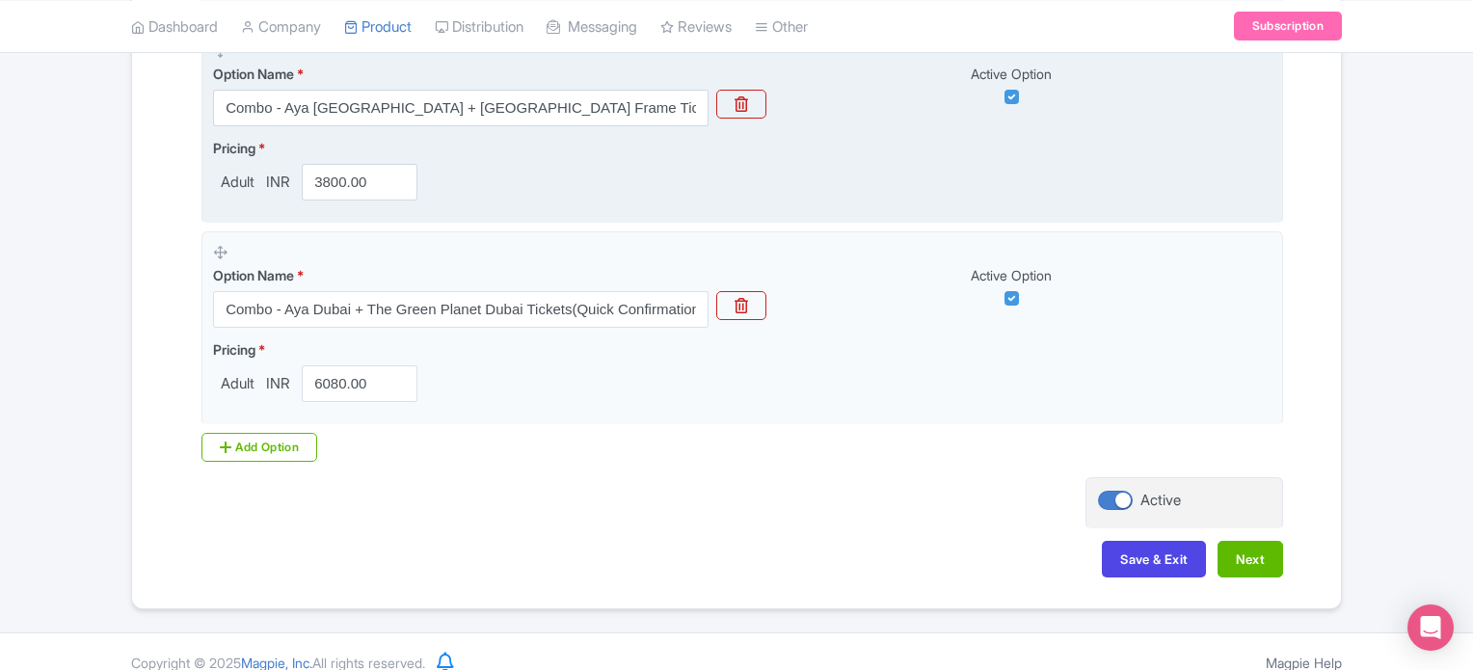
scroll to position [1080, 0]
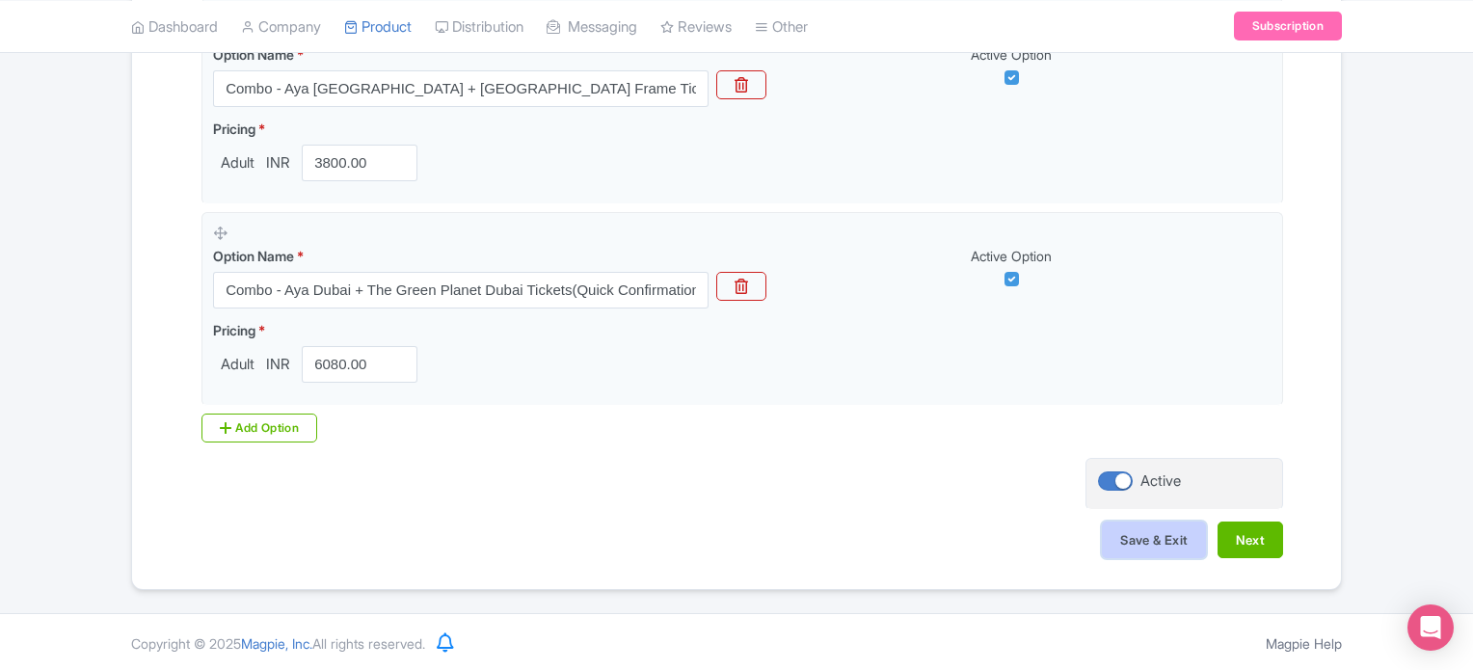
click at [1161, 543] on button "Save & Exit" at bounding box center [1154, 540] width 104 height 37
click at [410, 73] on link "My Products" at bounding box center [436, 76] width 183 height 30
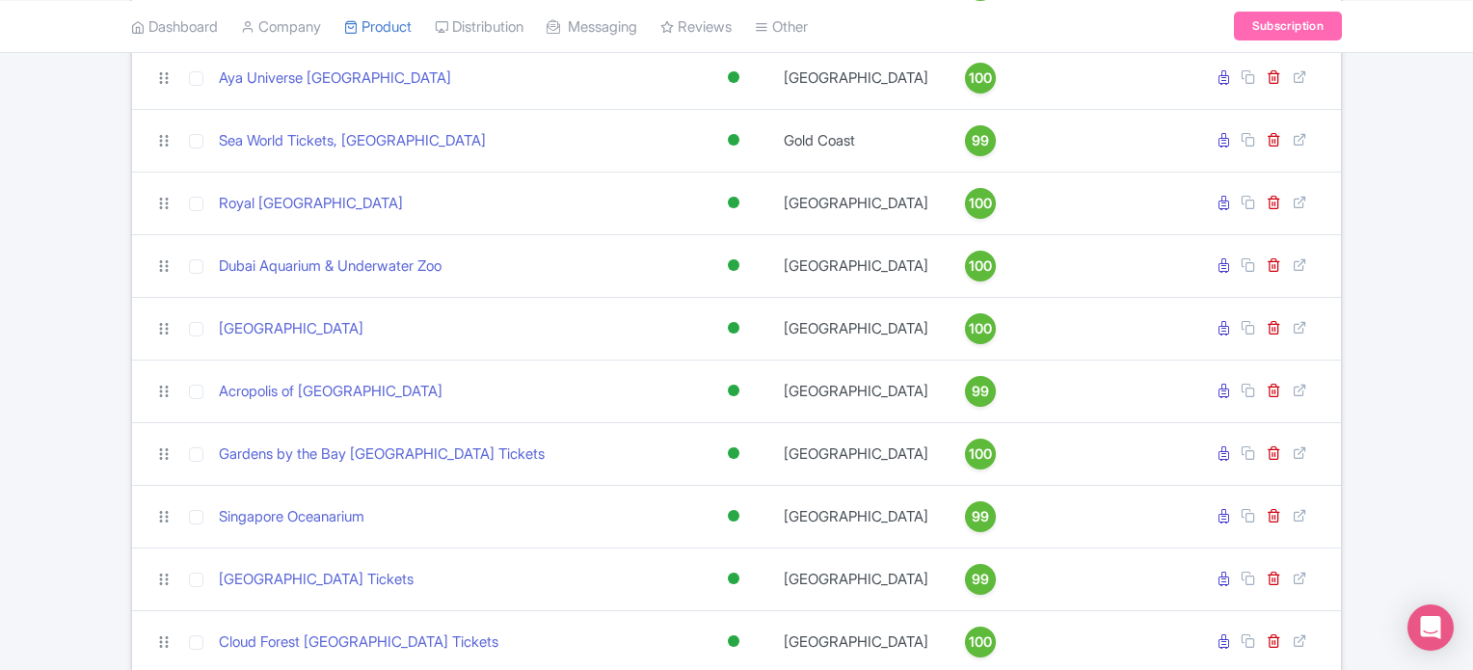
scroll to position [1128, 0]
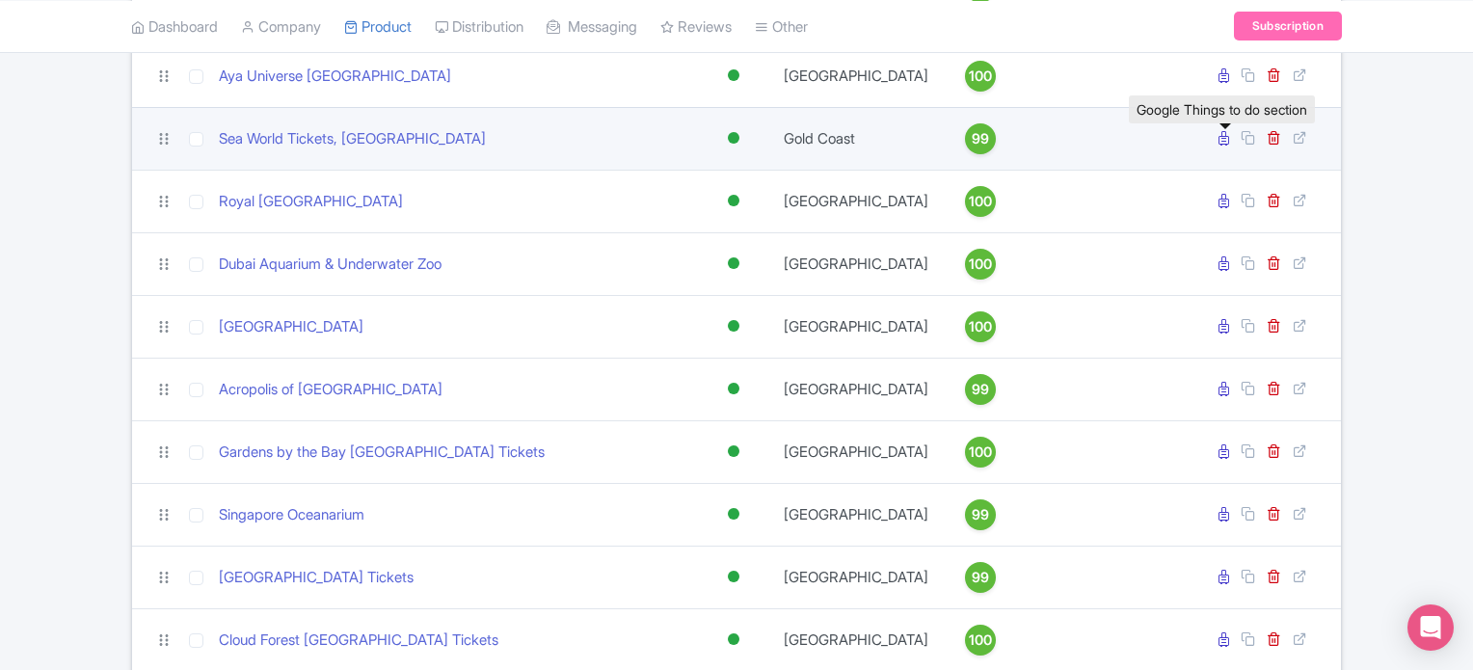
click at [1227, 146] on icon at bounding box center [1224, 138] width 11 height 14
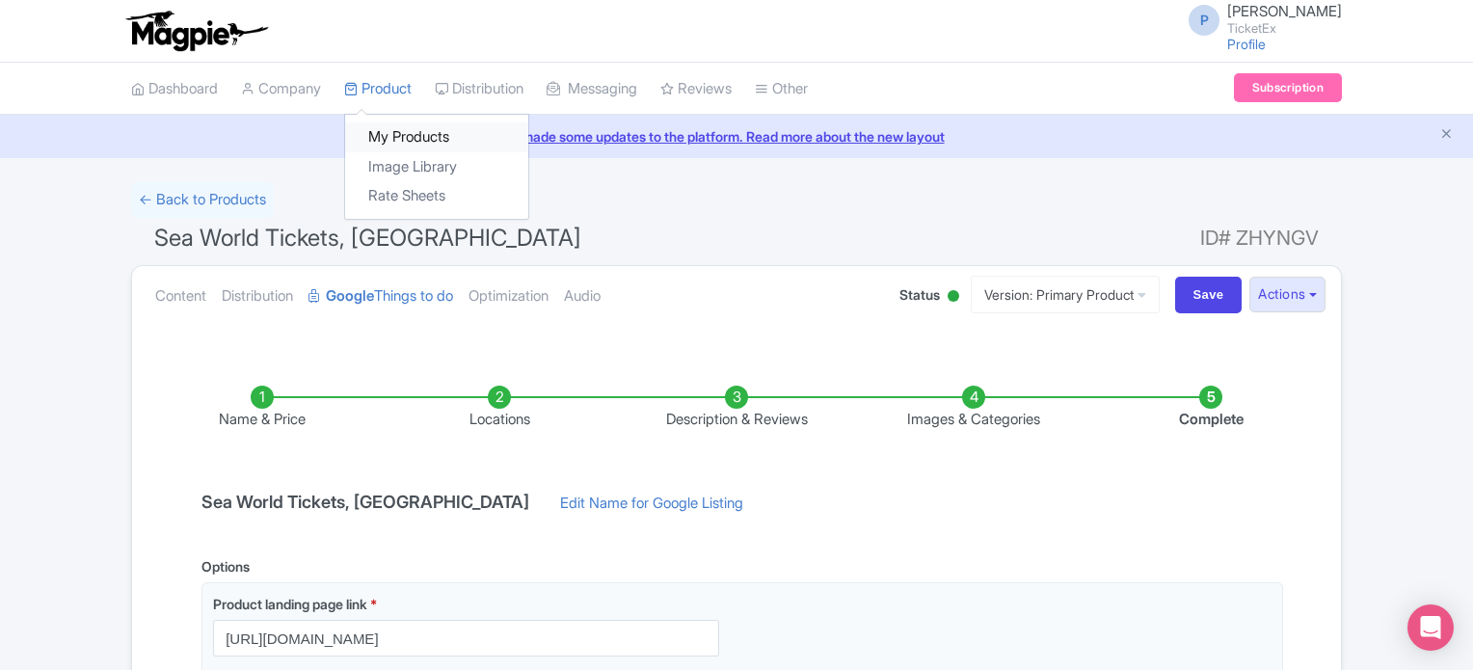
click at [407, 134] on link "My Products" at bounding box center [436, 137] width 183 height 30
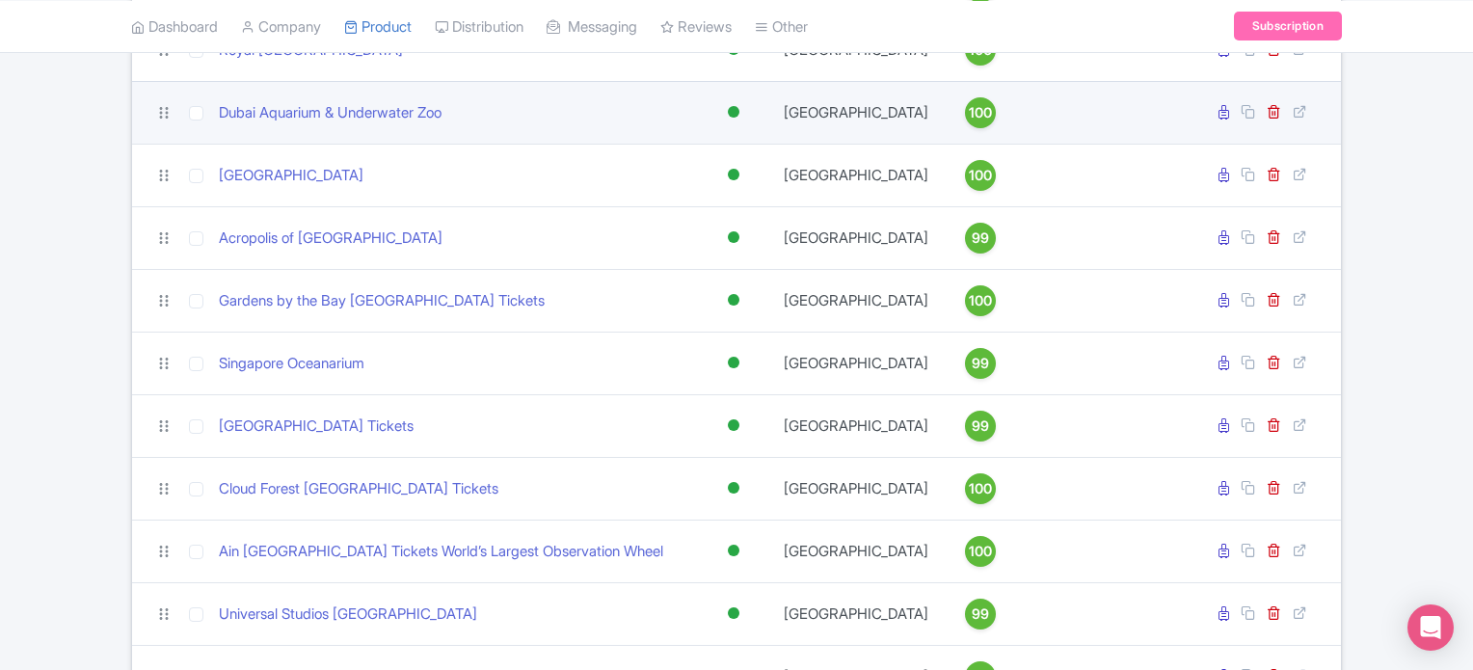
scroll to position [1280, 0]
click at [1221, 119] on icon at bounding box center [1224, 111] width 11 height 14
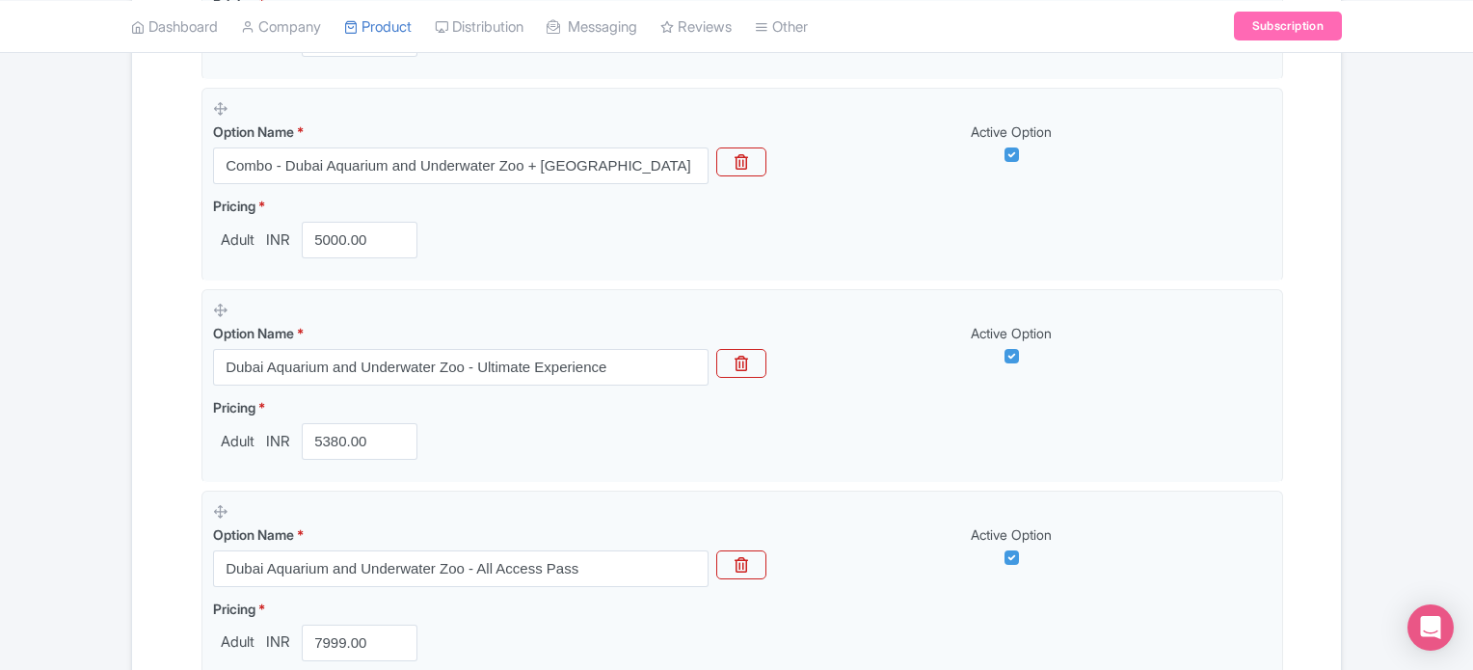
scroll to position [1003, 0]
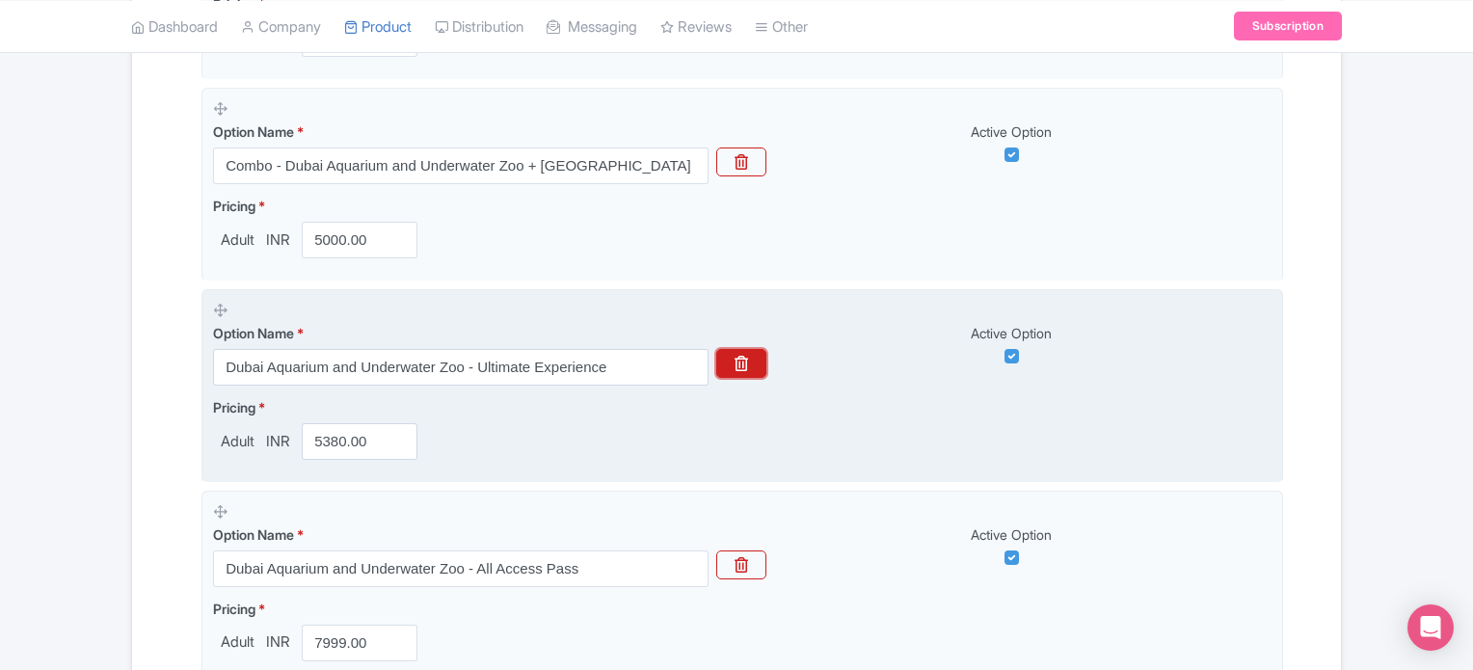
click at [743, 350] on button "button" at bounding box center [741, 363] width 50 height 29
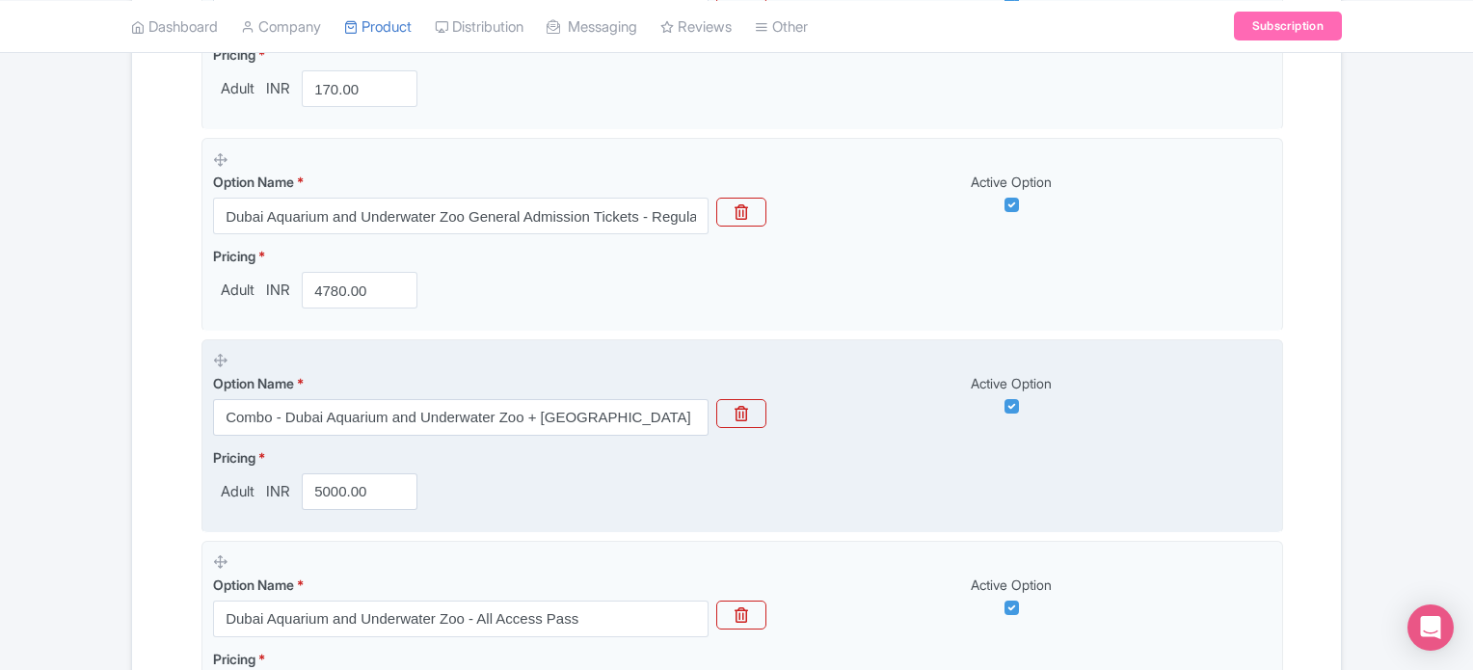
scroll to position [748, 0]
click at [750, 415] on button "button" at bounding box center [741, 416] width 50 height 29
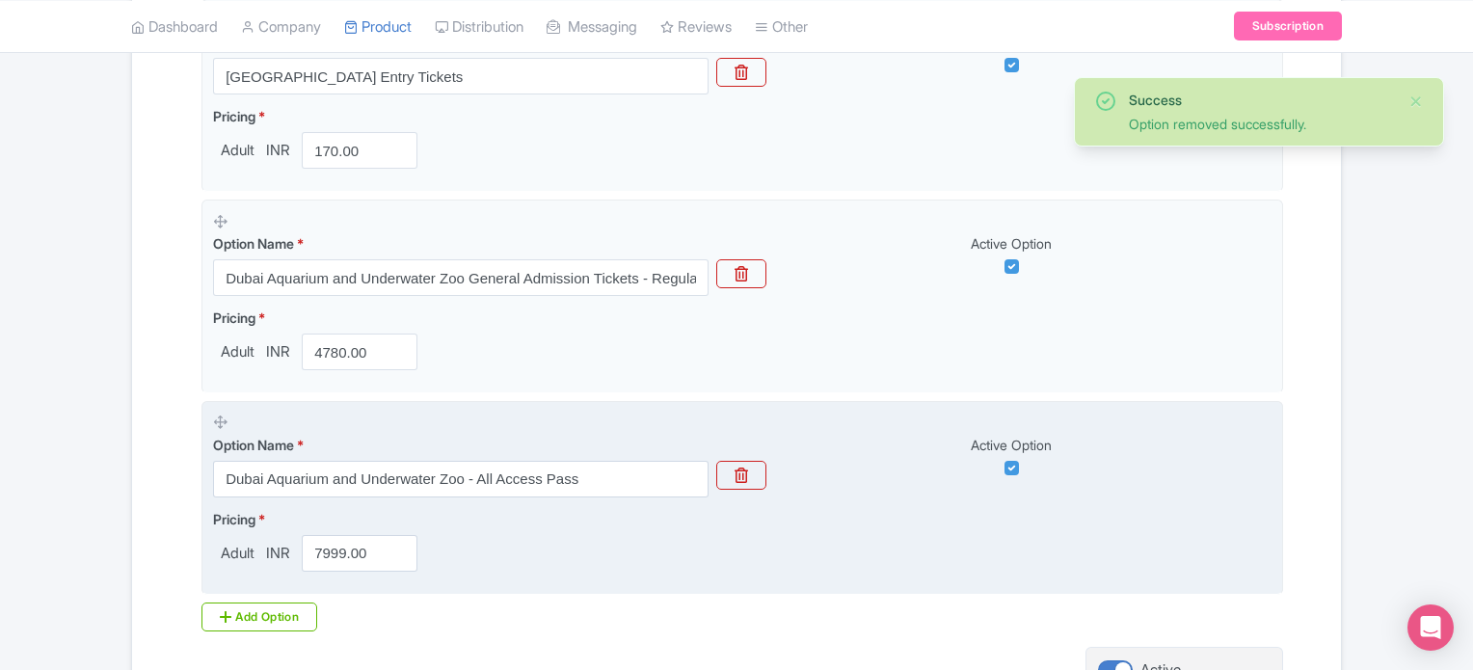
scroll to position [878, 0]
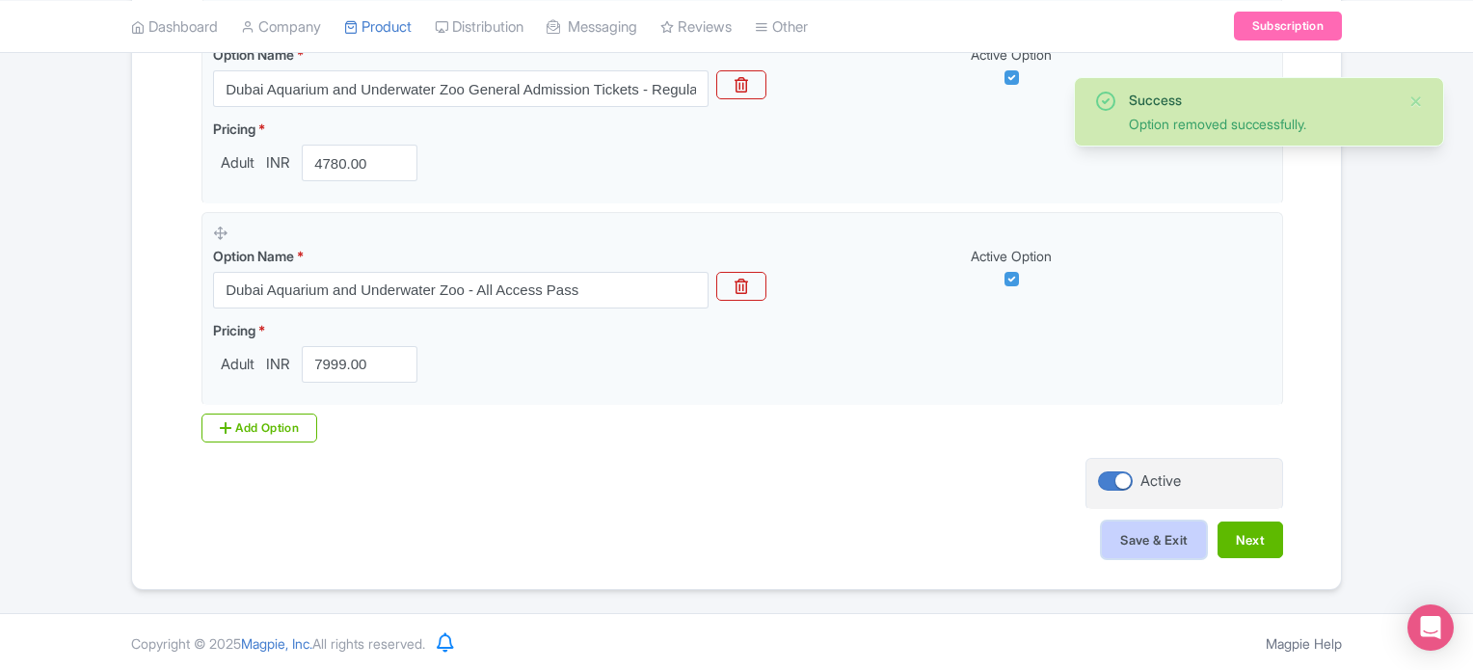
click at [1154, 532] on button "Save & Exit" at bounding box center [1154, 540] width 104 height 37
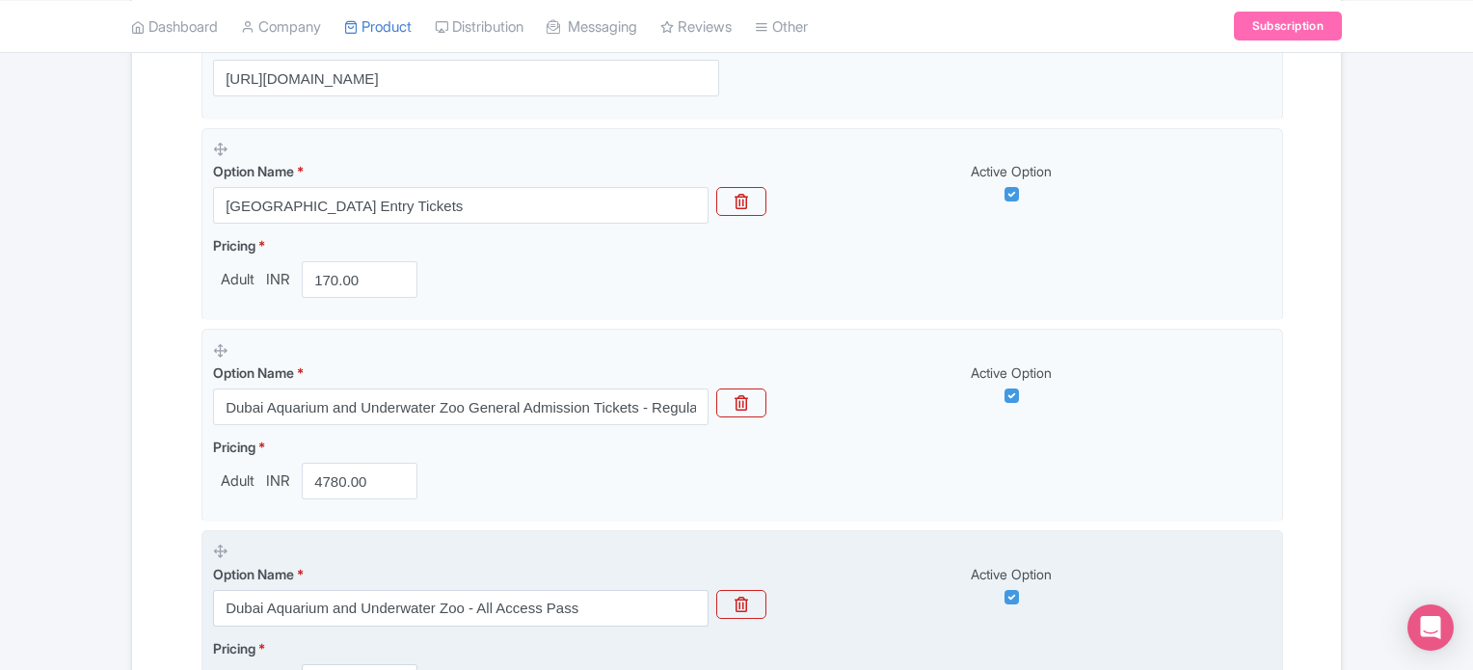
scroll to position [586, 0]
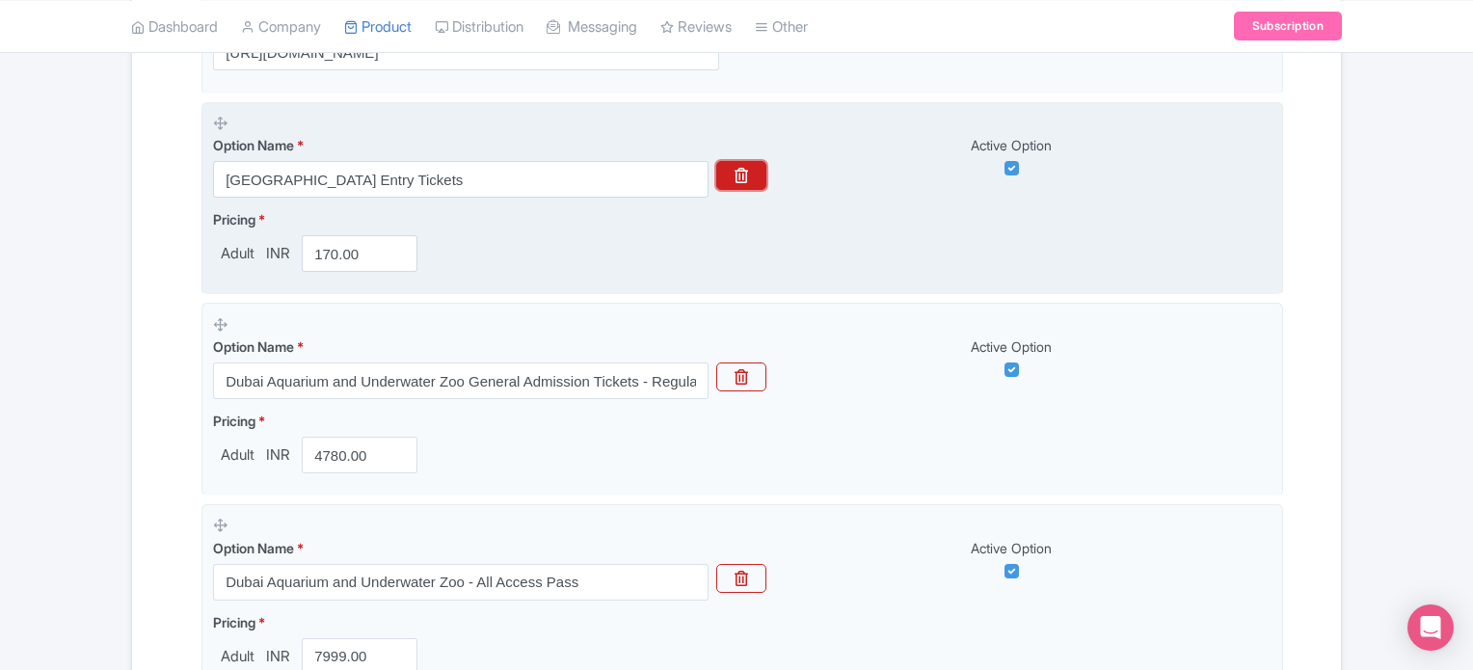
click at [741, 174] on icon "button" at bounding box center [741, 175] width 13 height 15
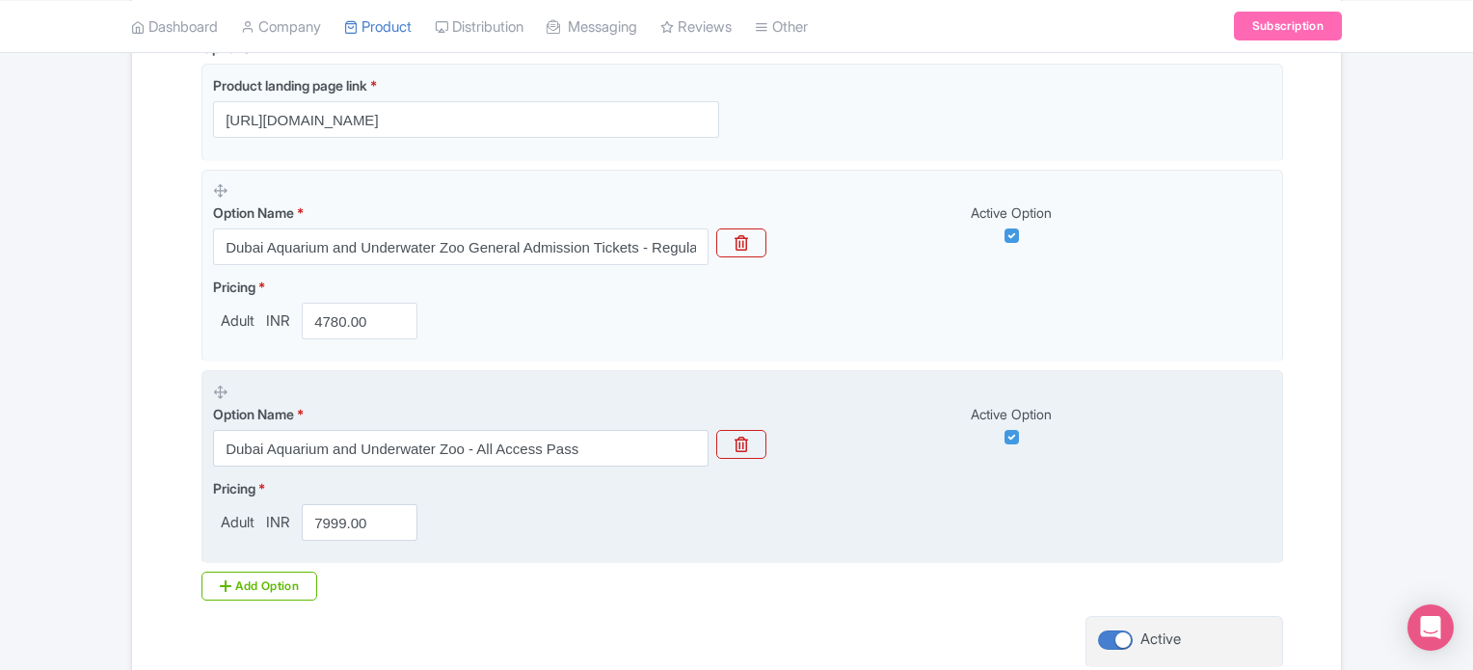
scroll to position [515, 0]
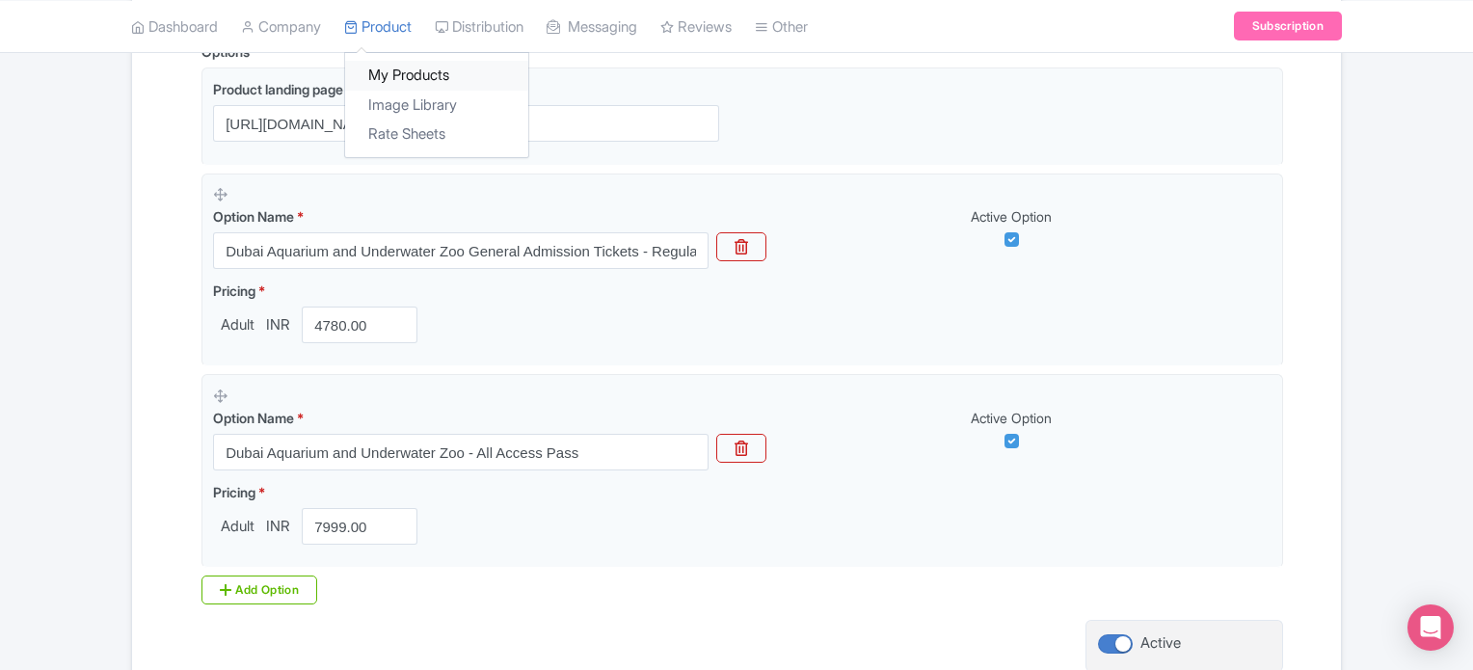
click at [424, 76] on link "My Products" at bounding box center [436, 76] width 183 height 30
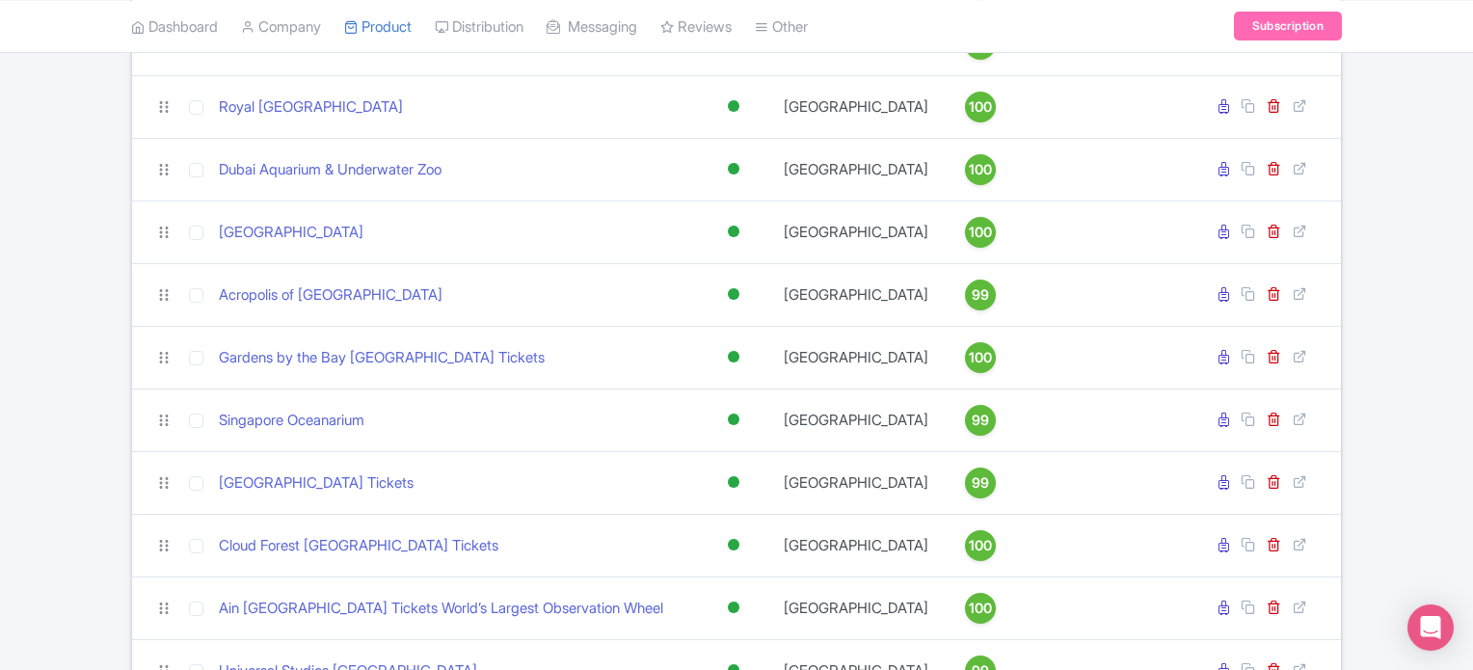
scroll to position [1363, 0]
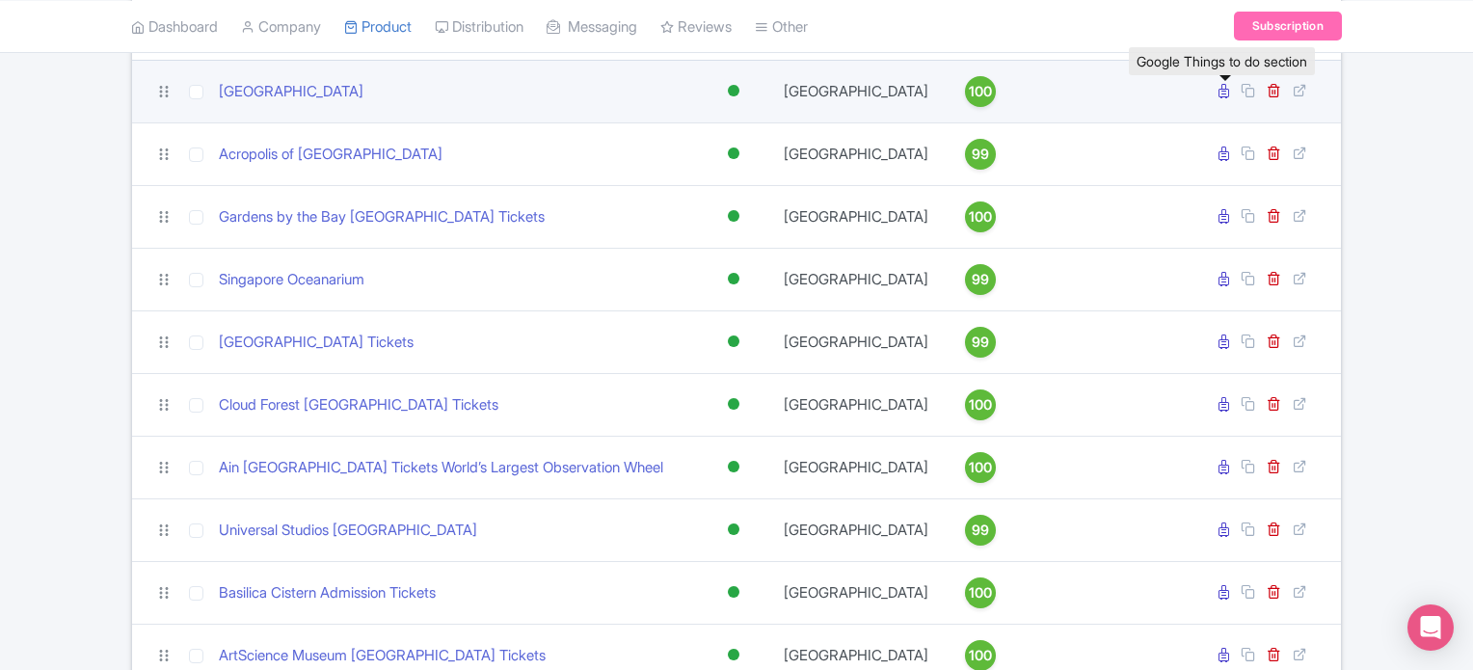
click at [1224, 98] on icon at bounding box center [1224, 91] width 11 height 14
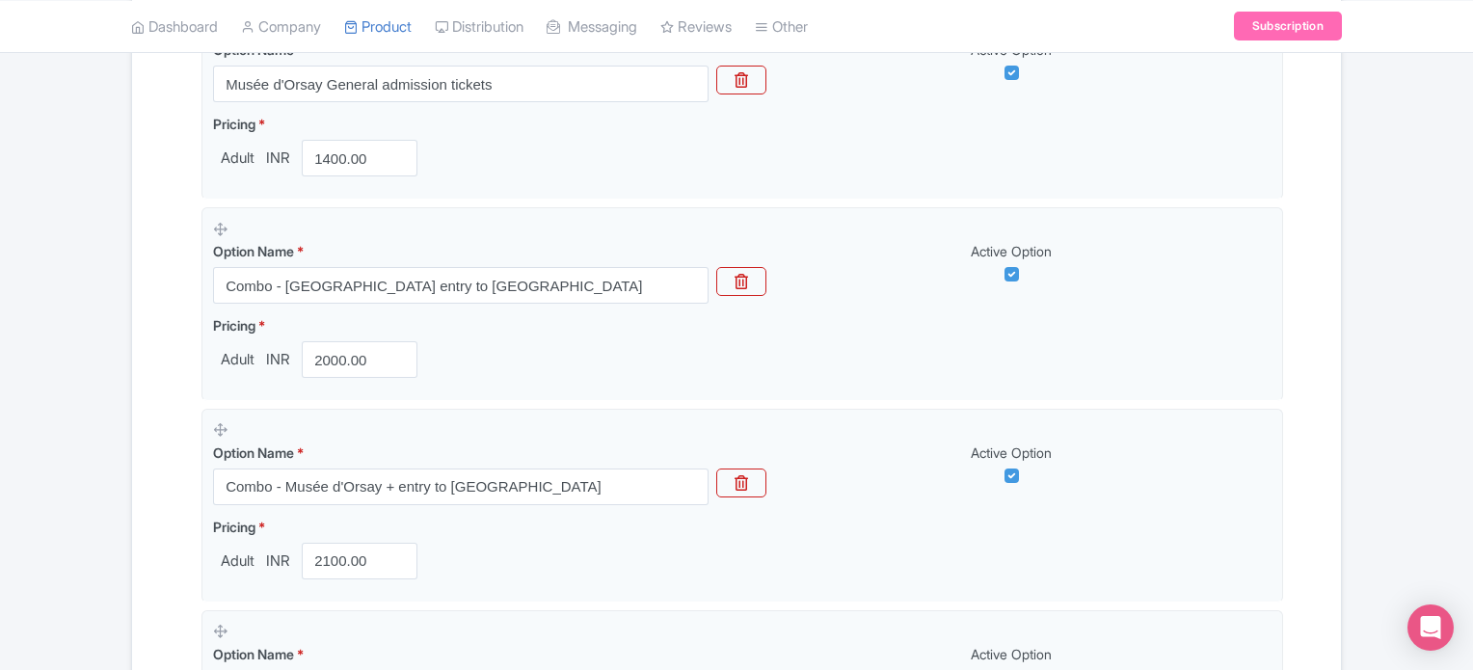
scroll to position [708, 0]
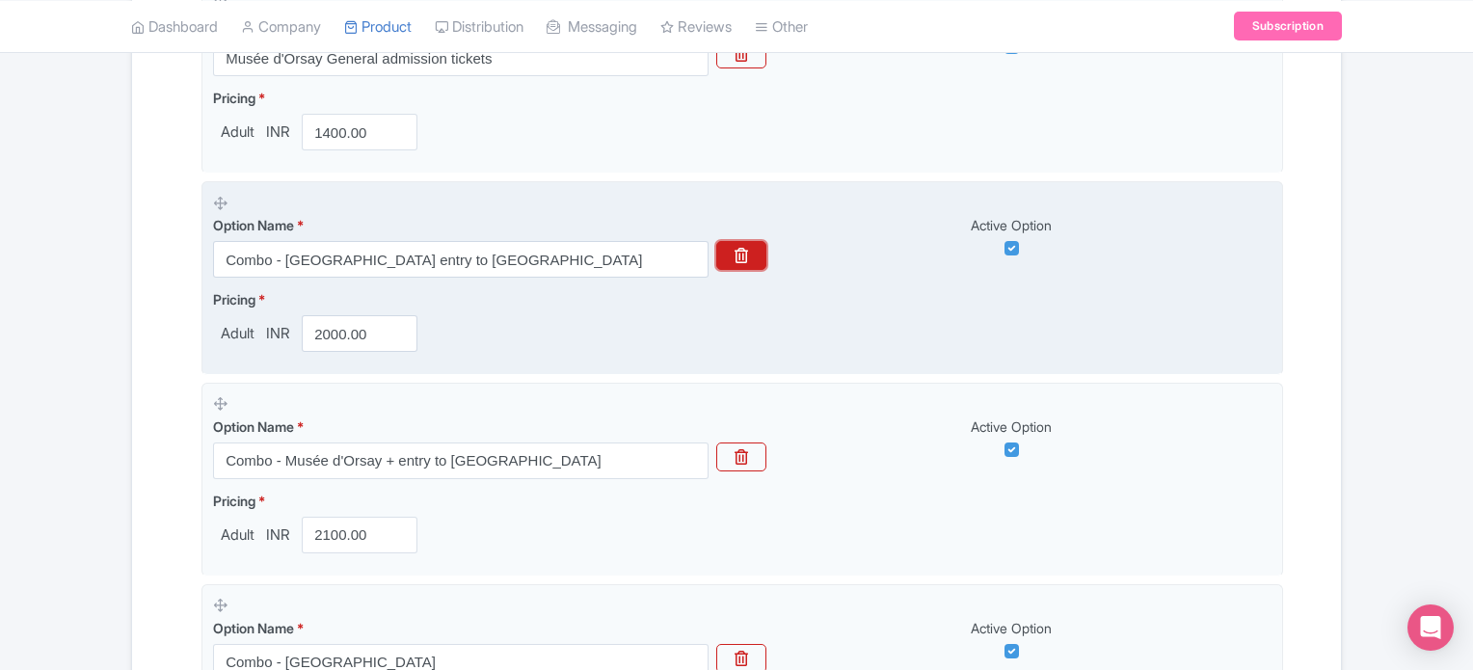
click at [739, 255] on icon "button" at bounding box center [741, 255] width 13 height 15
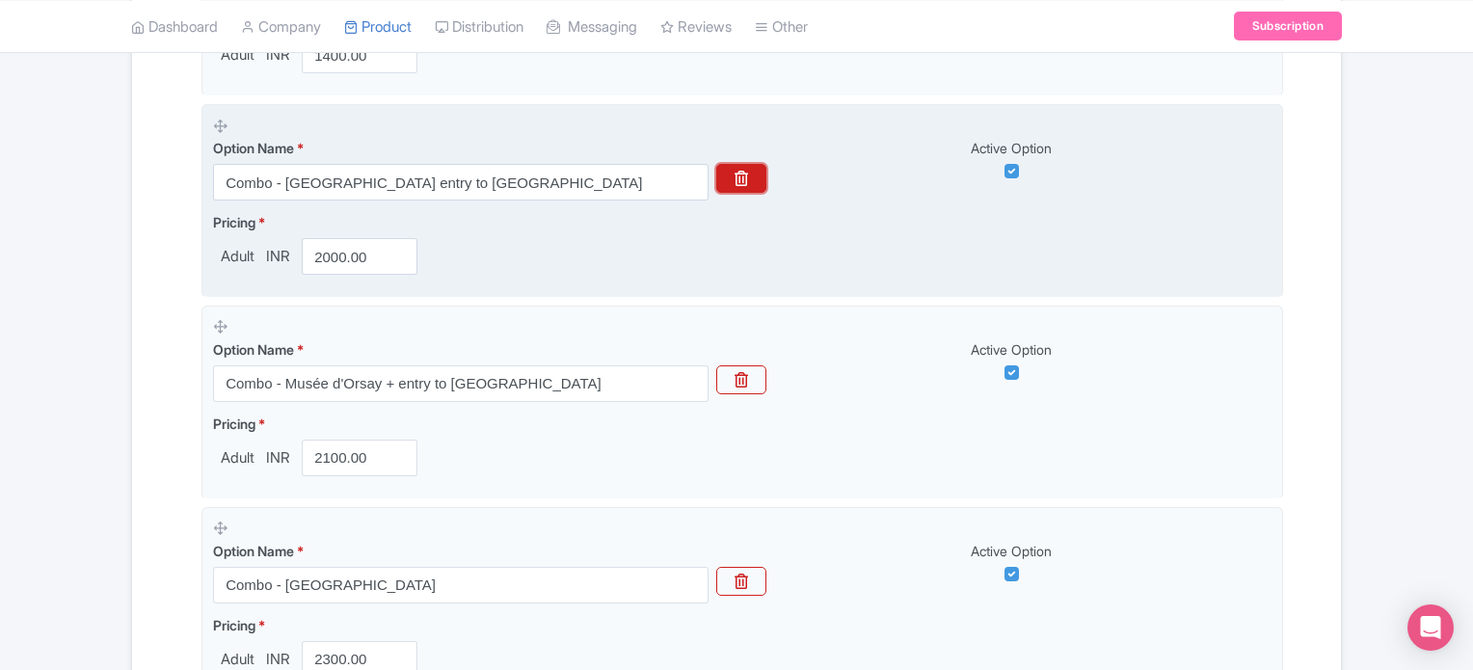
scroll to position [786, 0]
click at [750, 178] on button "button" at bounding box center [741, 177] width 50 height 29
click at [755, 180] on button "button" at bounding box center [741, 177] width 50 height 29
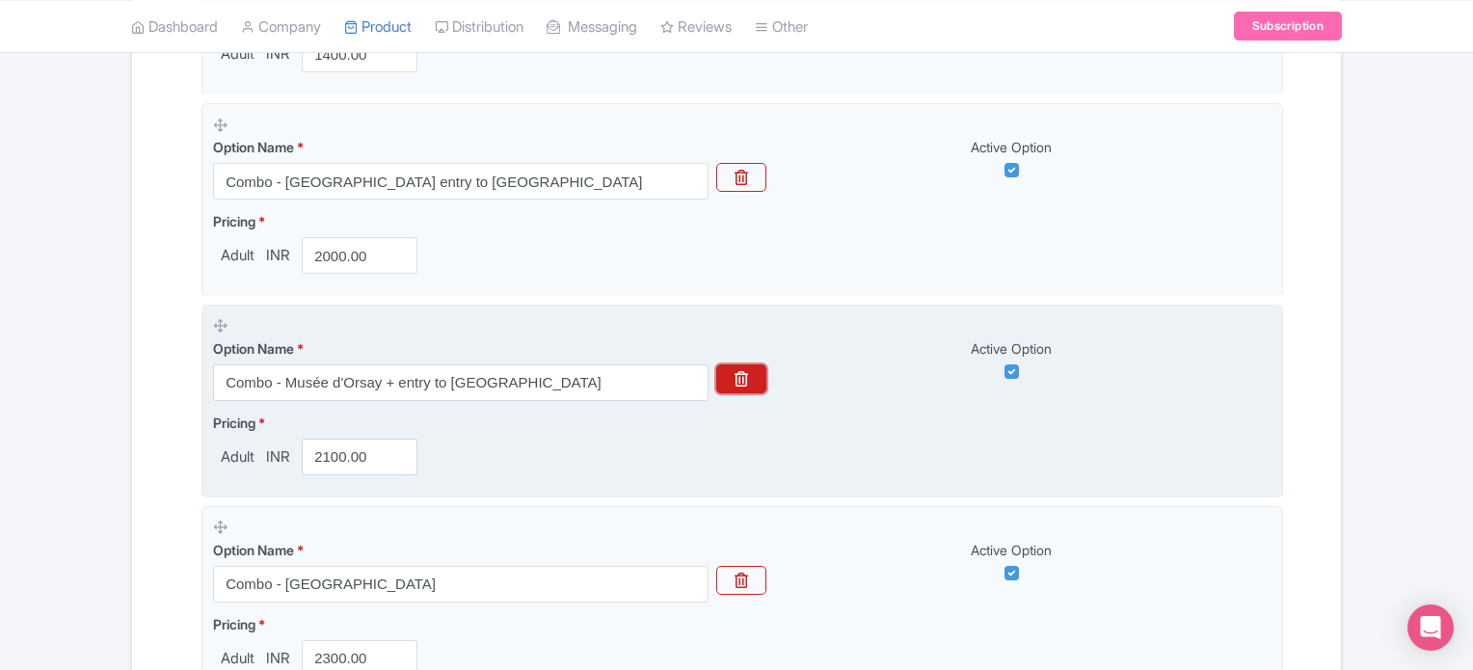
click at [747, 378] on icon "button" at bounding box center [741, 378] width 13 height 15
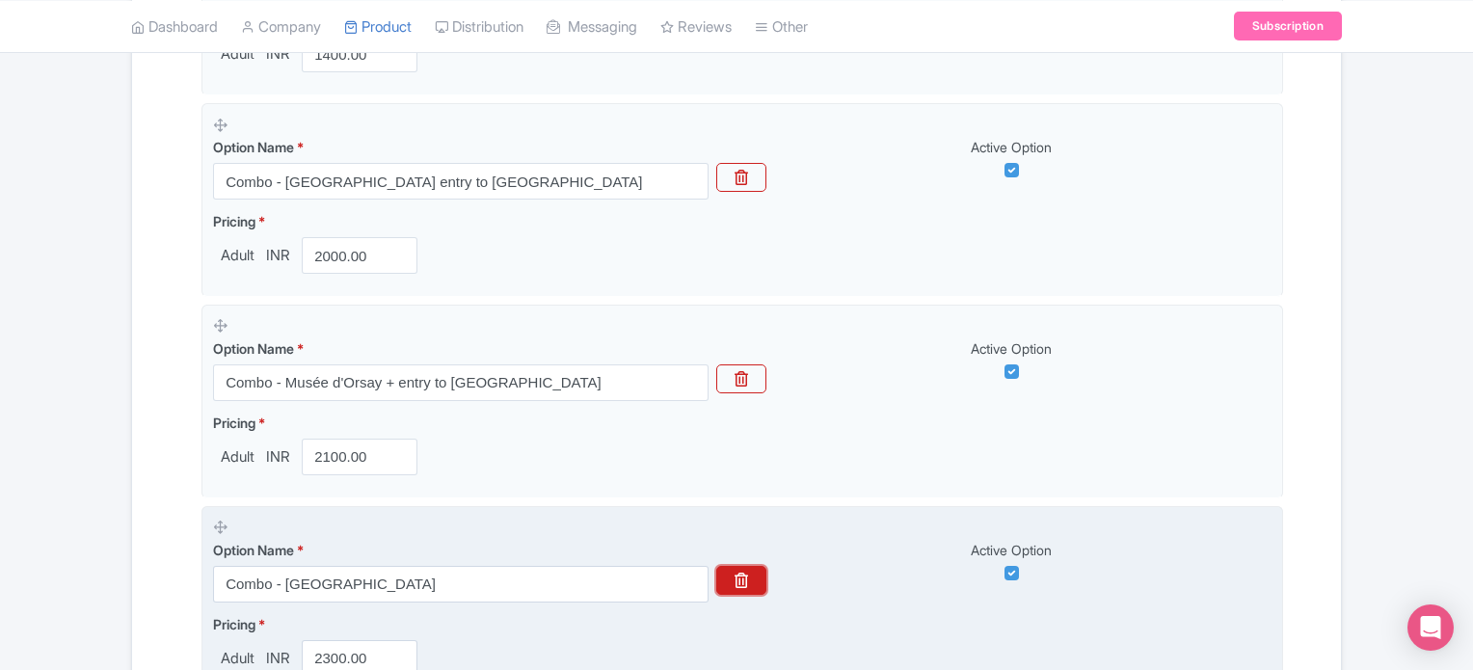
click at [750, 579] on button "button" at bounding box center [741, 580] width 50 height 29
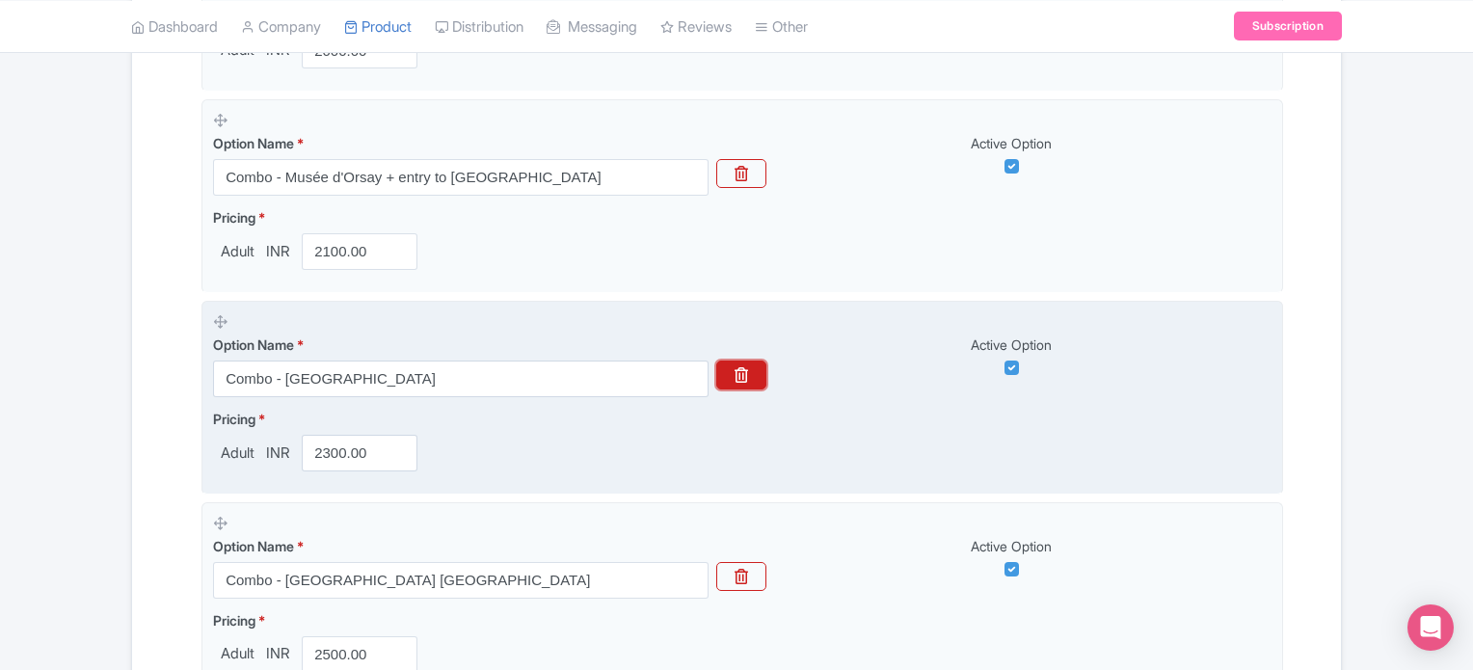
scroll to position [1021, 0]
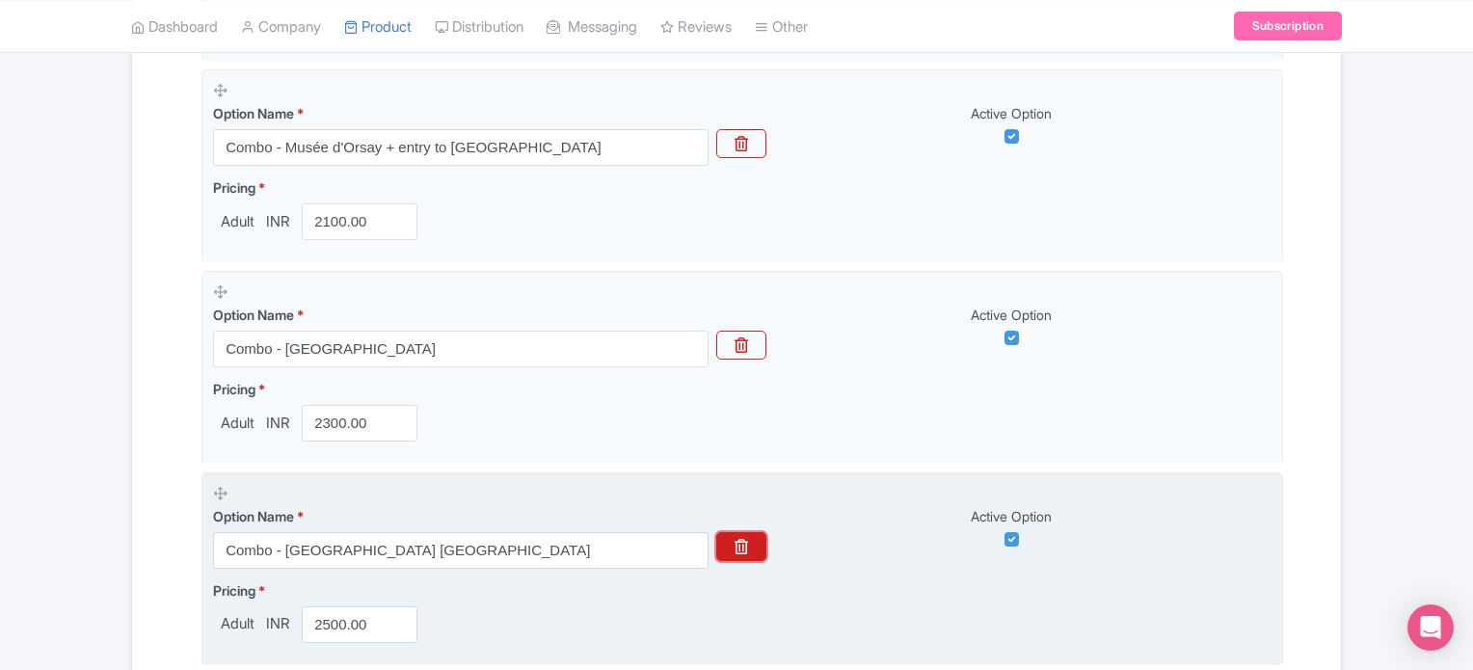
click at [751, 547] on button "button" at bounding box center [741, 546] width 50 height 29
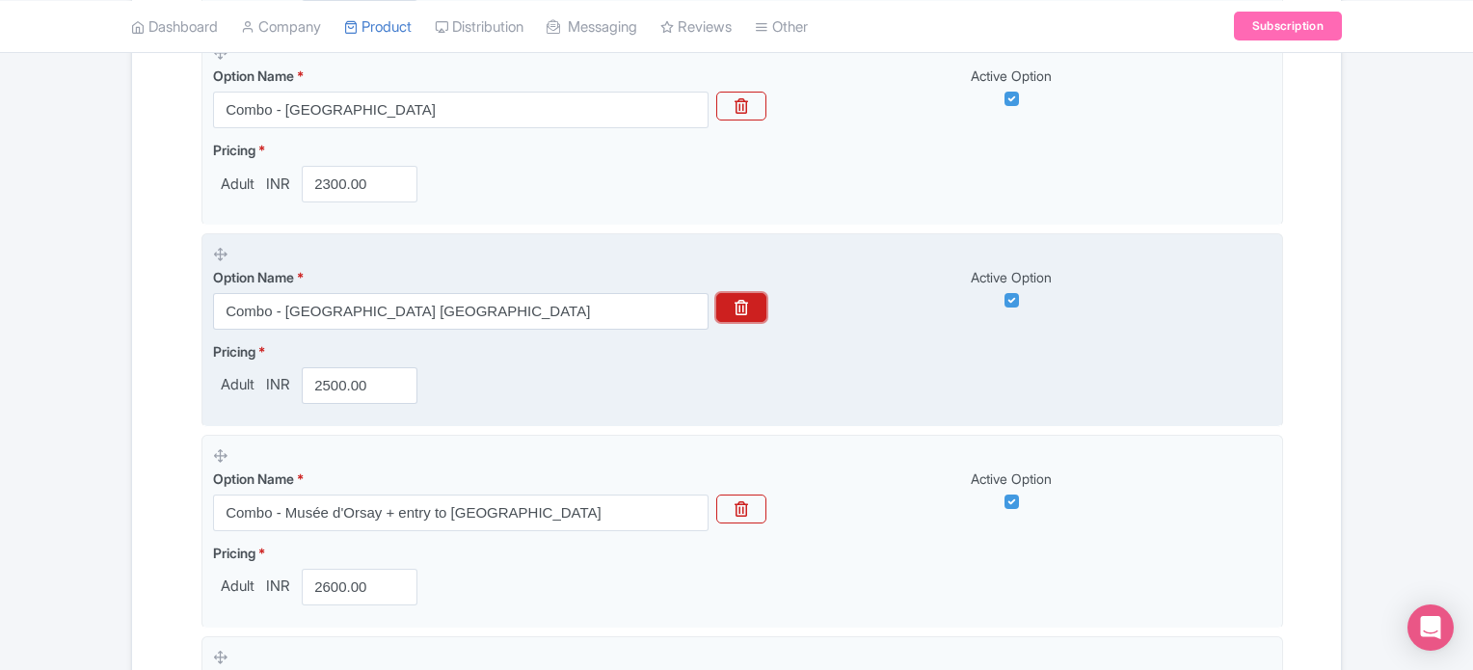
scroll to position [1261, 0]
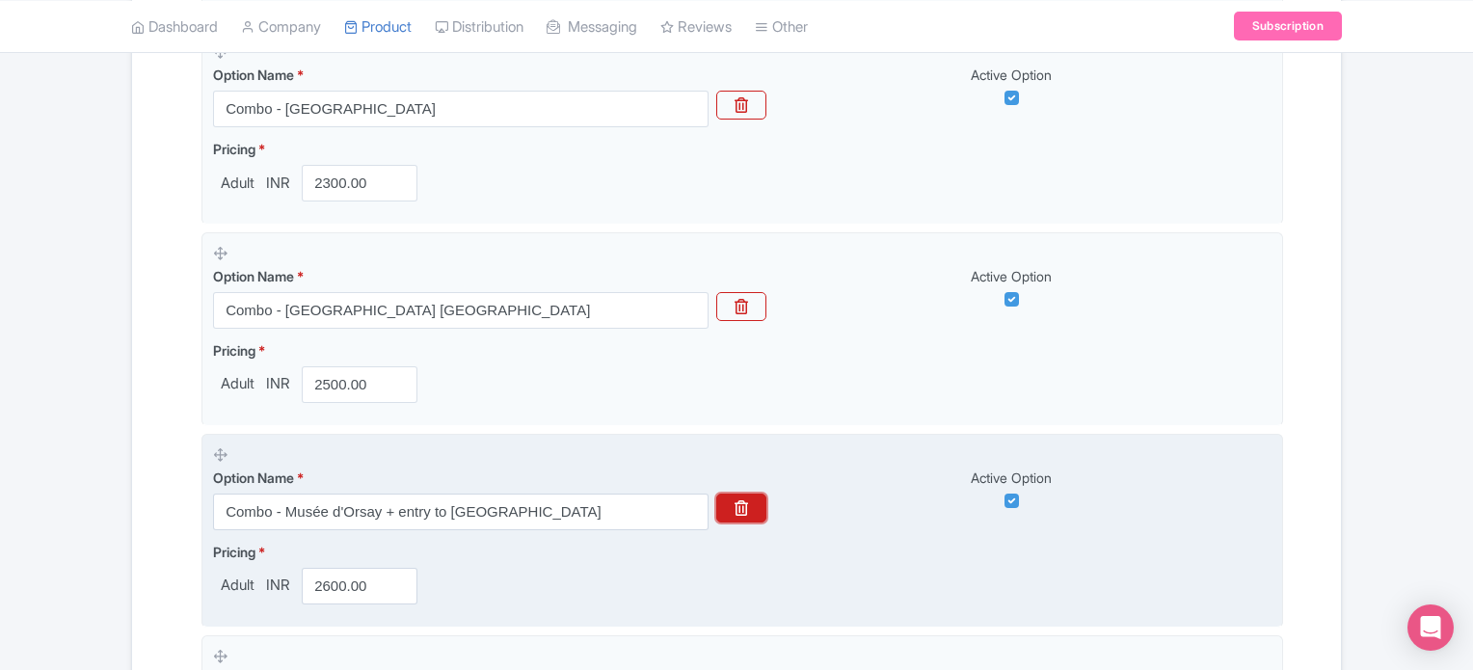
click at [745, 507] on icon "button" at bounding box center [741, 507] width 13 height 15
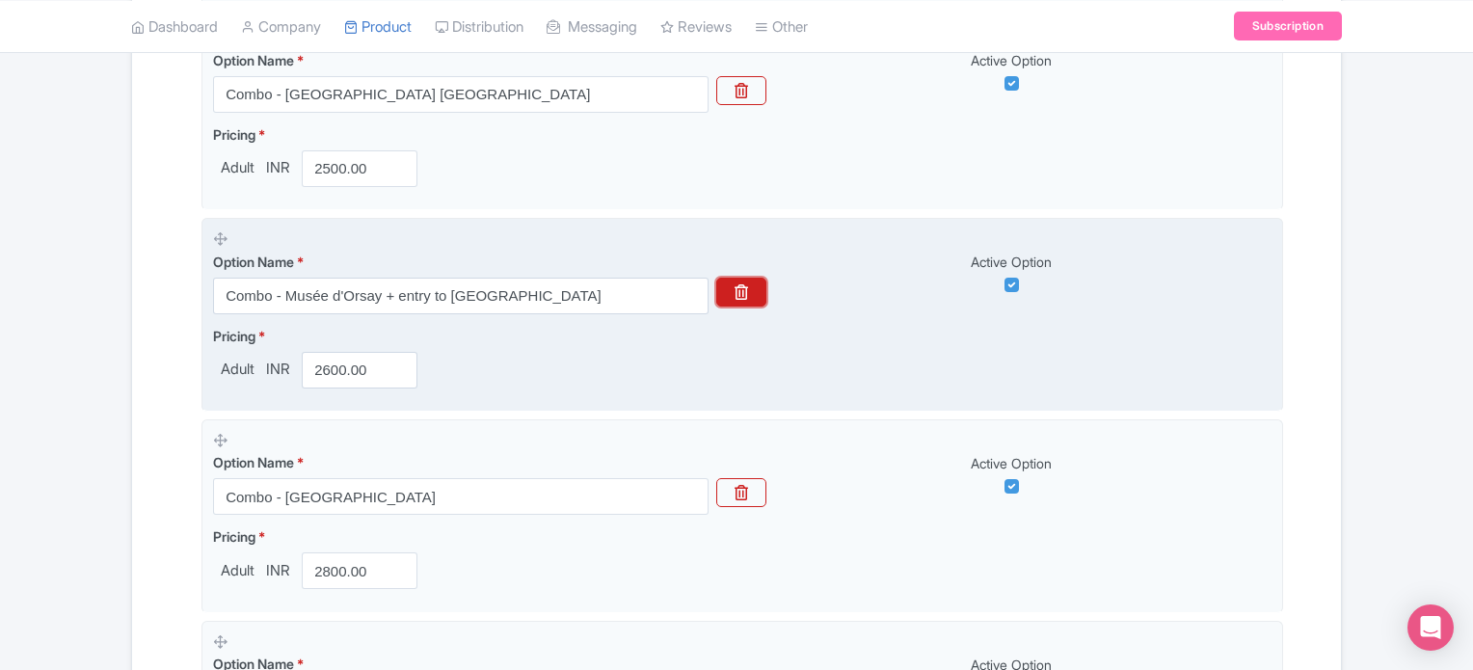
scroll to position [1516, 0]
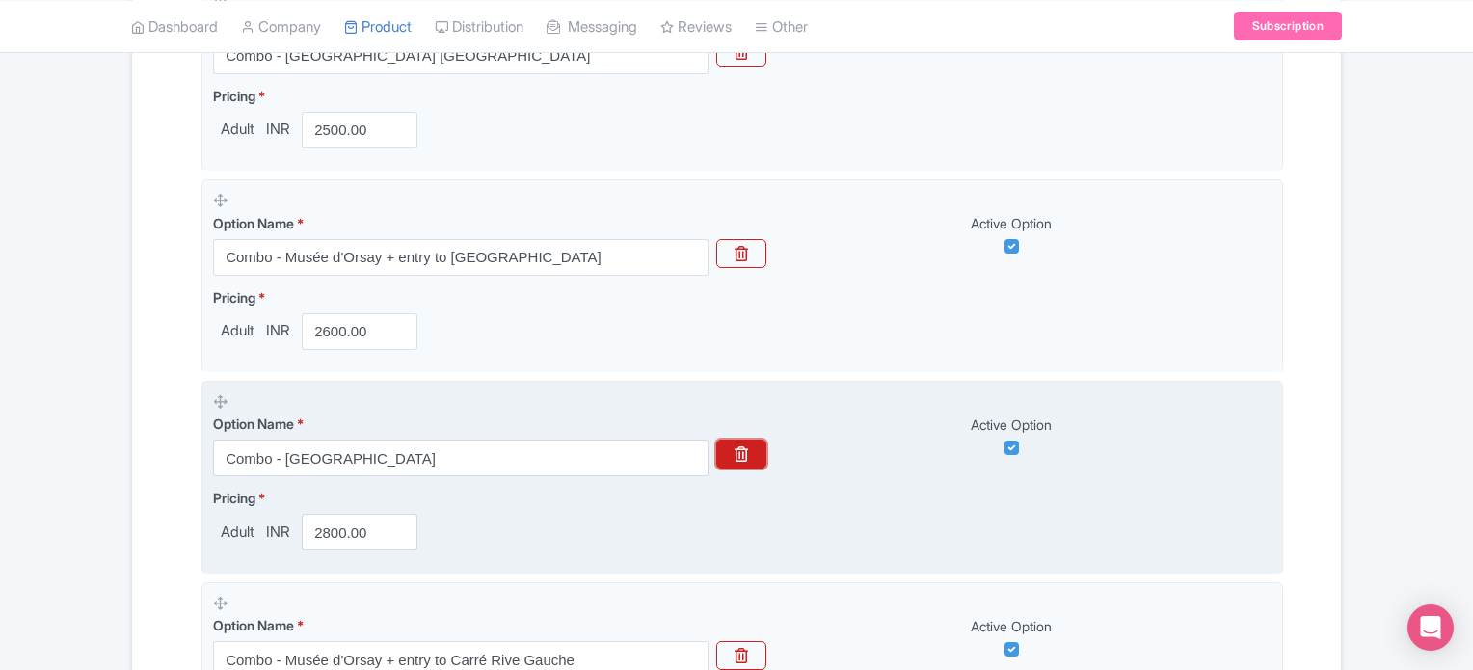
click at [742, 446] on icon "button" at bounding box center [741, 453] width 13 height 15
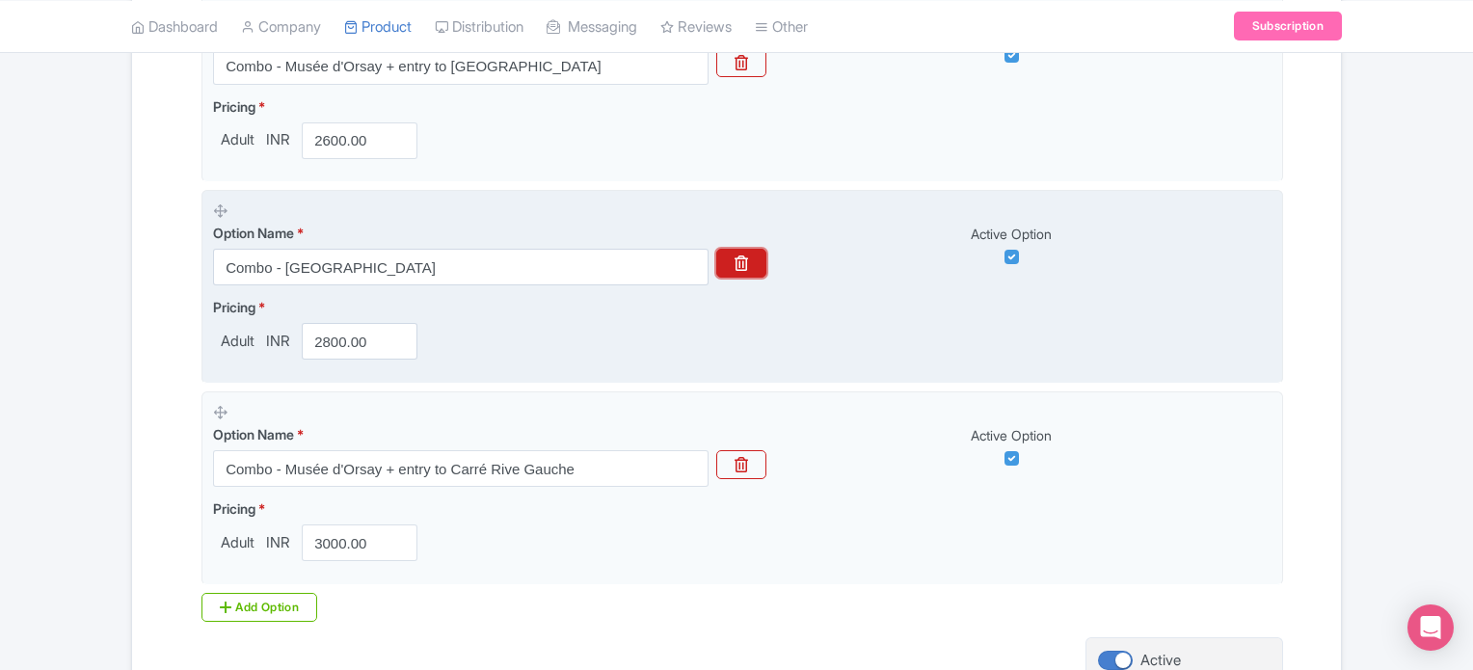
scroll to position [1712, 0]
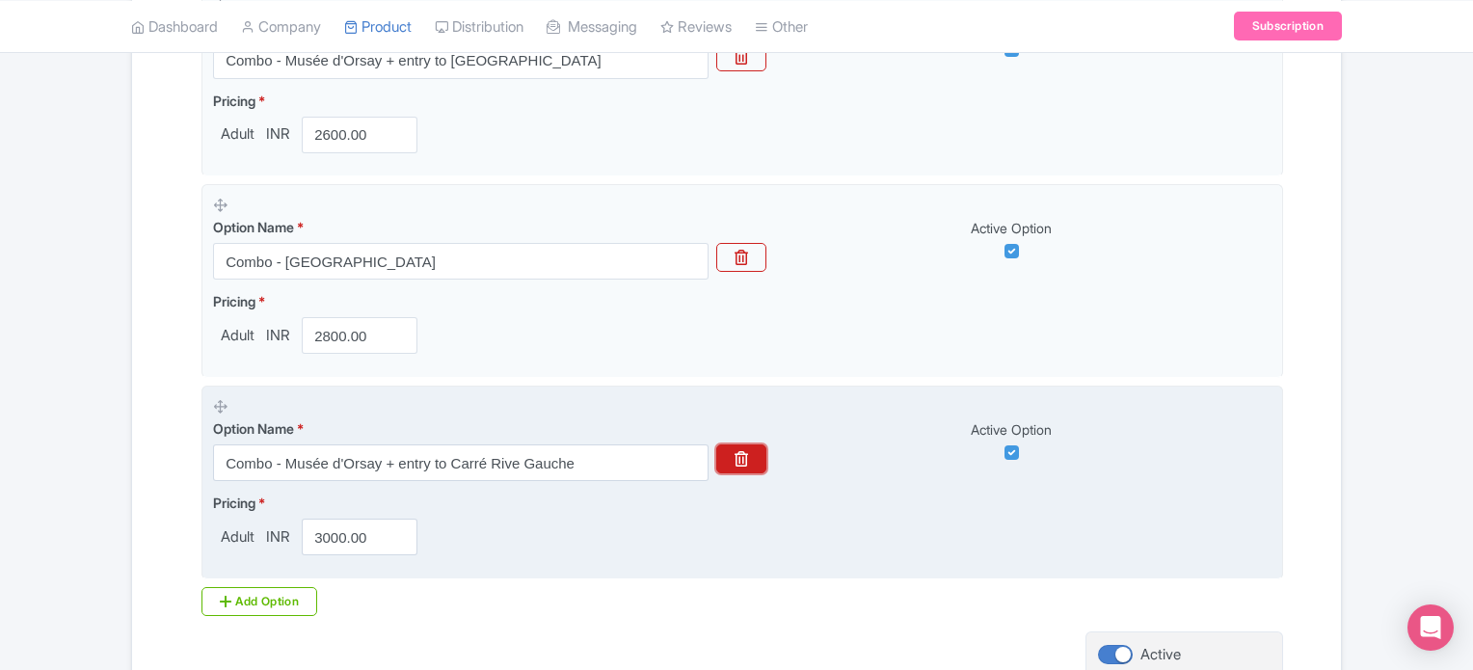
click at [739, 453] on icon "button" at bounding box center [741, 458] width 13 height 15
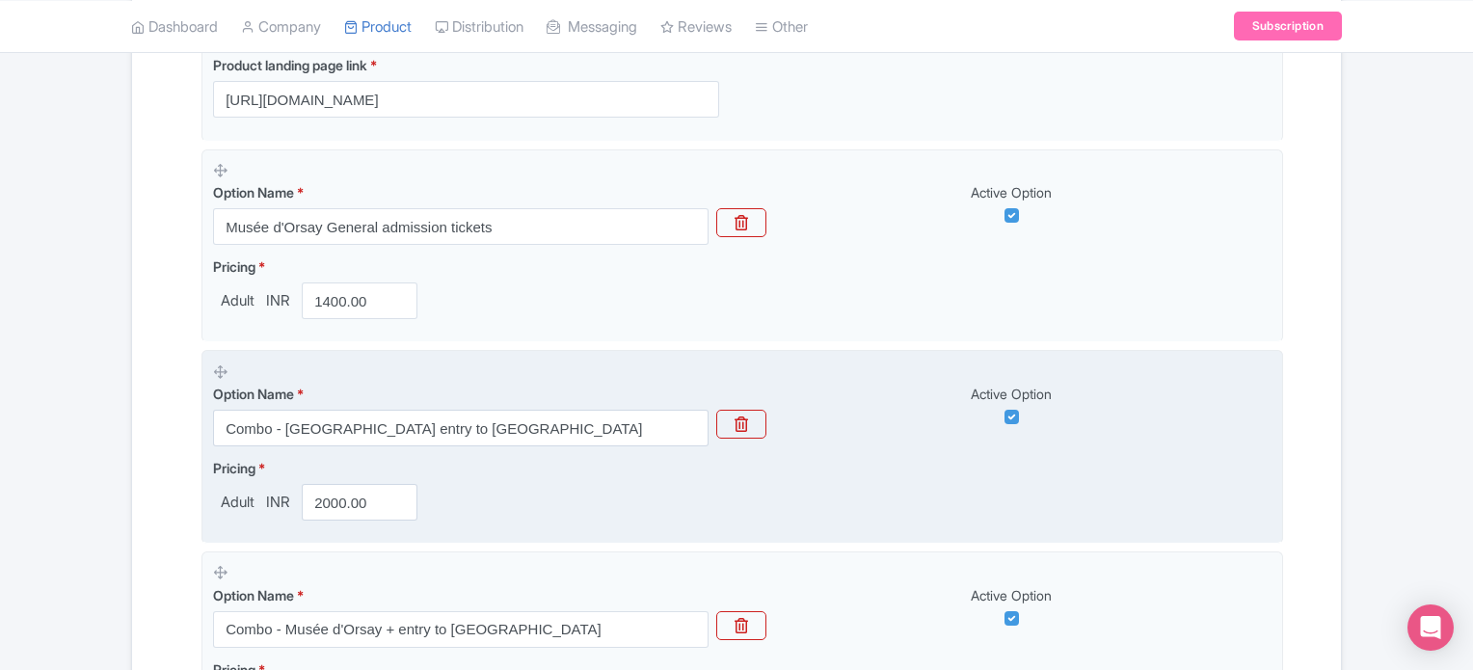
scroll to position [540, 0]
click at [744, 412] on button "button" at bounding box center [741, 423] width 50 height 29
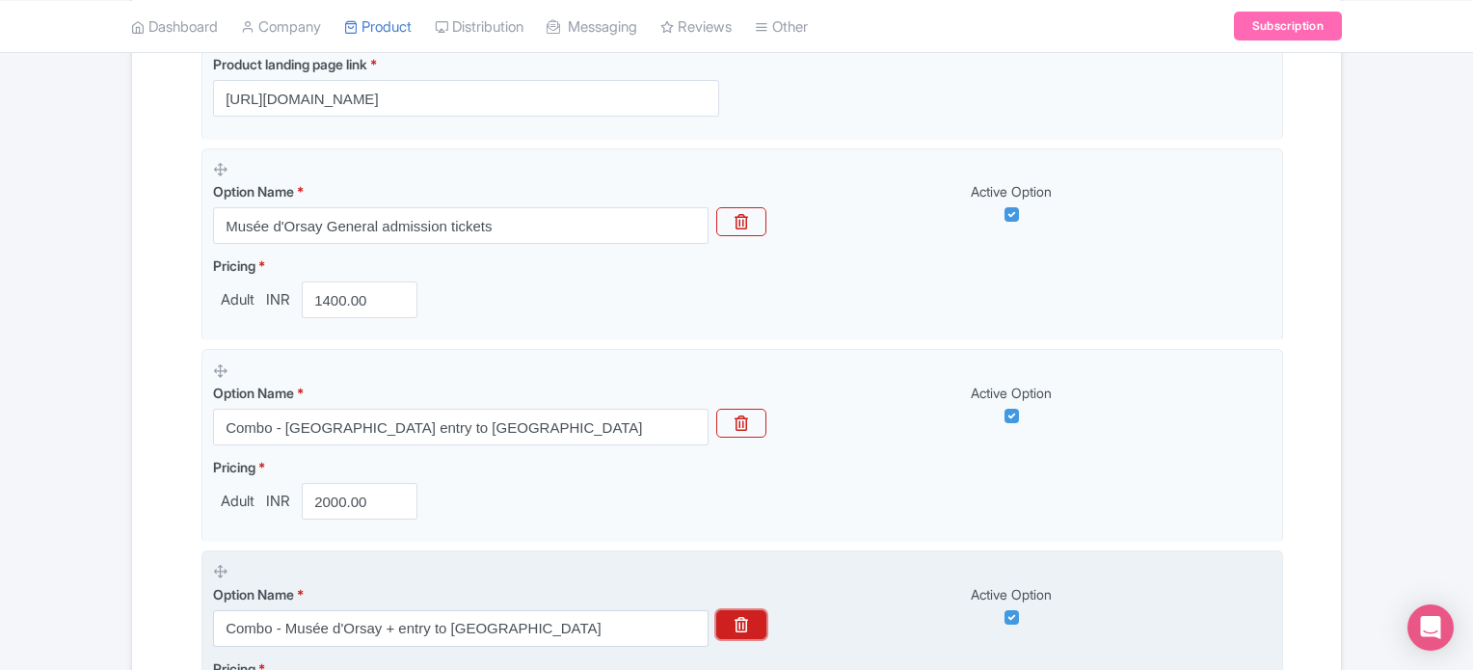
click at [752, 632] on button "button" at bounding box center [741, 624] width 50 height 29
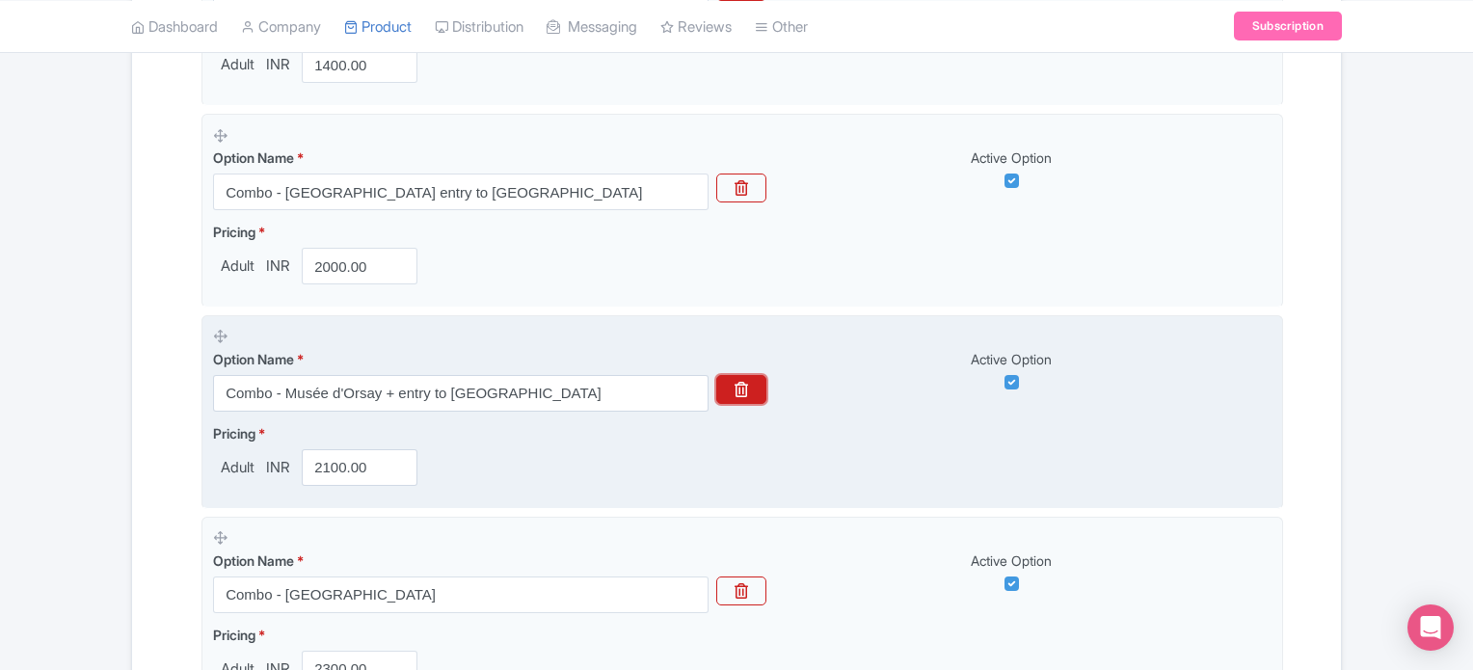
scroll to position [783, 0]
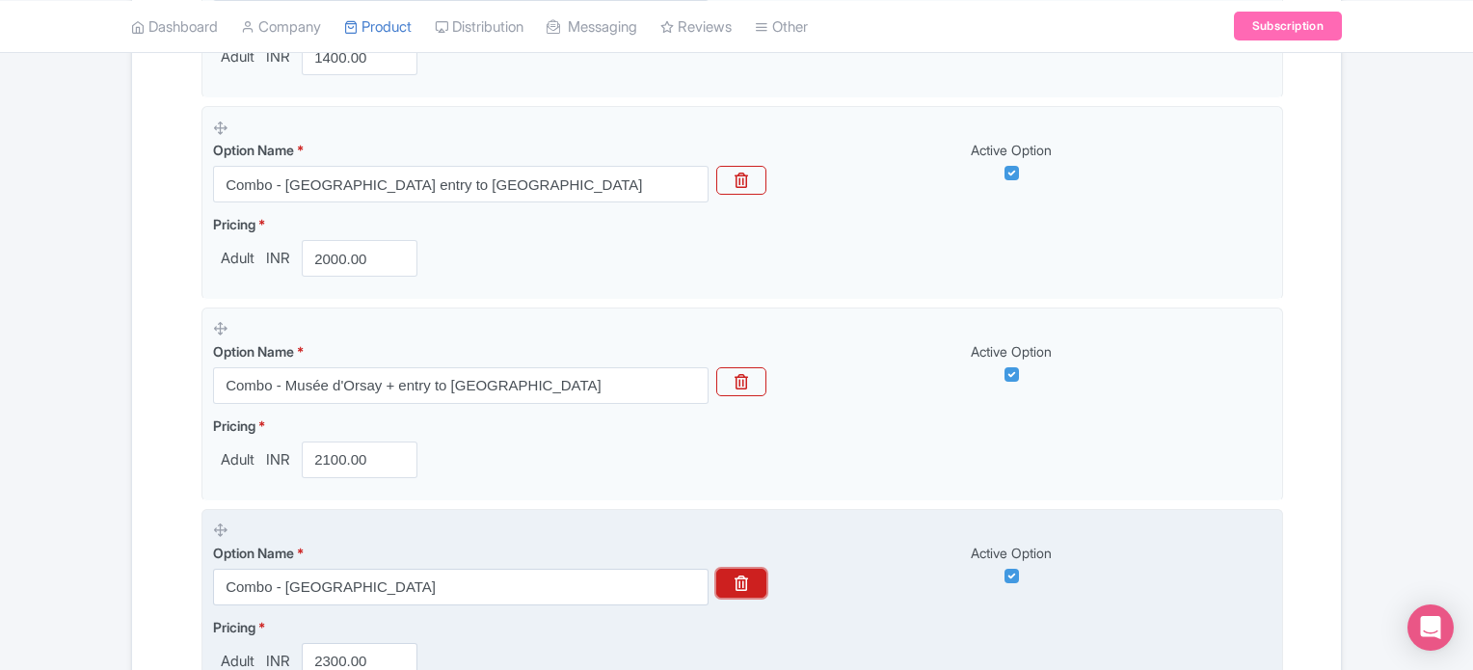
click at [746, 578] on icon "button" at bounding box center [741, 583] width 13 height 15
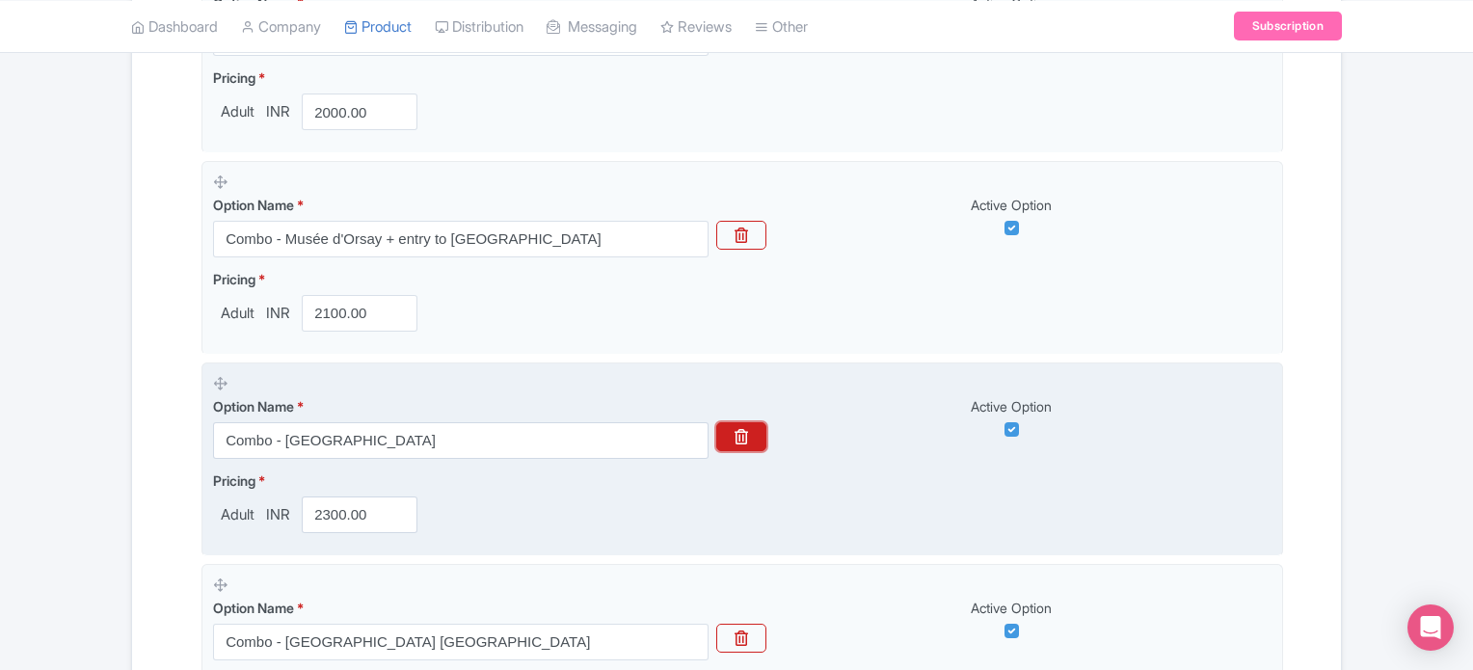
scroll to position [945, 0]
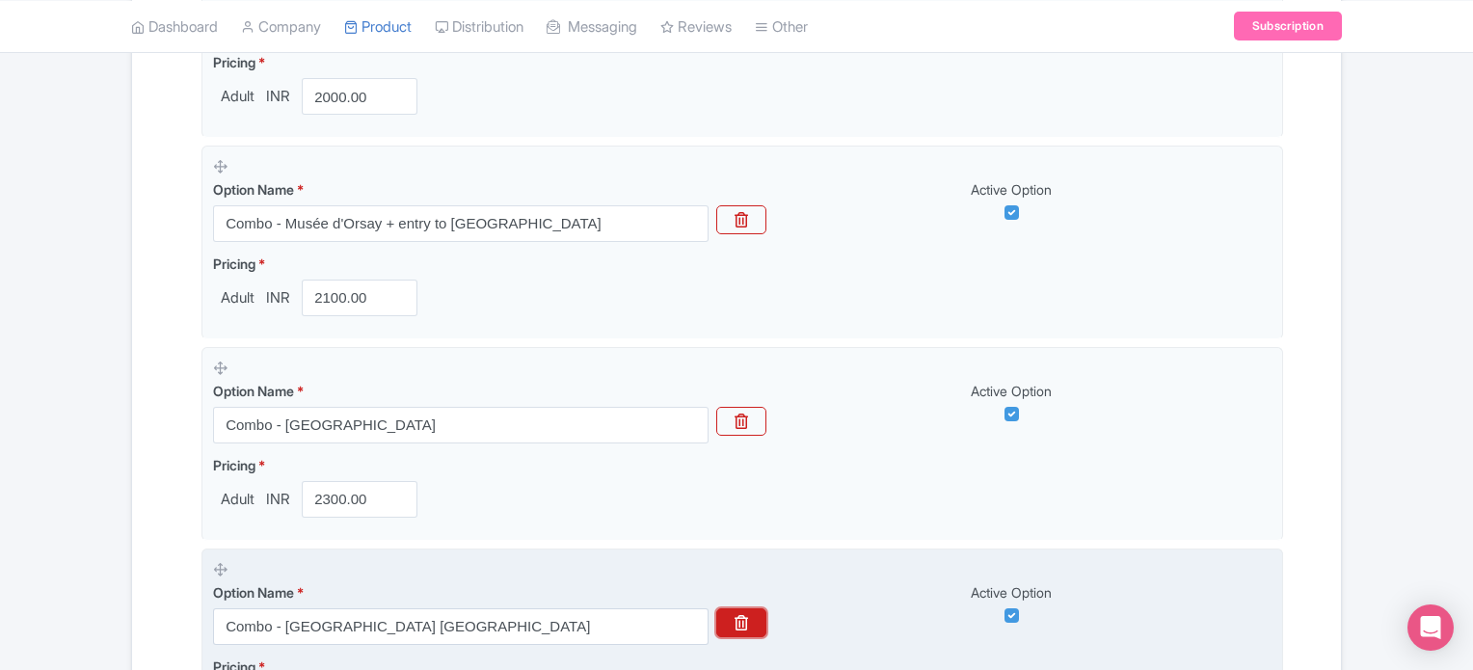
click at [743, 630] on button "button" at bounding box center [741, 622] width 50 height 29
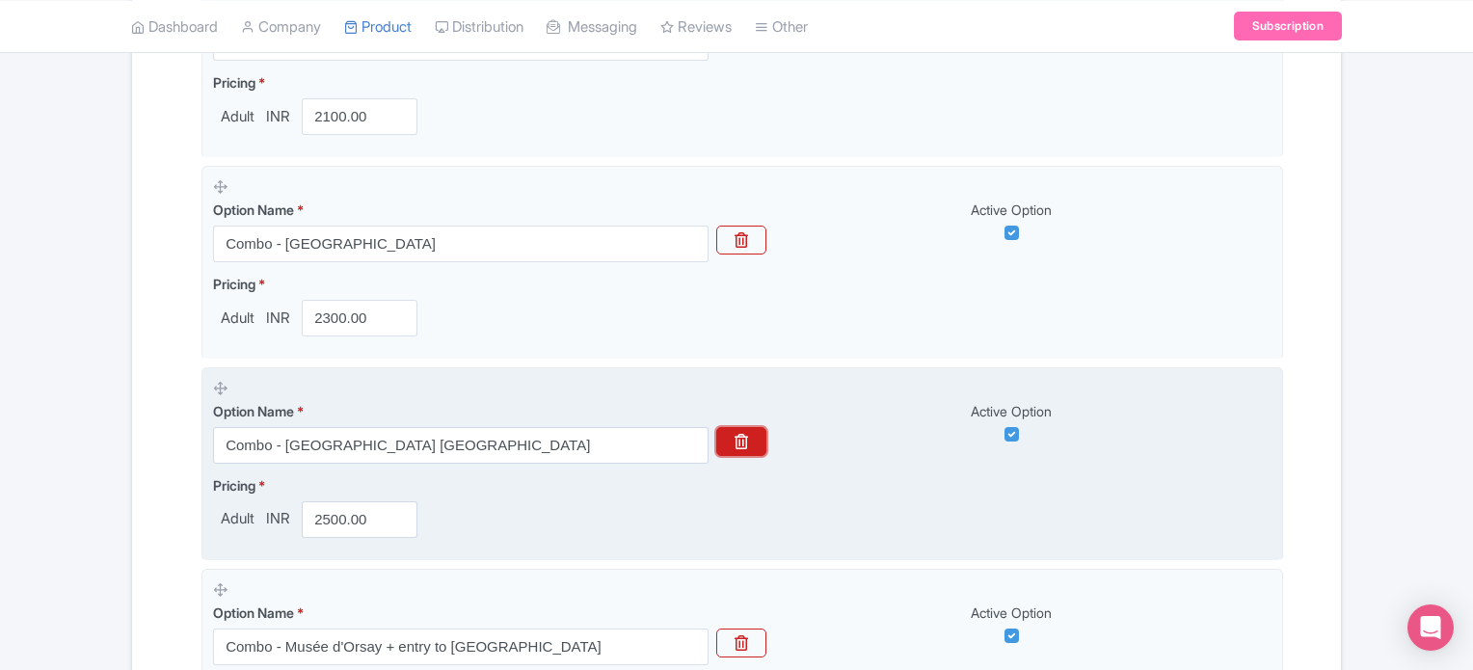
scroll to position [1180, 0]
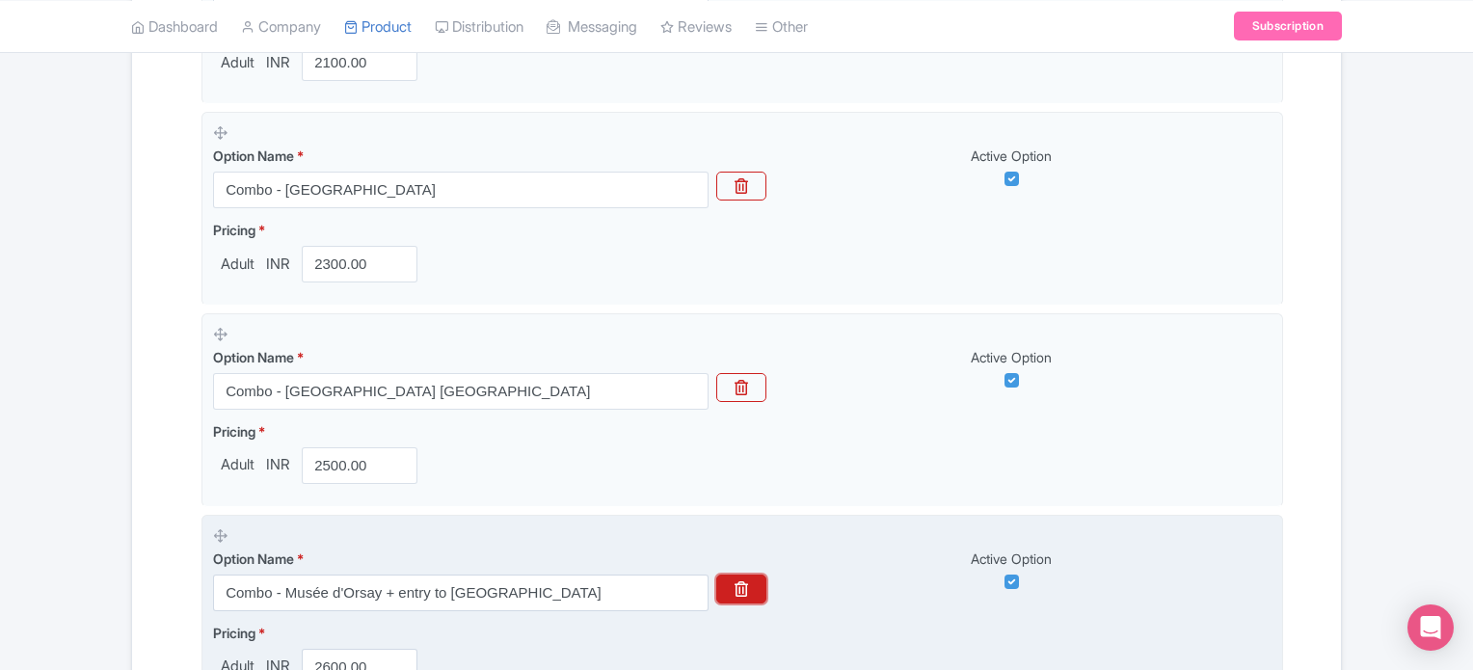
click at [736, 576] on button "button" at bounding box center [741, 589] width 50 height 29
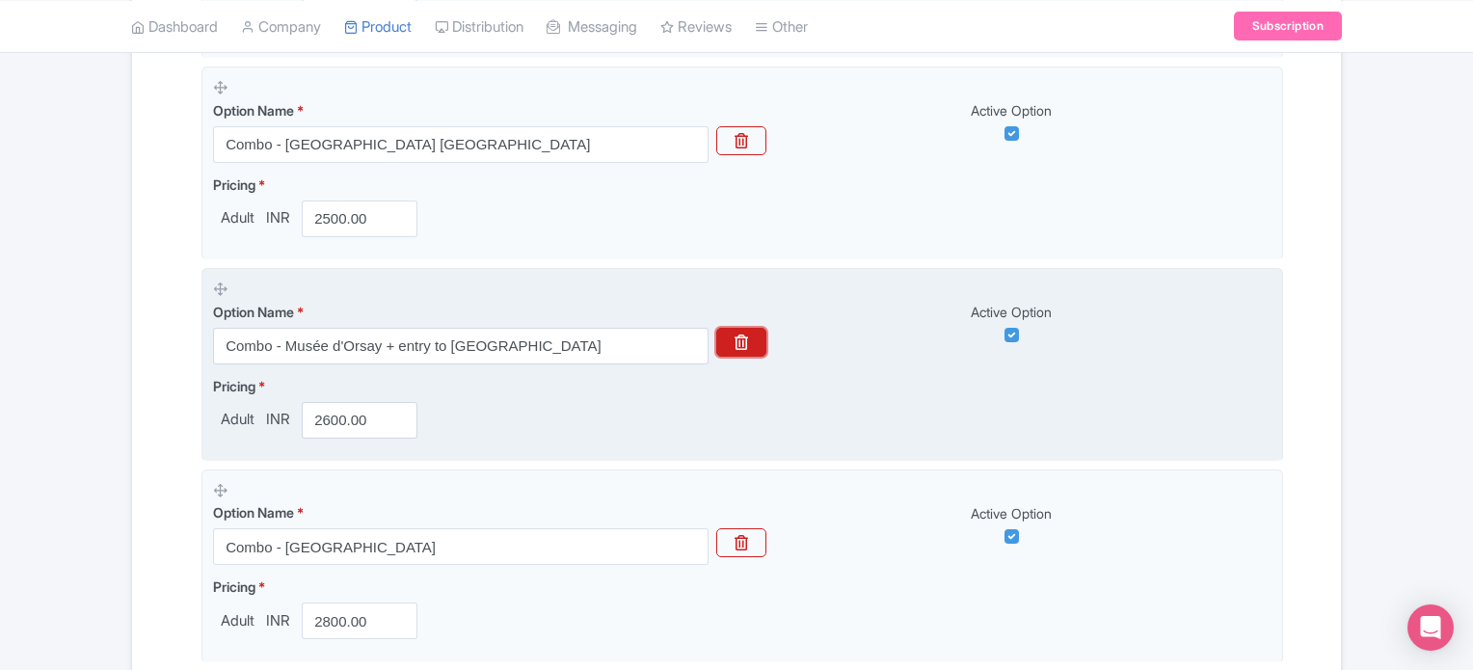
scroll to position [1438, 0]
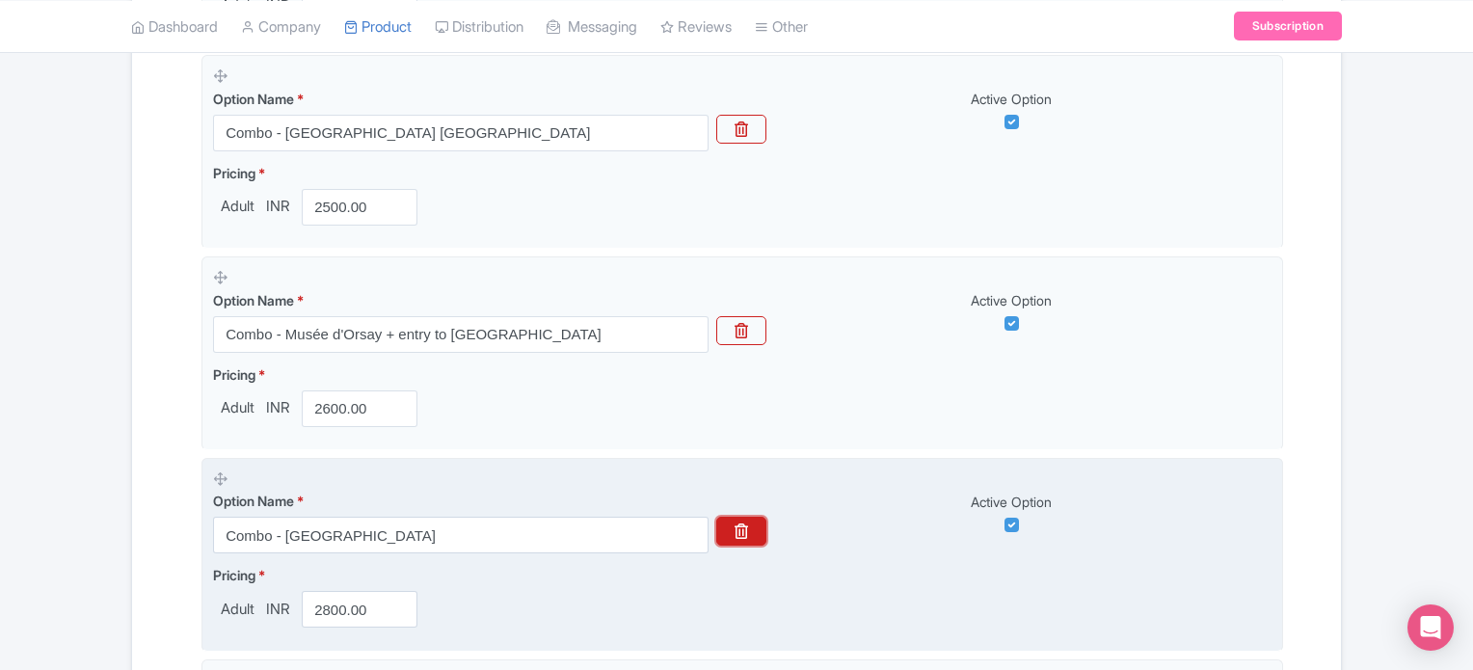
click at [740, 532] on icon "button" at bounding box center [741, 530] width 13 height 15
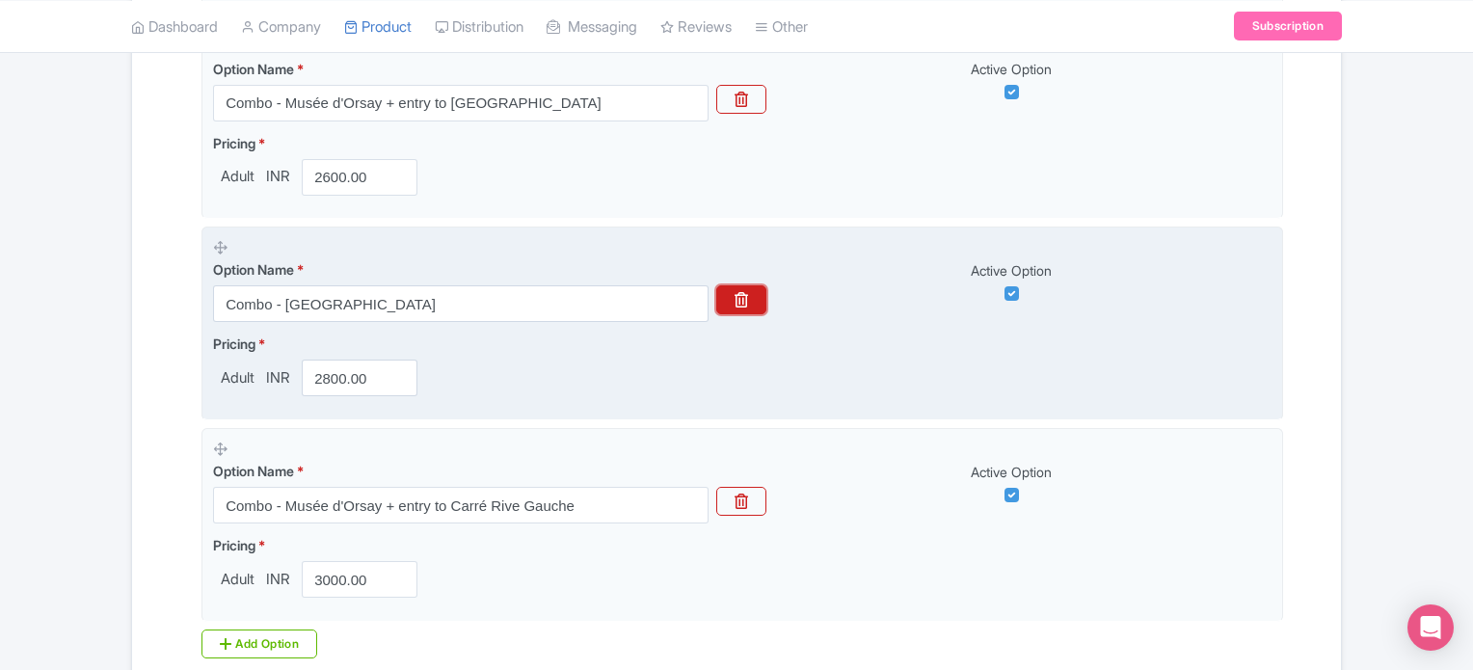
scroll to position [1677, 0]
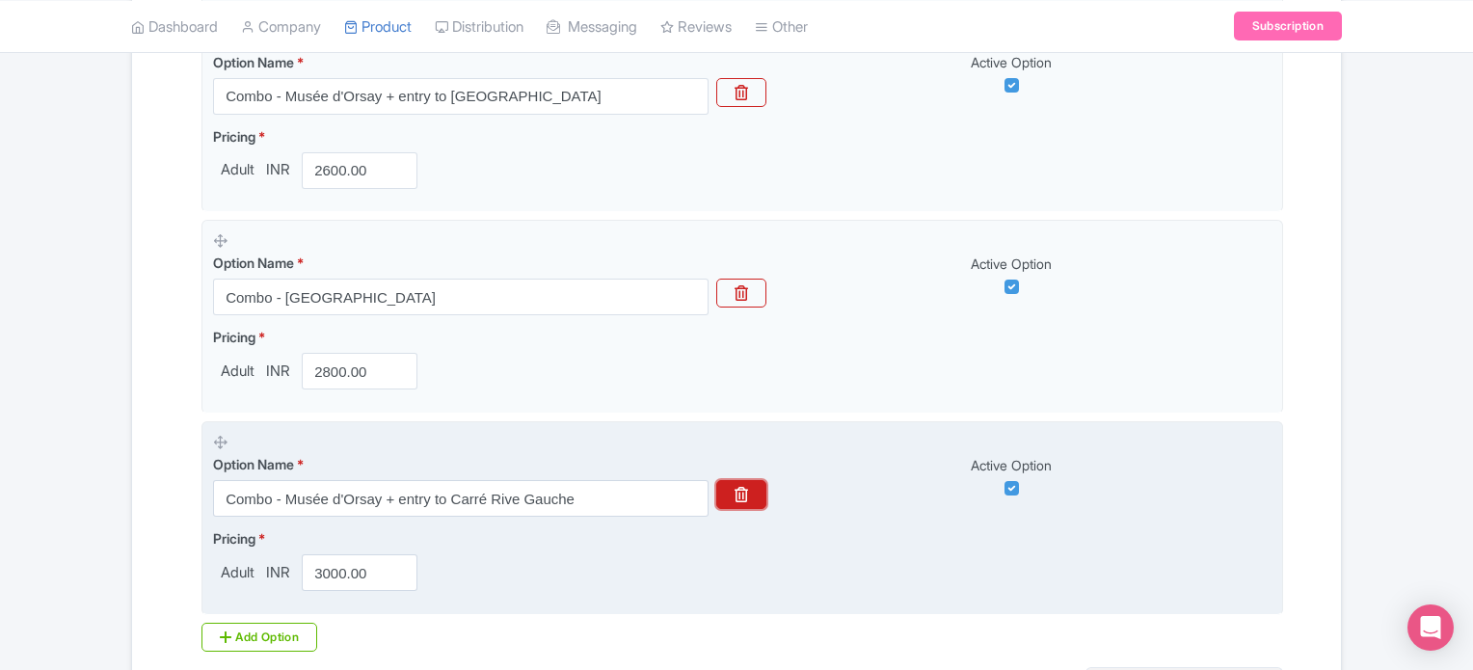
click at [742, 490] on icon "button" at bounding box center [741, 494] width 13 height 15
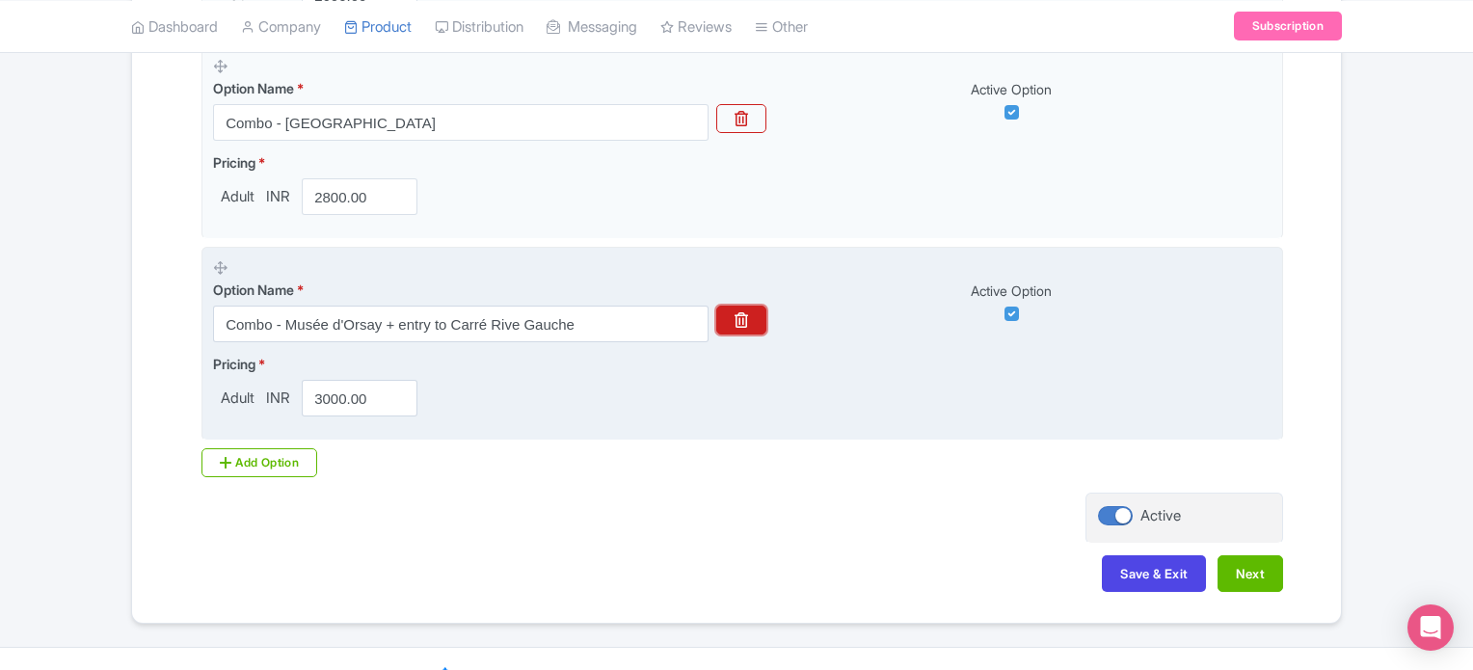
scroll to position [1839, 0]
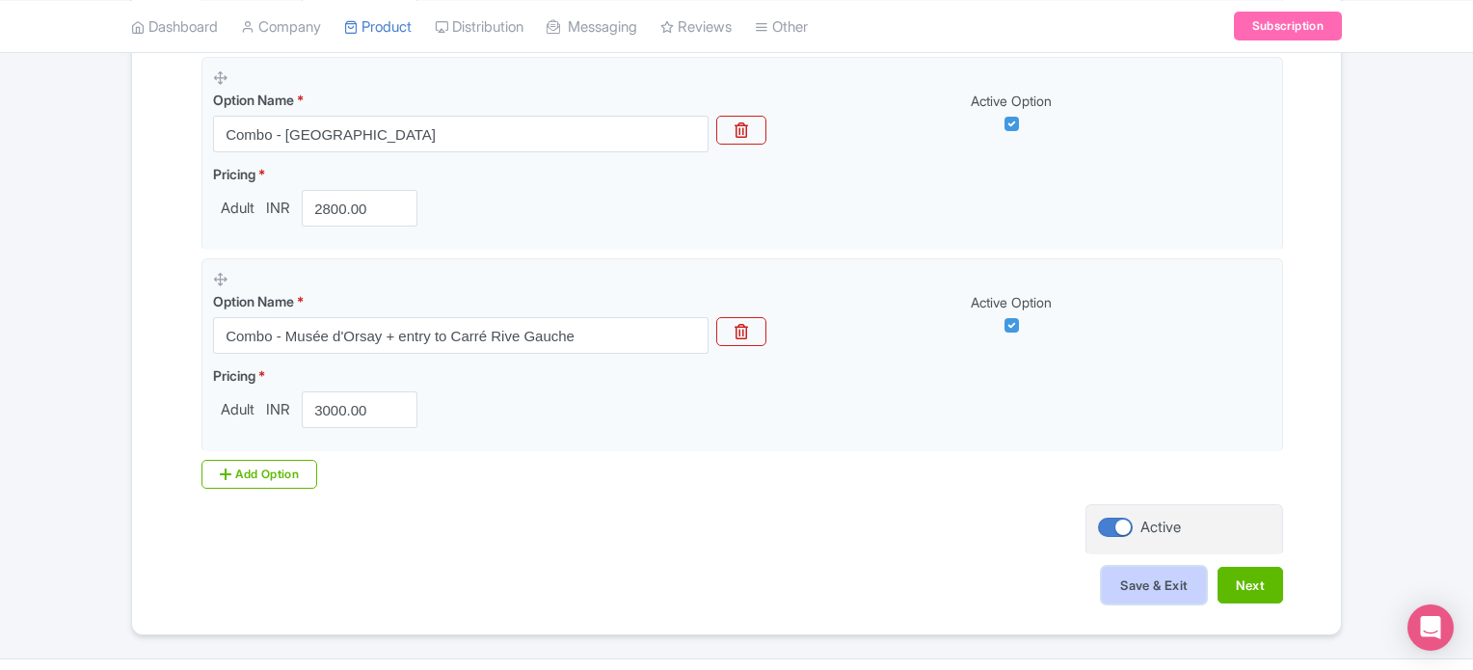
click at [1146, 568] on button "Save & Exit" at bounding box center [1154, 585] width 104 height 37
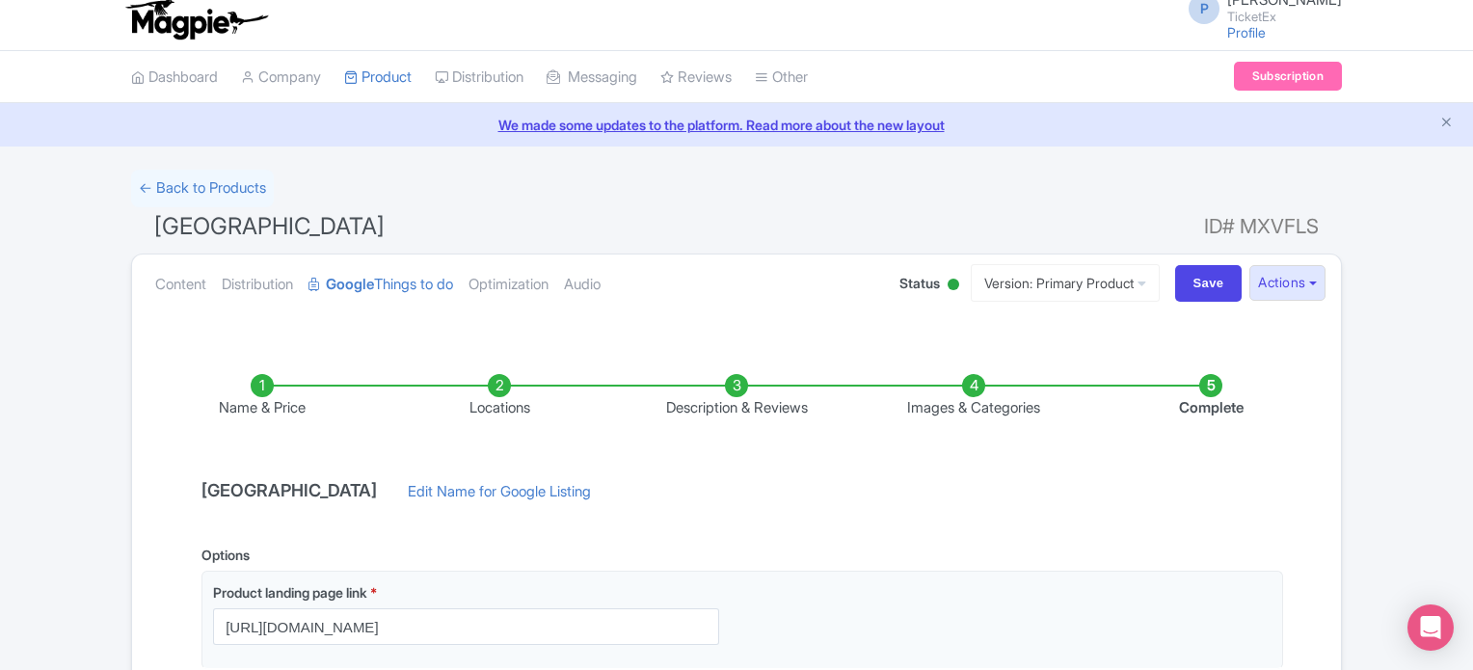
scroll to position [0, 0]
